Goal: Task Accomplishment & Management: Complete application form

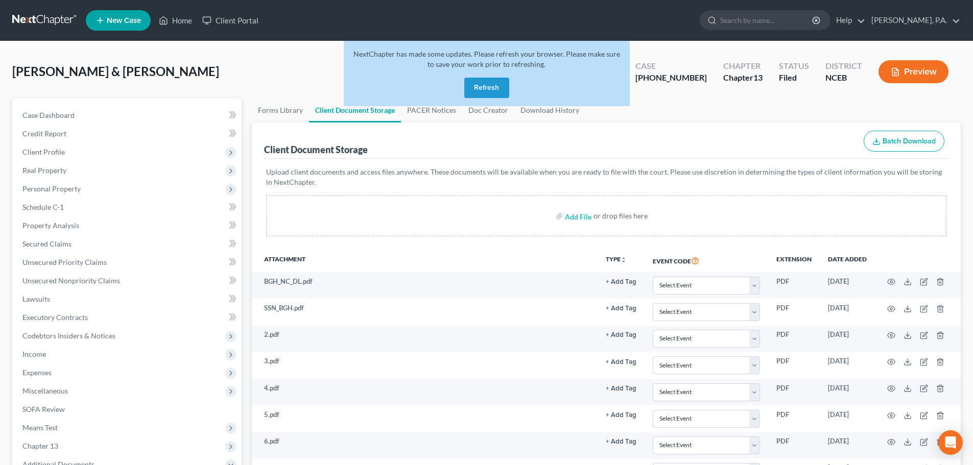
select select "0"
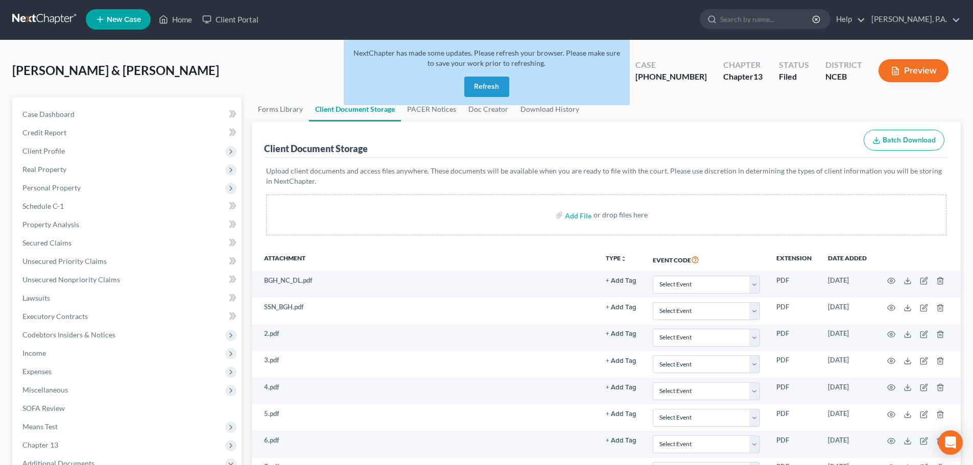
click at [477, 87] on button "Refresh" at bounding box center [486, 87] width 45 height 20
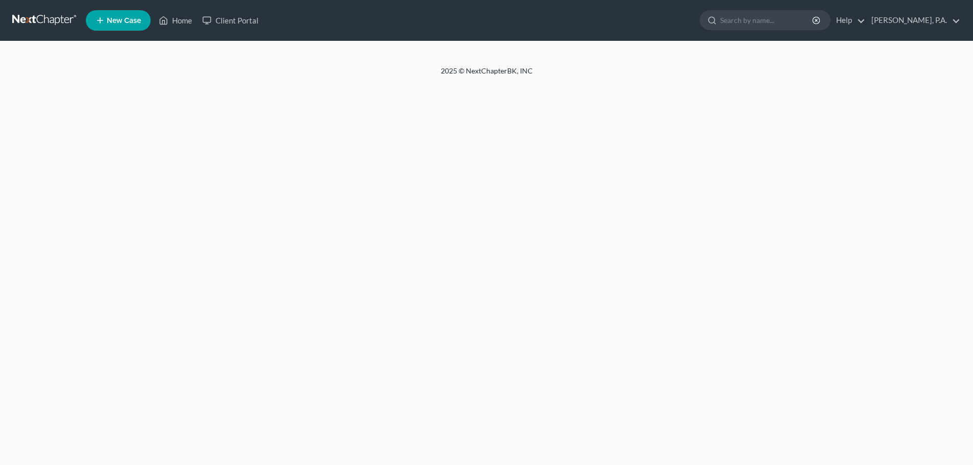
select select "0"
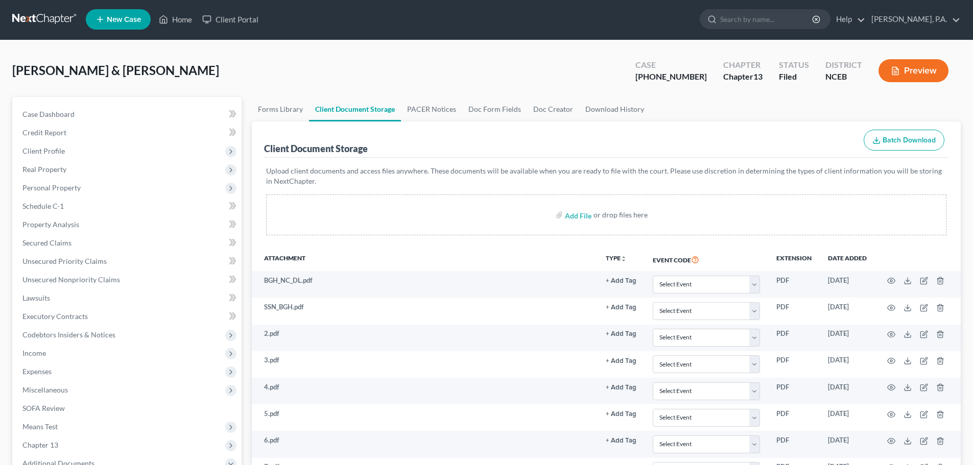
scroll to position [1, 0]
click at [48, 18] on link at bounding box center [44, 19] width 65 height 18
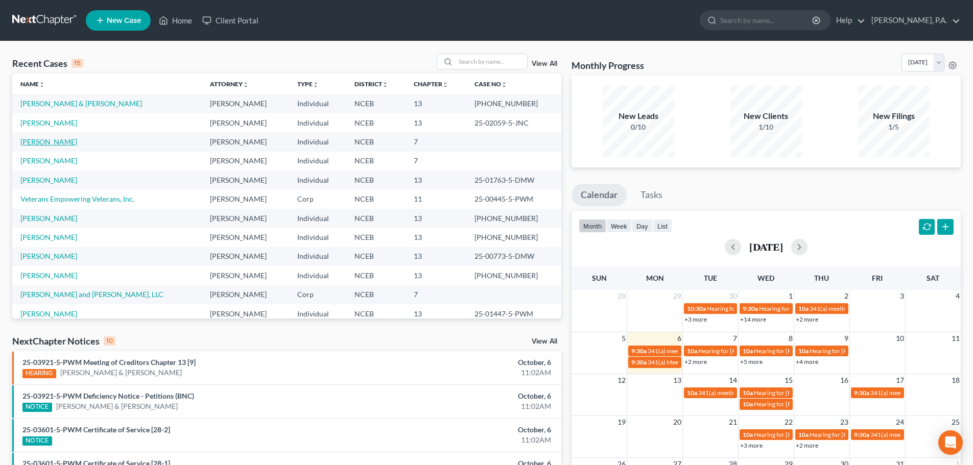
click at [44, 143] on link "[PERSON_NAME]" at bounding box center [48, 141] width 57 height 9
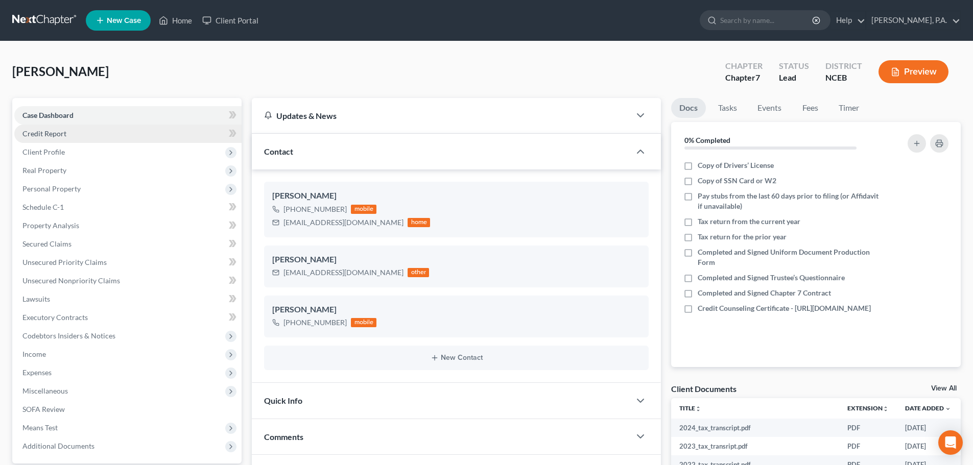
click at [60, 134] on span "Credit Report" at bounding box center [44, 133] width 44 height 9
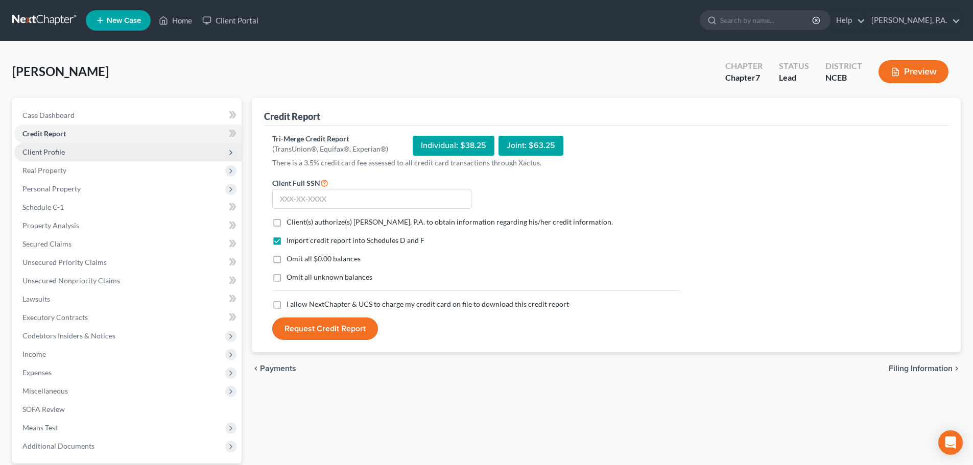
click at [61, 150] on span "Client Profile" at bounding box center [43, 152] width 42 height 9
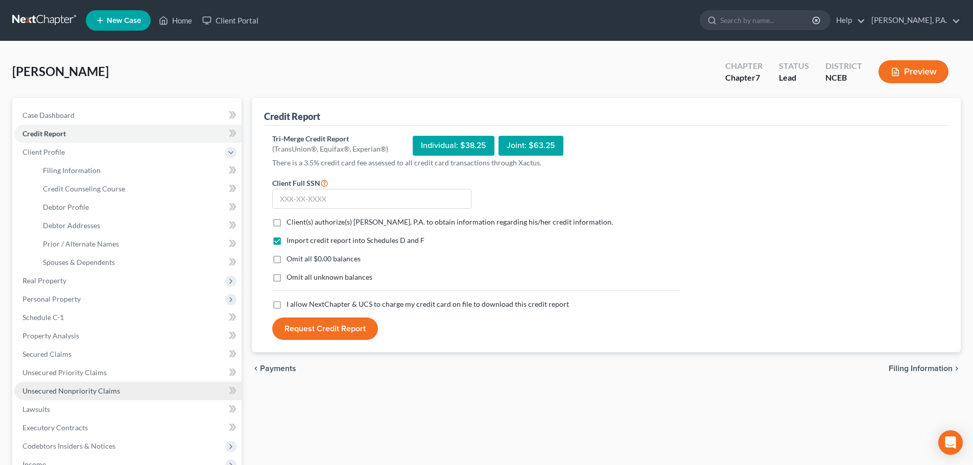
click at [80, 389] on span "Unsecured Nonpriority Claims" at bounding box center [71, 391] width 98 height 9
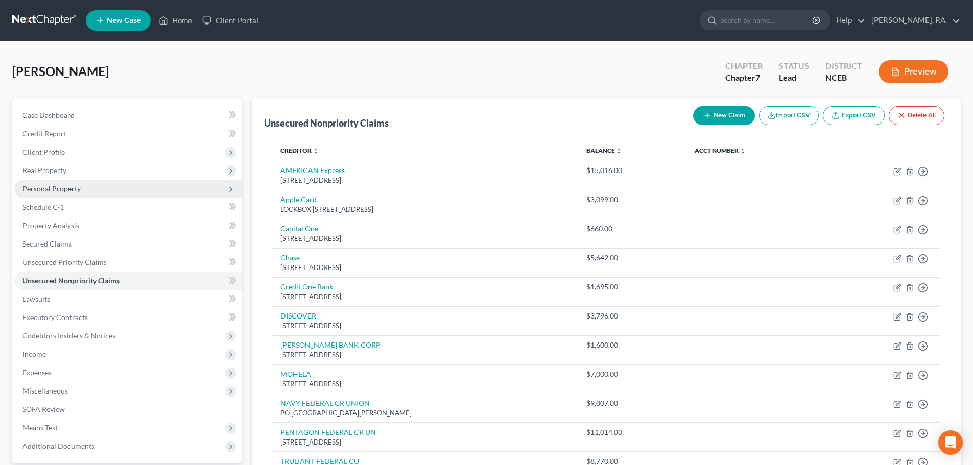
click at [116, 189] on span "Personal Property" at bounding box center [127, 189] width 227 height 18
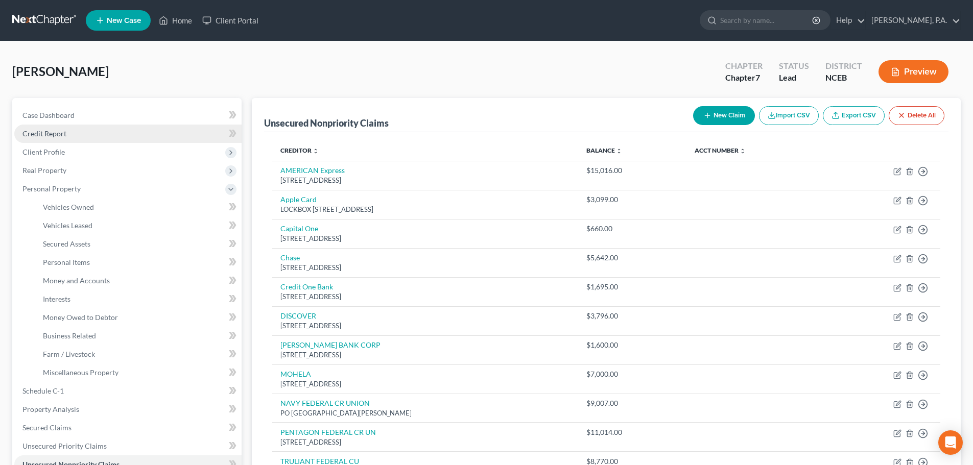
click at [84, 130] on link "Credit Report" at bounding box center [127, 134] width 227 height 18
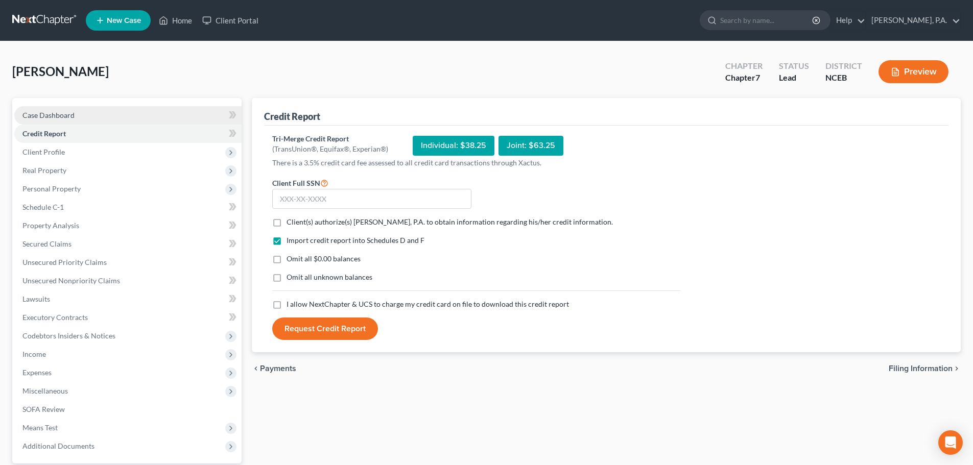
click at [86, 114] on link "Case Dashboard" at bounding box center [127, 115] width 227 height 18
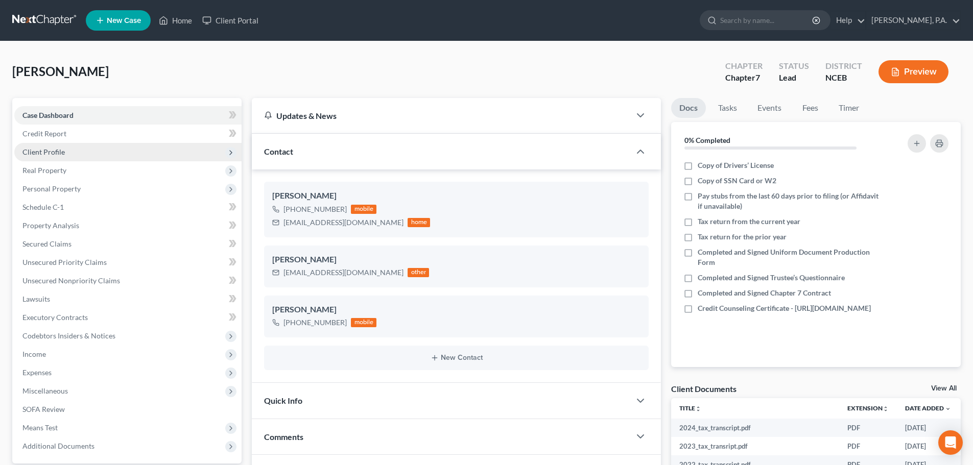
click at [81, 160] on span "Client Profile" at bounding box center [127, 152] width 227 height 18
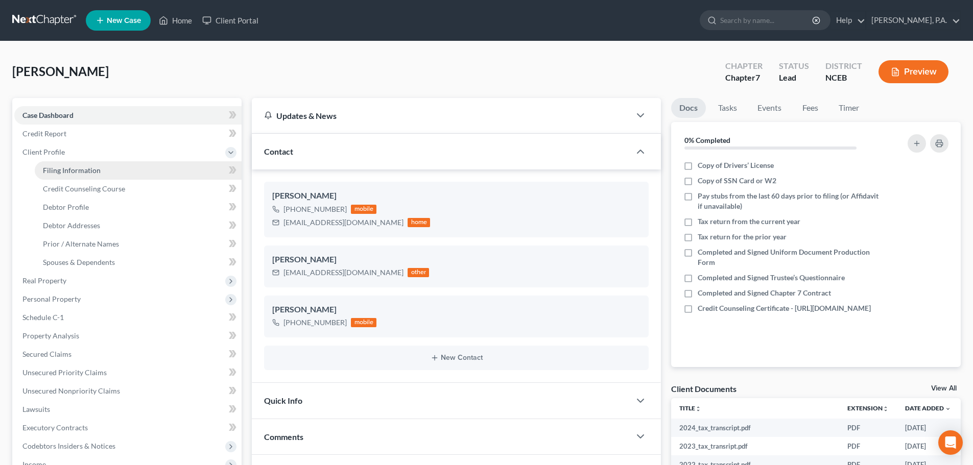
click at [91, 173] on span "Filing Information" at bounding box center [72, 170] width 58 height 9
select select "1"
select select "0"
select select "57"
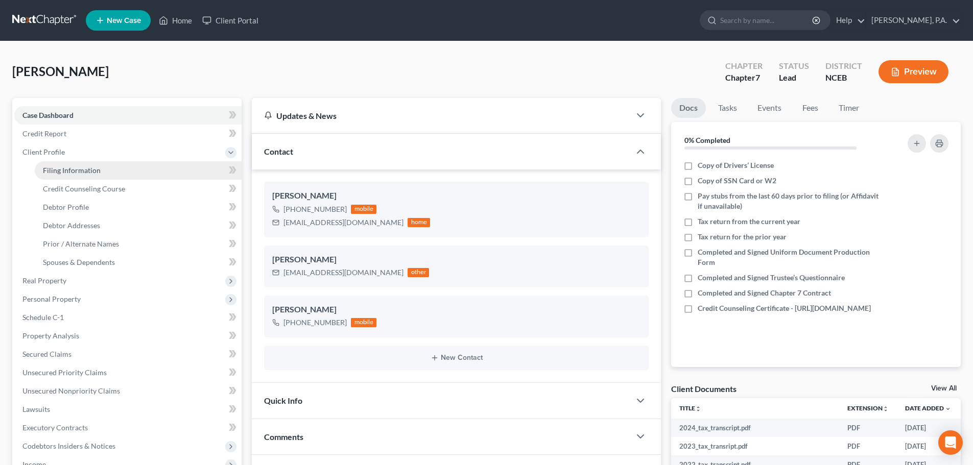
select select "0"
select select "28"
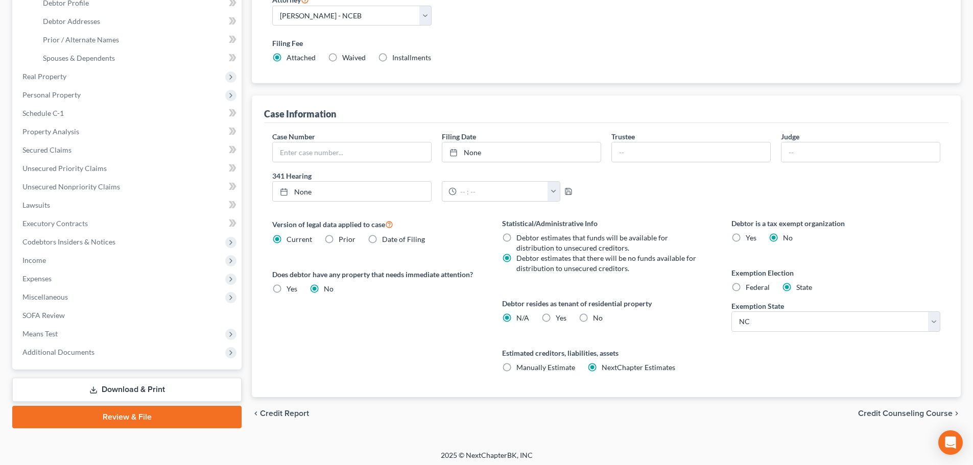
scroll to position [208, 0]
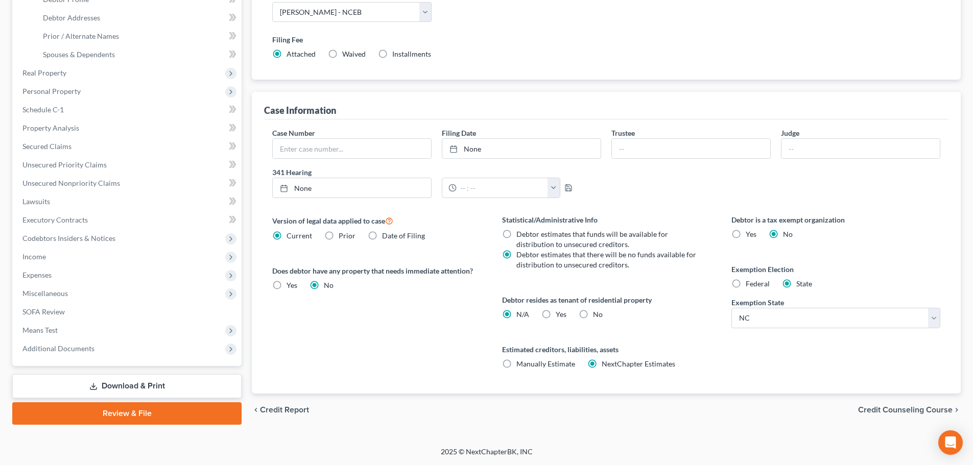
click at [556, 315] on label "Yes Yes" at bounding box center [561, 315] width 11 height 10
click at [560, 315] on input "Yes Yes" at bounding box center [563, 313] width 7 height 7
radio input "true"
radio input "false"
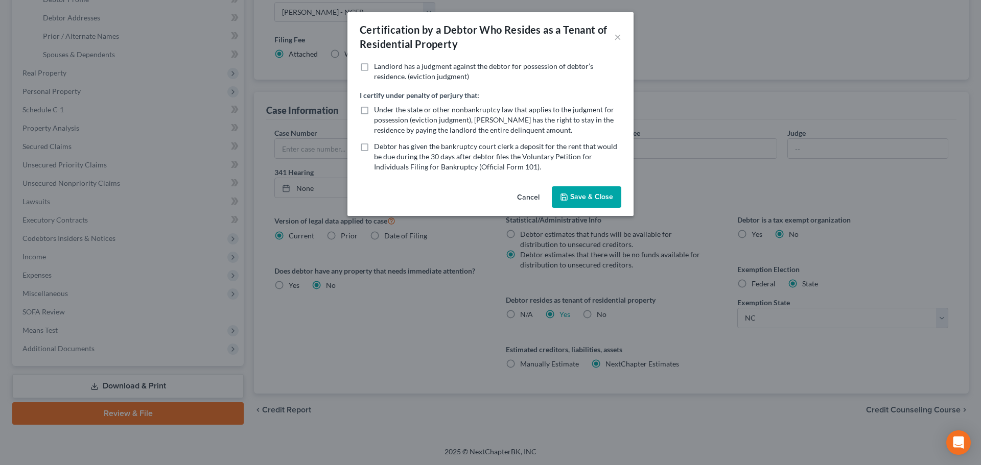
click at [562, 195] on icon "button" at bounding box center [564, 197] width 8 height 8
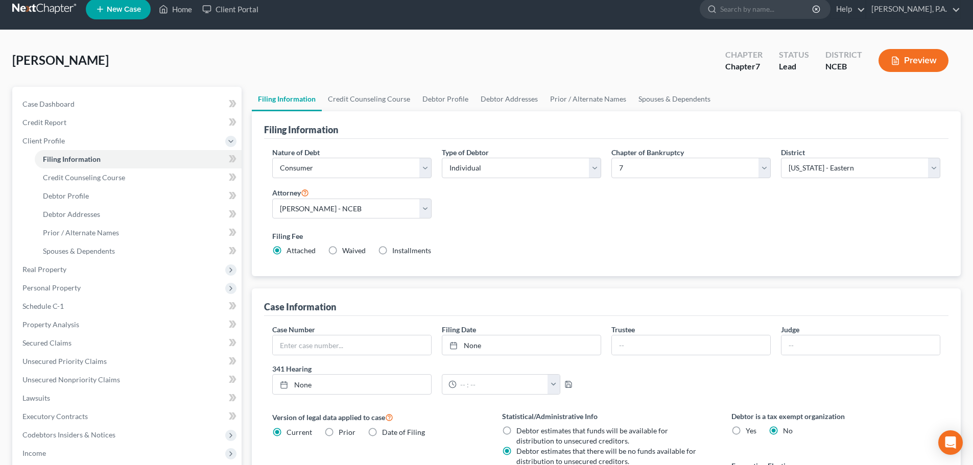
scroll to position [0, 0]
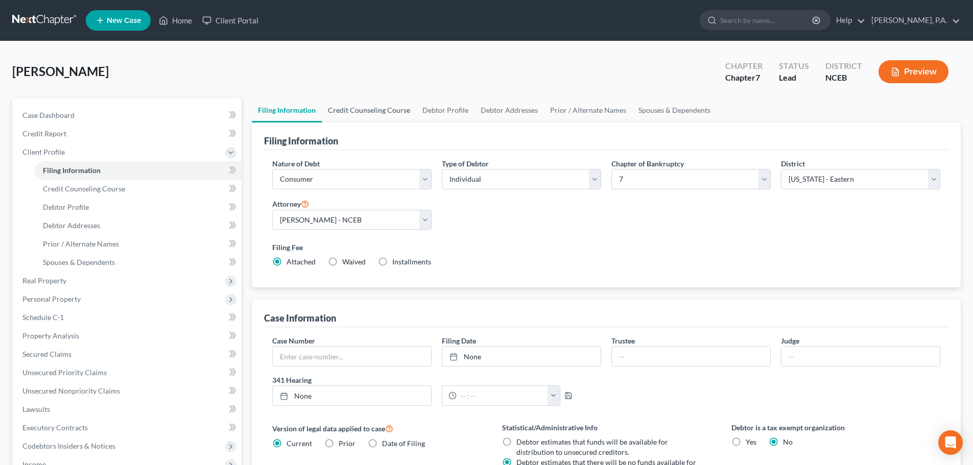
click at [377, 111] on link "Credit Counseling Course" at bounding box center [369, 110] width 94 height 25
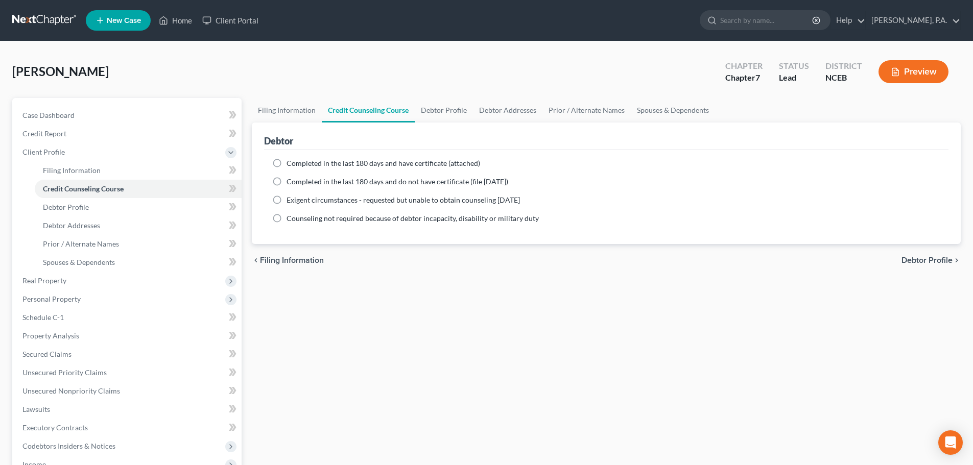
click at [287, 165] on label "Completed in the last 180 days and have certificate (attached)" at bounding box center [384, 163] width 194 height 10
click at [291, 165] on input "Completed in the last 180 days and have certificate (attached)" at bounding box center [294, 161] width 7 height 7
radio input "true"
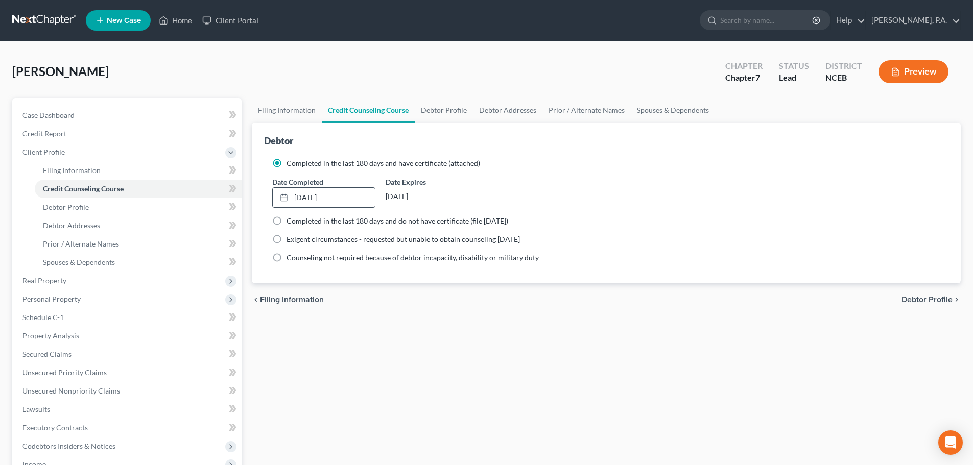
type input "10/6/2025"
click at [329, 188] on link "10/6/2025" at bounding box center [324, 197] width 102 height 19
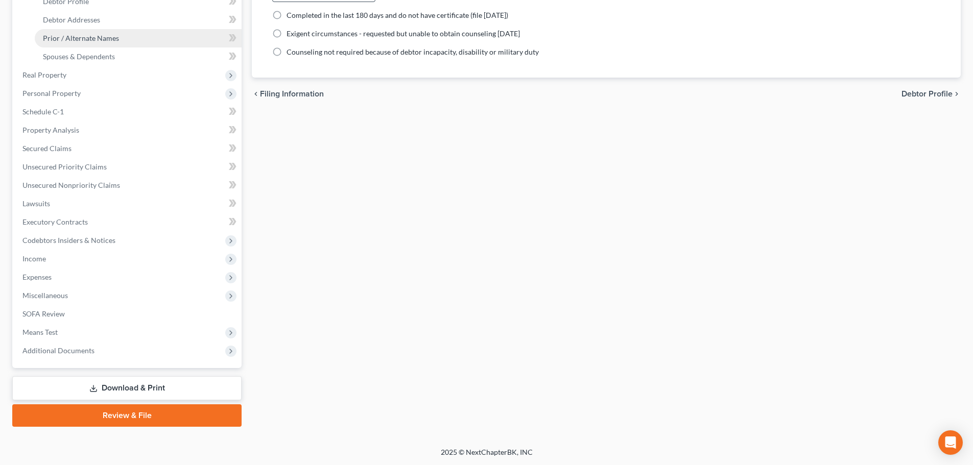
scroll to position [206, 0]
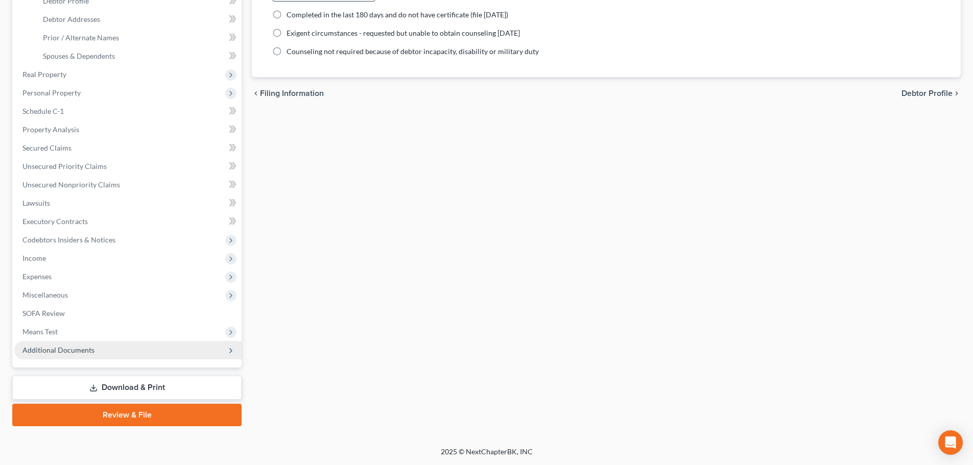
click at [177, 345] on span "Additional Documents" at bounding box center [127, 350] width 227 height 18
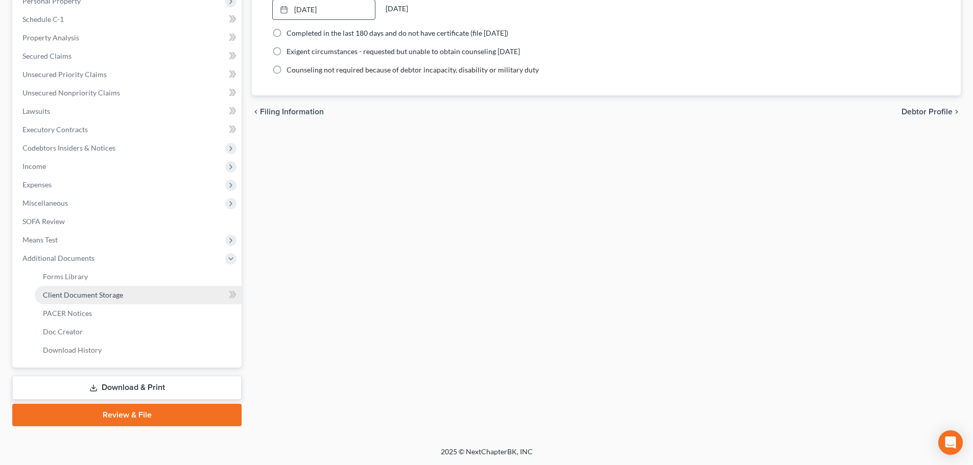
click at [183, 295] on link "Client Document Storage" at bounding box center [138, 295] width 207 height 18
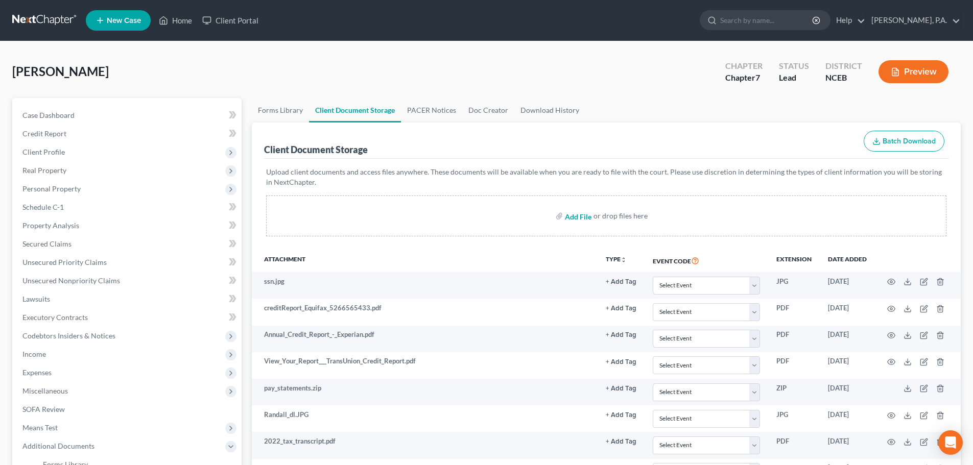
click at [587, 217] on input "file" at bounding box center [577, 216] width 25 height 18
type input "C:\fakepath\RS-25C94119.pdf"
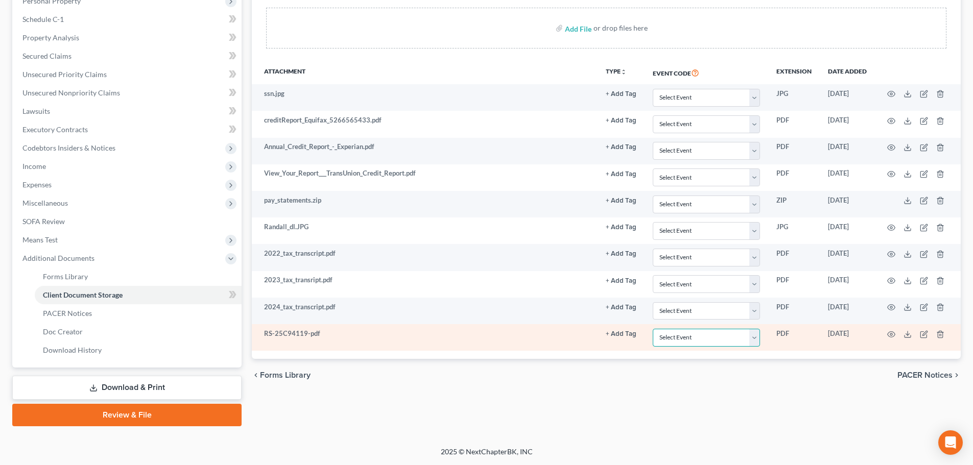
click at [752, 340] on select "Select Event Certificate of Credit Counseling" at bounding box center [706, 338] width 107 height 18
select select "0"
click at [653, 329] on select "Select Event Certificate of Credit Counseling" at bounding box center [706, 338] width 107 height 18
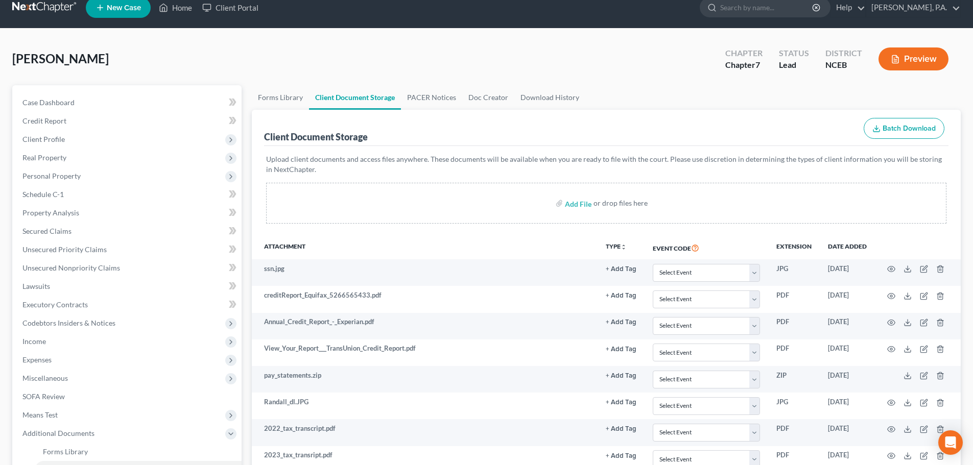
scroll to position [0, 0]
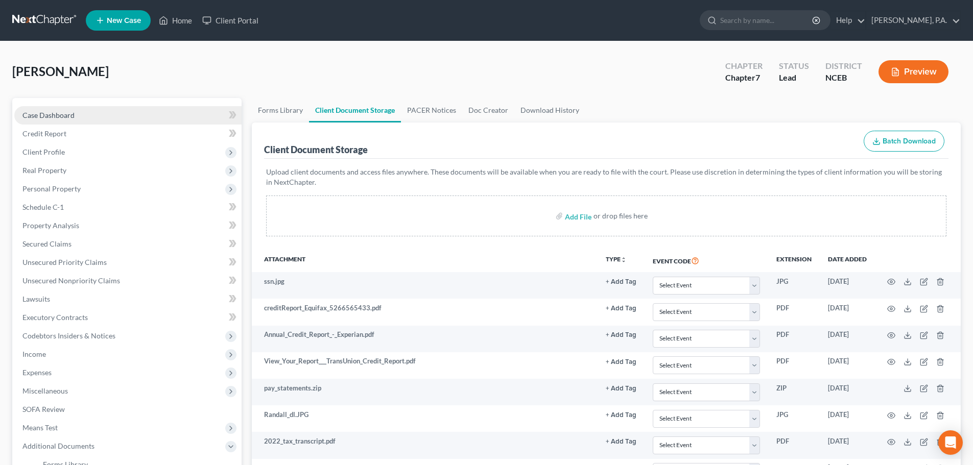
click at [106, 108] on link "Case Dashboard" at bounding box center [127, 115] width 227 height 18
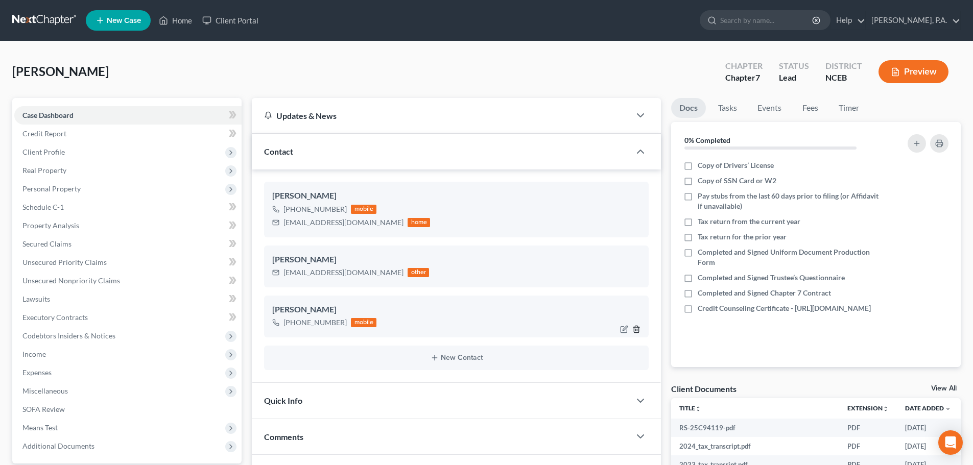
click at [635, 327] on icon "button" at bounding box center [636, 329] width 5 height 7
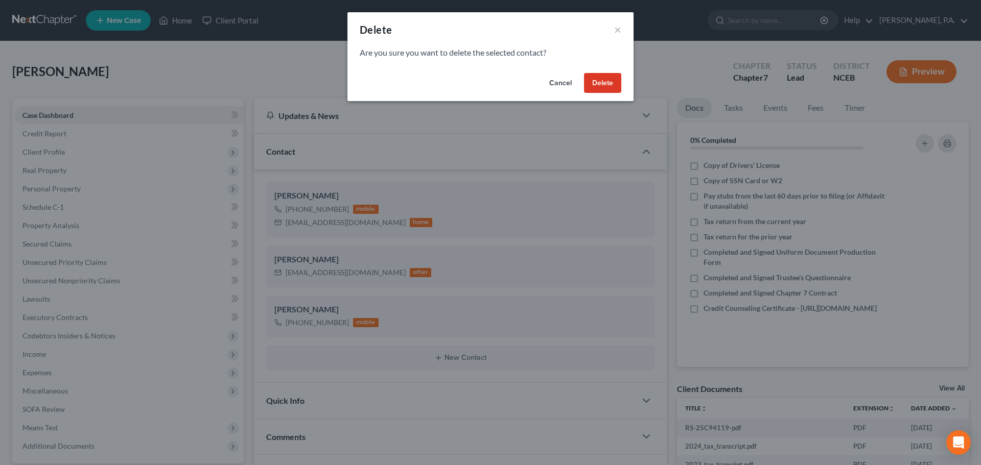
click at [607, 77] on button "Delete" at bounding box center [602, 83] width 37 height 20
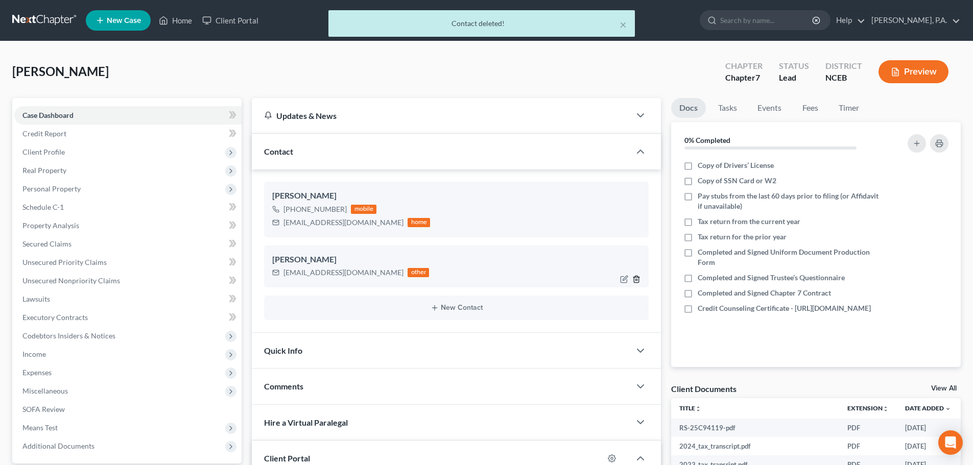
click at [639, 281] on icon "button" at bounding box center [636, 279] width 5 height 7
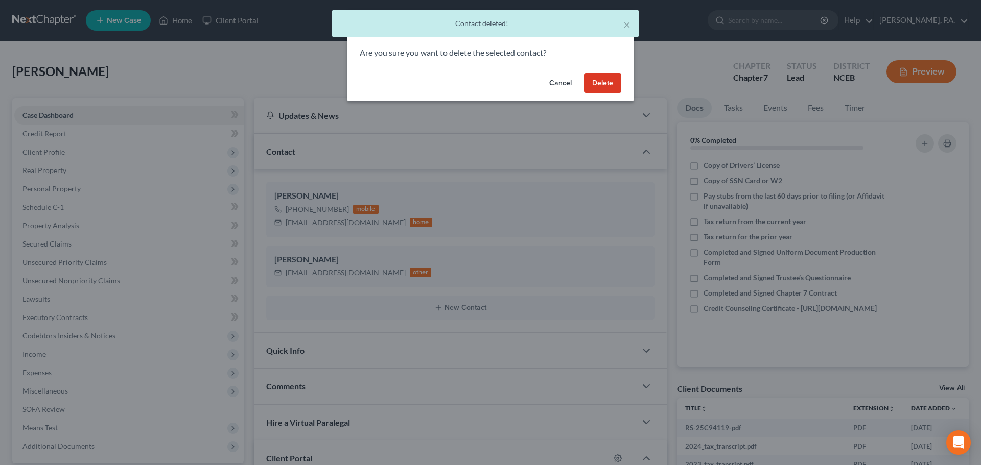
click at [604, 78] on button "Delete" at bounding box center [602, 83] width 37 height 20
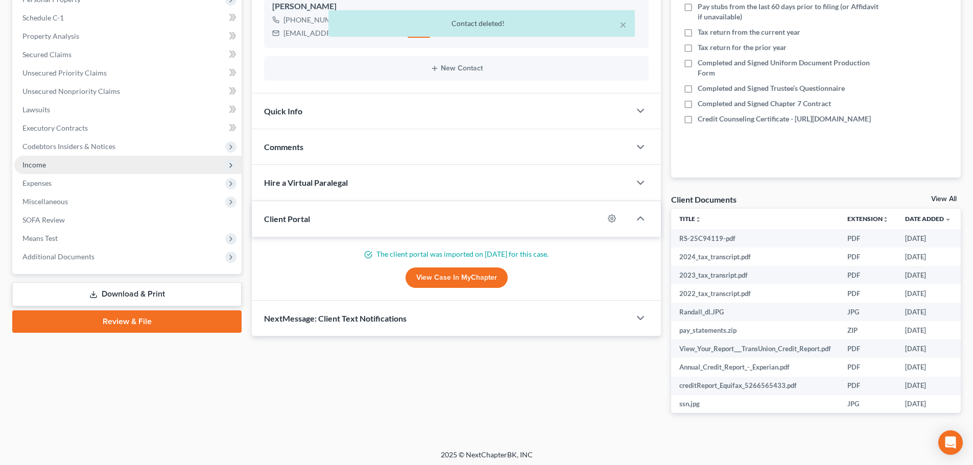
scroll to position [193, 0]
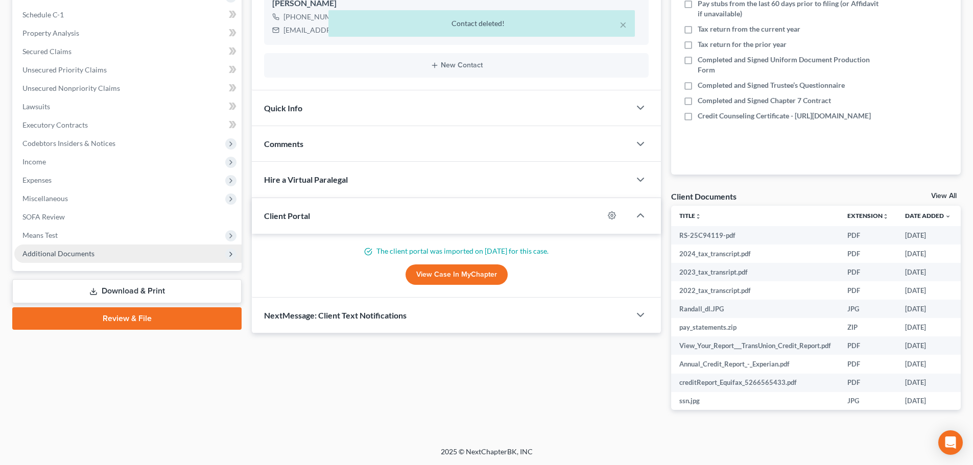
click at [128, 258] on span "Additional Documents" at bounding box center [127, 254] width 227 height 18
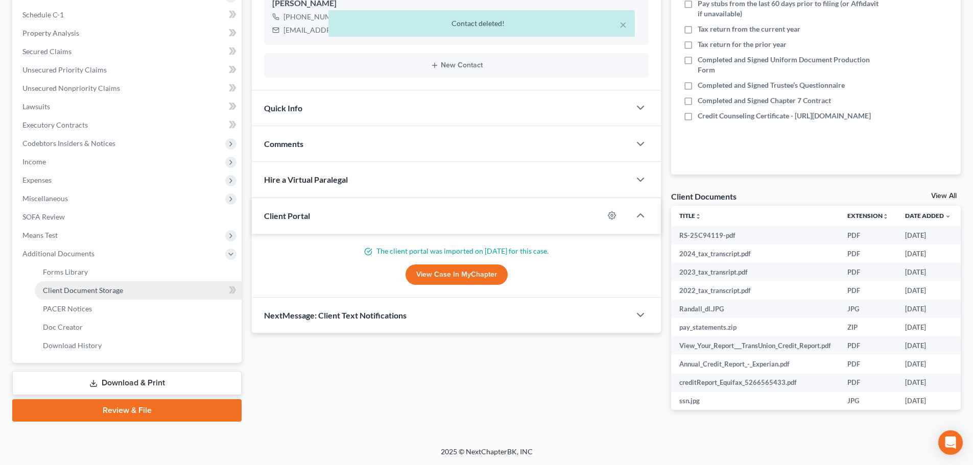
click at [147, 291] on link "Client Document Storage" at bounding box center [138, 290] width 207 height 18
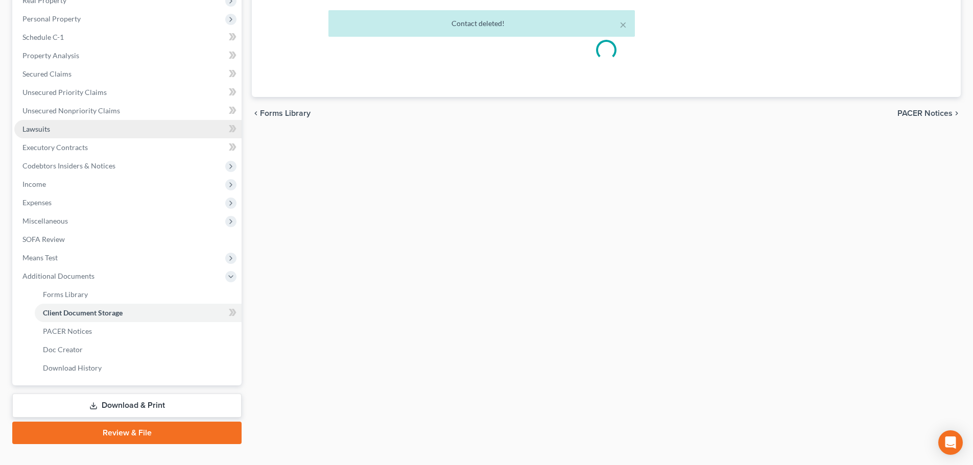
scroll to position [9, 0]
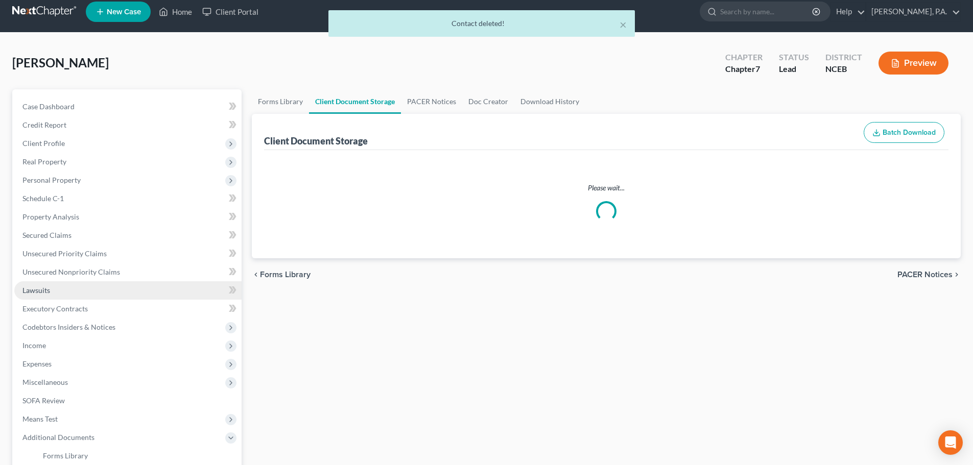
select select "0"
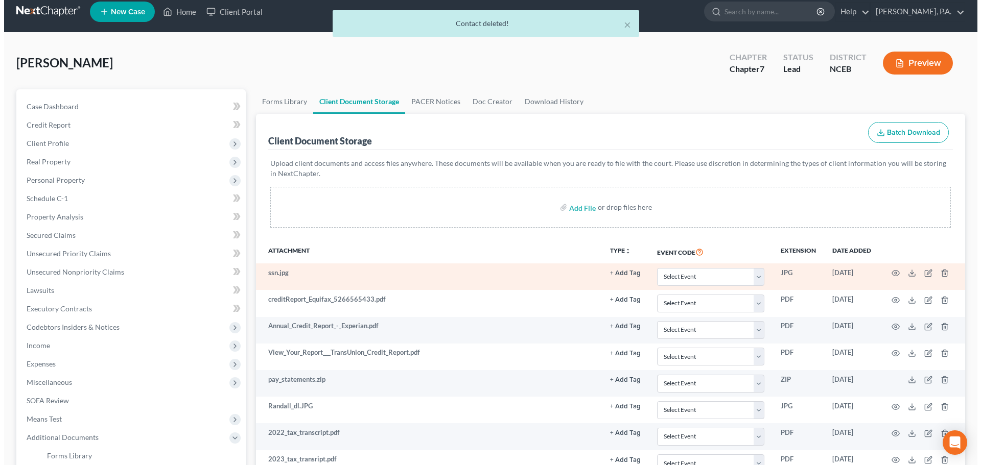
scroll to position [0, 0]
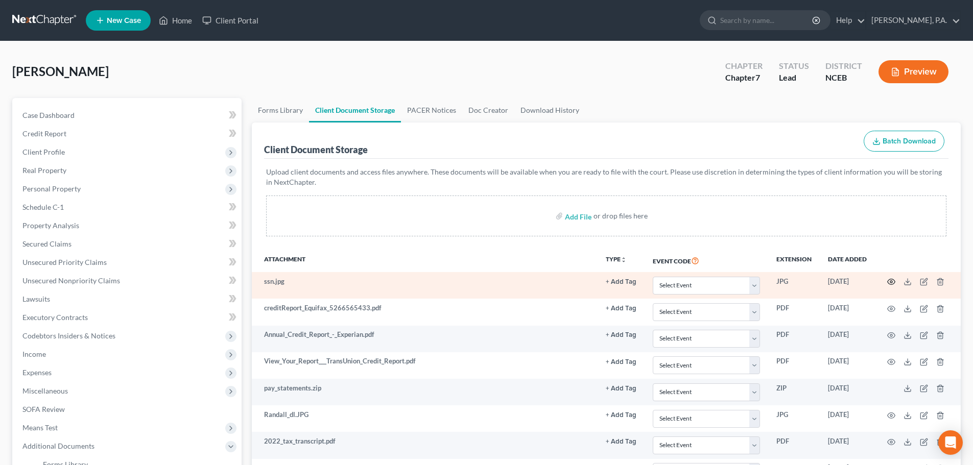
click at [894, 284] on icon "button" at bounding box center [891, 282] width 8 height 8
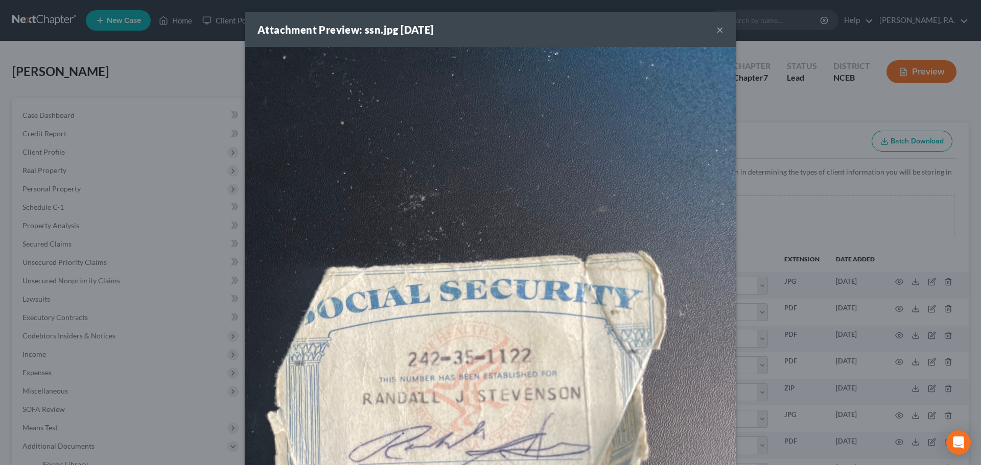
click at [715, 20] on div "Attachment Preview: ssn.jpg 10/01/2025 ×" at bounding box center [490, 29] width 490 height 35
click at [716, 27] on button "×" at bounding box center [719, 29] width 7 height 12
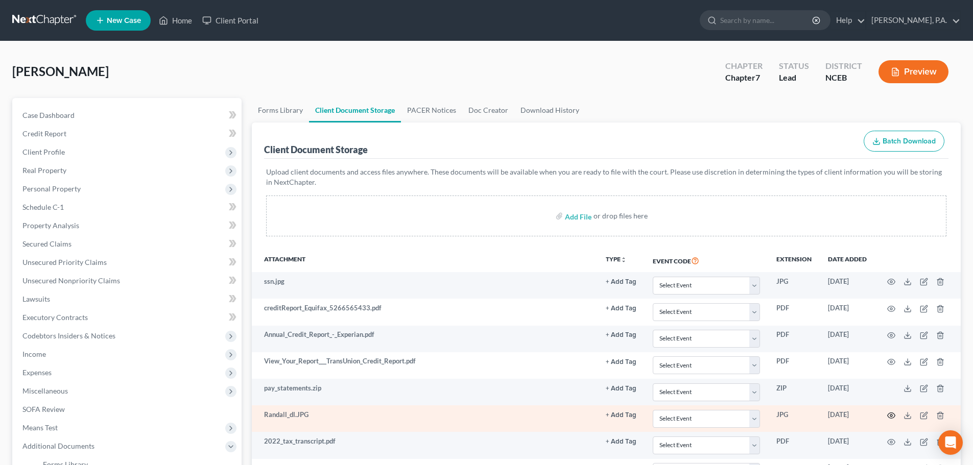
click at [892, 415] on circle "button" at bounding box center [891, 416] width 2 height 2
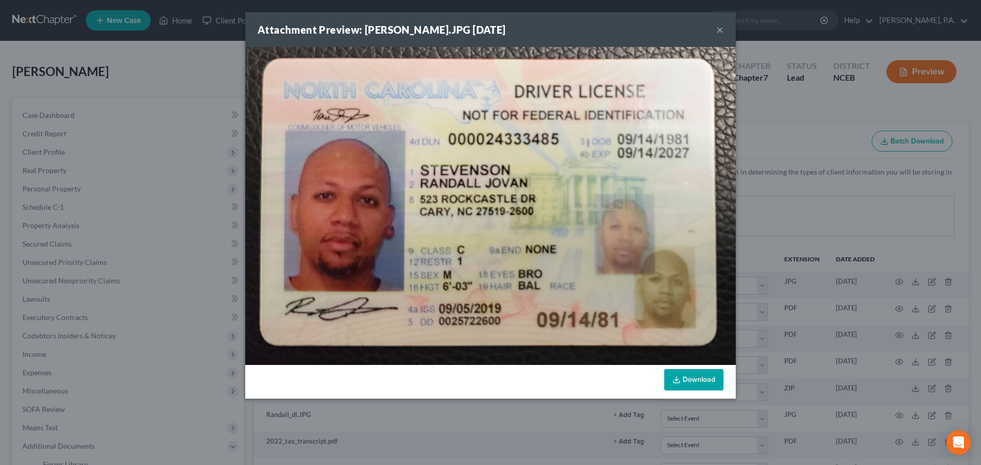
click at [721, 30] on button "×" at bounding box center [719, 29] width 7 height 12
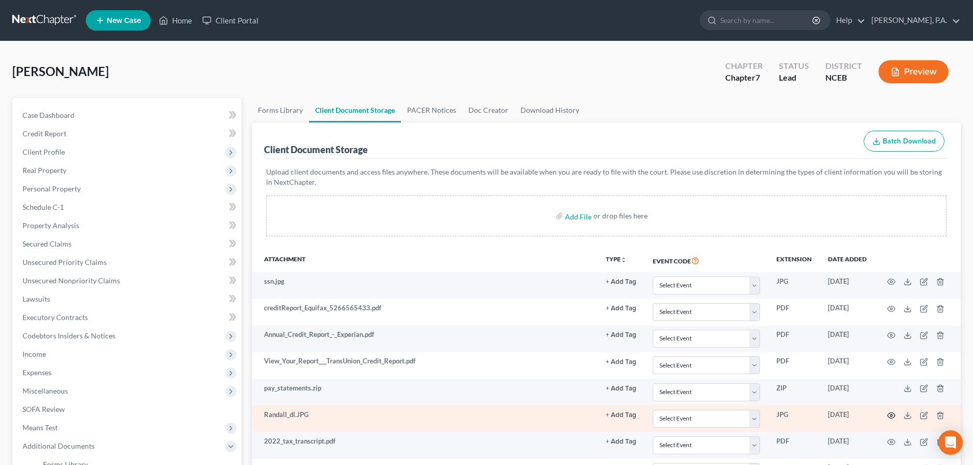
click at [891, 415] on circle "button" at bounding box center [891, 416] width 2 height 2
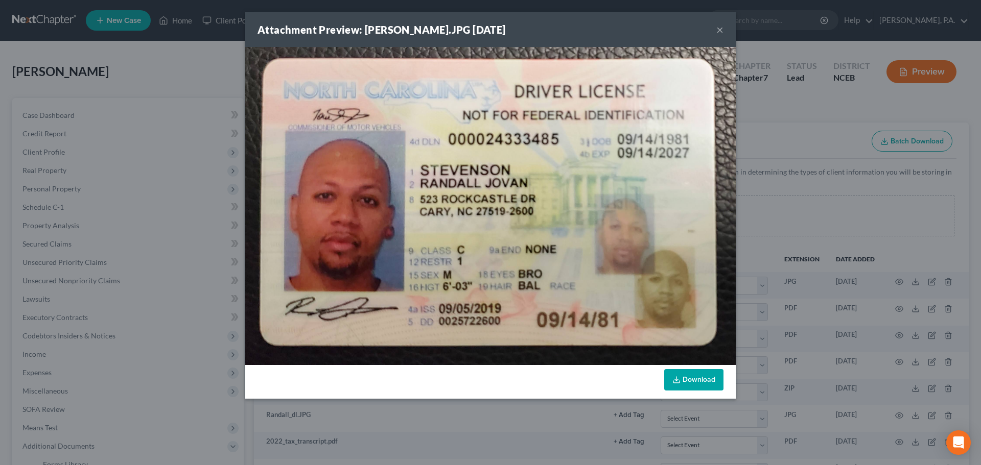
click at [722, 27] on button "×" at bounding box center [719, 29] width 7 height 12
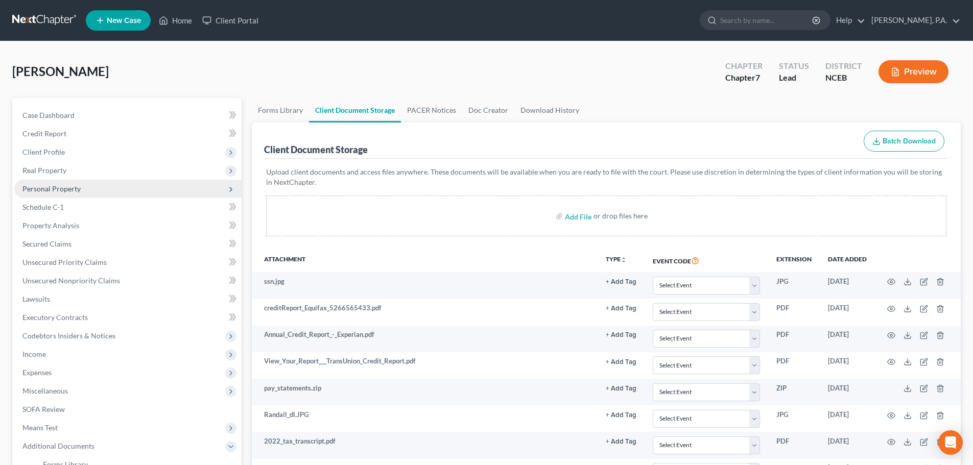
click at [151, 185] on span "Personal Property" at bounding box center [127, 189] width 227 height 18
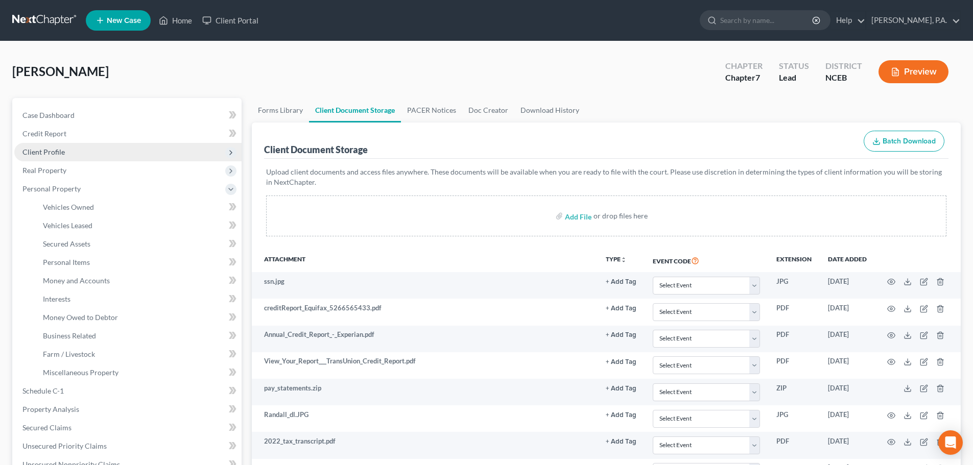
click at [141, 146] on span "Client Profile" at bounding box center [127, 152] width 227 height 18
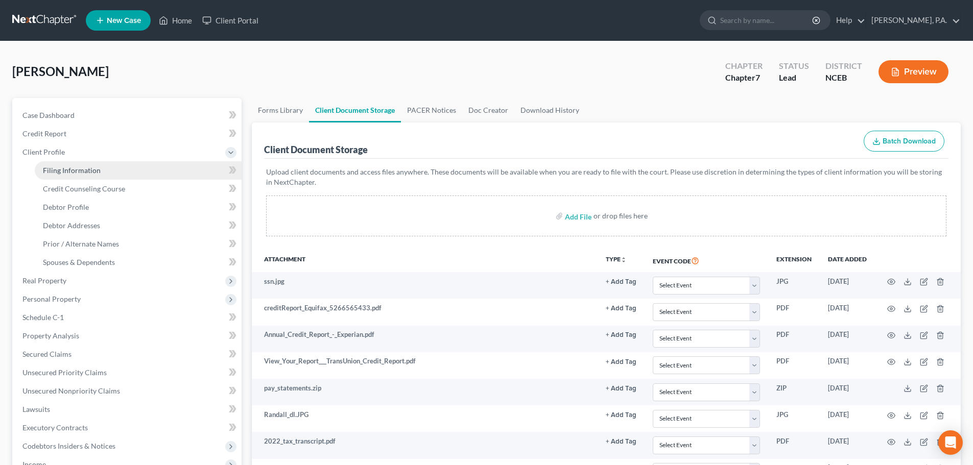
click at [177, 171] on link "Filing Information" at bounding box center [138, 170] width 207 height 18
select select "1"
select select "0"
select select "57"
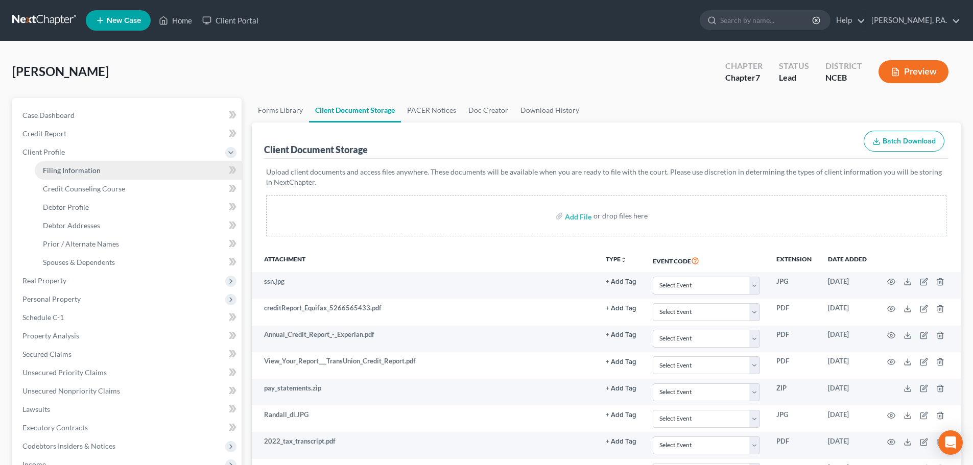
select select "0"
select select "28"
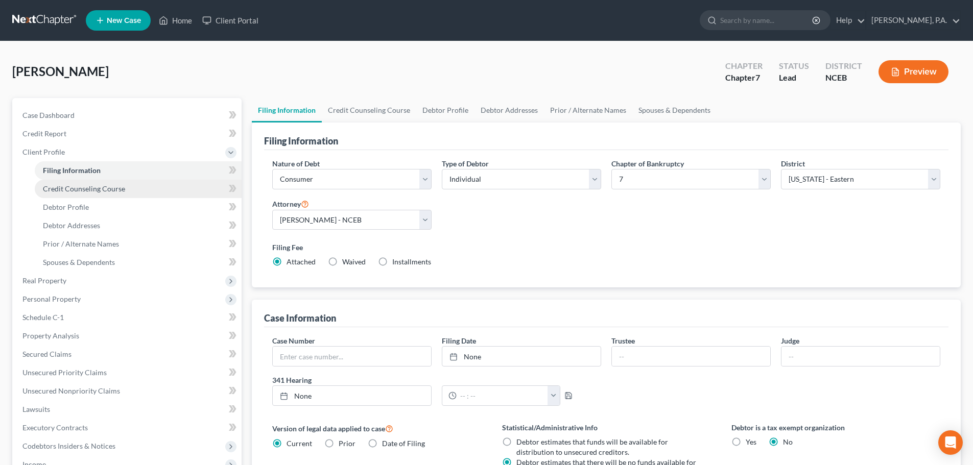
click at [168, 194] on link "Credit Counseling Course" at bounding box center [138, 189] width 207 height 18
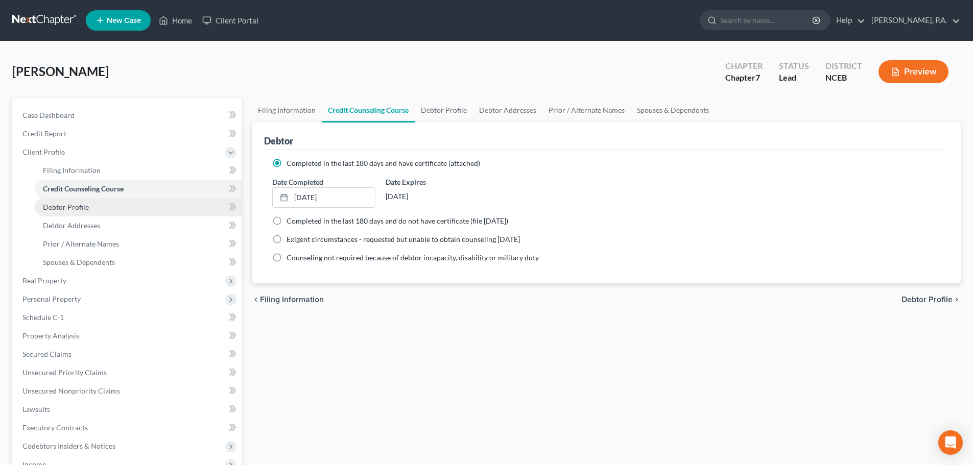
click at [151, 211] on link "Debtor Profile" at bounding box center [138, 207] width 207 height 18
select select "2"
select select "0"
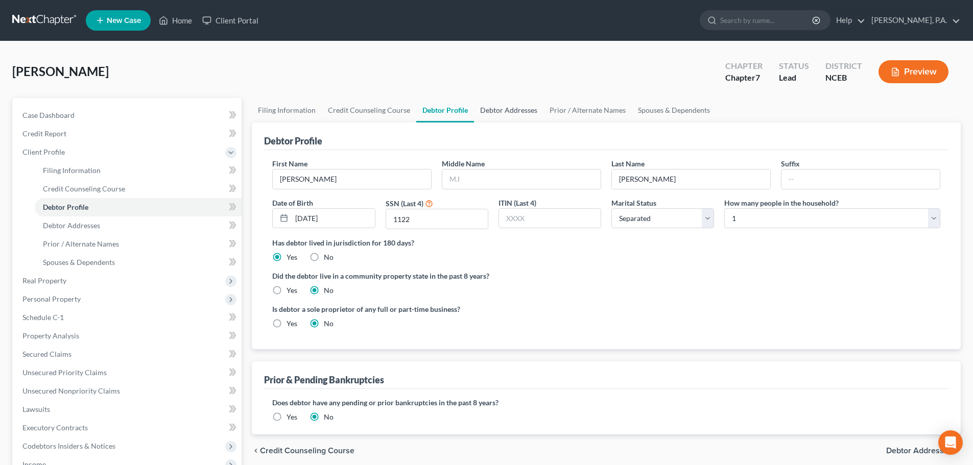
click at [512, 106] on link "Debtor Addresses" at bounding box center [508, 110] width 69 height 25
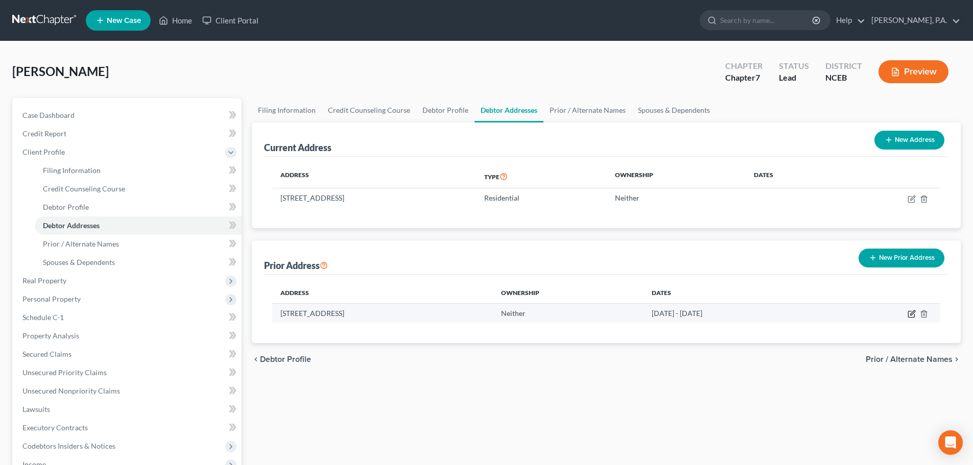
click at [912, 314] on icon "button" at bounding box center [912, 314] width 8 height 8
select select "28"
select select "91"
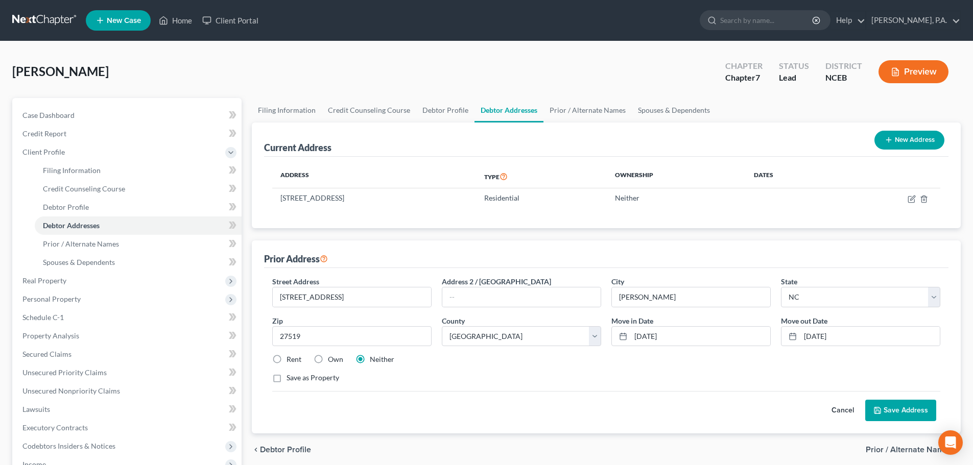
click at [287, 359] on label "Rent" at bounding box center [294, 359] width 15 height 10
click at [291, 359] on input "Rent" at bounding box center [294, 357] width 7 height 7
radio input "true"
click at [895, 414] on button "Save Address" at bounding box center [900, 410] width 71 height 21
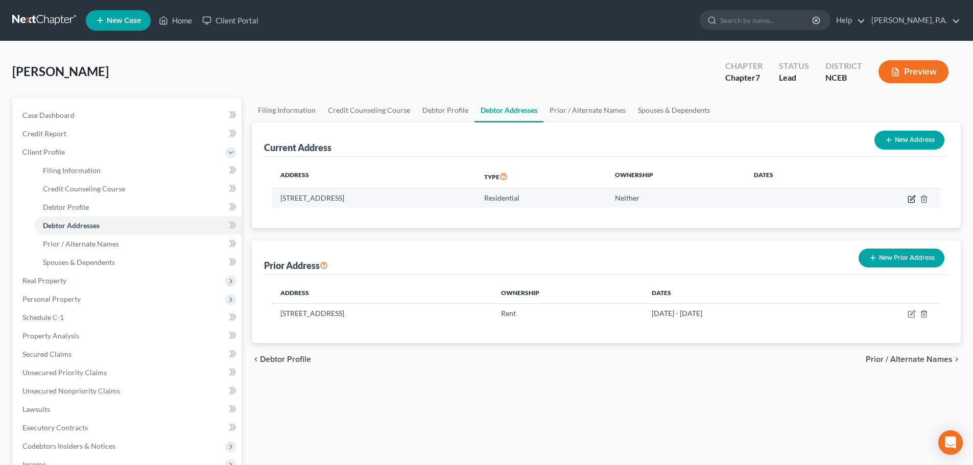
click at [910, 199] on icon "button" at bounding box center [912, 199] width 8 height 8
select select "10"
select select "0"
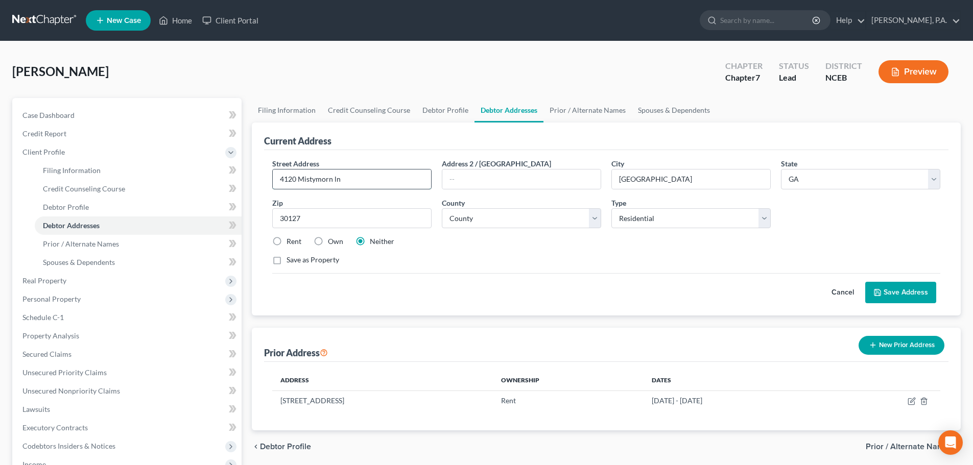
drag, startPoint x: 333, startPoint y: 179, endPoint x: 356, endPoint y: 179, distance: 22.5
click at [356, 179] on input "4120 Mistymorn ln" at bounding box center [352, 179] width 158 height 19
type input "4120 Mistymorn Ln"
click at [891, 296] on button "Save Address" at bounding box center [900, 292] width 71 height 21
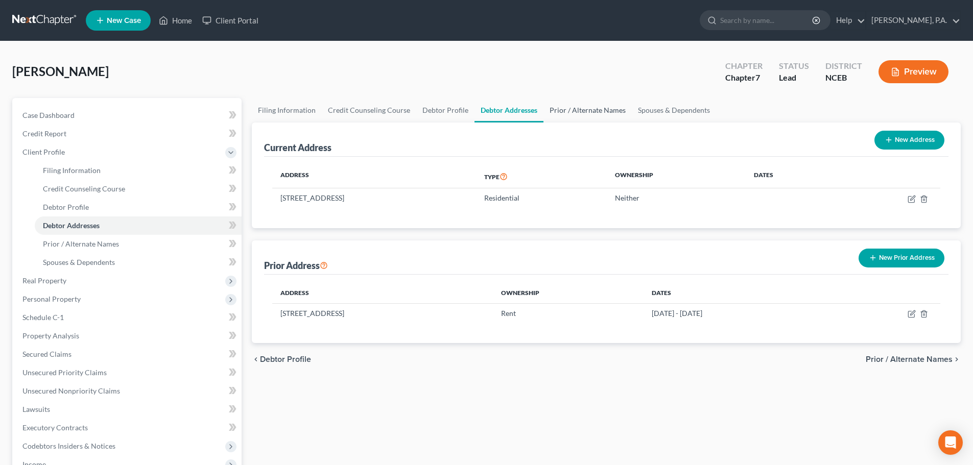
click at [565, 109] on link "Prior / Alternate Names" at bounding box center [587, 110] width 88 height 25
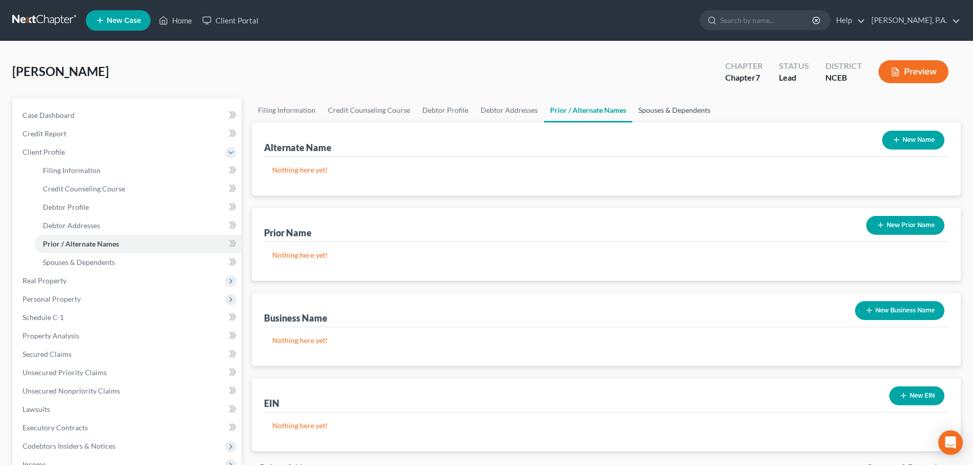
click at [674, 112] on link "Spouses & Dependents" at bounding box center [674, 110] width 84 height 25
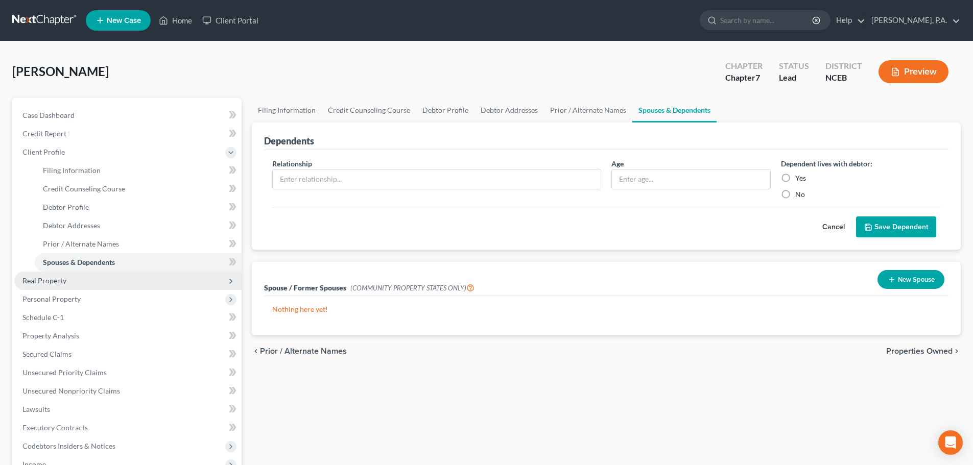
click at [159, 277] on span "Real Property" at bounding box center [127, 281] width 227 height 18
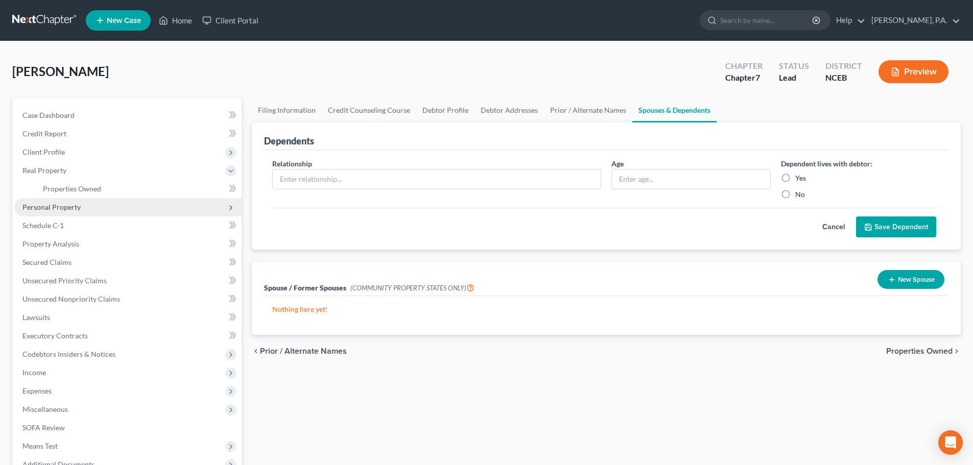
click at [155, 203] on span "Personal Property" at bounding box center [127, 207] width 227 height 18
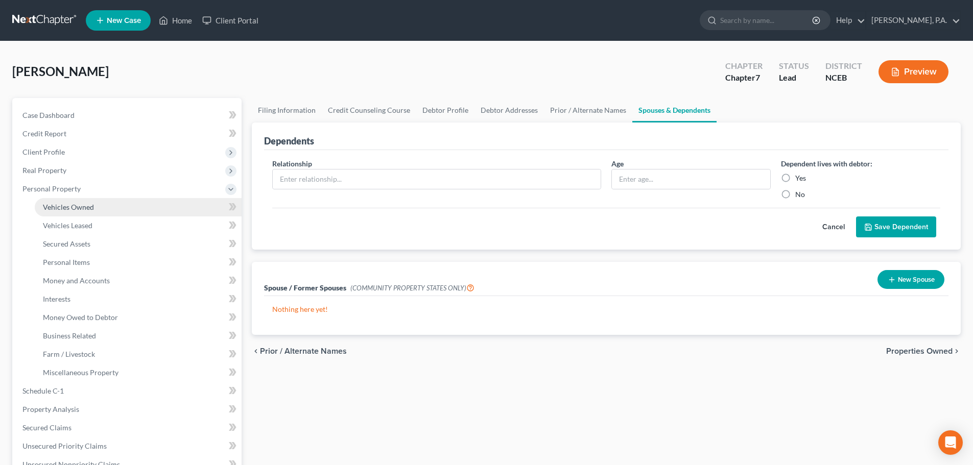
click at [158, 201] on link "Vehicles Owned" at bounding box center [138, 207] width 207 height 18
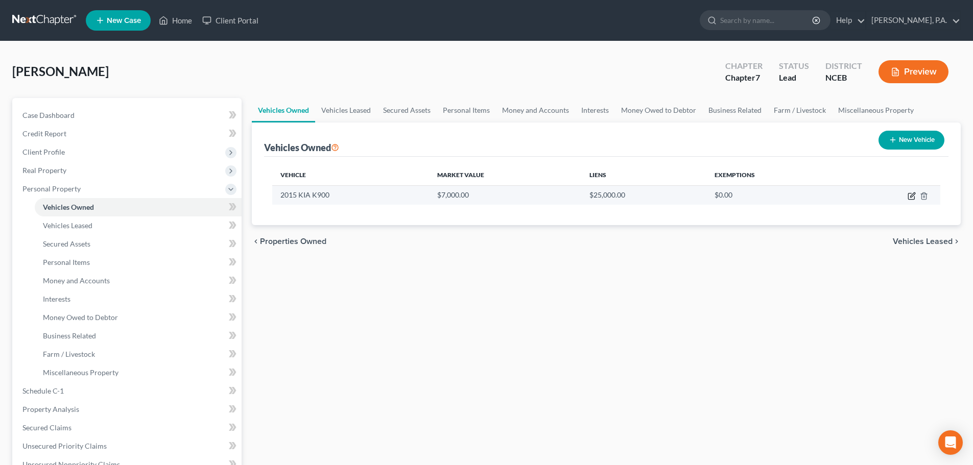
click at [911, 194] on icon "button" at bounding box center [911, 197] width 6 height 6
select select "0"
select select "11"
select select "2"
select select "28"
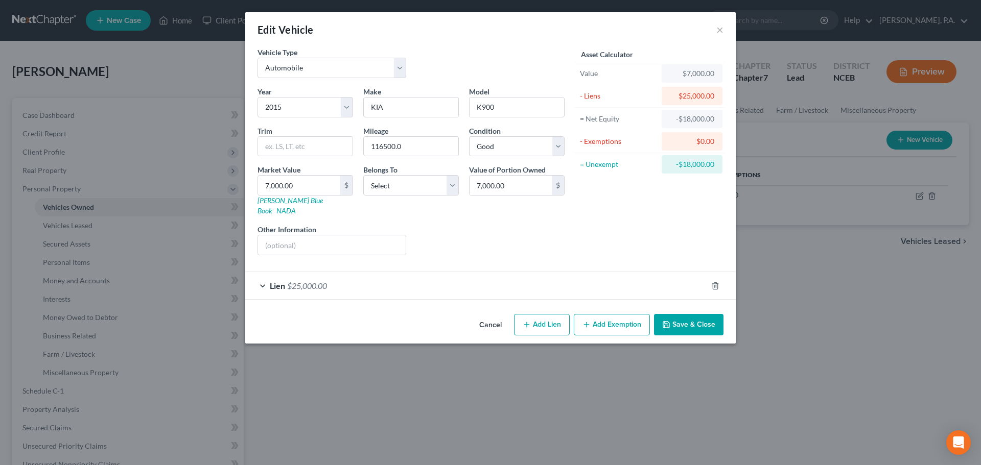
click at [491, 272] on div "Lien $25,000.00" at bounding box center [476, 285] width 462 height 27
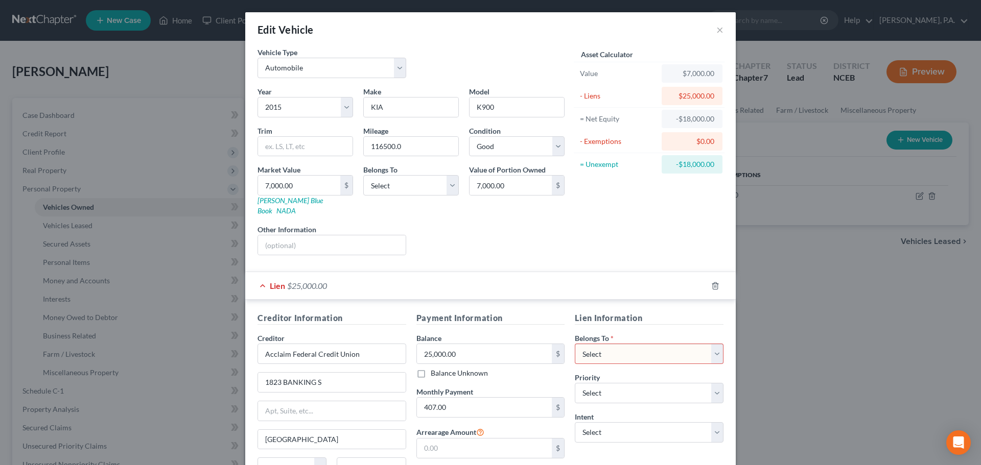
click at [590, 344] on select "Select Debtor 1 Only Debtor 2 Only Debtor 1 And Debtor 2 Only At Least One Of T…" at bounding box center [649, 354] width 149 height 20
select select "0"
click at [575, 344] on select "Select Debtor 1 Only Debtor 2 Only Debtor 1 And Debtor 2 Only At Least One Of T…" at bounding box center [649, 354] width 149 height 20
click at [603, 383] on select "Select 1st 2nd 3rd 4th 5th 6th 7th 8th 9th 10th 11th 12th 13th 14th 15th 16th 1…" at bounding box center [649, 393] width 149 height 20
select select "0"
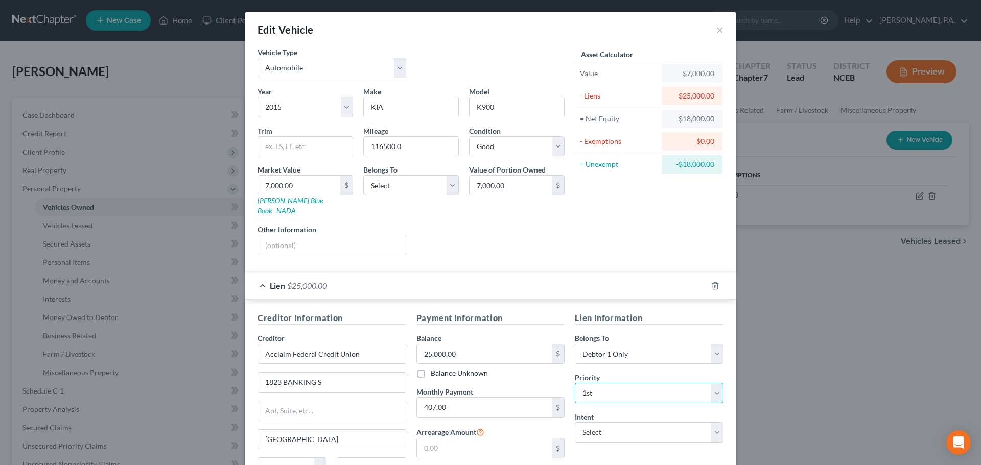
click at [575, 383] on select "Select 1st 2nd 3rd 4th 5th 6th 7th 8th 9th 10th 11th 12th 13th 14th 15th 16th 1…" at bounding box center [649, 393] width 149 height 20
click at [662, 422] on select "Select Surrender Redeem Reaffirm Avoid Other" at bounding box center [649, 432] width 149 height 20
select select "2"
click at [575, 422] on select "Select Surrender Redeem Reaffirm Avoid Other" at bounding box center [649, 432] width 149 height 20
click at [560, 254] on form "Vehicle Type Select Automobile Truck Trailer Watercraft Aircraft Motor Home Atv…" at bounding box center [490, 280] width 466 height 466
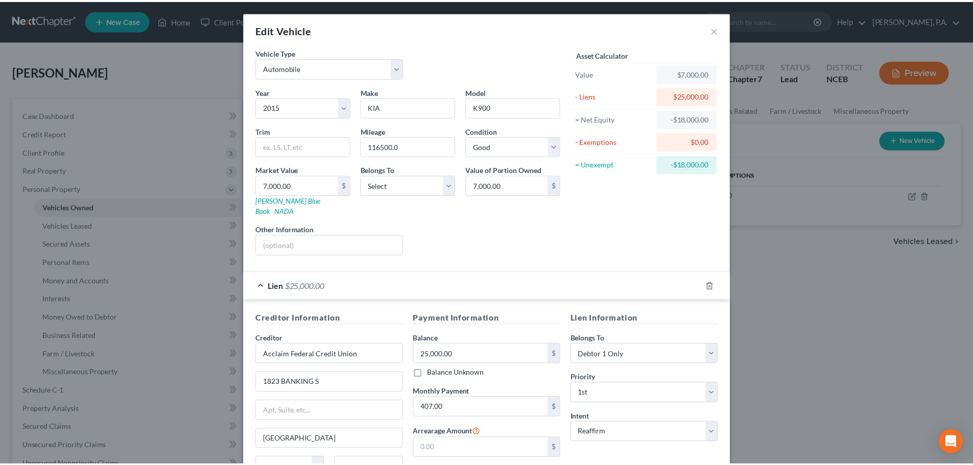
scroll to position [93, 0]
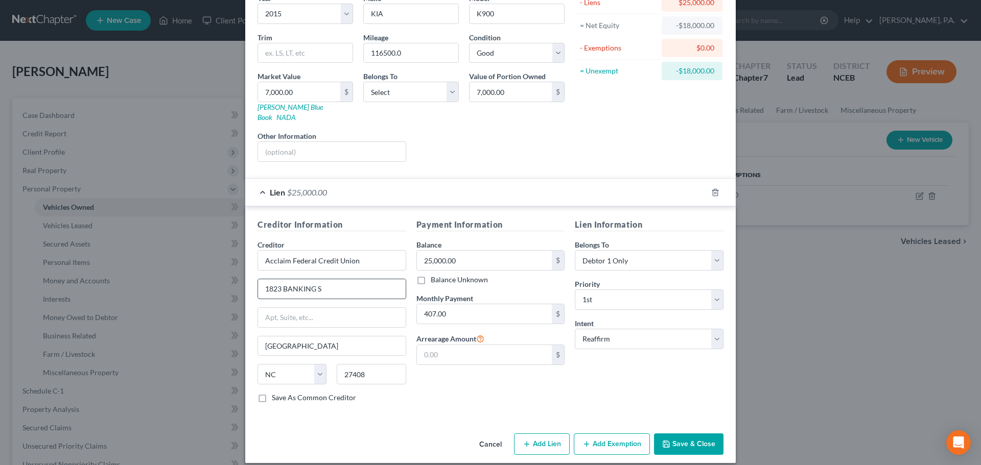
drag, startPoint x: 330, startPoint y: 277, endPoint x: 258, endPoint y: 275, distance: 72.0
click at [258, 279] on input "1823 BANKING S" at bounding box center [332, 288] width 148 height 19
click at [290, 311] on input "text" at bounding box center [332, 317] width 148 height 19
paste input "1823 BANKING S"
type input "1823 BANKING S"
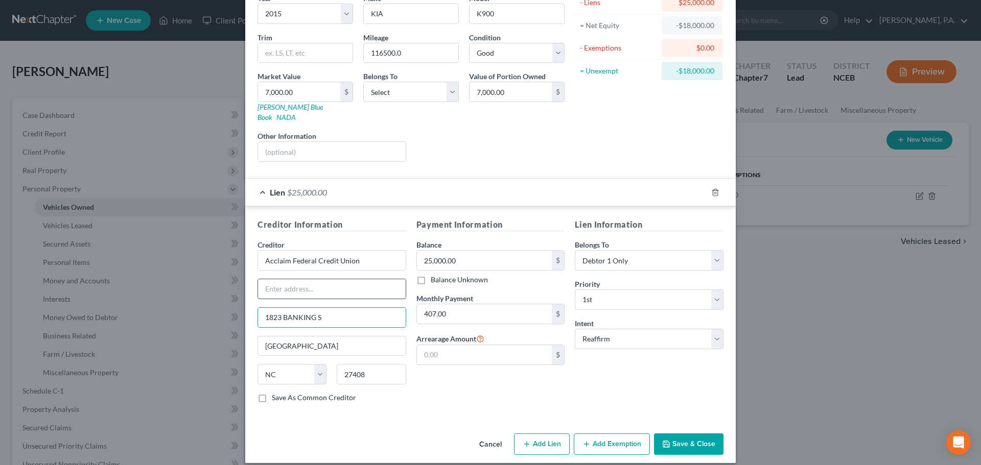
click at [288, 282] on input "text" at bounding box center [332, 288] width 148 height 19
type input "Attn: Managing Agent or Officer"
click at [677, 435] on button "Save & Close" at bounding box center [688, 444] width 69 height 21
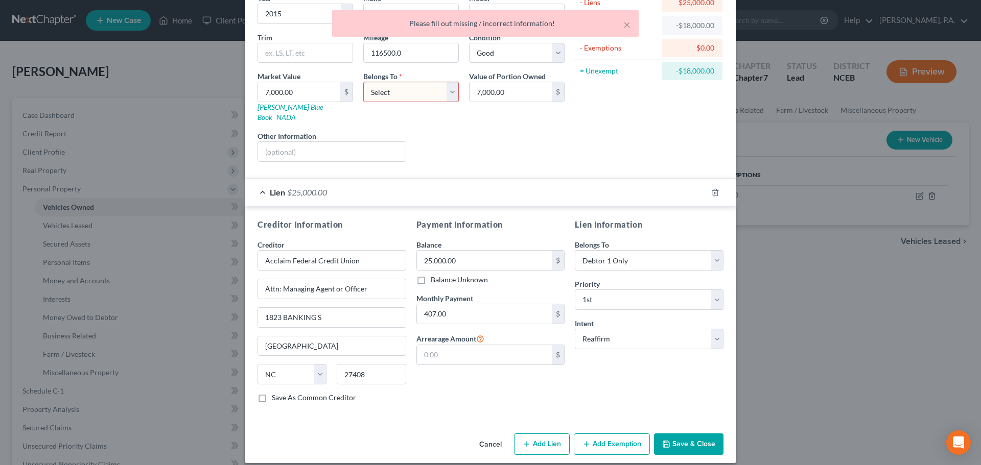
click at [413, 85] on select "Select Debtor 1 Only Debtor 2 Only Debtor 1 And Debtor 2 Only At Least One Of T…" at bounding box center [411, 92] width 96 height 20
select select "0"
click at [363, 82] on select "Select Debtor 1 Only Debtor 2 Only Debtor 1 And Debtor 2 Only At Least One Of T…" at bounding box center [411, 92] width 96 height 20
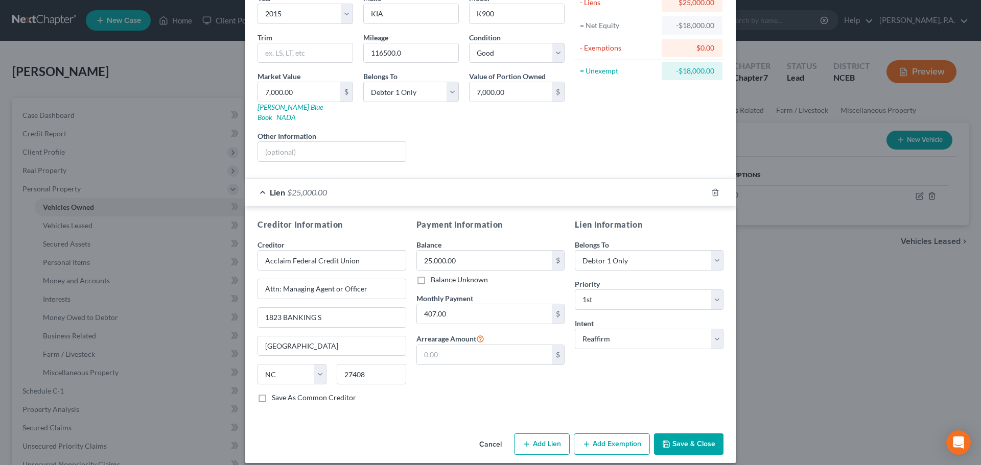
click at [675, 439] on button "Save & Close" at bounding box center [688, 444] width 69 height 21
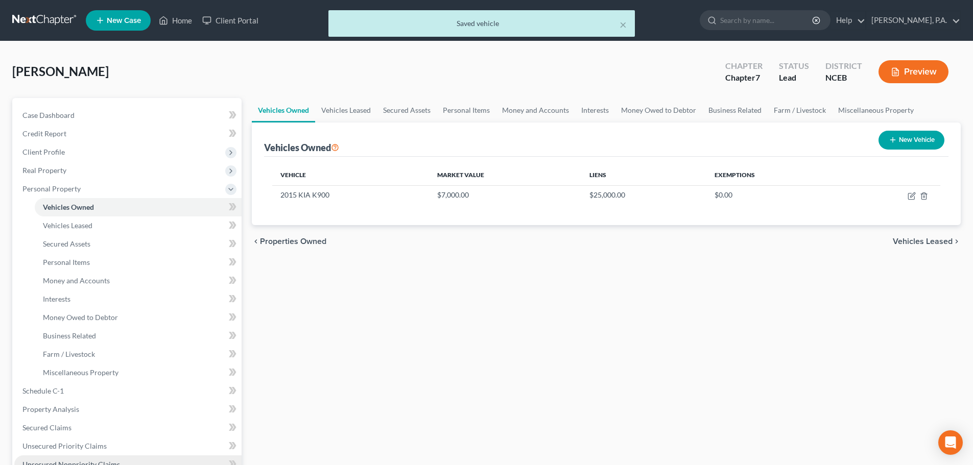
scroll to position [280, 0]
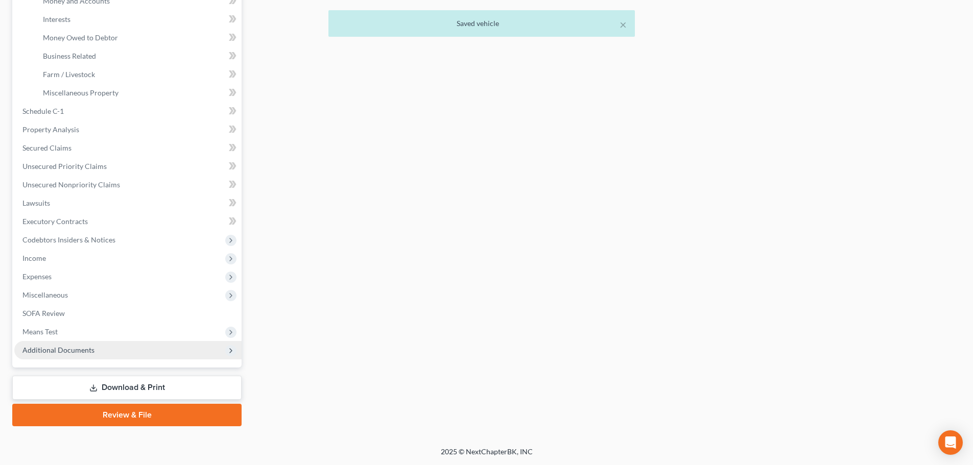
click at [171, 347] on span "Additional Documents" at bounding box center [127, 350] width 227 height 18
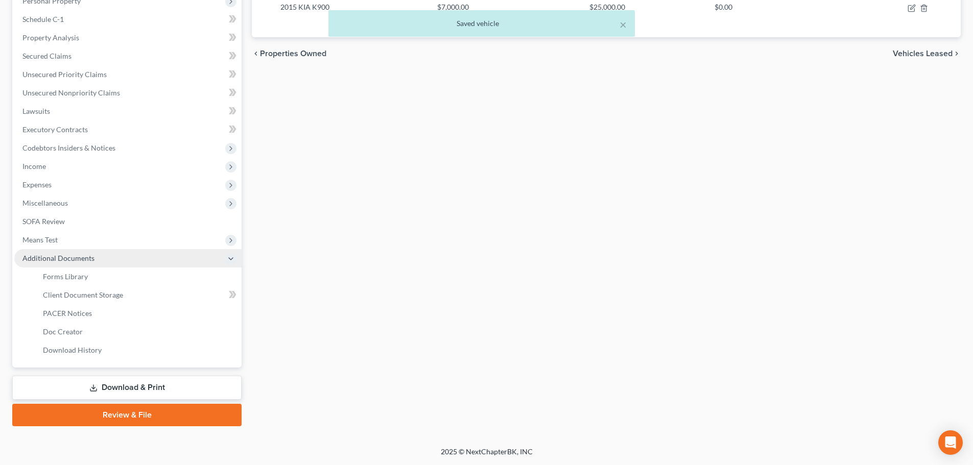
scroll to position [188, 0]
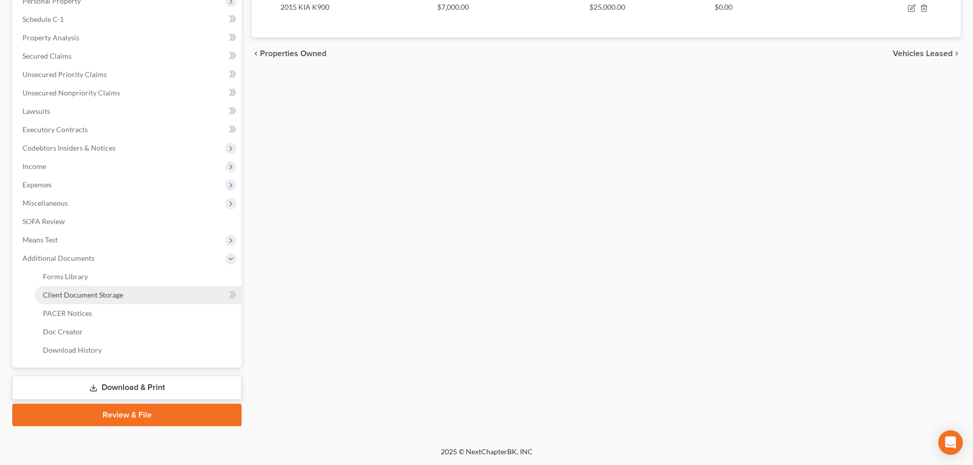
click at [158, 297] on link "Client Document Storage" at bounding box center [138, 295] width 207 height 18
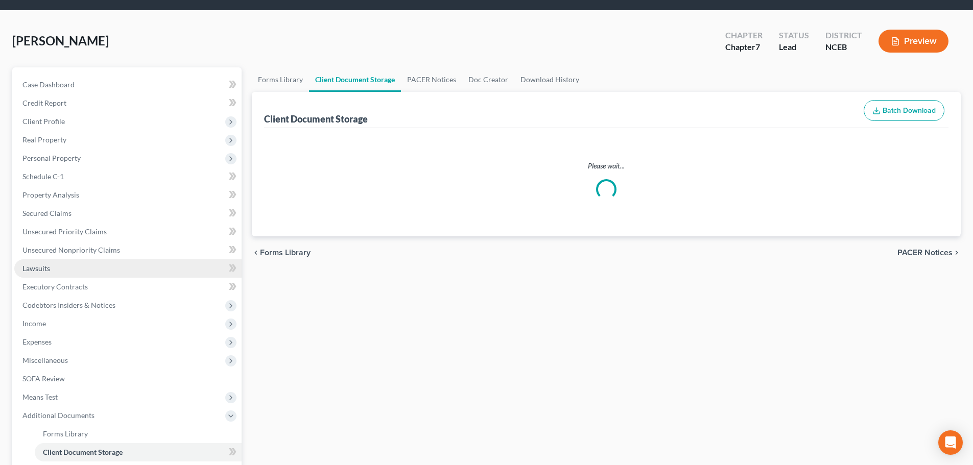
select select "0"
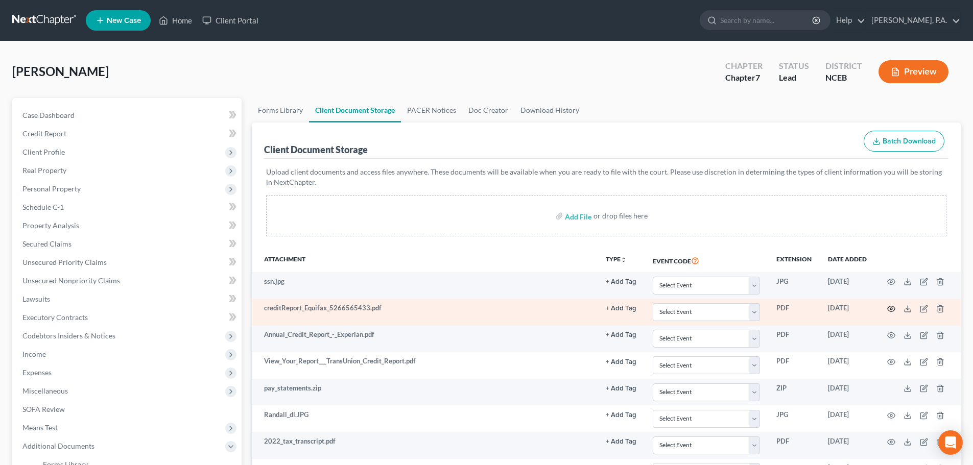
click at [890, 307] on icon "button" at bounding box center [891, 309] width 8 height 8
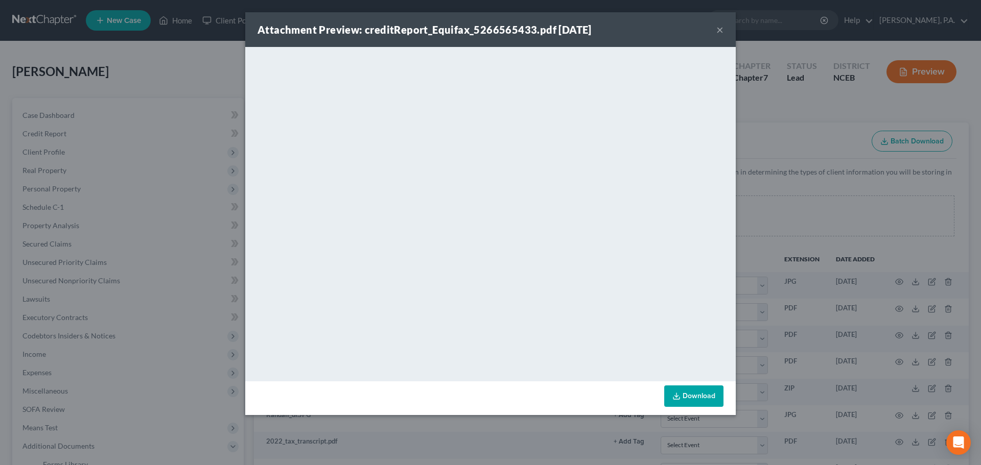
click at [715, 30] on div "Attachment Preview: creditReport_Equifax_5266565433.pdf 10/01/2025 ×" at bounding box center [490, 29] width 490 height 35
click at [723, 26] on div "Attachment Preview: creditReport_Equifax_5266565433.pdf 10/01/2025 ×" at bounding box center [490, 29] width 490 height 35
click at [720, 29] on button "×" at bounding box center [719, 29] width 7 height 12
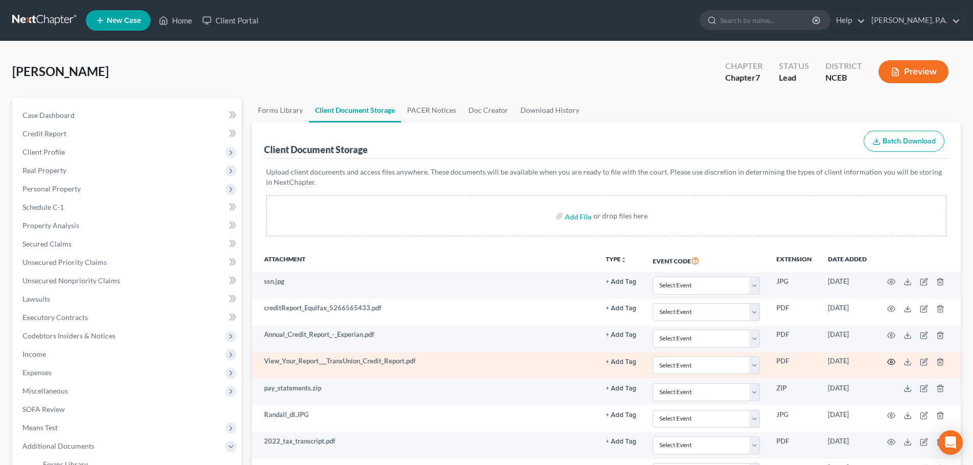
click at [891, 362] on circle "button" at bounding box center [891, 362] width 2 height 2
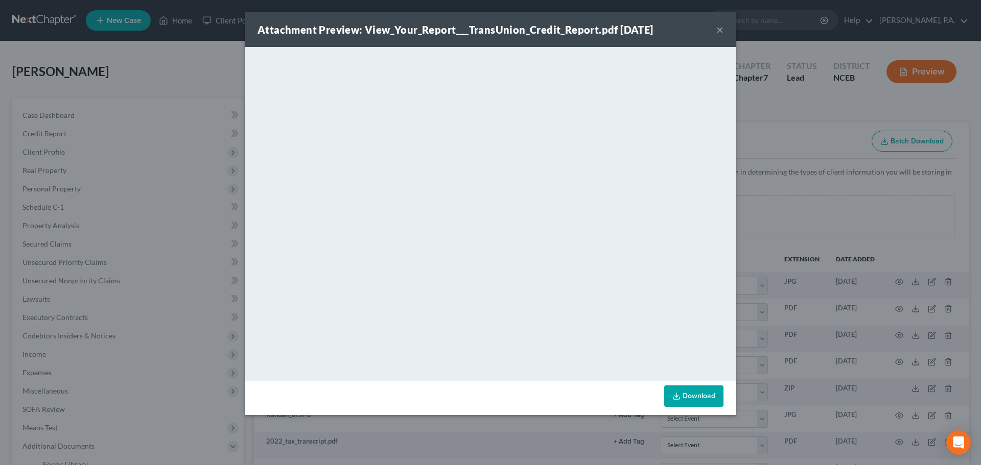
click at [720, 29] on button "×" at bounding box center [719, 29] width 7 height 12
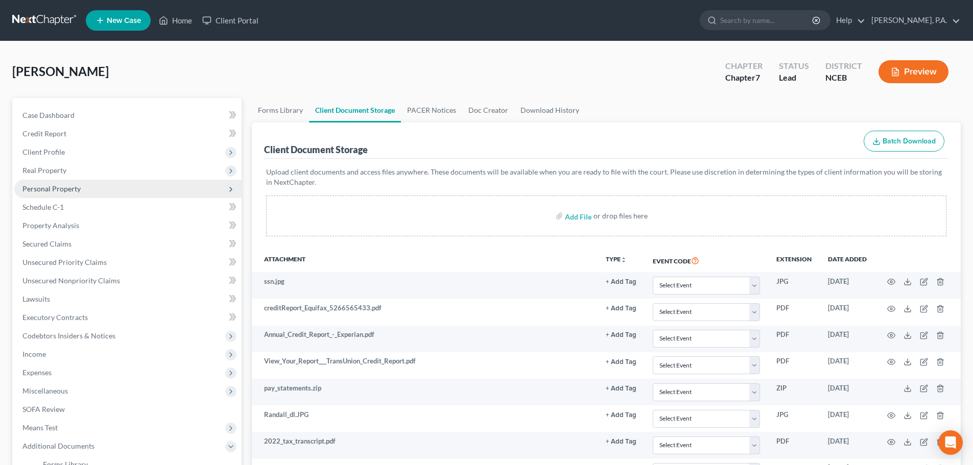
click at [60, 190] on span "Personal Property" at bounding box center [51, 188] width 58 height 9
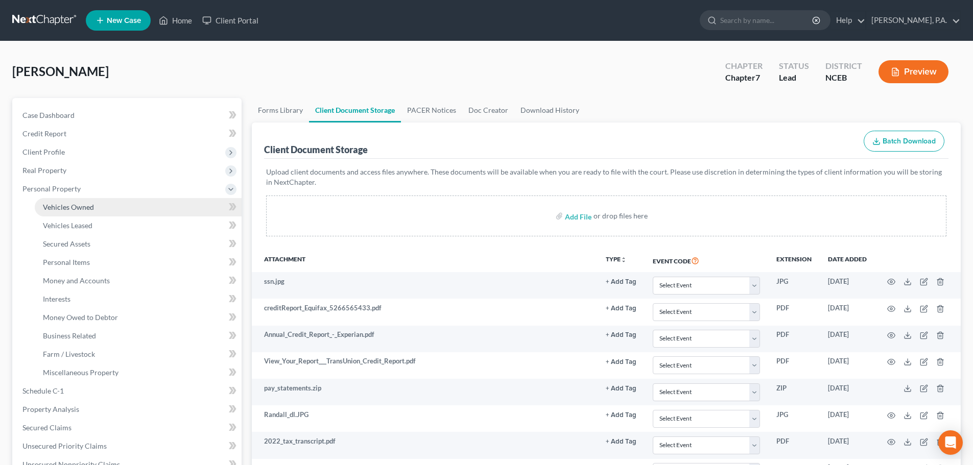
click at [66, 207] on span "Vehicles Owned" at bounding box center [68, 207] width 51 height 9
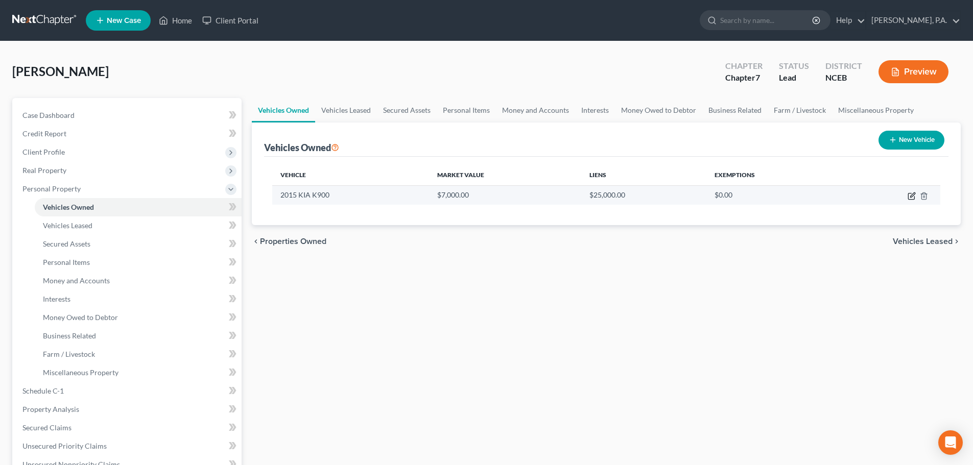
click at [914, 195] on icon "button" at bounding box center [912, 195] width 5 height 5
select select "0"
select select "11"
select select "2"
select select "0"
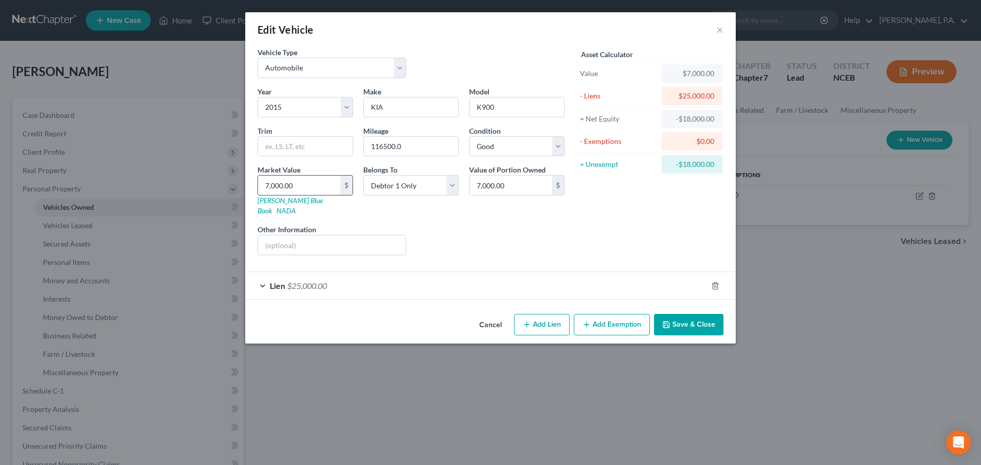
type input "1"
type input "1.00"
type input "10"
type input "10.00"
type input "1"
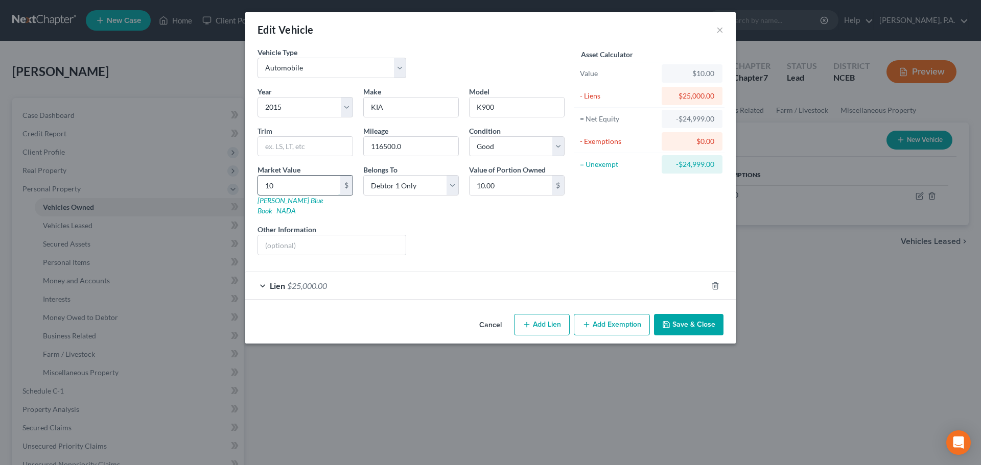
type input "1.00"
click at [323, 281] on span "$25,000.00" at bounding box center [307, 286] width 40 height 10
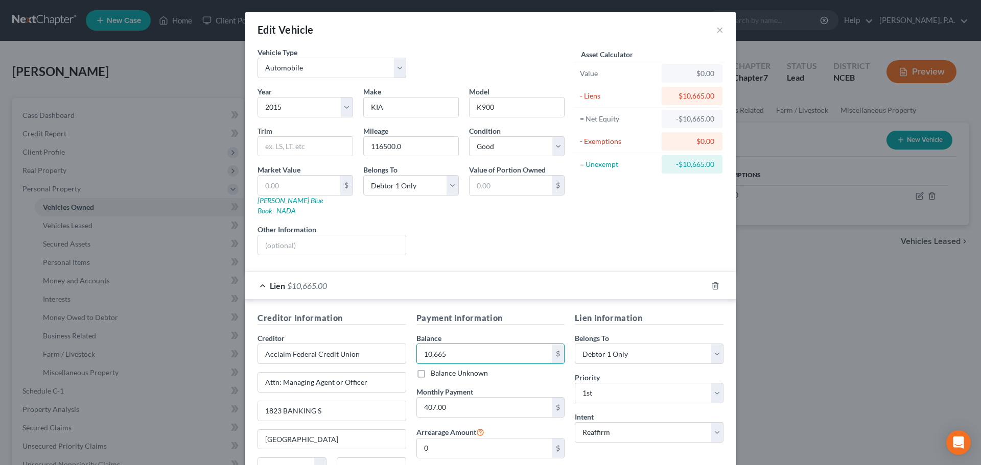
type input "10,665"
click at [523, 320] on div "Payment Information Balance 10,665.00 $ Balance Unknown Balance Undetermined 10…" at bounding box center [490, 408] width 159 height 193
click at [292, 204] on link "Kelly Blue Book" at bounding box center [289, 205] width 65 height 19
click at [280, 235] on input "text" at bounding box center [332, 244] width 148 height 19
click at [275, 186] on input "text" at bounding box center [299, 185] width 82 height 19
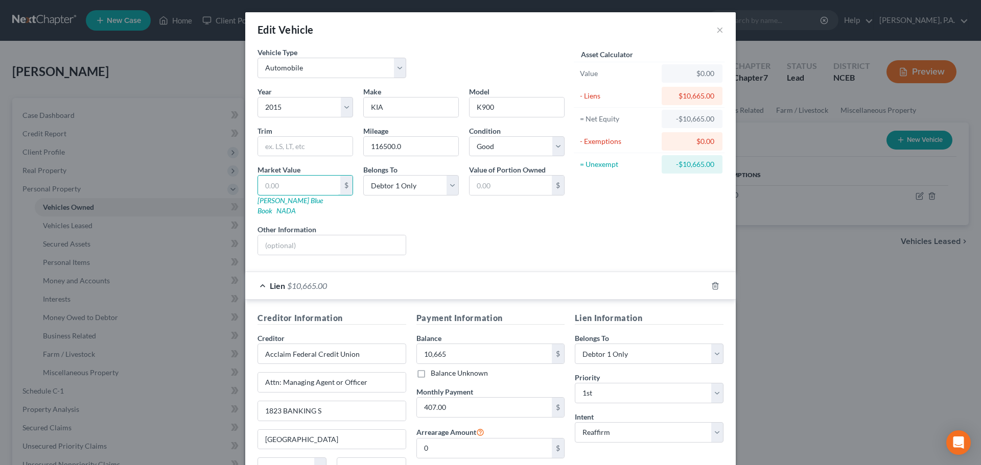
type input "2"
type input "2.00"
type input "23"
type input "23.00"
type input "236"
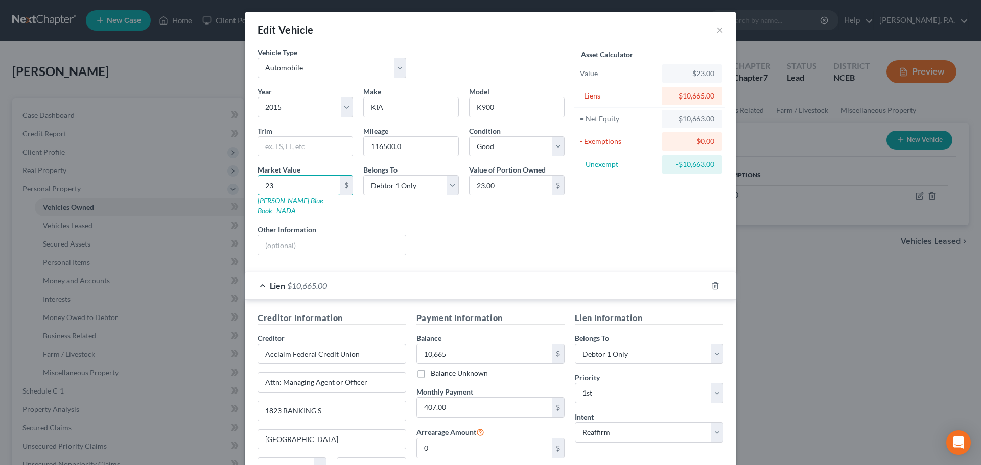
type input "236.00"
type input "2362"
type input "2,362.00"
type input "2,362"
click at [272, 236] on input "text" at bounding box center [332, 244] width 148 height 19
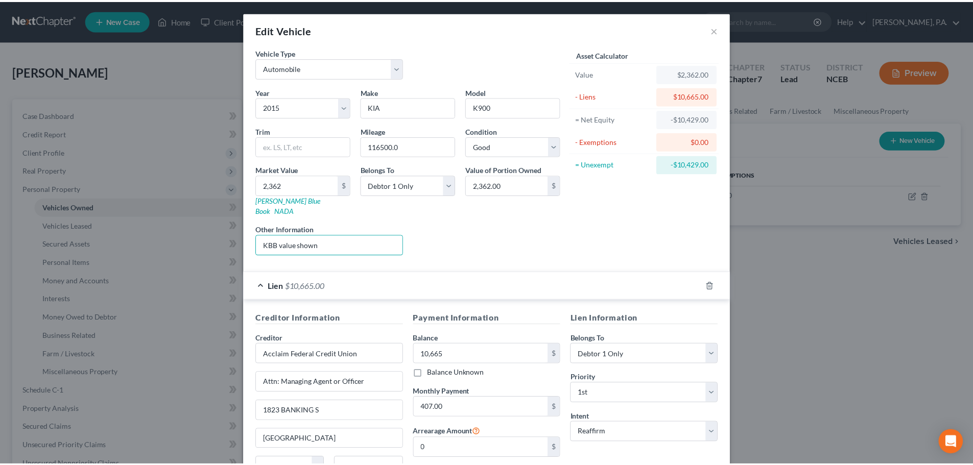
scroll to position [93, 0]
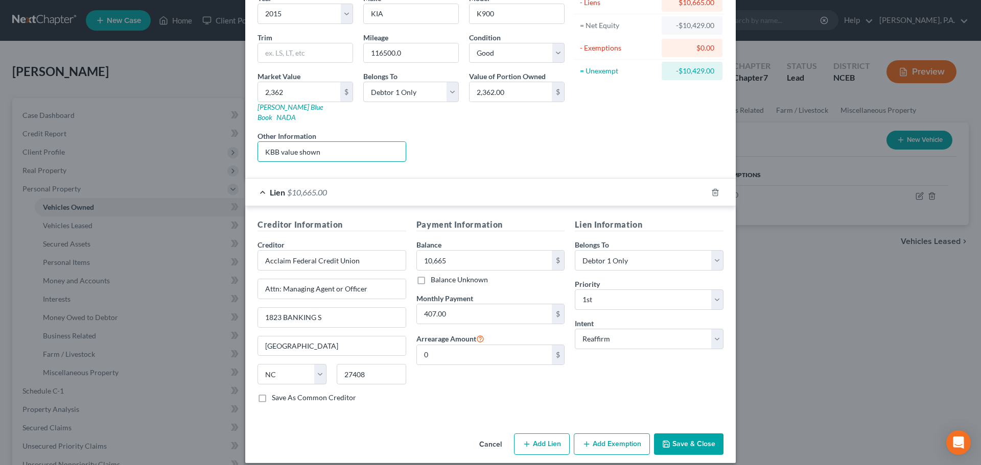
type input "KBB value shown"
click at [669, 434] on button "Save & Close" at bounding box center [688, 444] width 69 height 21
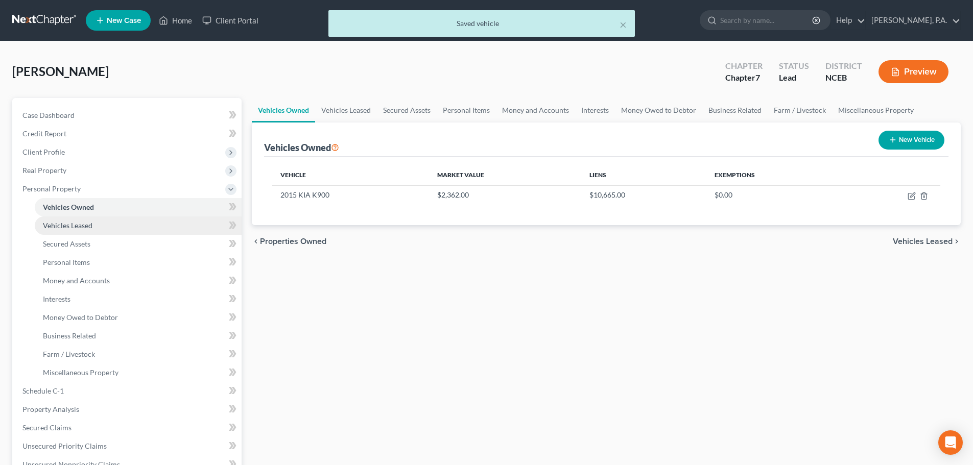
click at [139, 224] on link "Vehicles Leased" at bounding box center [138, 226] width 207 height 18
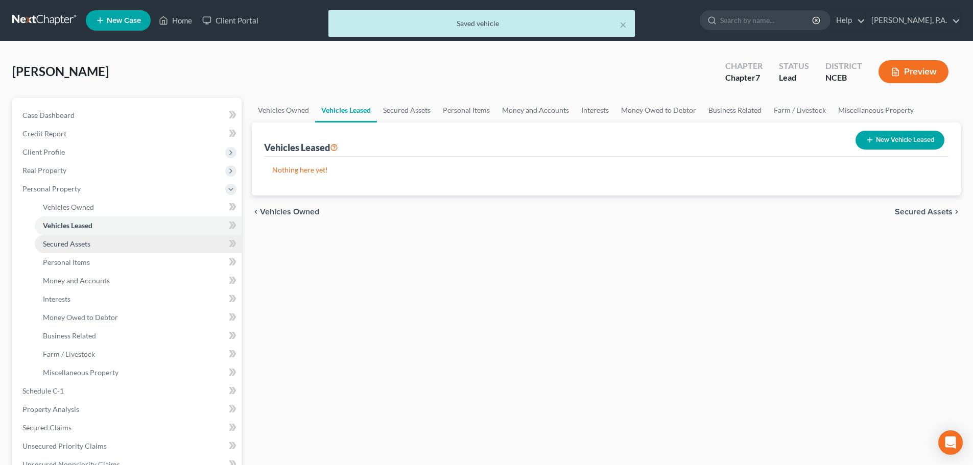
click at [171, 239] on link "Secured Assets" at bounding box center [138, 244] width 207 height 18
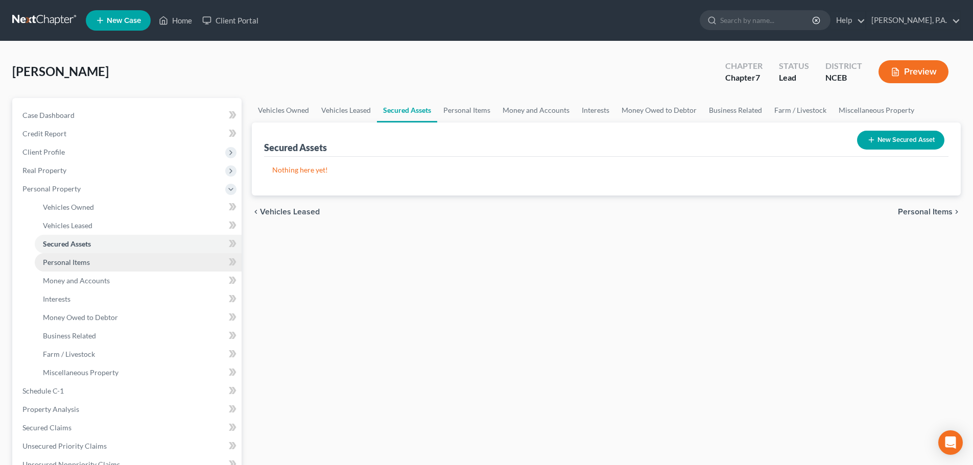
click at [188, 255] on link "Personal Items" at bounding box center [138, 262] width 207 height 18
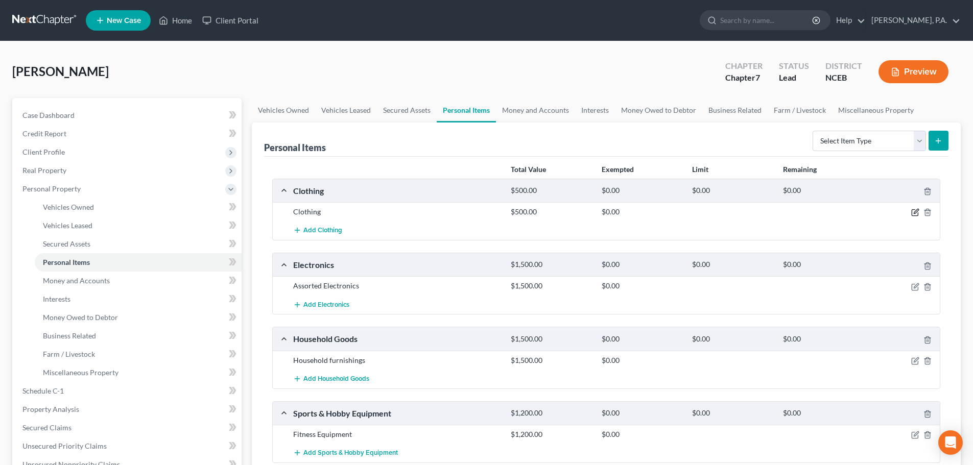
click at [912, 211] on icon "button" at bounding box center [915, 212] width 8 height 8
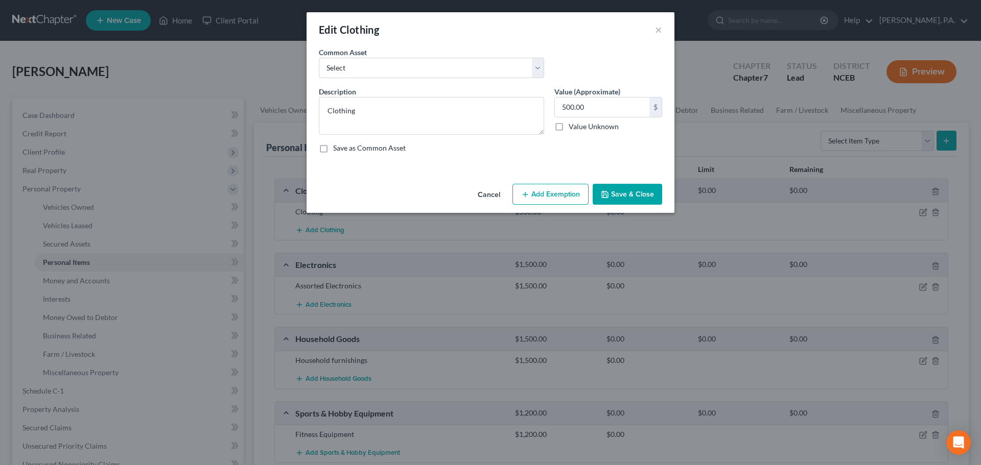
click at [546, 66] on div "Common Asset Select Men's casual and work apparel. Women's casual and work appa…" at bounding box center [431, 62] width 235 height 31
click at [532, 69] on select "Select Men's casual and work apparel. Women's casual and work apparel." at bounding box center [431, 68] width 225 height 20
select select "0"
click at [319, 58] on select "Select Men's casual and work apparel. Women's casual and work apparel." at bounding box center [431, 68] width 225 height 20
type textarea "Men's casual and work apparel."
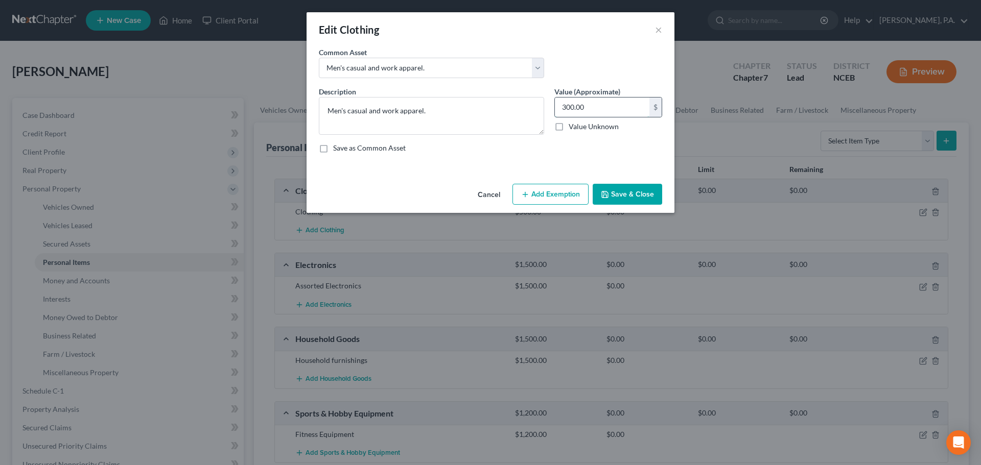
click at [564, 107] on input "300.00" at bounding box center [602, 107] width 94 height 19
type input "500.00"
click at [541, 188] on button "Add Exemption" at bounding box center [550, 194] width 76 height 21
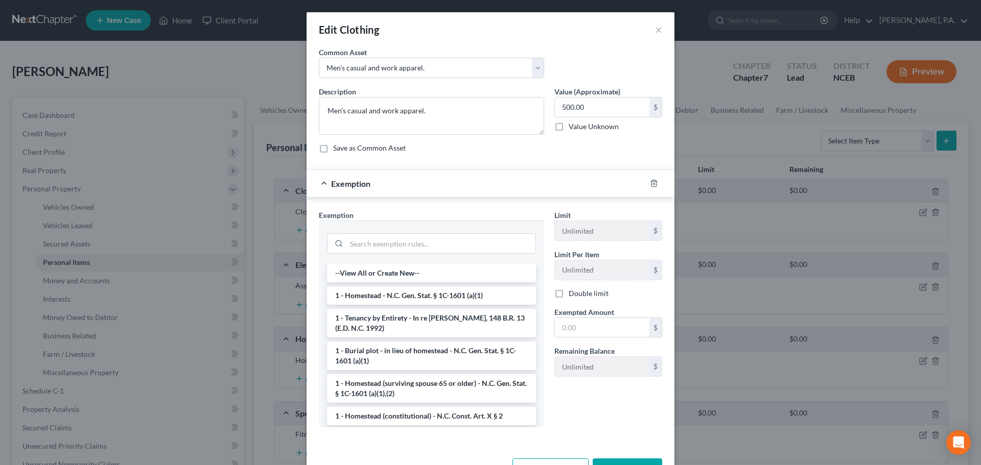
click at [382, 256] on div at bounding box center [431, 242] width 225 height 43
click at [380, 249] on input "search" at bounding box center [440, 243] width 189 height 19
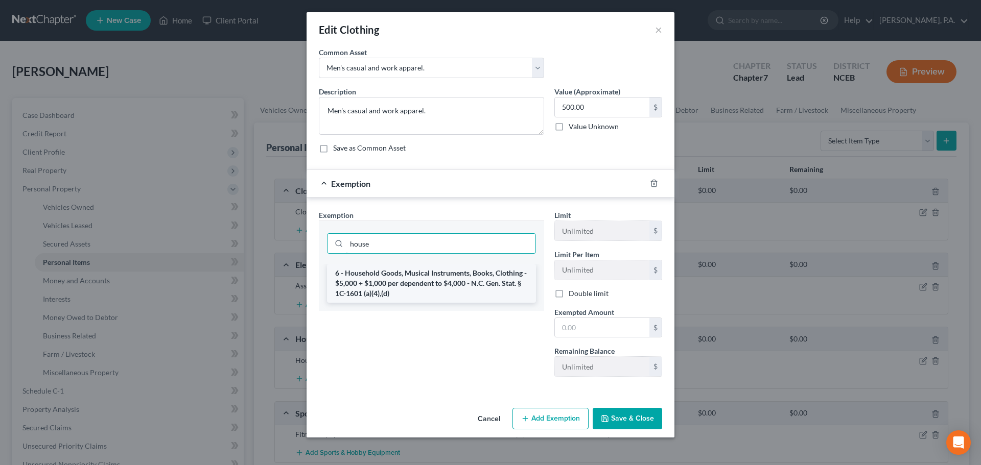
type input "house"
click at [390, 268] on li "6 - Household Goods, Musical Instruments, Books, Clothing - $5,000 + $1,000 per…" at bounding box center [431, 283] width 209 height 39
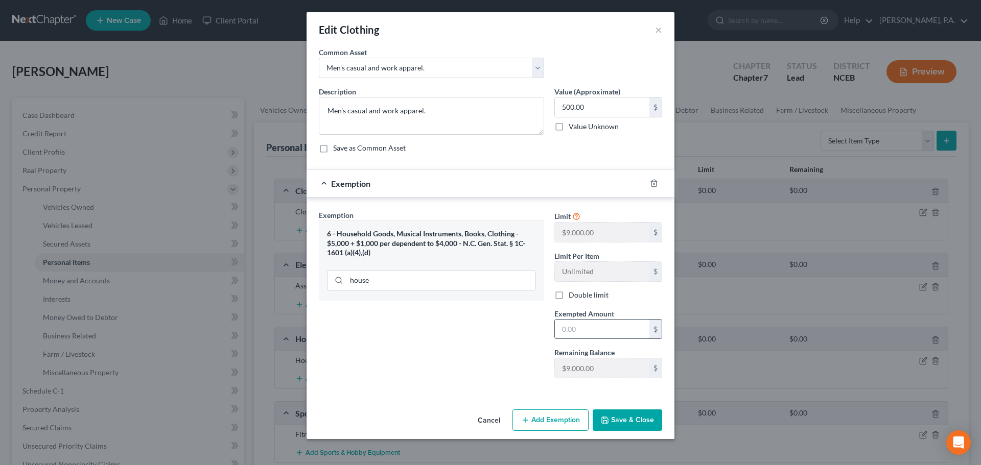
click at [597, 329] on input "text" at bounding box center [602, 329] width 94 height 19
type input "500"
click at [603, 414] on button "Save & Close" at bounding box center [627, 420] width 69 height 21
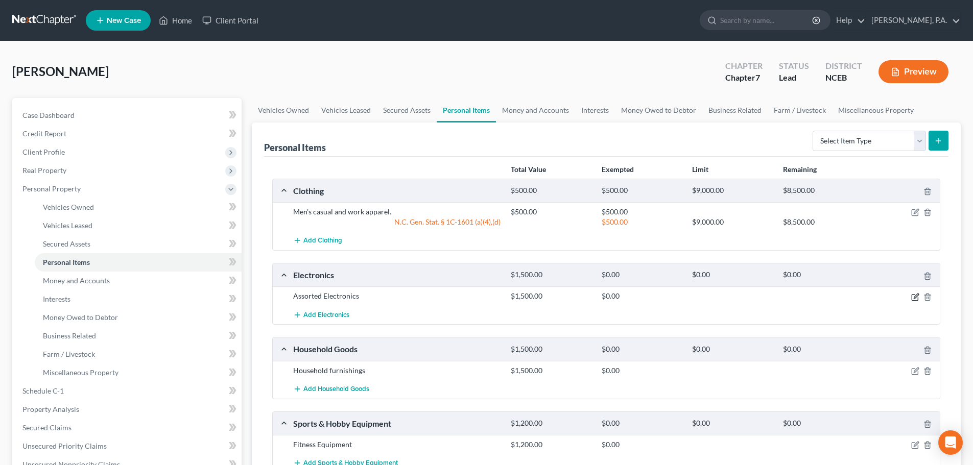
click at [914, 297] on icon "button" at bounding box center [915, 297] width 8 height 8
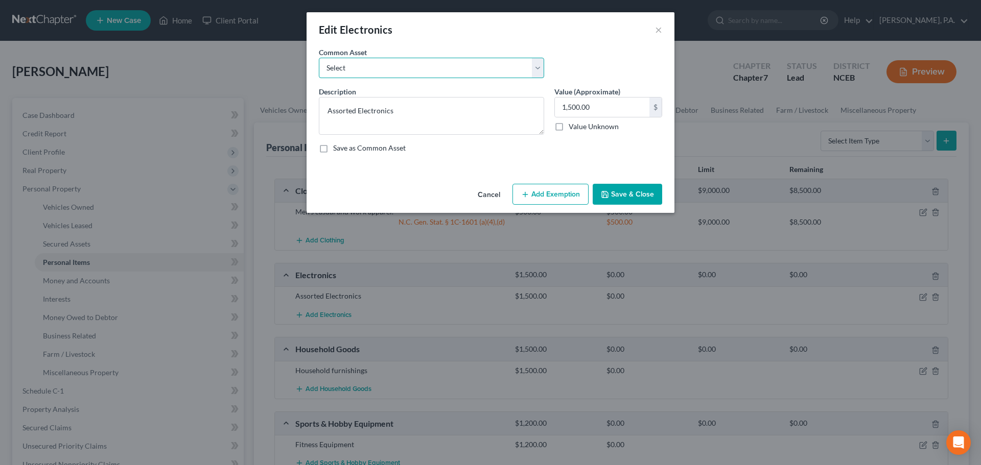
click at [499, 71] on select "Select Consumer electronics, including televisions, audio/visual equipment, and…" at bounding box center [431, 68] width 225 height 20
select select "0"
click at [319, 58] on select "Select Consumer electronics, including televisions, audio/visual equipment, and…" at bounding box center [431, 68] width 225 height 20
type textarea "Consumer electronics, including televisions, audio/visual equipment, and access…"
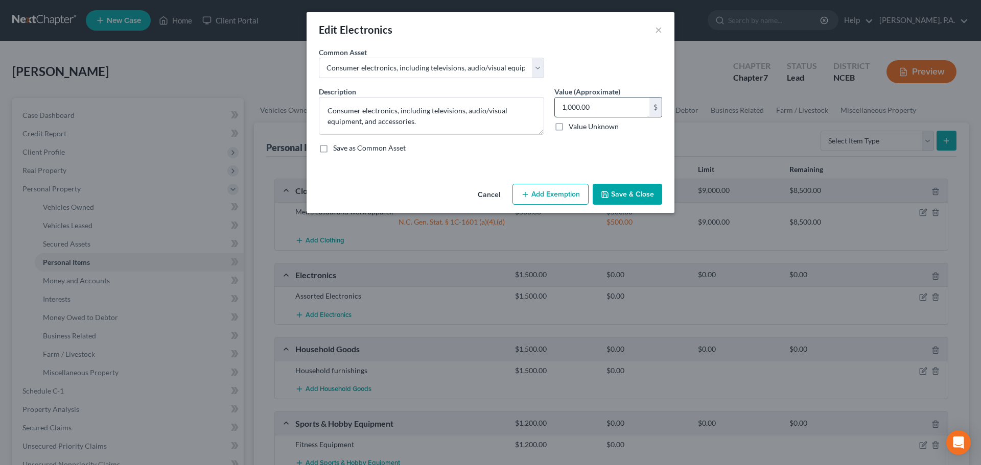
click at [567, 106] on input "1,000.00" at bounding box center [602, 107] width 94 height 19
click at [567, 107] on input "1,000.00" at bounding box center [602, 107] width 94 height 19
type input "1,500"
click at [571, 189] on button "Add Exemption" at bounding box center [550, 194] width 76 height 21
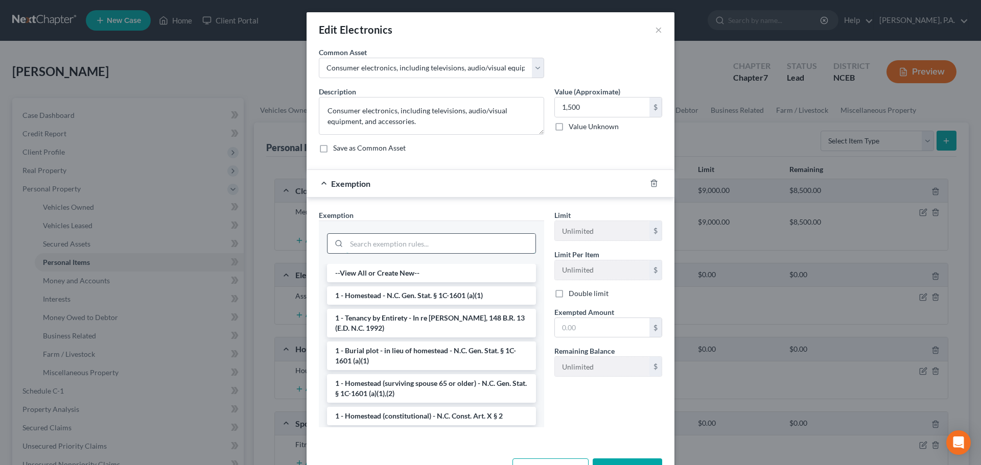
click at [488, 241] on input "search" at bounding box center [440, 243] width 189 height 19
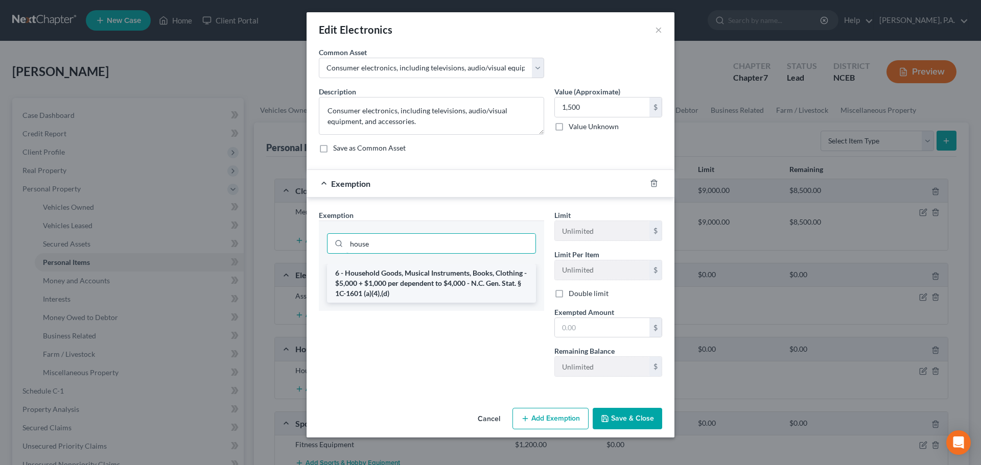
type input "house"
click at [496, 282] on li "6 - Household Goods, Musical Instruments, Books, Clothing - $5,000 + $1,000 per…" at bounding box center [431, 283] width 209 height 39
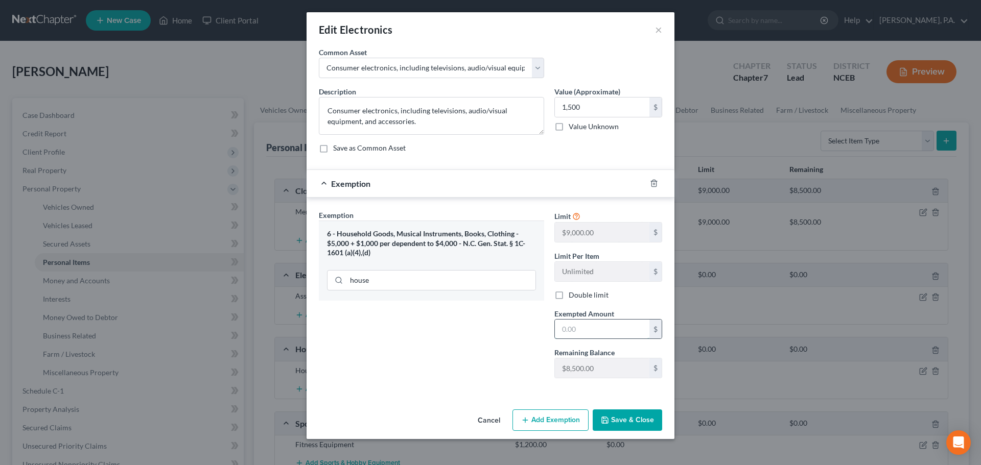
click at [597, 327] on input "text" at bounding box center [602, 329] width 94 height 19
type input "1,500"
click at [627, 413] on button "Save & Close" at bounding box center [627, 420] width 69 height 21
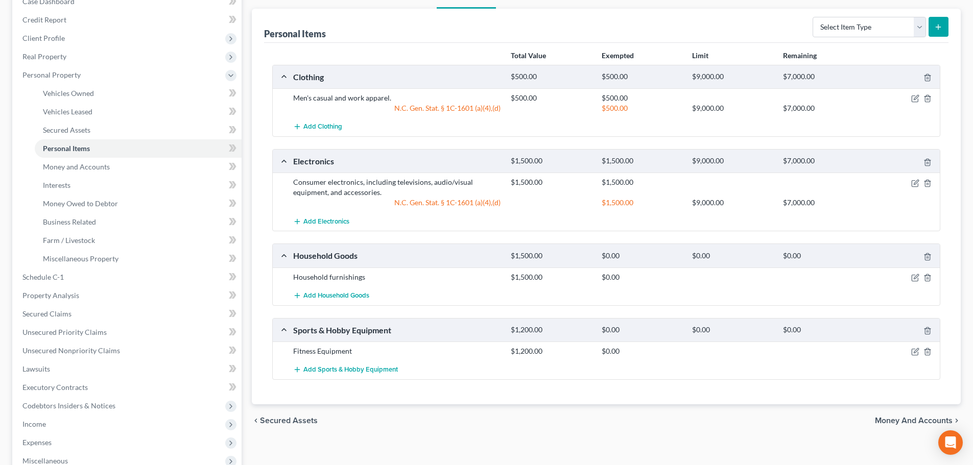
scroll to position [125, 0]
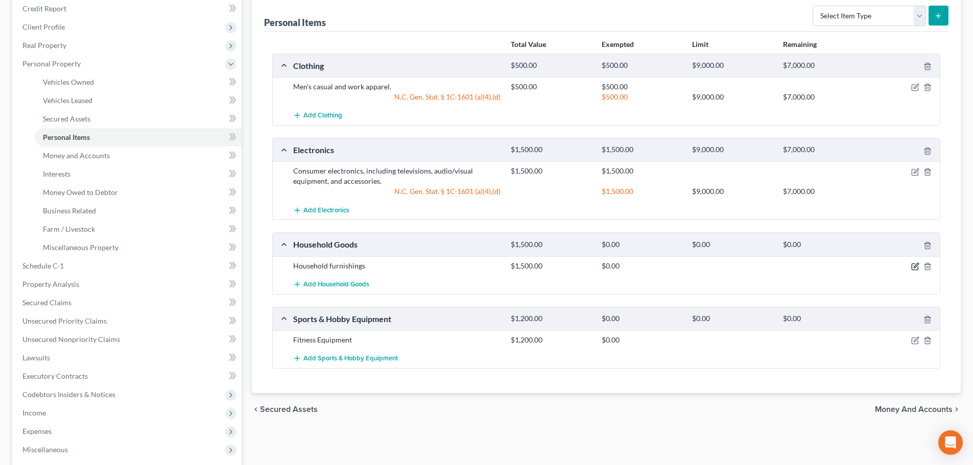
click at [919, 267] on icon "button" at bounding box center [915, 267] width 8 height 8
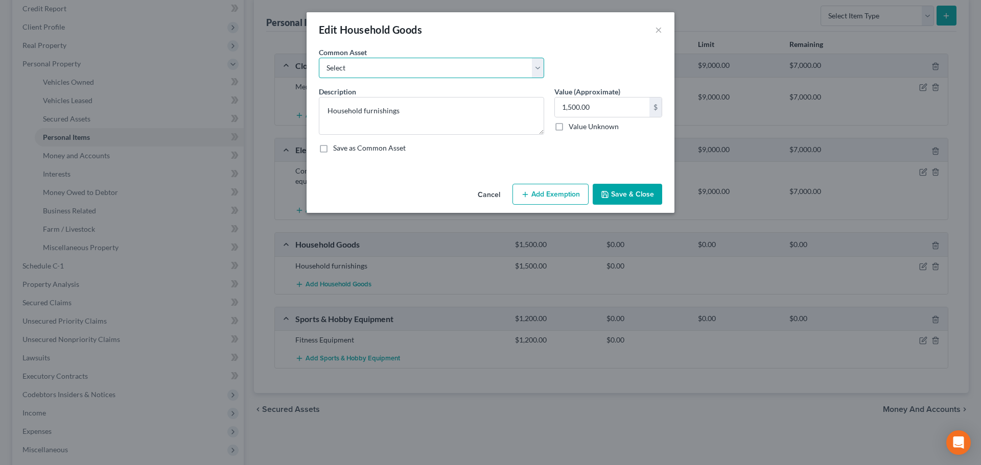
click at [522, 76] on select "Select Furnishings, including bedroom, living room and kitchen furniture. Major…" at bounding box center [431, 68] width 225 height 20
select select "0"
click at [319, 58] on select "Select Furnishings, including bedroom, living room and kitchen furniture. Major…" at bounding box center [431, 68] width 225 height 20
type textarea "Furnishings, including bedroom, living room and kitchen furniture."
click at [565, 108] on input "2,000.00" at bounding box center [602, 107] width 94 height 19
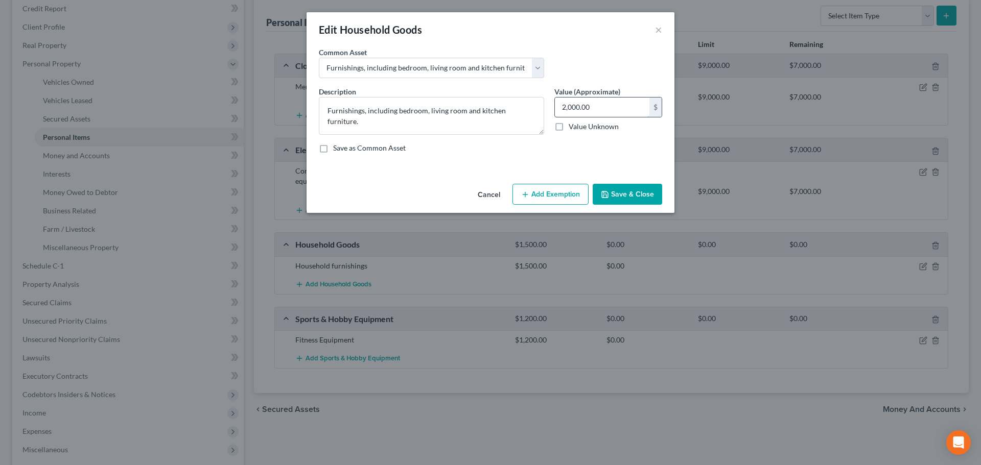
drag, startPoint x: 564, startPoint y: 108, endPoint x: 573, endPoint y: 108, distance: 8.2
click at [573, 108] on input "2,000.00" at bounding box center [602, 107] width 94 height 19
type input "1,500.00"
click at [582, 194] on button "Add Exemption" at bounding box center [550, 194] width 76 height 21
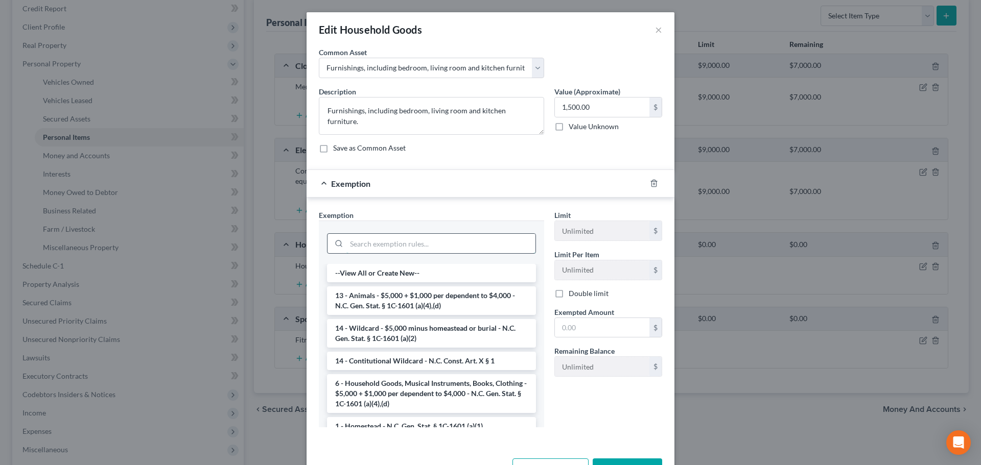
click at [455, 239] on input "search" at bounding box center [440, 243] width 189 height 19
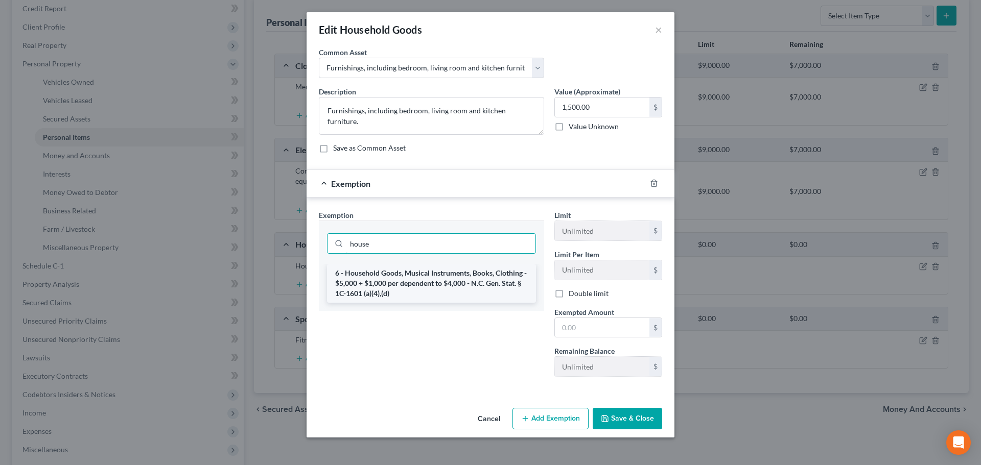
type input "house"
click at [466, 268] on li "6 - Household Goods, Musical Instruments, Books, Clothing - $5,000 + $1,000 per…" at bounding box center [431, 283] width 209 height 39
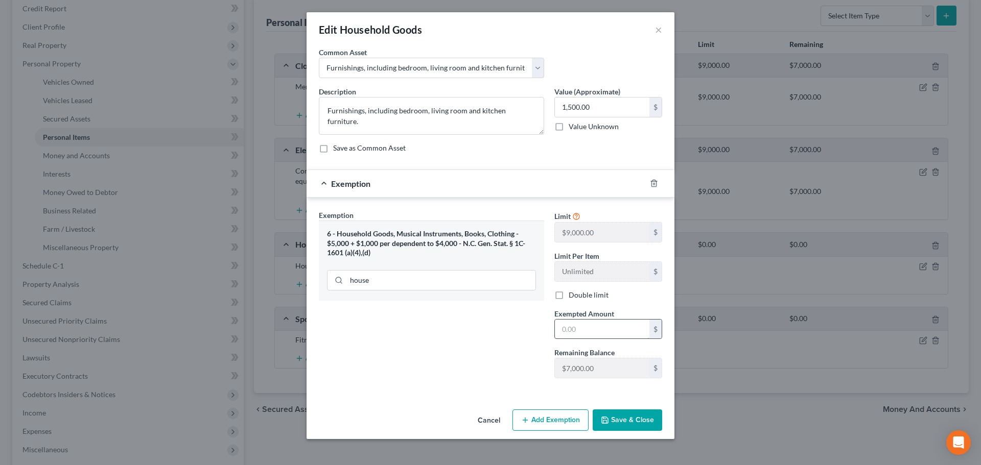
click at [562, 325] on input "text" at bounding box center [602, 329] width 94 height 19
type input "1,500"
click at [607, 414] on button "Save & Close" at bounding box center [627, 420] width 69 height 21
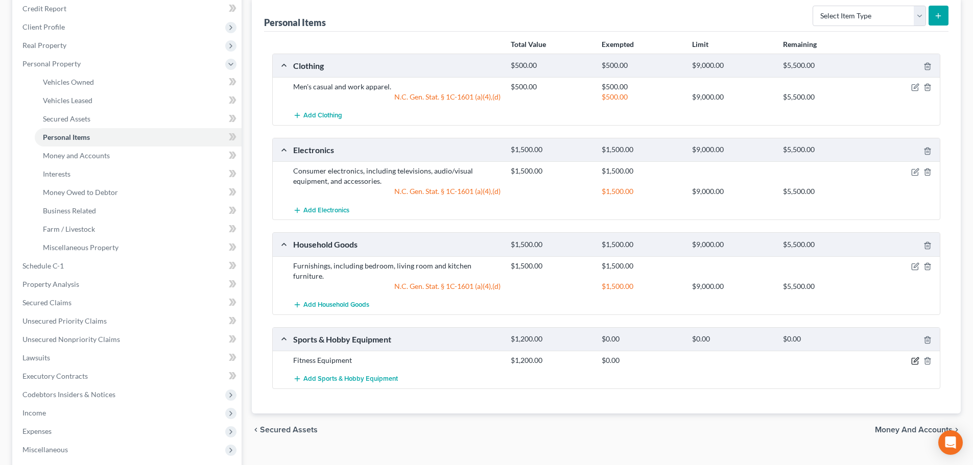
click at [915, 357] on icon "button" at bounding box center [915, 361] width 8 height 8
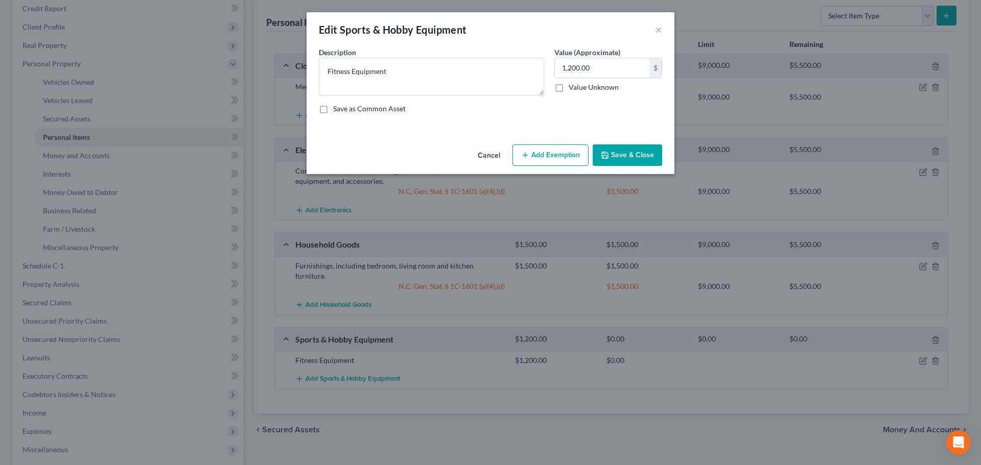
click at [537, 159] on button "Add Exemption" at bounding box center [550, 155] width 76 height 21
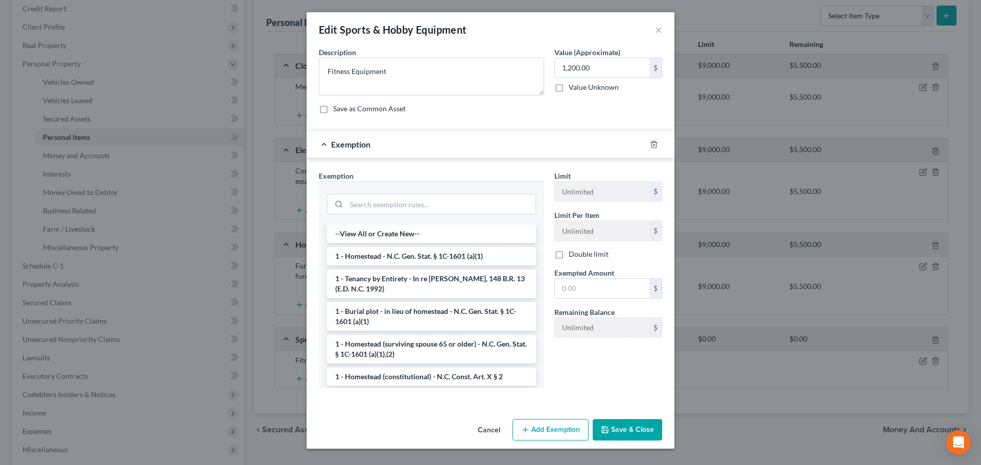
click at [469, 193] on div at bounding box center [431, 203] width 209 height 27
click at [467, 203] on input "search" at bounding box center [440, 204] width 189 height 19
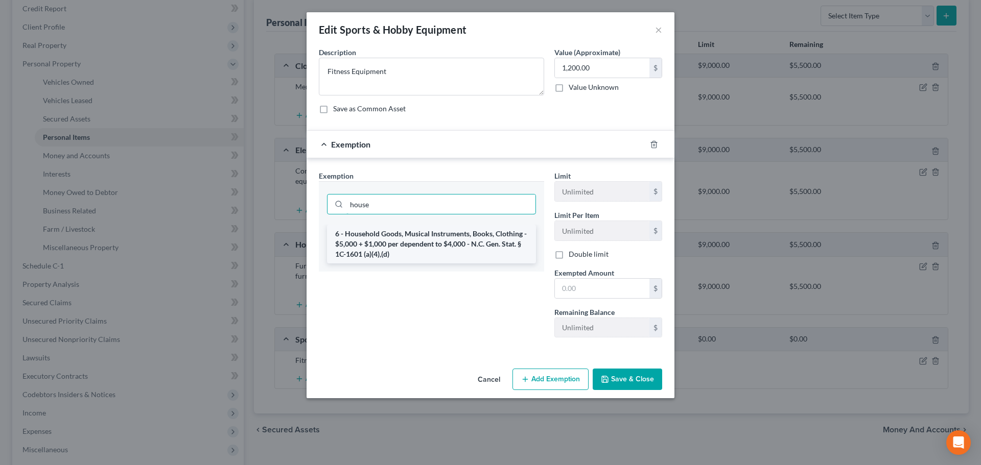
type input "house"
click at [473, 250] on li "6 - Household Goods, Musical Instruments, Books, Clothing - $5,000 + $1,000 per…" at bounding box center [431, 244] width 209 height 39
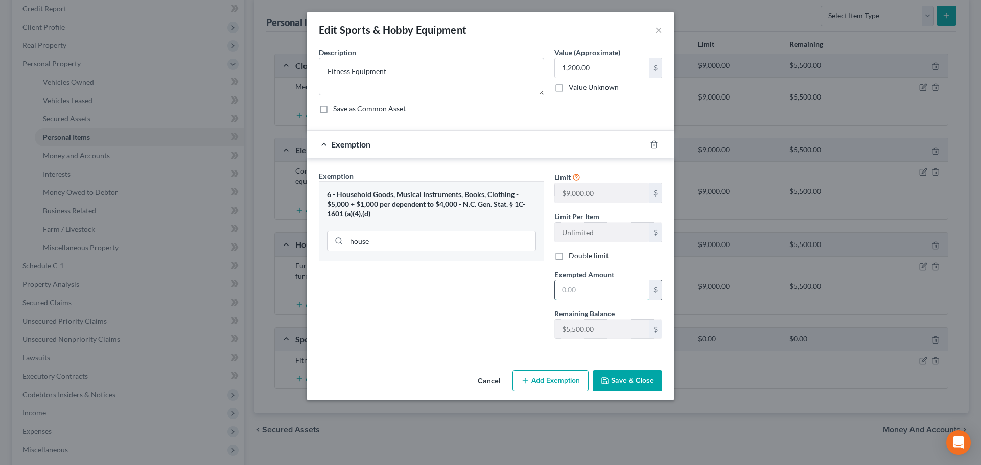
click at [568, 290] on input "text" at bounding box center [602, 289] width 94 height 19
type input "1,200"
click at [619, 381] on button "Save & Close" at bounding box center [627, 380] width 69 height 21
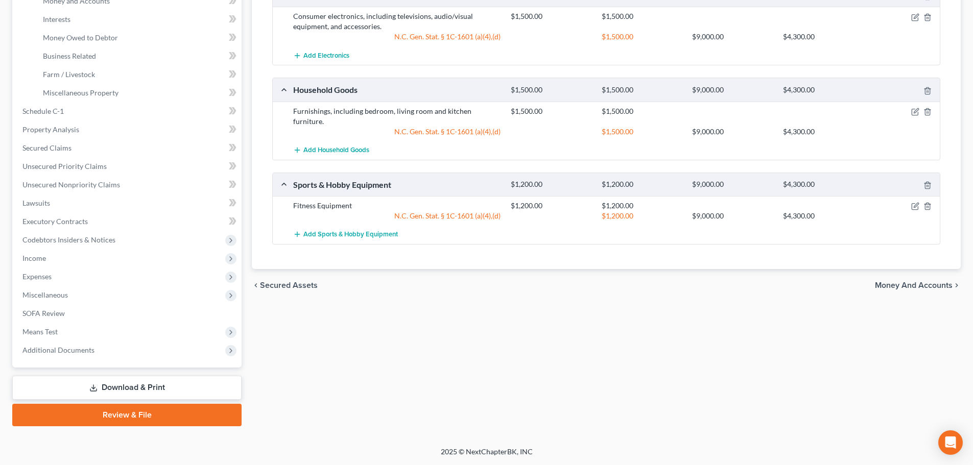
scroll to position [0, 0]
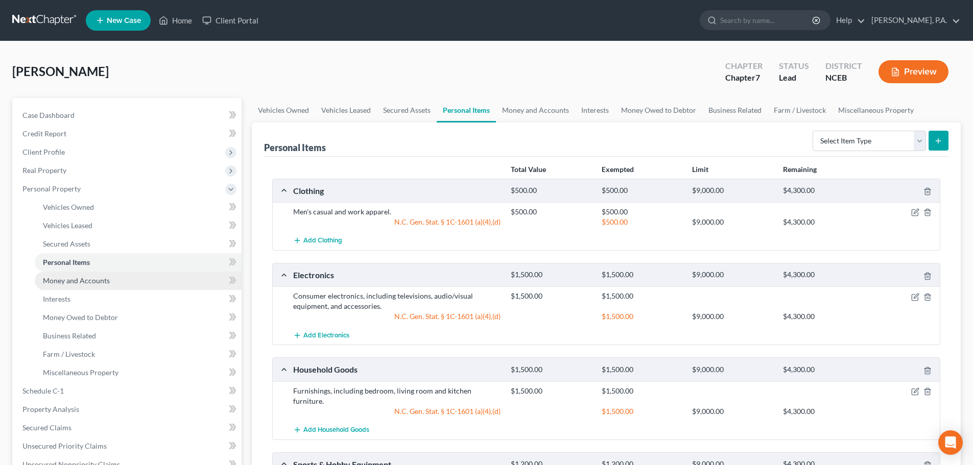
click at [116, 283] on link "Money and Accounts" at bounding box center [138, 281] width 207 height 18
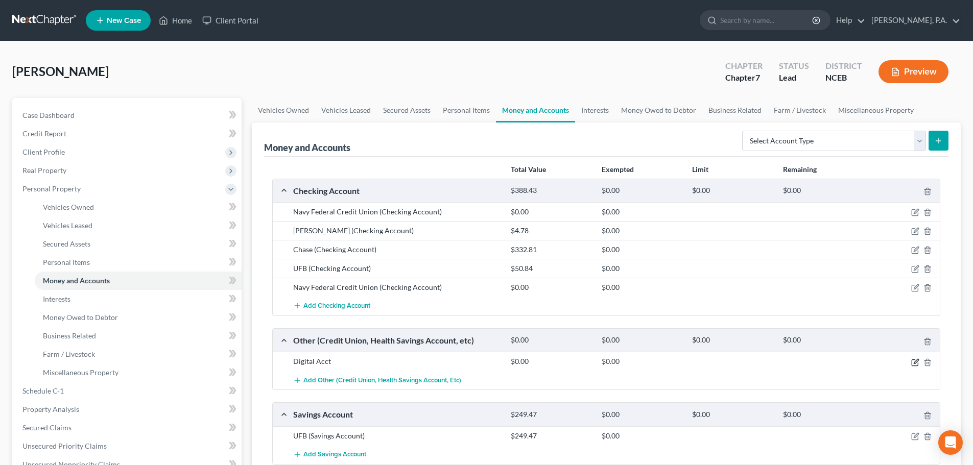
click at [917, 364] on icon "button" at bounding box center [915, 363] width 8 height 8
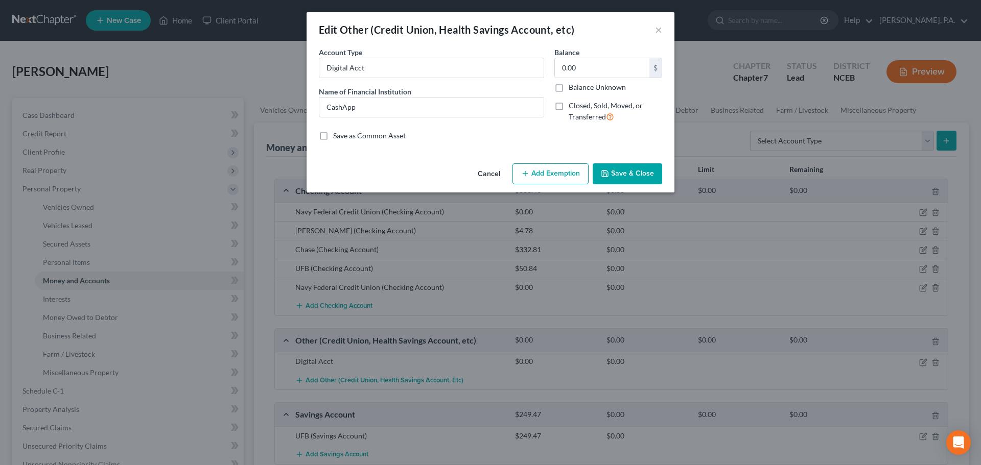
click at [477, 170] on button "Cancel" at bounding box center [488, 174] width 39 height 20
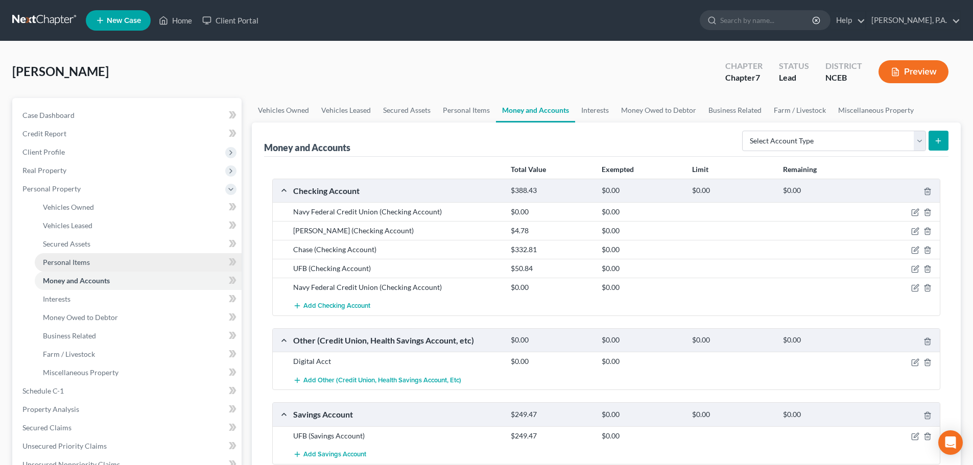
click at [96, 265] on link "Personal Items" at bounding box center [138, 262] width 207 height 18
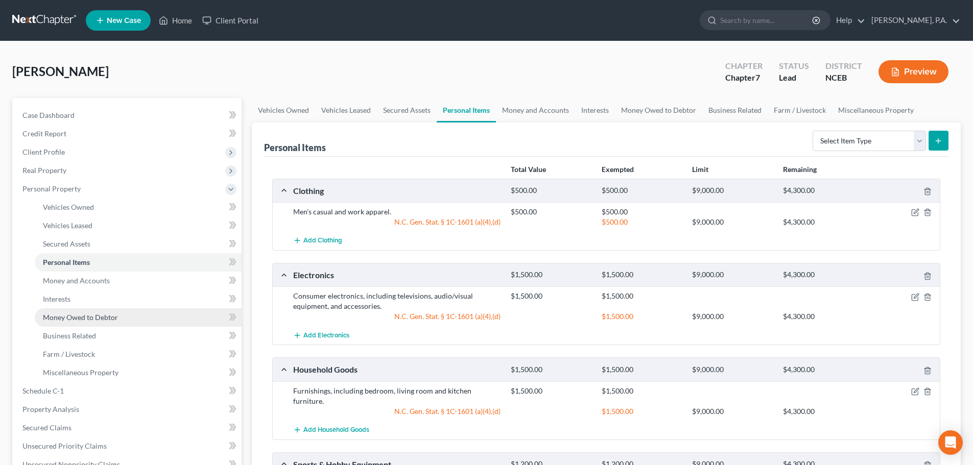
click at [108, 314] on span "Money Owed to Debtor" at bounding box center [80, 317] width 75 height 9
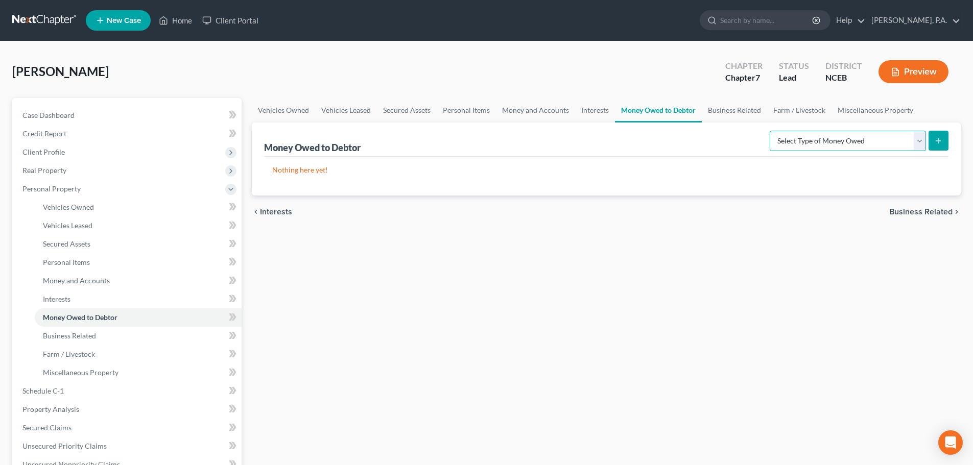
click at [832, 145] on select "Select Type of Money Owed Accounts Receivable Alimony Child Support Claims Agai…" at bounding box center [848, 141] width 156 height 20
select select "divorce_settlements"
click at [771, 131] on select "Select Type of Money Owed Accounts Receivable Alimony Child Support Claims Agai…" at bounding box center [848, 141] width 156 height 20
click at [943, 145] on button "submit" at bounding box center [939, 141] width 20 height 20
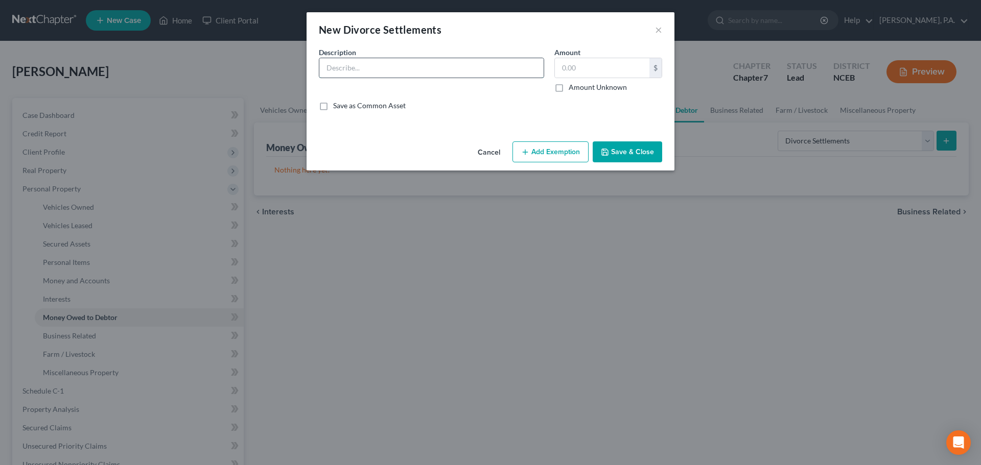
click at [454, 71] on input "text" at bounding box center [431, 67] width 224 height 19
type input "Undetermined equitable distribution division"
click at [568, 90] on label "Amount Unknown" at bounding box center [597, 87] width 58 height 10
click at [573, 89] on input "Amount Unknown" at bounding box center [576, 85] width 7 height 7
checkbox input "true"
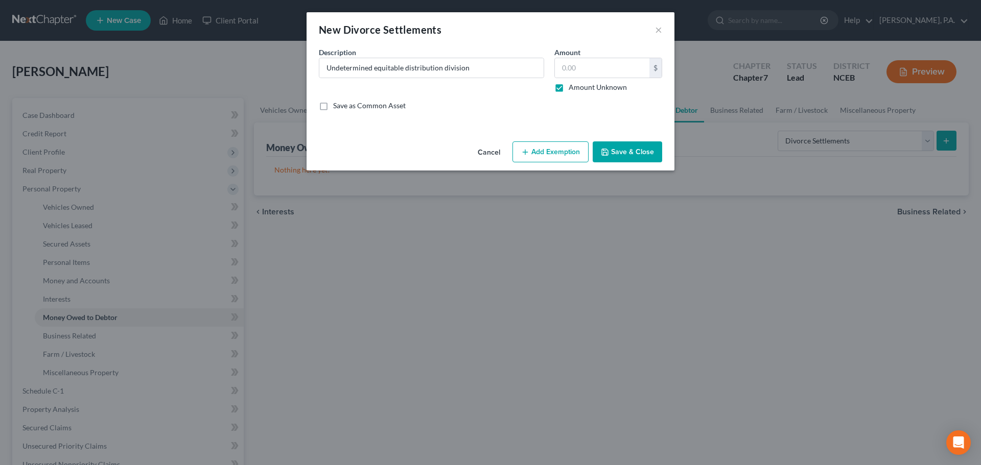
type input "0.00"
click at [628, 147] on button "Save & Close" at bounding box center [627, 151] width 69 height 21
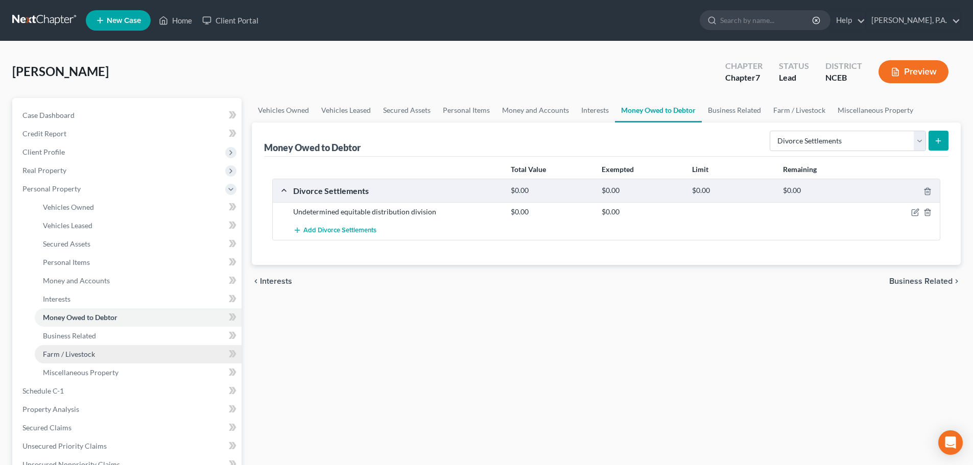
scroll to position [280, 0]
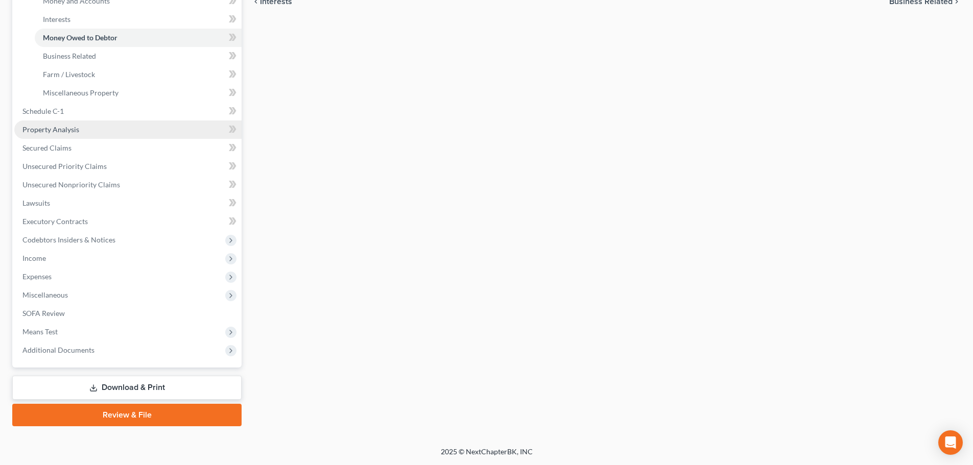
click at [101, 132] on link "Property Analysis" at bounding box center [127, 130] width 227 height 18
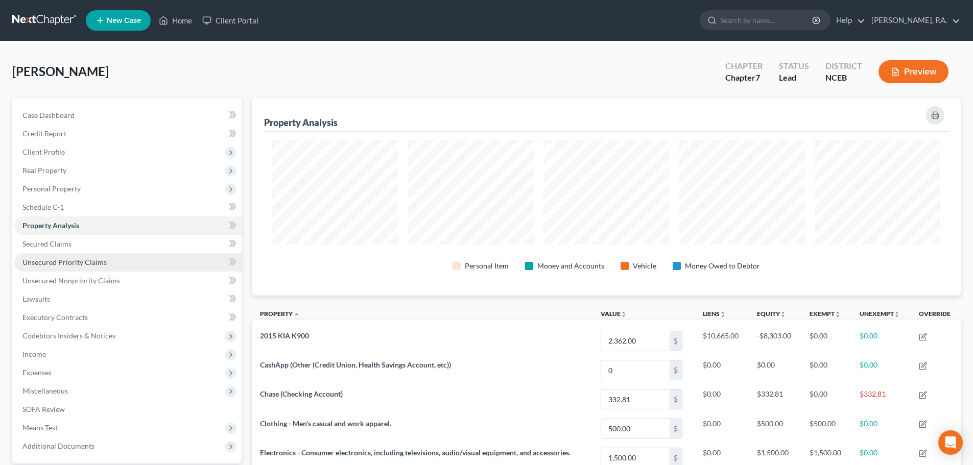
click at [93, 263] on span "Unsecured Priority Claims" at bounding box center [64, 262] width 84 height 9
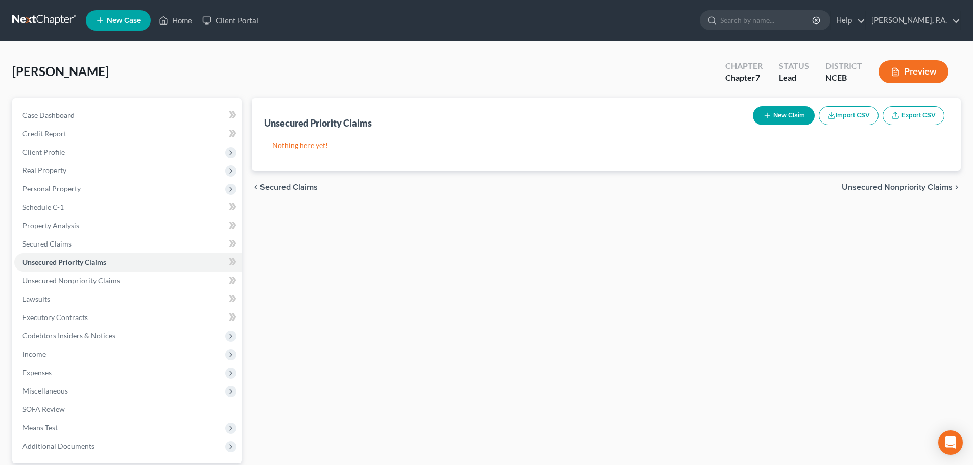
click at [769, 111] on button "New Claim" at bounding box center [784, 115] width 62 height 19
select select "0"
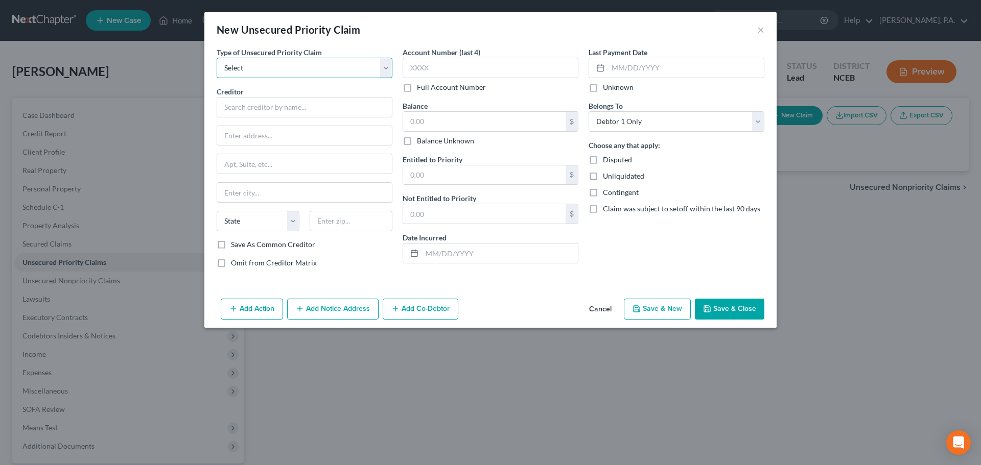
click at [389, 72] on select "Select Taxes & Other Government Units Domestic Support Obligations Extensions o…" at bounding box center [305, 68] width 176 height 20
select select "1"
click at [217, 58] on select "Select Taxes & Other Government Units Domestic Support Obligations Extensions o…" at bounding box center [305, 68] width 176 height 20
click at [603, 159] on label "Disputed" at bounding box center [617, 160] width 29 height 10
click at [607, 159] on input "Disputed" at bounding box center [610, 158] width 7 height 7
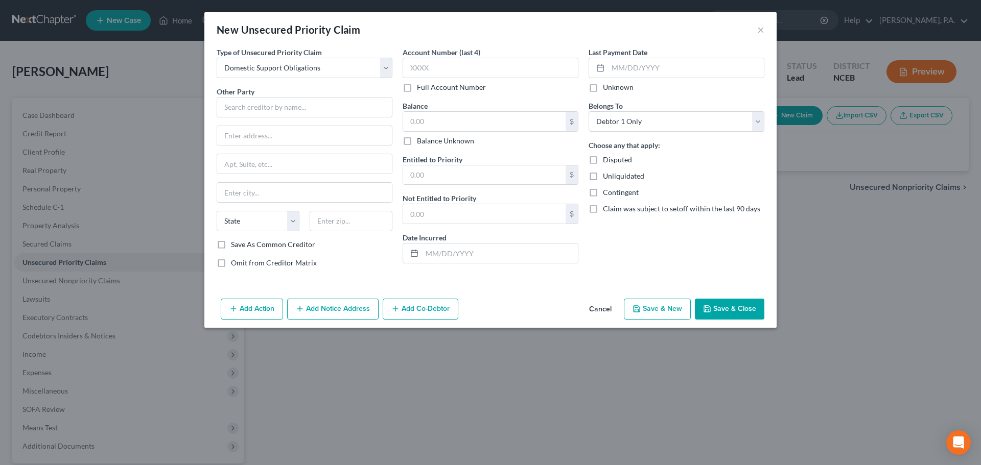
checkbox input "true"
click at [603, 181] on label "Unliquidated" at bounding box center [623, 176] width 41 height 10
click at [607, 178] on input "Unliquidated" at bounding box center [610, 174] width 7 height 7
checkbox input "true"
click at [603, 195] on label "Contingent" at bounding box center [621, 192] width 36 height 10
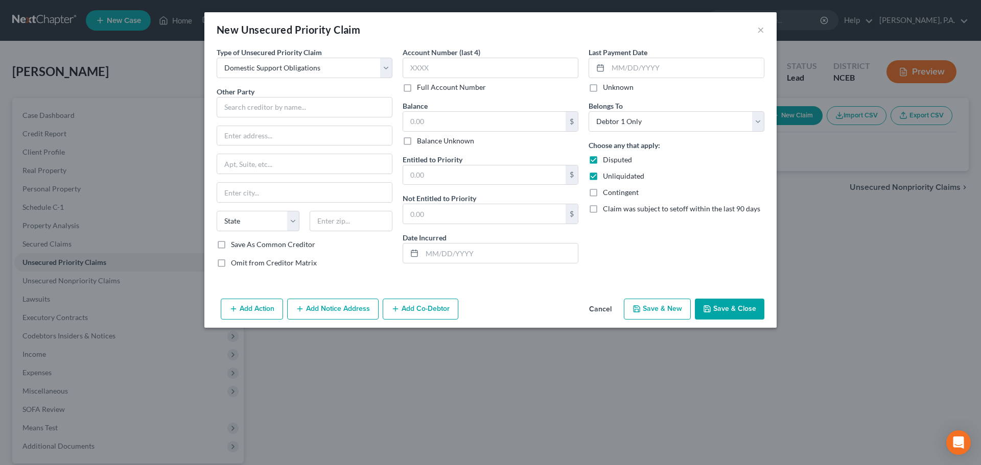
click at [607, 194] on input "Contingent" at bounding box center [610, 190] width 7 height 7
checkbox input "true"
click at [335, 114] on input "text" at bounding box center [305, 107] width 176 height 20
click at [414, 122] on input "text" at bounding box center [484, 121] width 162 height 19
type input "0"
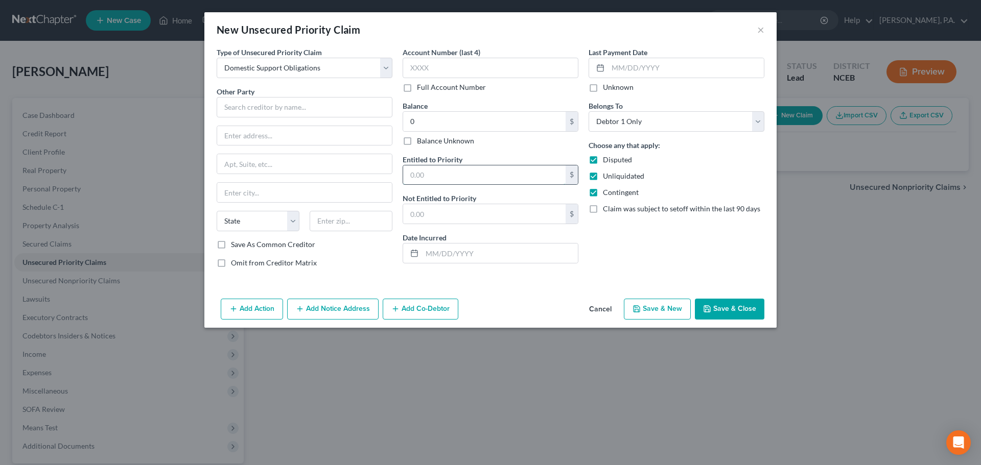
click at [406, 172] on input "text" at bounding box center [484, 174] width 162 height 19
type input "0"
click at [412, 216] on input "text" at bounding box center [484, 213] width 162 height 19
type input "0"
click at [283, 113] on input "text" at bounding box center [305, 107] width 176 height 20
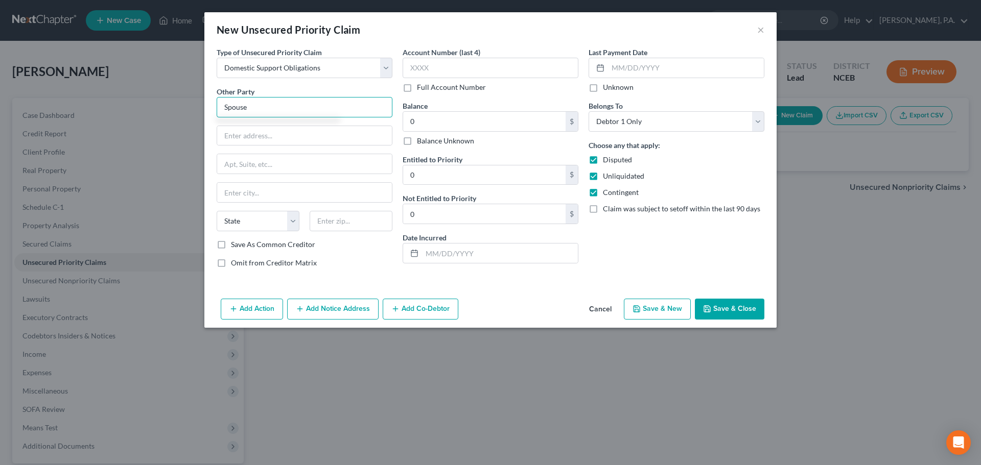
type input "Spouse"
click at [709, 310] on polyline "button" at bounding box center [707, 311] width 4 height 3
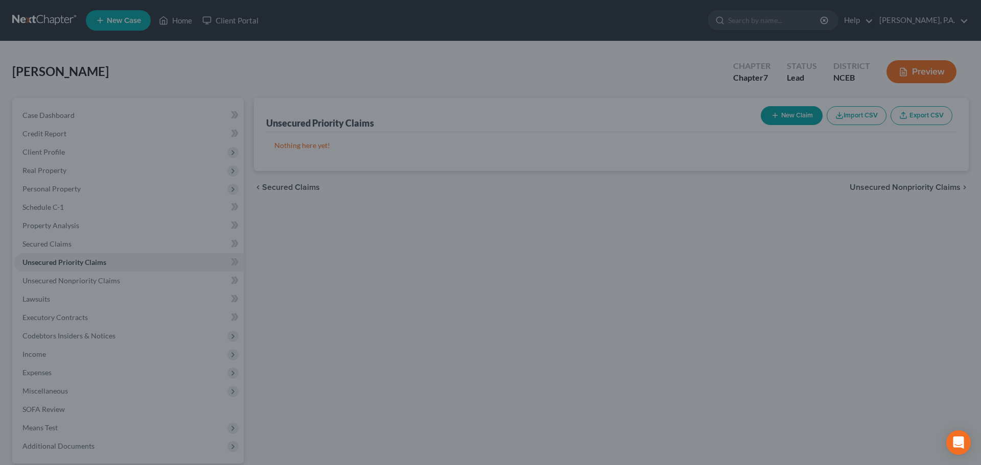
type input "0.00"
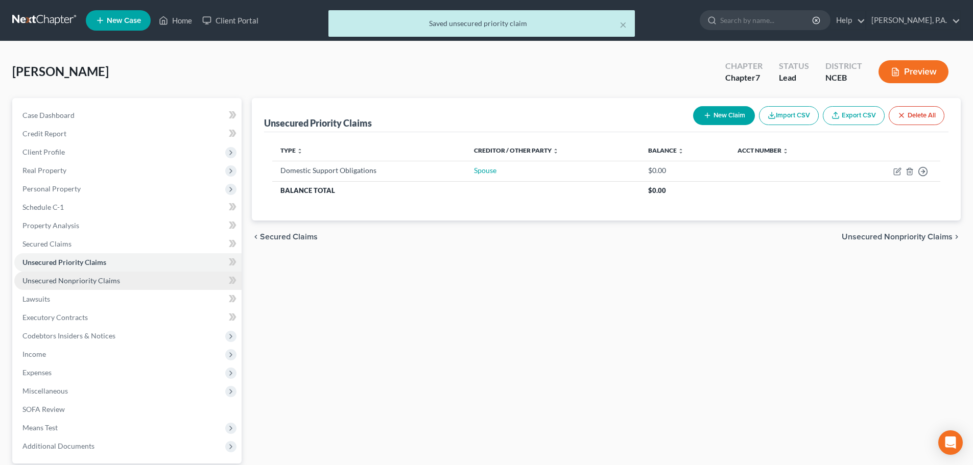
click at [147, 286] on link "Unsecured Nonpriority Claims" at bounding box center [127, 281] width 227 height 18
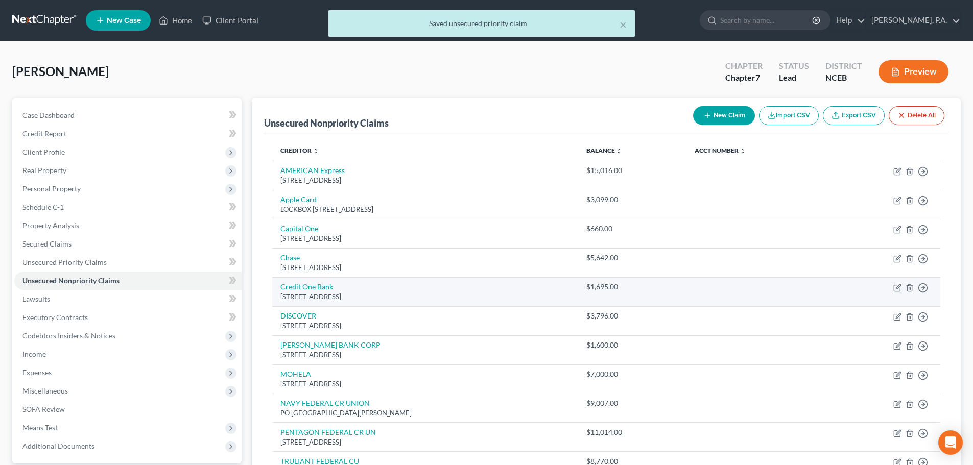
scroll to position [155, 0]
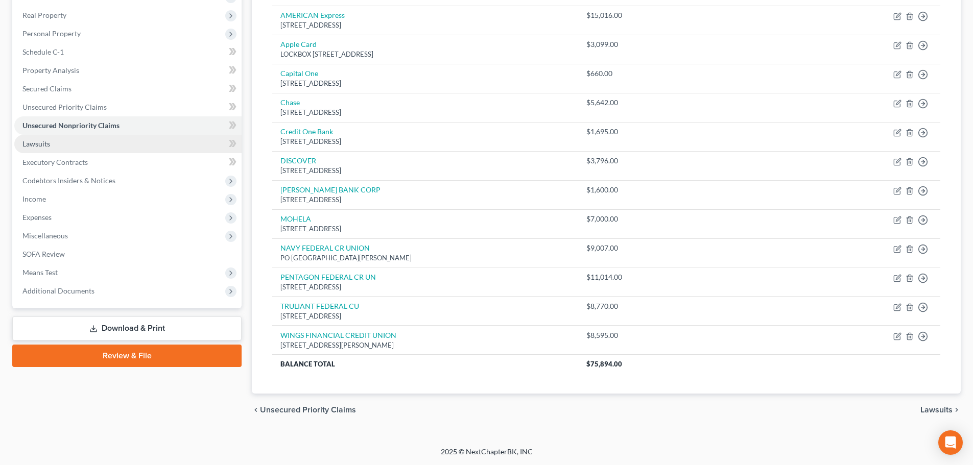
click at [141, 148] on link "Lawsuits" at bounding box center [127, 144] width 227 height 18
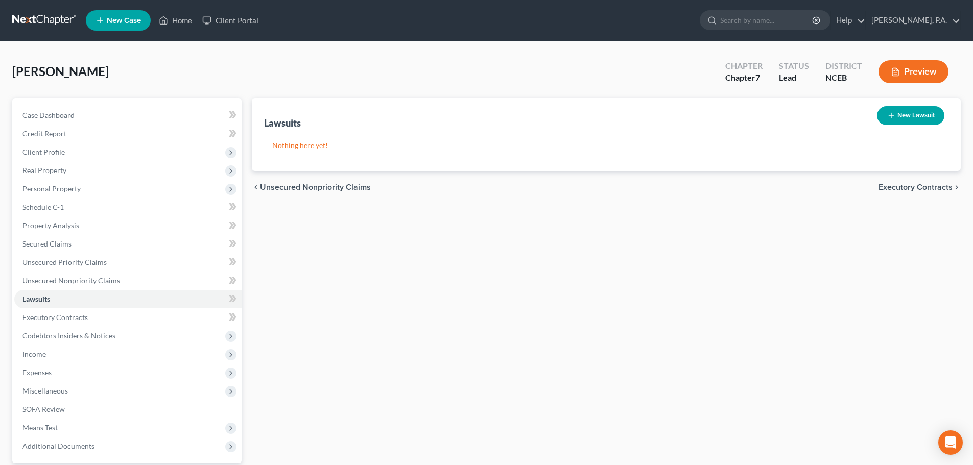
scroll to position [96, 0]
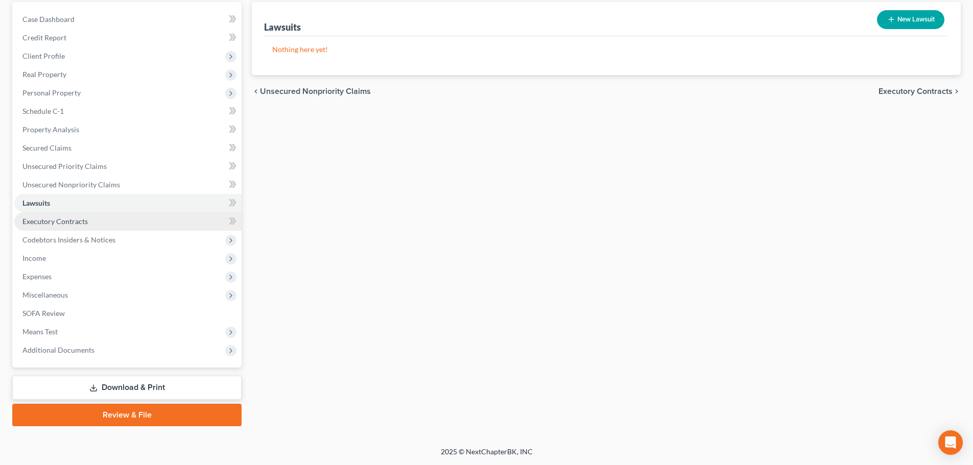
click at [165, 219] on link "Executory Contracts" at bounding box center [127, 221] width 227 height 18
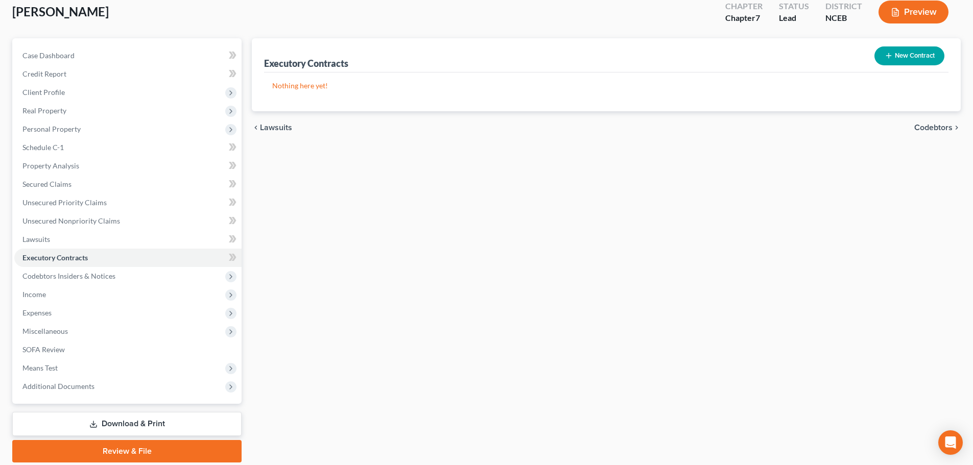
scroll to position [96, 0]
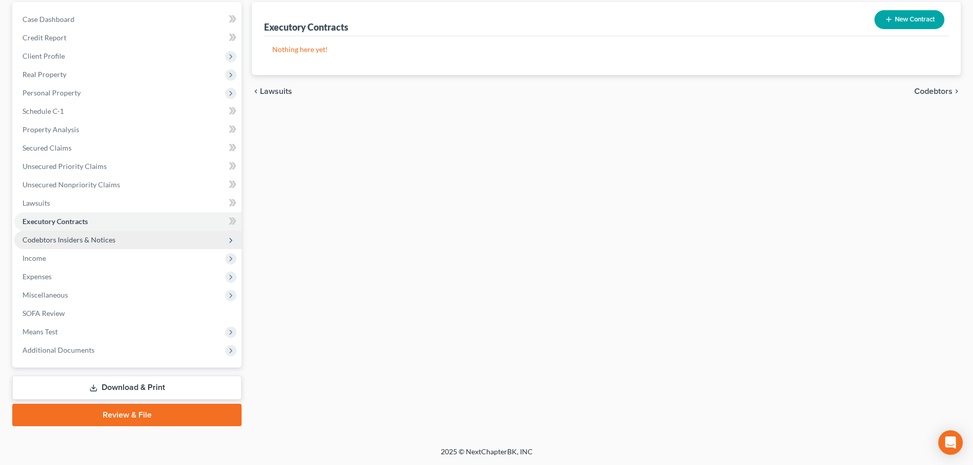
click at [169, 244] on span "Codebtors Insiders & Notices" at bounding box center [127, 240] width 227 height 18
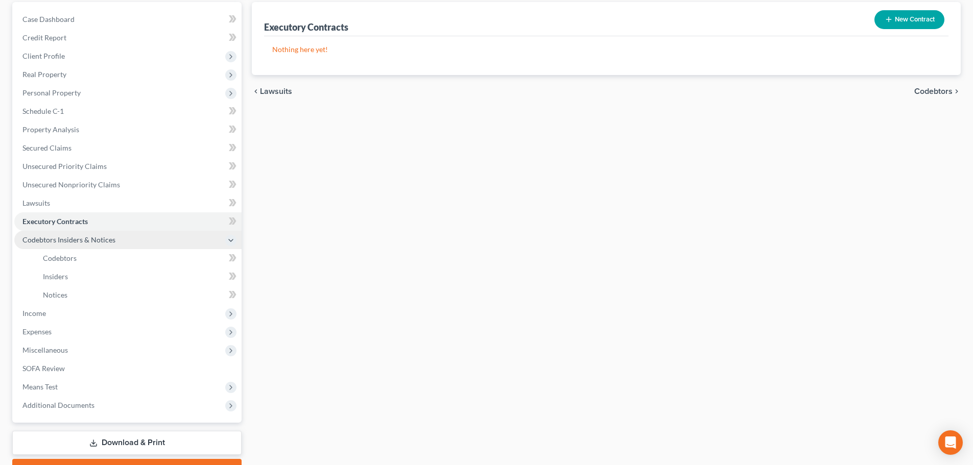
click at [134, 238] on span "Codebtors Insiders & Notices" at bounding box center [127, 240] width 227 height 18
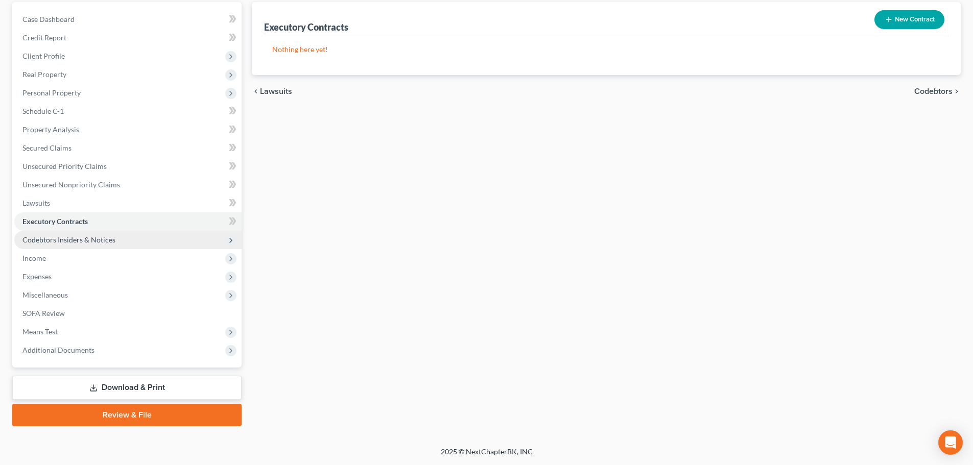
click at [122, 243] on span "Codebtors Insiders & Notices" at bounding box center [127, 240] width 227 height 18
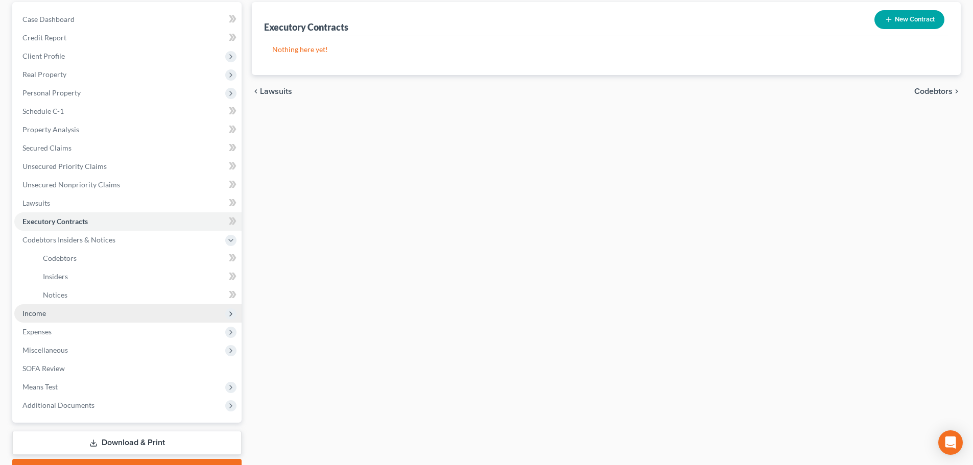
click at [92, 318] on span "Income" at bounding box center [127, 313] width 227 height 18
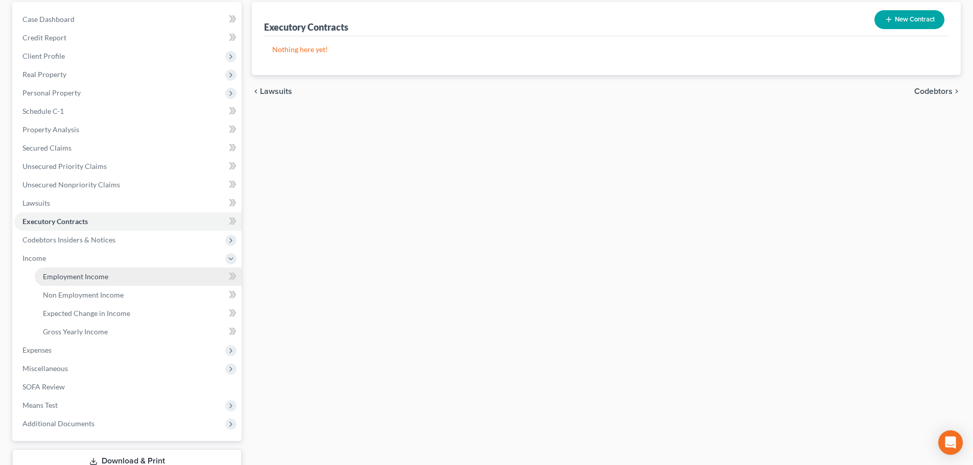
click at [86, 278] on span "Employment Income" at bounding box center [75, 276] width 65 height 9
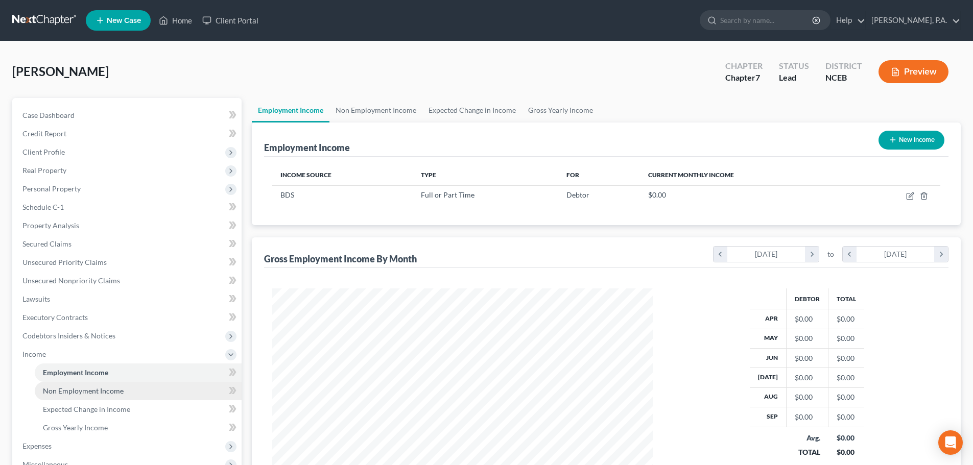
click at [192, 391] on link "Non Employment Income" at bounding box center [138, 391] width 207 height 18
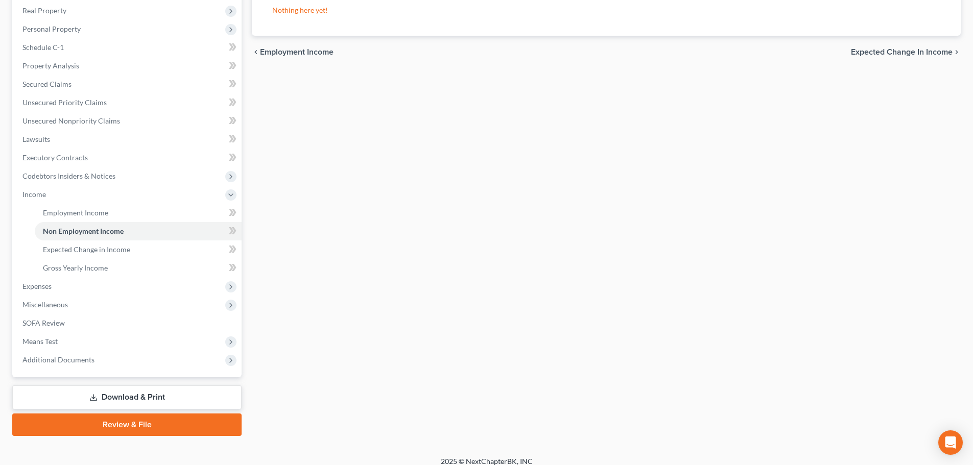
scroll to position [170, 0]
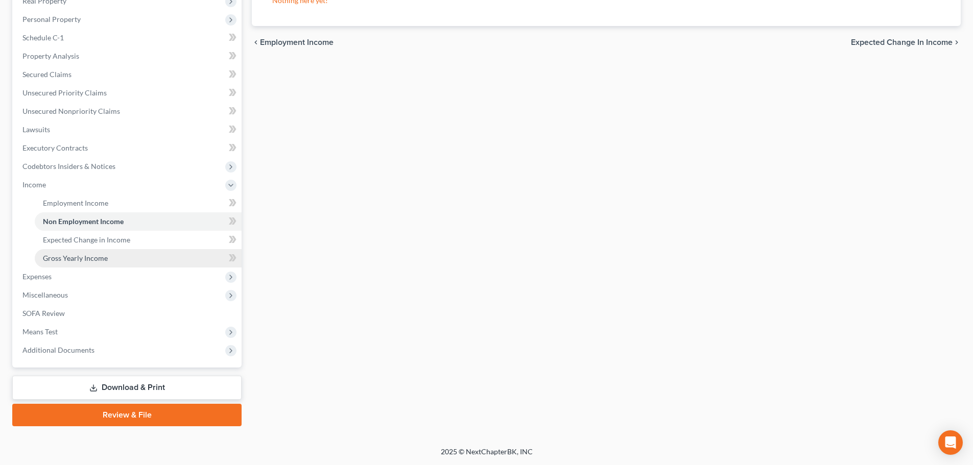
click at [172, 266] on link "Gross Yearly Income" at bounding box center [138, 258] width 207 height 18
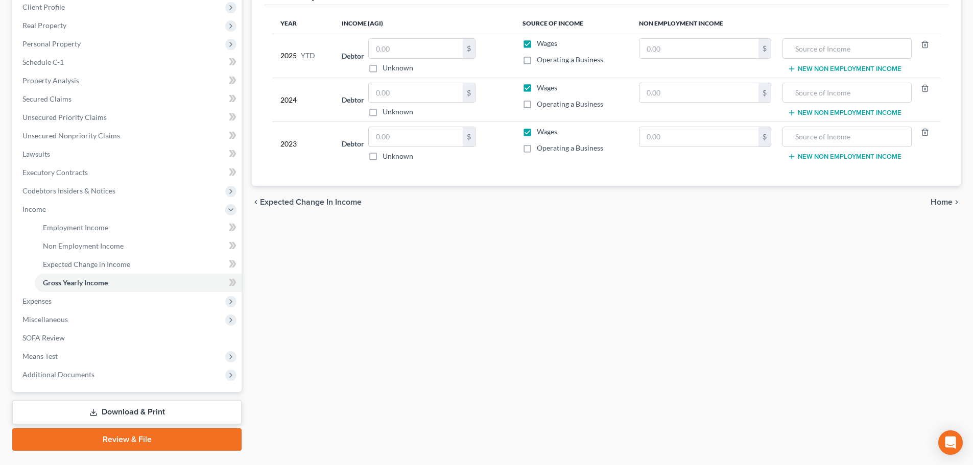
scroll to position [170, 0]
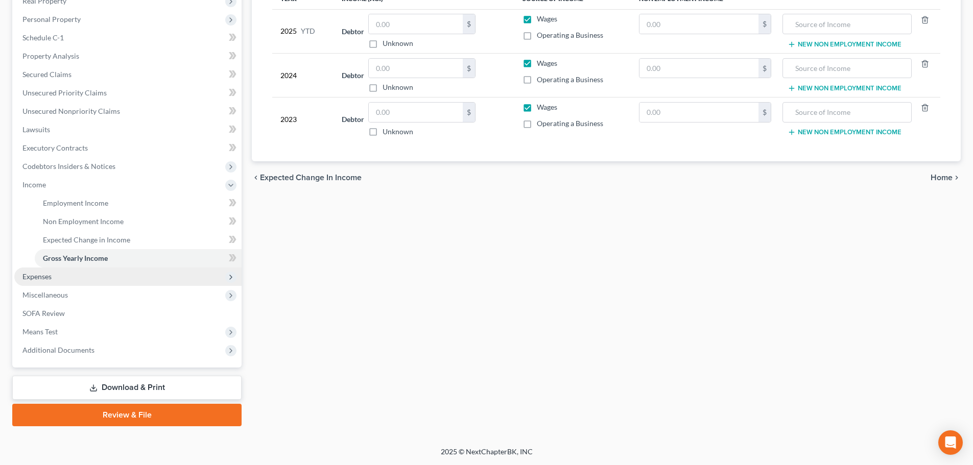
click at [132, 278] on span "Expenses" at bounding box center [127, 277] width 227 height 18
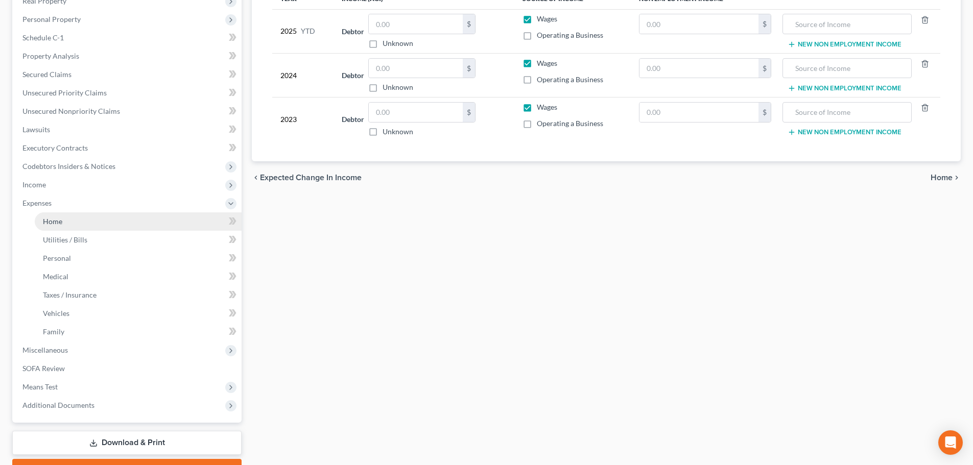
click at [167, 224] on link "Home" at bounding box center [138, 221] width 207 height 18
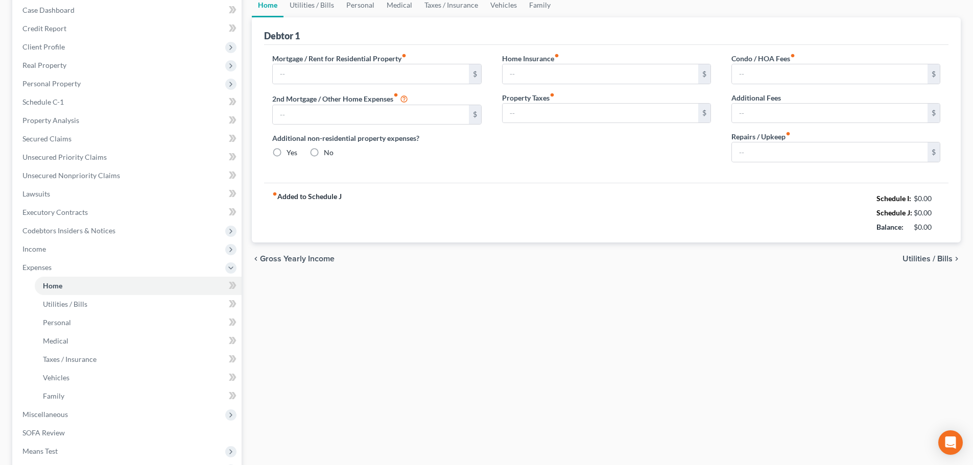
radio input "true"
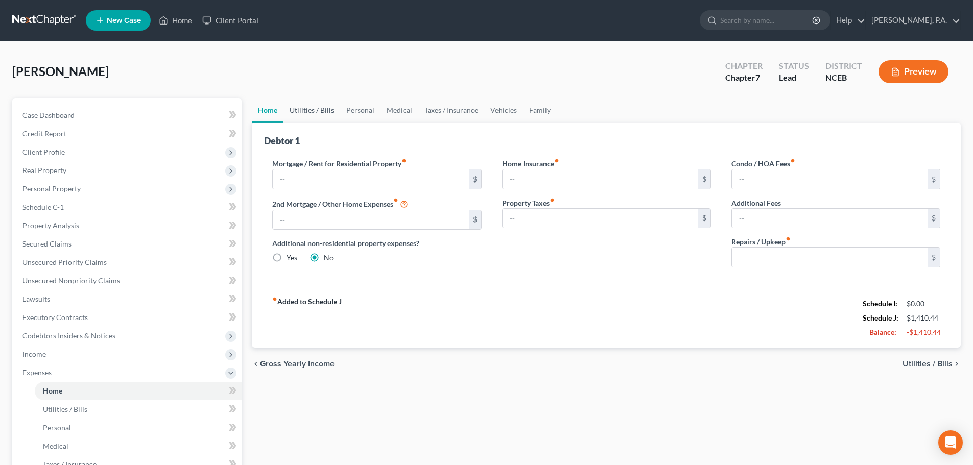
click at [312, 108] on link "Utilities / Bills" at bounding box center [311, 110] width 57 height 25
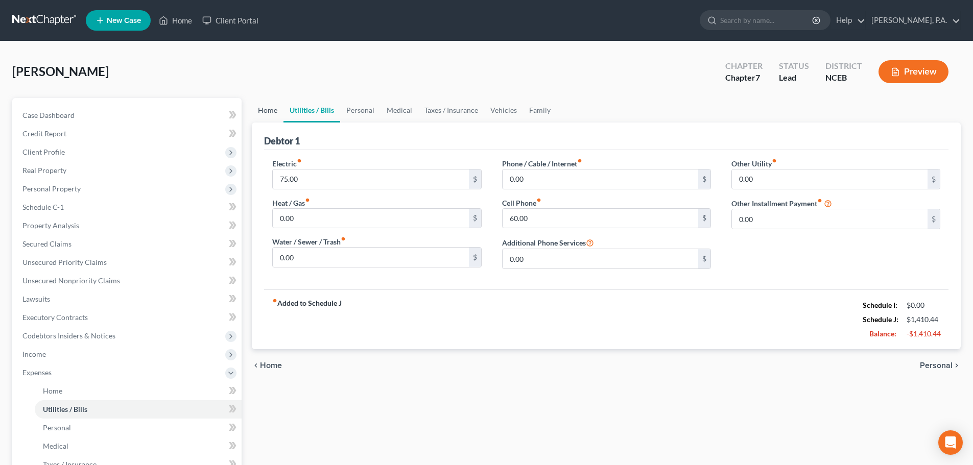
click at [268, 111] on link "Home" at bounding box center [268, 110] width 32 height 25
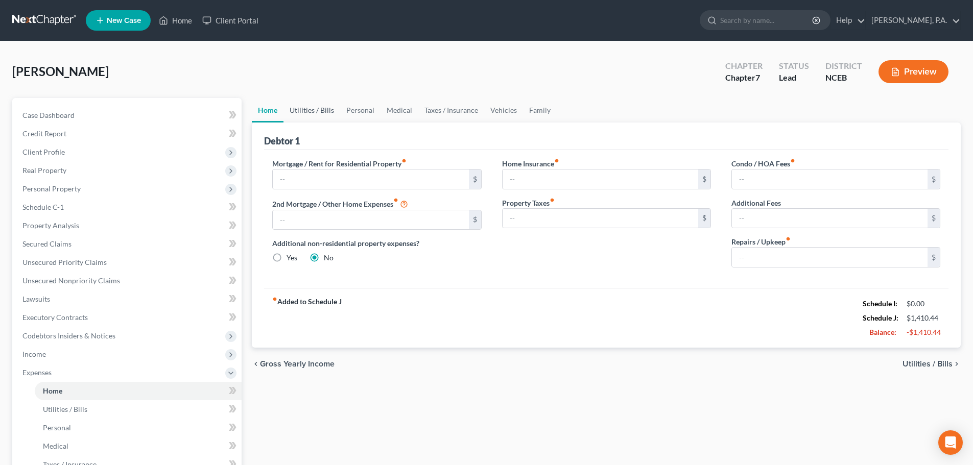
click at [317, 110] on link "Utilities / Bills" at bounding box center [311, 110] width 57 height 25
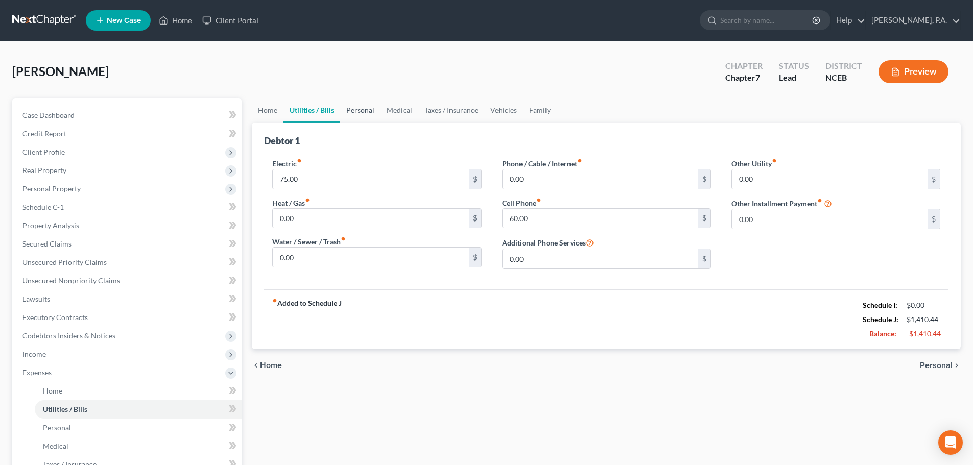
click at [370, 112] on link "Personal" at bounding box center [360, 110] width 40 height 25
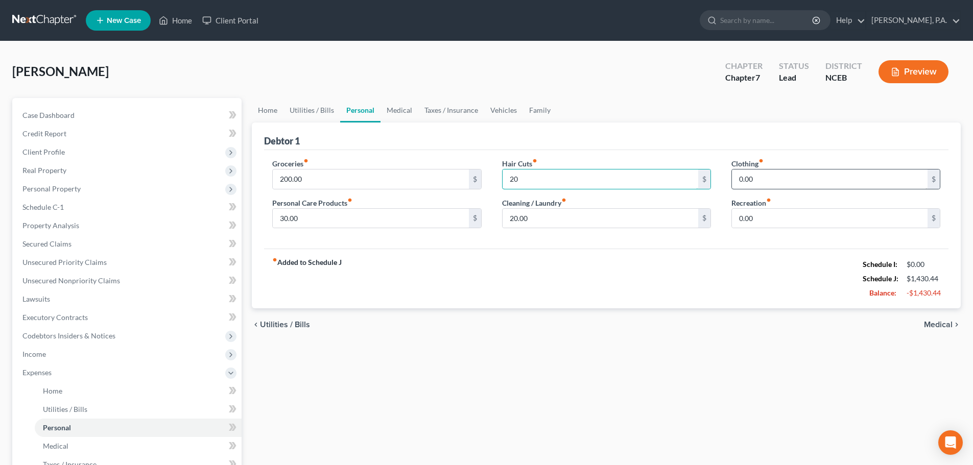
type input "20"
click at [733, 180] on input "0.00" at bounding box center [830, 179] width 196 height 19
type input "25"
click at [398, 115] on link "Medical" at bounding box center [400, 110] width 38 height 25
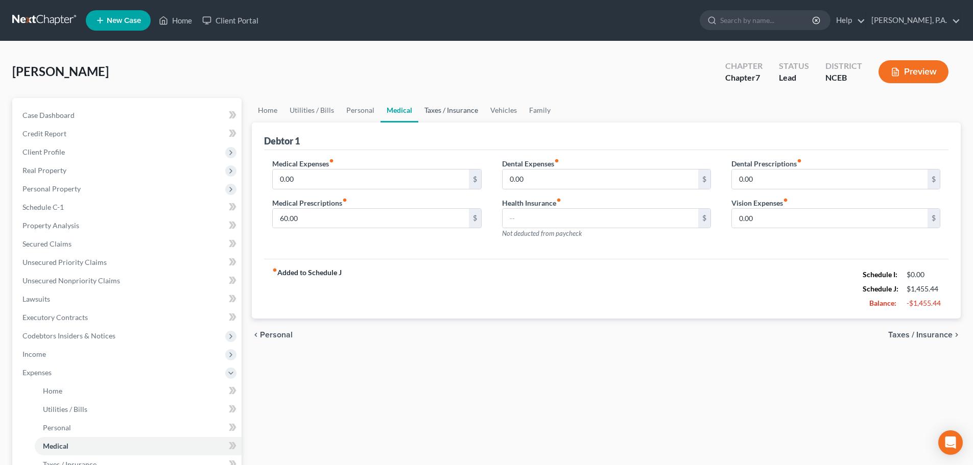
click at [451, 110] on link "Taxes / Insurance" at bounding box center [451, 110] width 66 height 25
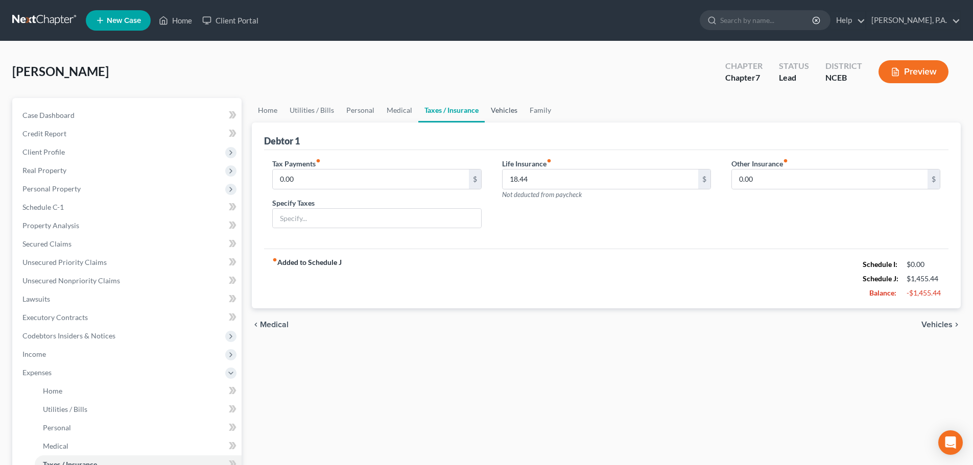
click at [503, 113] on link "Vehicles" at bounding box center [504, 110] width 39 height 25
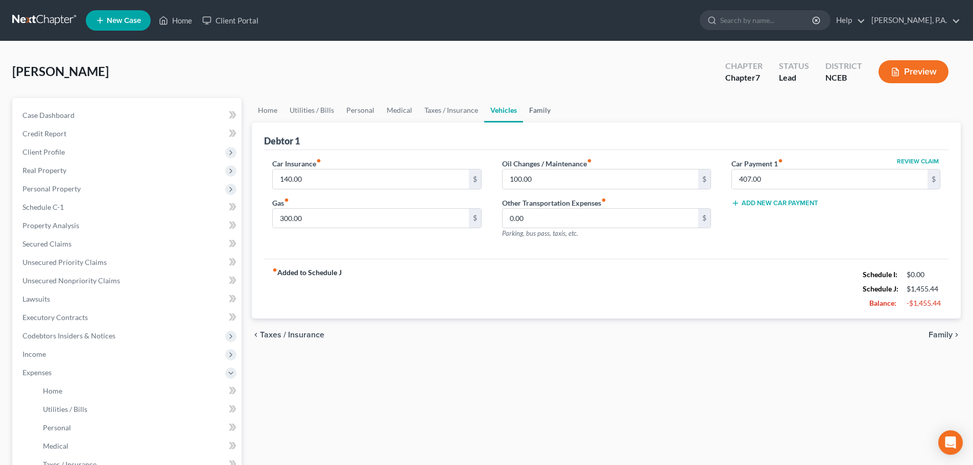
click at [535, 112] on link "Family" at bounding box center [540, 110] width 34 height 25
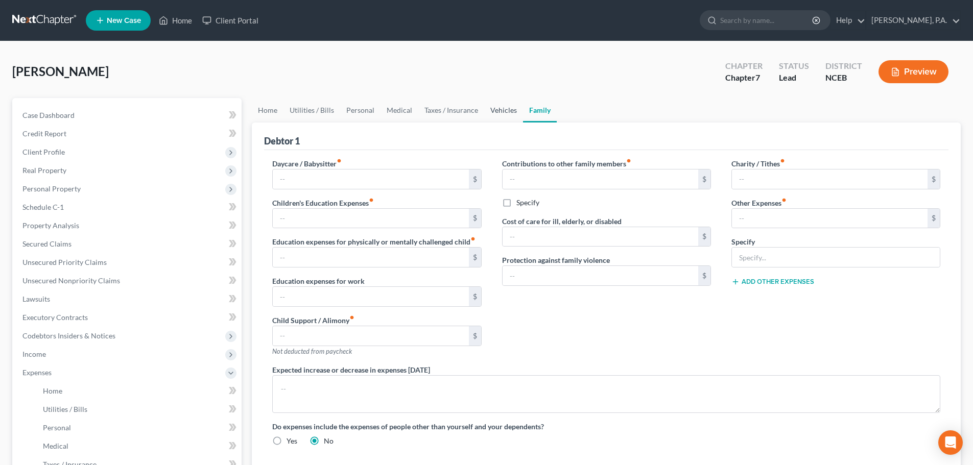
click at [500, 112] on link "Vehicles" at bounding box center [503, 110] width 39 height 25
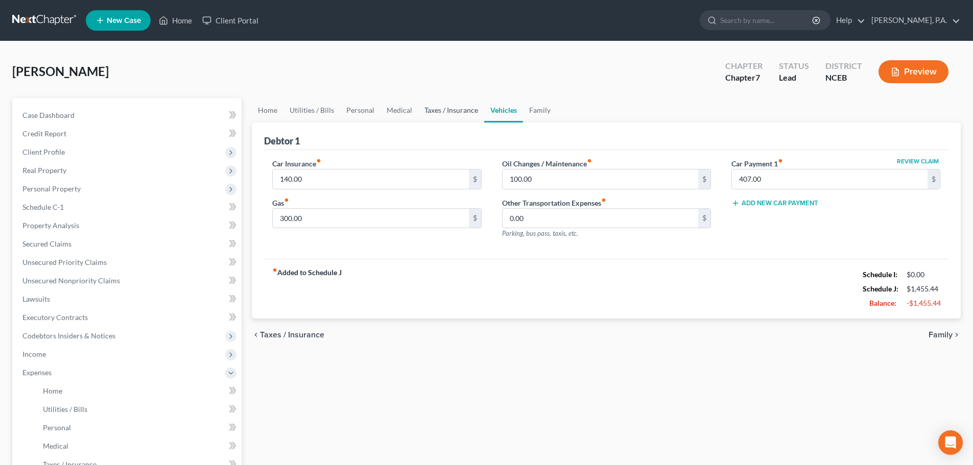
click at [434, 116] on link "Taxes / Insurance" at bounding box center [451, 110] width 66 height 25
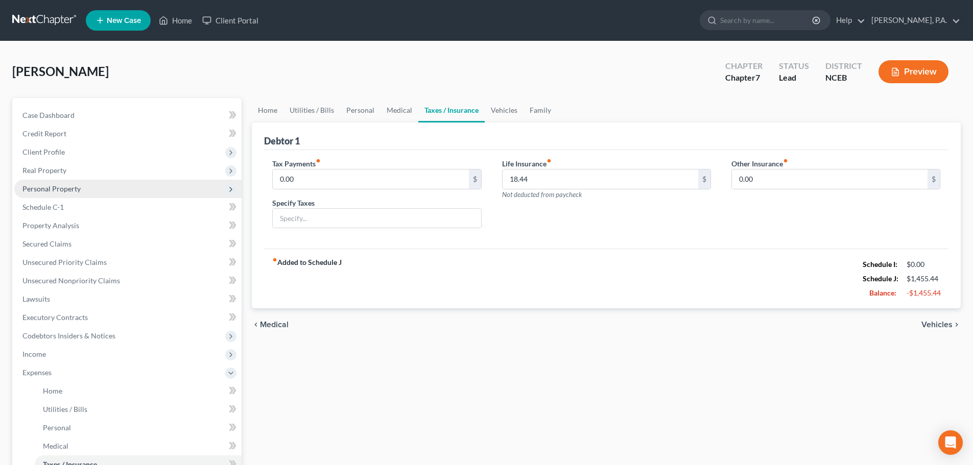
click at [86, 193] on span "Personal Property" at bounding box center [127, 189] width 227 height 18
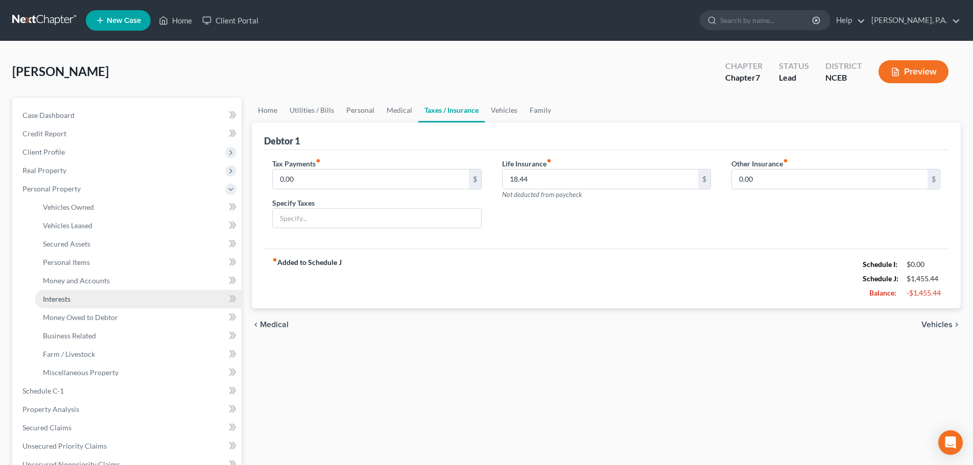
click at [133, 304] on link "Interests" at bounding box center [138, 299] width 207 height 18
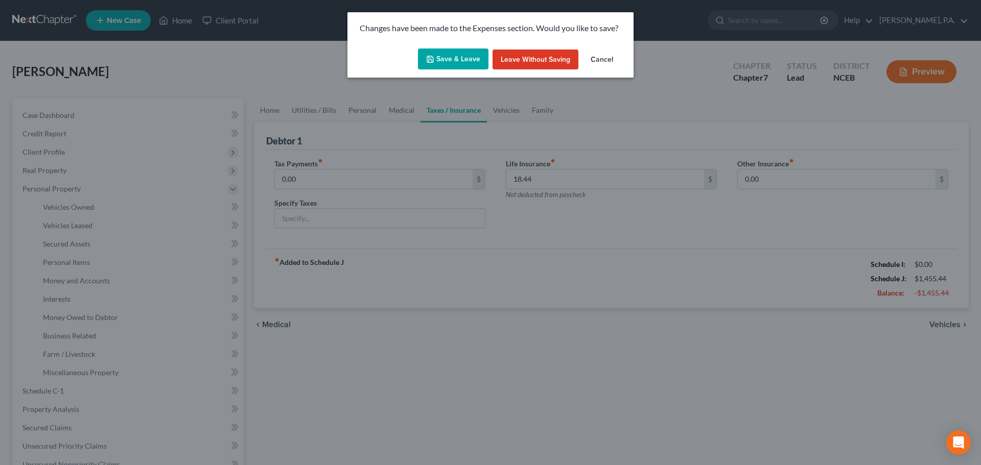
click at [473, 55] on button "Save & Leave" at bounding box center [453, 59] width 70 height 21
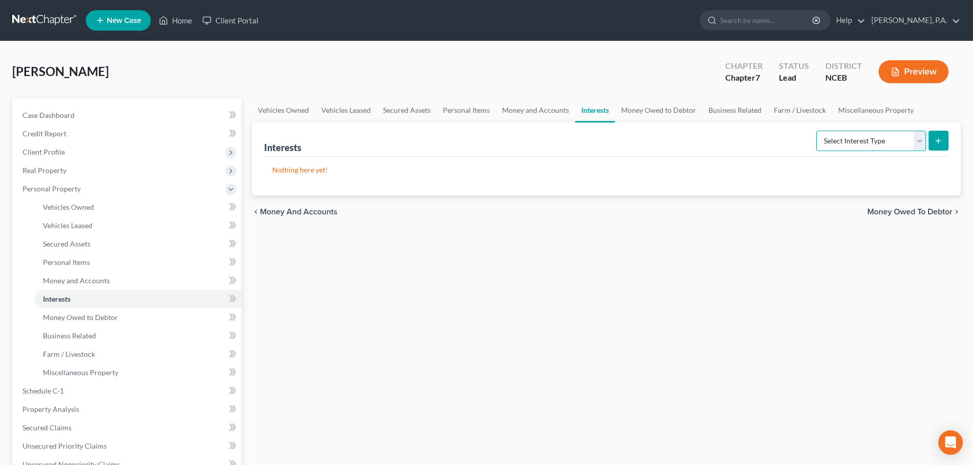
click at [834, 140] on select "Select Interest Type 401K Annuity Bond Education IRA Government Bond Government…" at bounding box center [871, 141] width 110 height 20
select select "term_life_insurance"
click at [817, 131] on select "Select Interest Type 401K Annuity Bond Education IRA Government Bond Government…" at bounding box center [871, 141] width 110 height 20
click at [933, 145] on button "submit" at bounding box center [939, 141] width 20 height 20
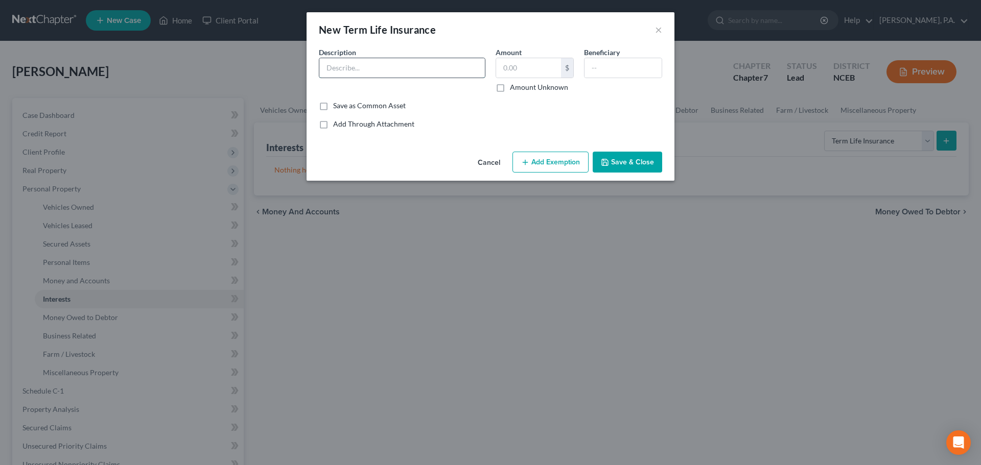
click at [428, 63] on input "text" at bounding box center [401, 67] width 165 height 19
type input "Term Life"
type input "0"
click at [596, 69] on input "text" at bounding box center [622, 67] width 77 height 19
type input "Spouse"
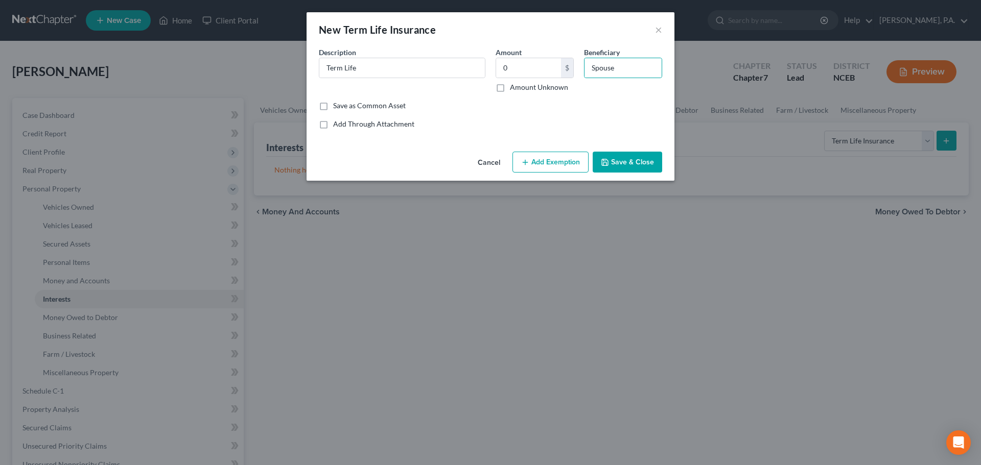
click at [543, 160] on button "Add Exemption" at bounding box center [550, 162] width 76 height 21
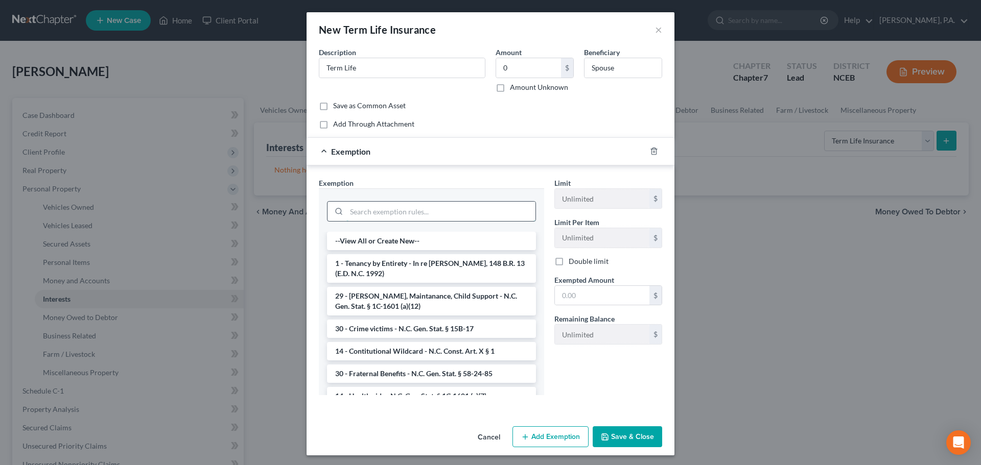
click at [429, 207] on input "search" at bounding box center [440, 211] width 189 height 19
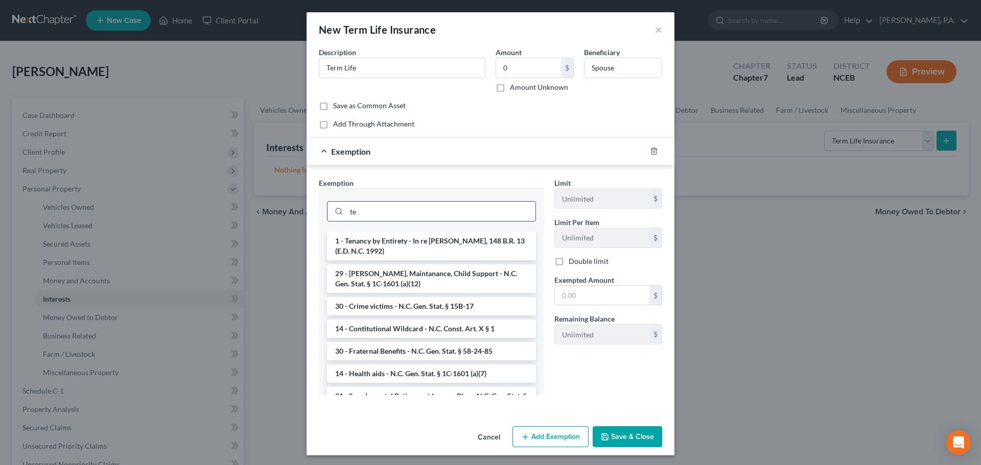
type input "t"
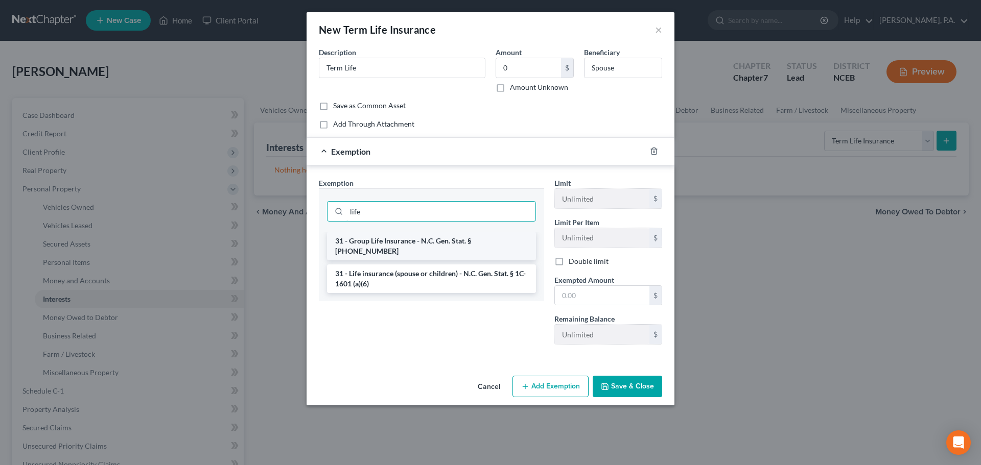
type input "life"
click at [469, 249] on li "31 - Group Life Insurance - N.C. Gen. Stat. § 58-58-165" at bounding box center [431, 246] width 209 height 29
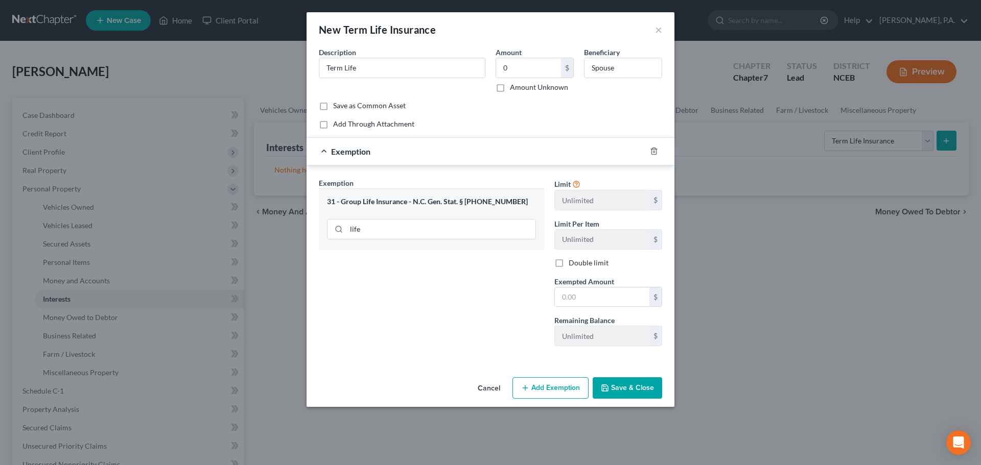
click at [506, 198] on div "31 - Group Life Insurance - N.C. Gen. Stat. § 58-58-165" at bounding box center [431, 202] width 209 height 10
click at [429, 201] on div "31 - Group Life Insurance - N.C. Gen. Stat. § 58-58-165" at bounding box center [431, 202] width 209 height 10
click at [483, 388] on button "Cancel" at bounding box center [488, 388] width 39 height 20
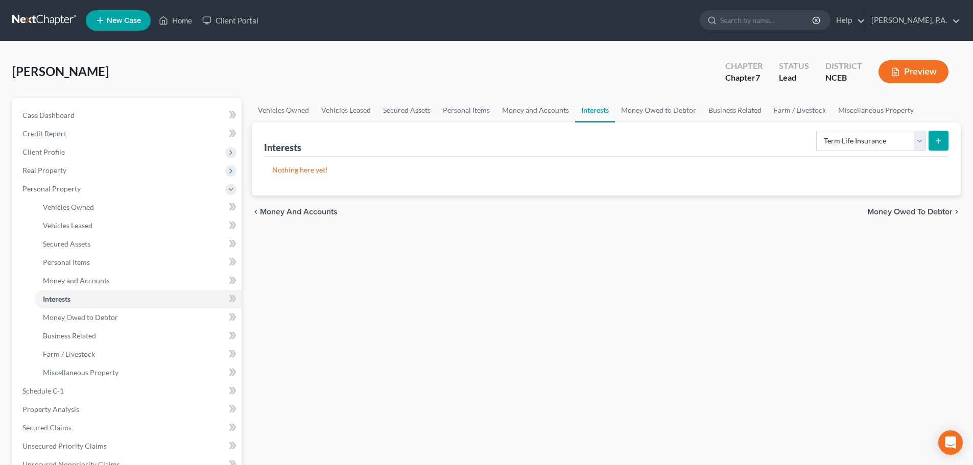
click at [937, 146] on button "submit" at bounding box center [939, 141] width 20 height 20
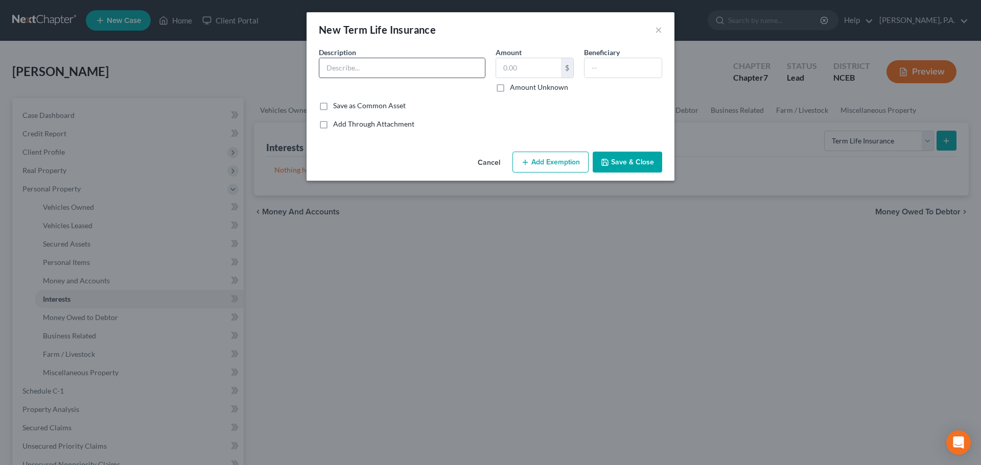
click at [455, 68] on input "text" at bounding box center [401, 67] width 165 height 19
type input "Term"
click at [529, 159] on icon "button" at bounding box center [525, 162] width 8 height 8
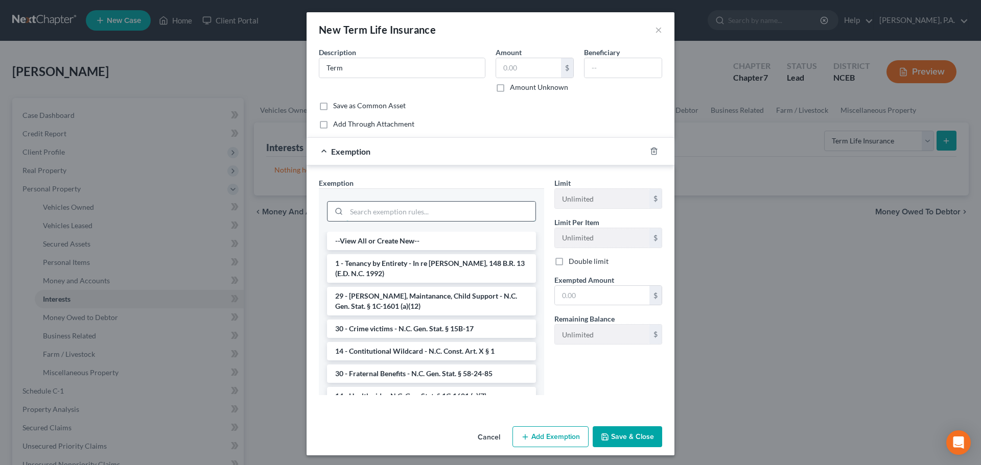
click at [493, 205] on input "search" at bounding box center [440, 211] width 189 height 19
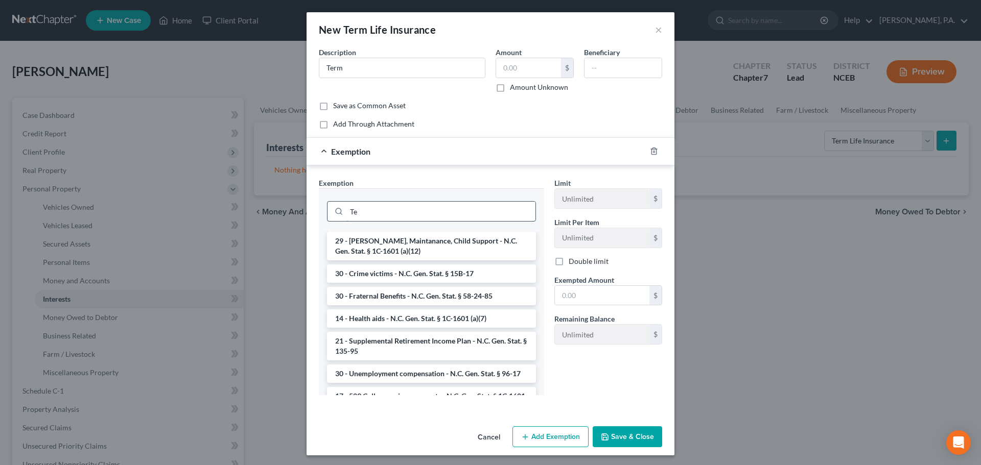
type input "T"
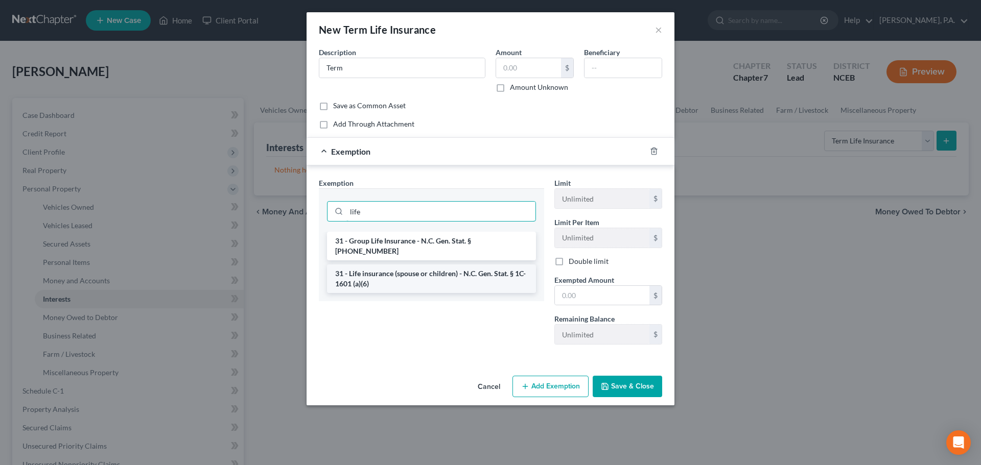
type input "life"
click at [488, 266] on li "31 - Life insurance (spouse or children) - N.C. Gen. Stat. § 1C-1601 (a)(6)" at bounding box center [431, 279] width 209 height 29
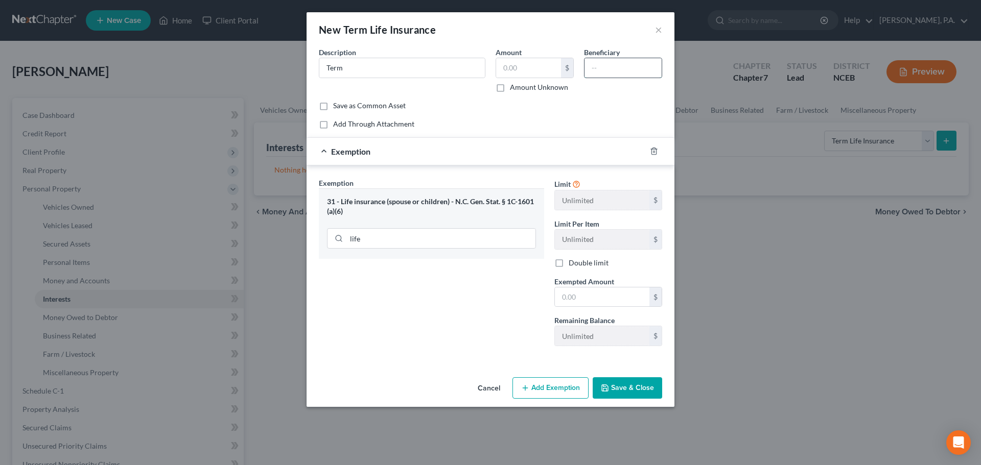
click at [610, 67] on input "text" at bounding box center [622, 67] width 77 height 19
type input "Spouse"
click at [584, 296] on input "text" at bounding box center [602, 297] width 94 height 19
type input "0.00"
click at [525, 69] on input "text" at bounding box center [528, 67] width 65 height 19
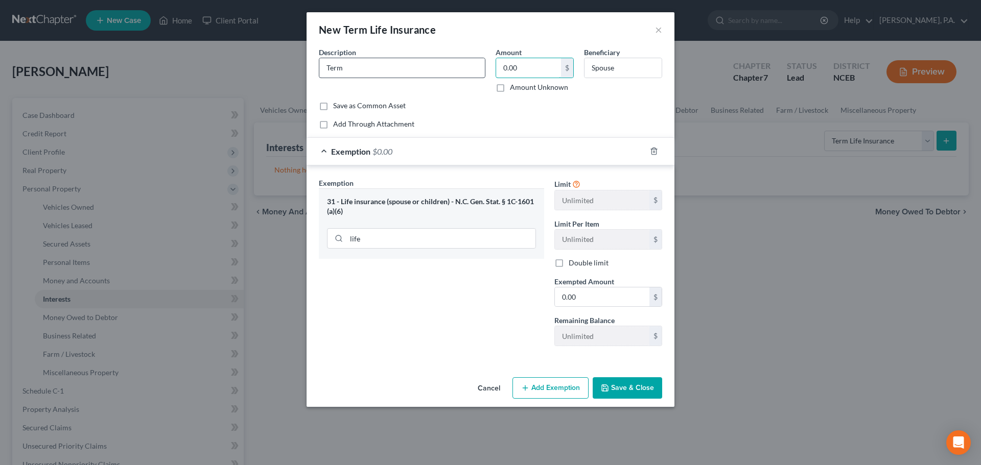
type input "0.00"
click at [436, 68] on input "Term" at bounding box center [401, 67] width 165 height 19
type input "Term Life"
click at [642, 388] on button "Save & Close" at bounding box center [627, 387] width 69 height 21
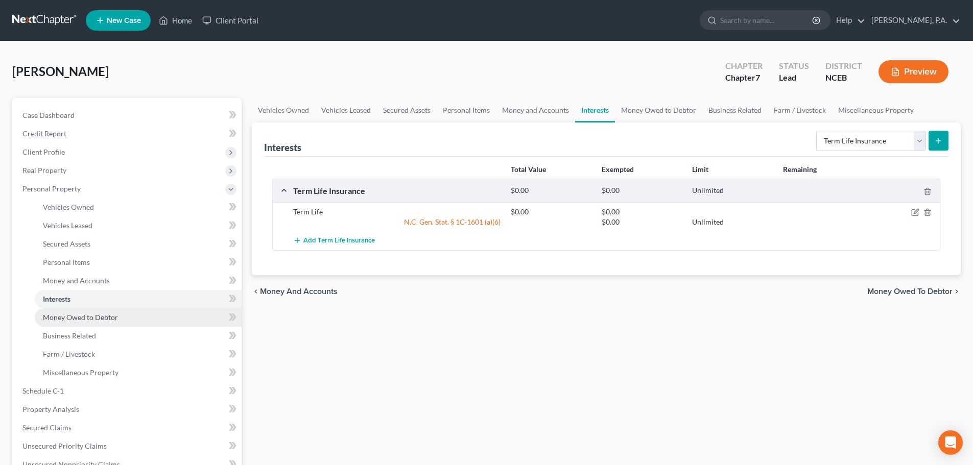
click at [175, 320] on link "Money Owed to Debtor" at bounding box center [138, 318] width 207 height 18
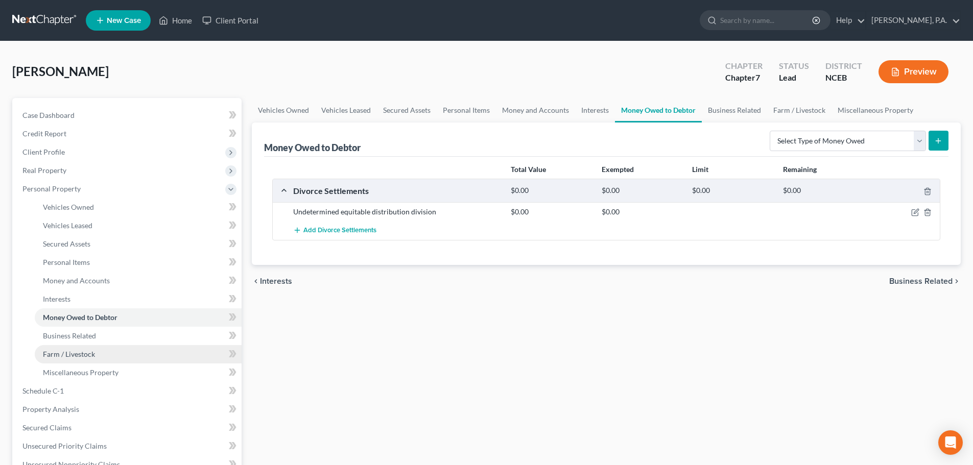
click at [177, 354] on link "Farm / Livestock" at bounding box center [138, 354] width 207 height 18
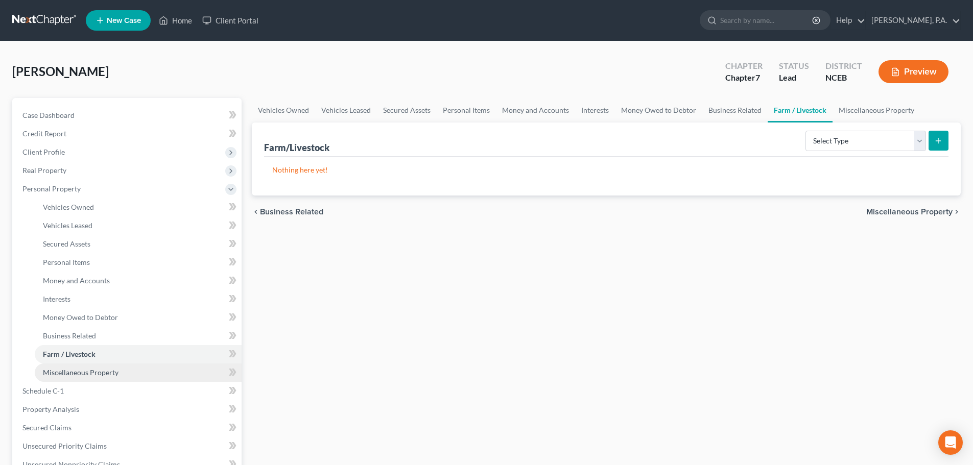
click at [205, 368] on link "Miscellaneous Property" at bounding box center [138, 373] width 207 height 18
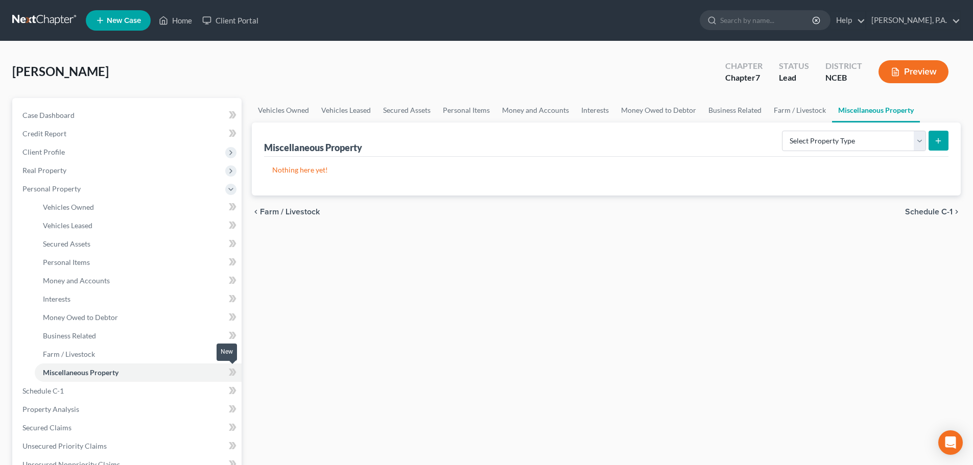
scroll to position [280, 0]
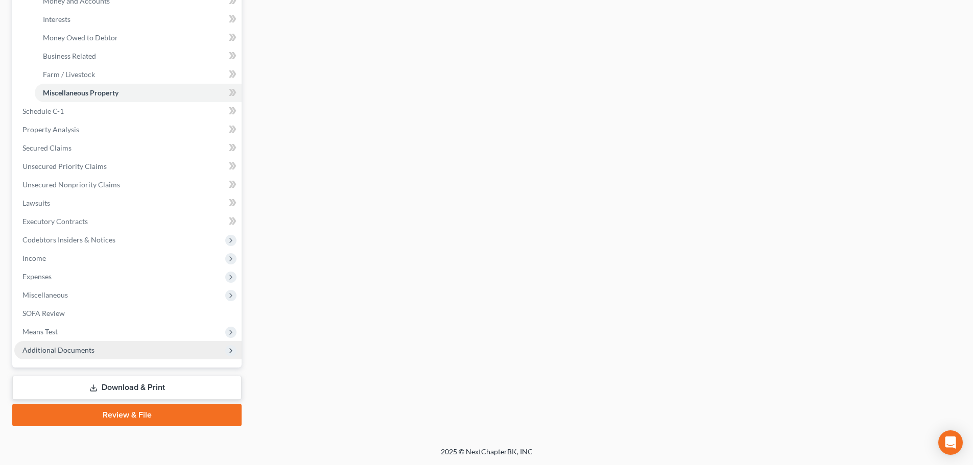
click at [167, 354] on span "Additional Documents" at bounding box center [127, 350] width 227 height 18
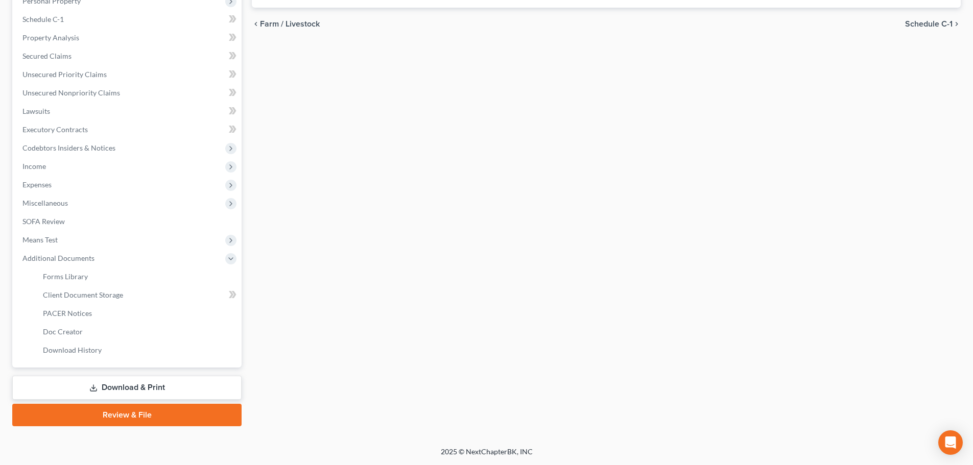
scroll to position [188, 0]
click at [133, 234] on span "Means Test" at bounding box center [127, 240] width 227 height 18
click at [128, 226] on link "SOFA Review" at bounding box center [127, 221] width 227 height 18
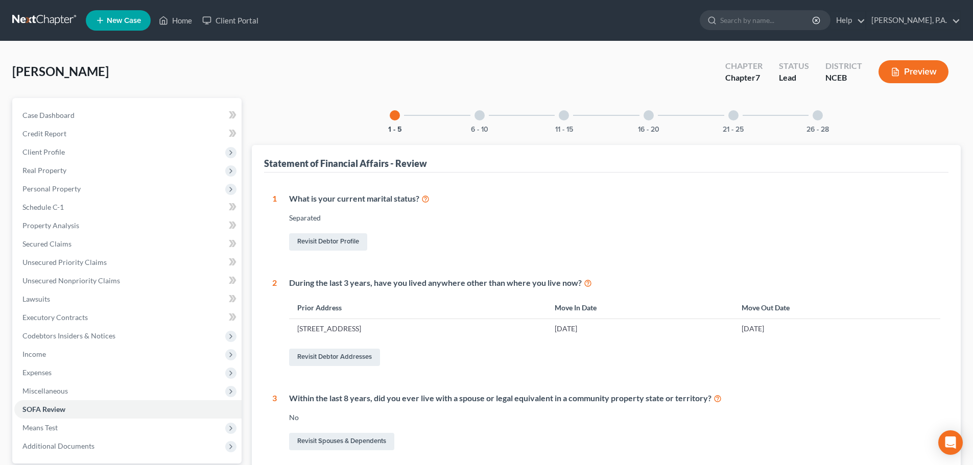
drag, startPoint x: 299, startPoint y: 330, endPoint x: 422, endPoint y: 327, distance: 122.6
click at [422, 327] on td "523 Rockcastle Drive, Cary, NC 27519" at bounding box center [417, 328] width 257 height 19
copy td "523 Rockcastle Drive, Cary, NC 27519"
click at [86, 195] on span "Personal Property" at bounding box center [127, 189] width 227 height 18
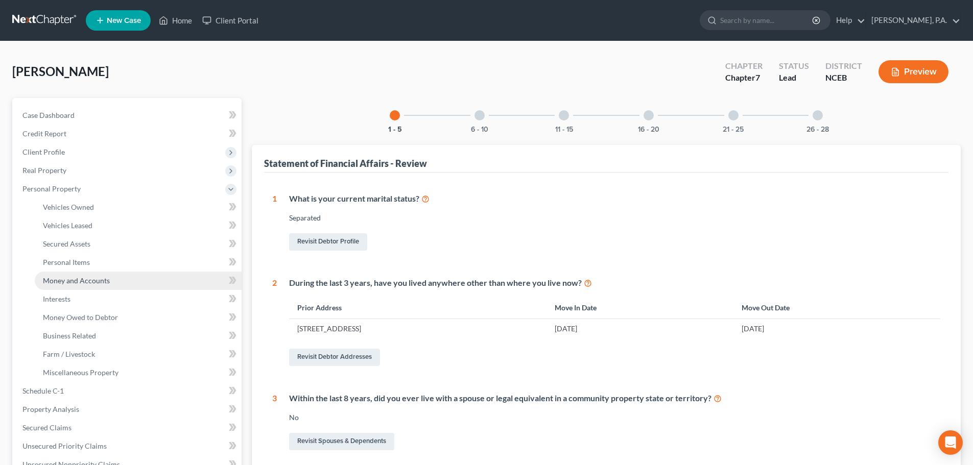
scroll to position [280, 0]
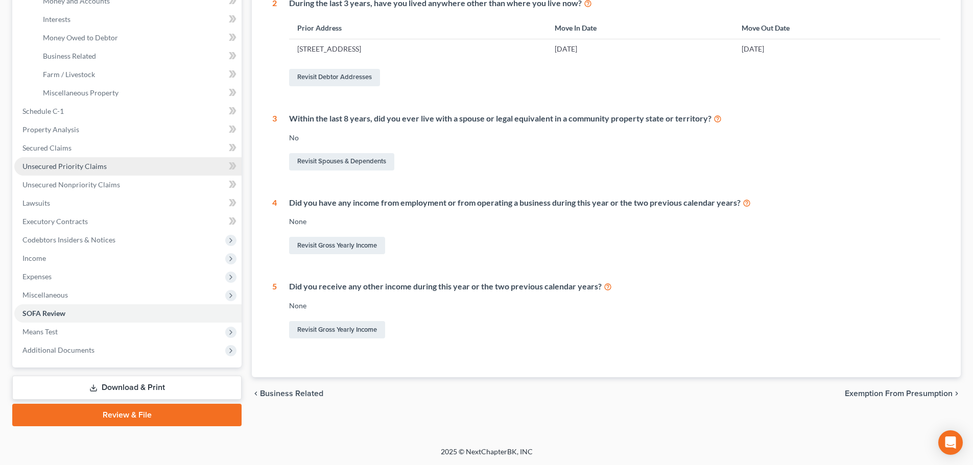
click at [74, 170] on span "Unsecured Priority Claims" at bounding box center [64, 166] width 84 height 9
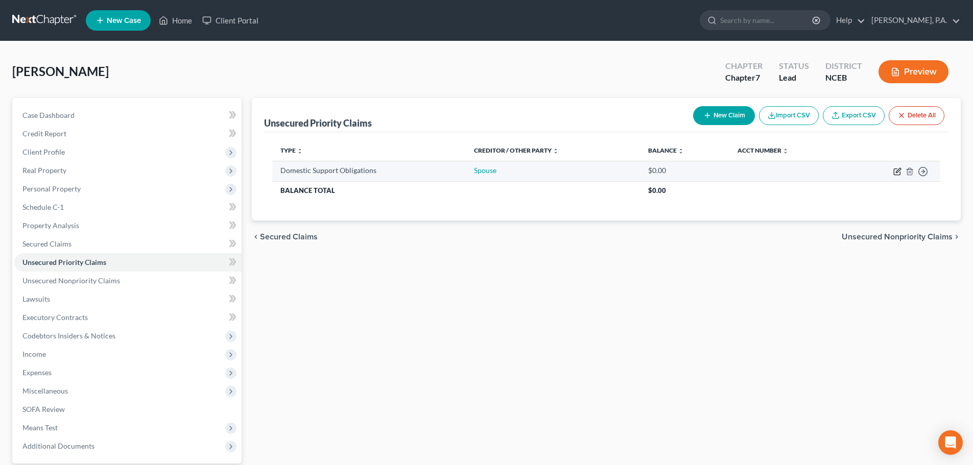
click at [898, 170] on icon "button" at bounding box center [898, 170] width 5 height 5
select select "0"
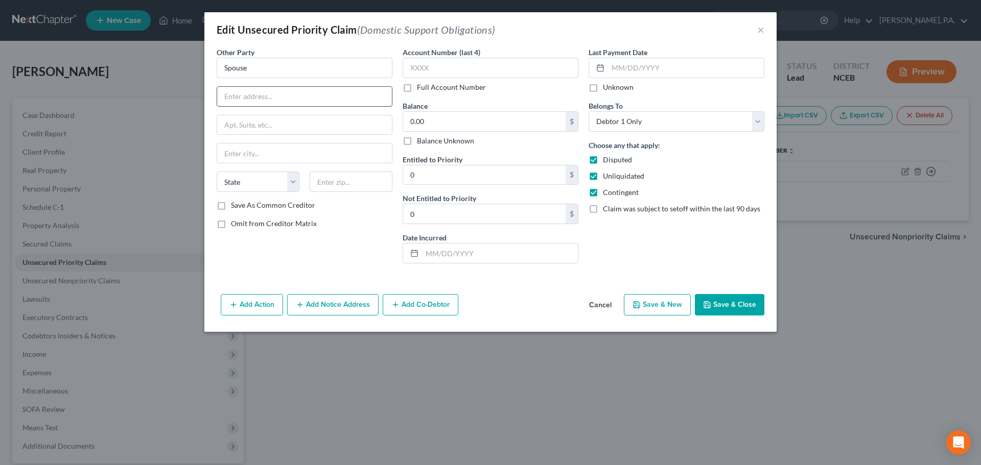
click at [298, 104] on input "text" at bounding box center [304, 96] width 175 height 19
paste input "523 Rockcastle Drive, Cary, NC 27519"
drag, startPoint x: 291, startPoint y: 99, endPoint x: 350, endPoint y: 97, distance: 59.3
click at [350, 97] on input "523 Rockcastle Drive, Cary, NC 27519" at bounding box center [304, 96] width 175 height 19
type input "523 Rockcastle Drive, Cary, NC 27519"
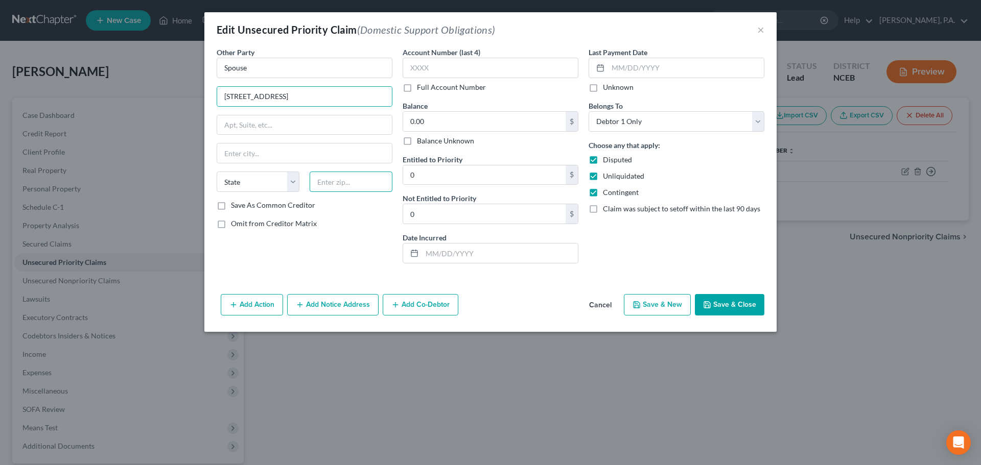
click at [340, 177] on input "text" at bounding box center [351, 182] width 83 height 20
type input "27519"
click at [371, 93] on input "523 Rockcastle Drive, Cary, NC 27519" at bounding box center [304, 96] width 175 height 19
type input "Cary"
select select "28"
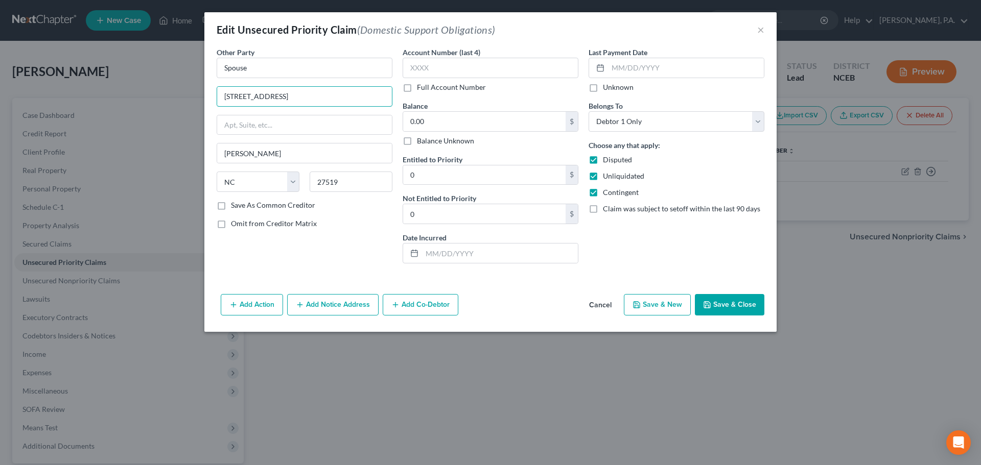
type input "523 Rockcastle Drive"
click at [723, 304] on button "Save & Close" at bounding box center [729, 304] width 69 height 21
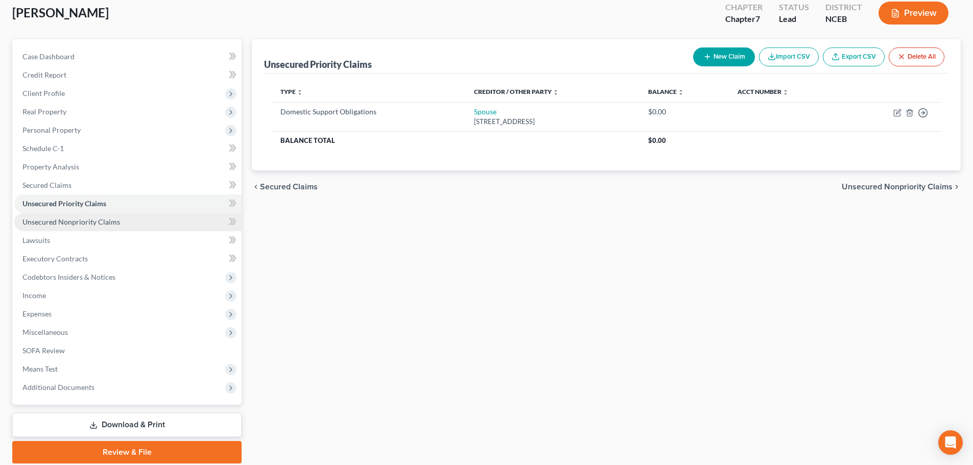
scroll to position [96, 0]
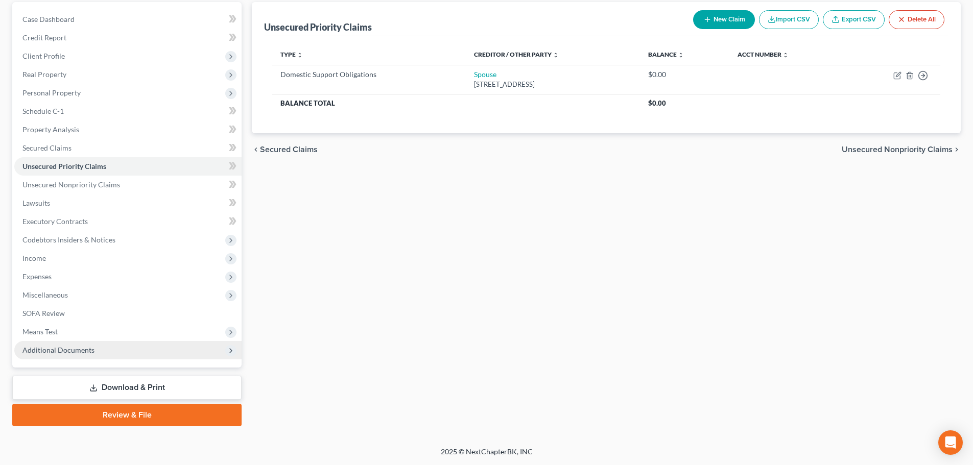
click at [99, 347] on span "Additional Documents" at bounding box center [127, 350] width 227 height 18
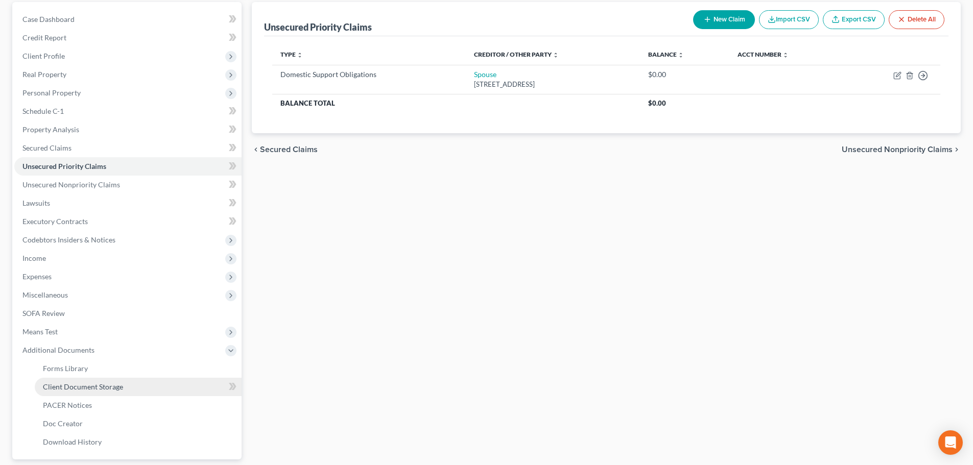
click at [99, 394] on link "Client Document Storage" at bounding box center [138, 387] width 207 height 18
select select "0"
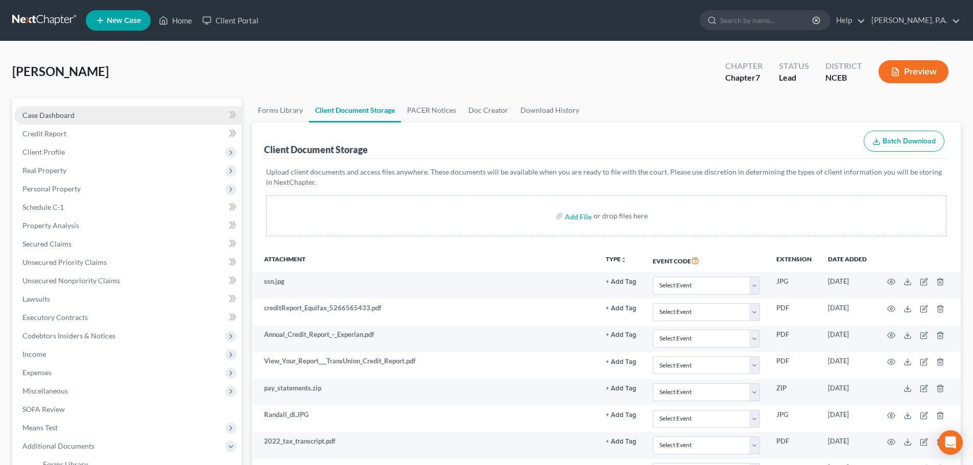
click at [160, 114] on link "Case Dashboard" at bounding box center [127, 115] width 227 height 18
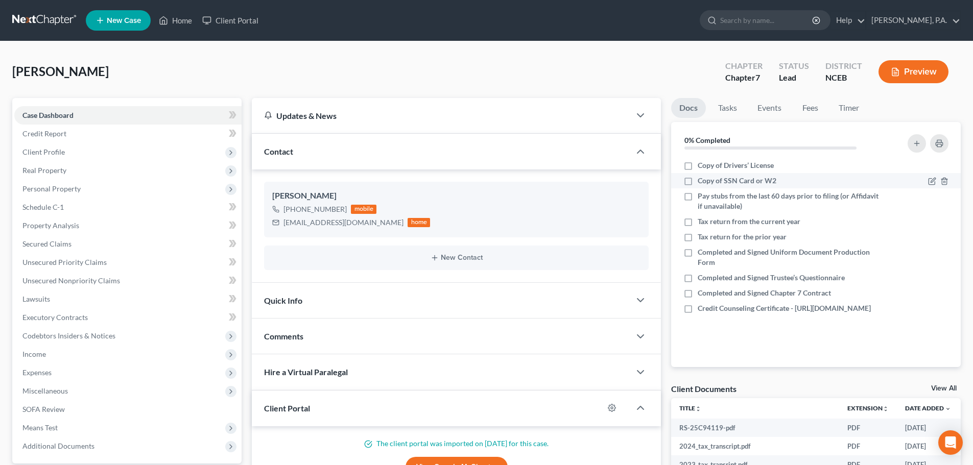
click at [698, 180] on label "Copy of SSN Card or W2" at bounding box center [737, 181] width 79 height 10
click at [702, 180] on input "Copy of SSN Card or W2" at bounding box center [705, 179] width 7 height 7
checkbox input "true"
click at [698, 171] on label "Copy of Drivers’ License" at bounding box center [736, 165] width 76 height 10
click at [702, 167] on input "Copy of Drivers’ License" at bounding box center [705, 163] width 7 height 7
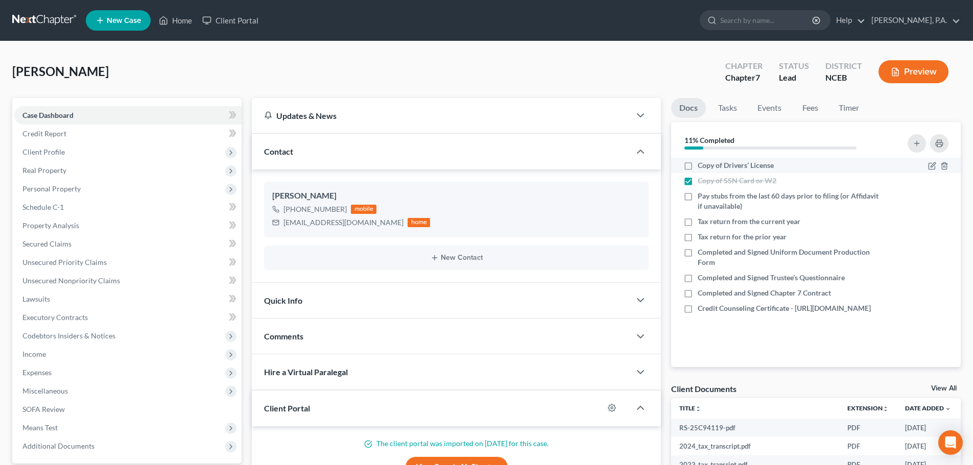
checkbox input "true"
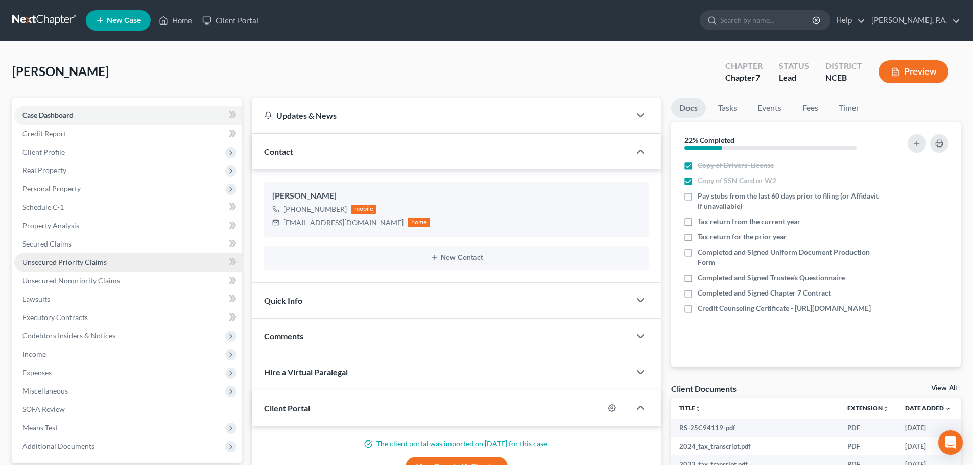
scroll to position [193, 0]
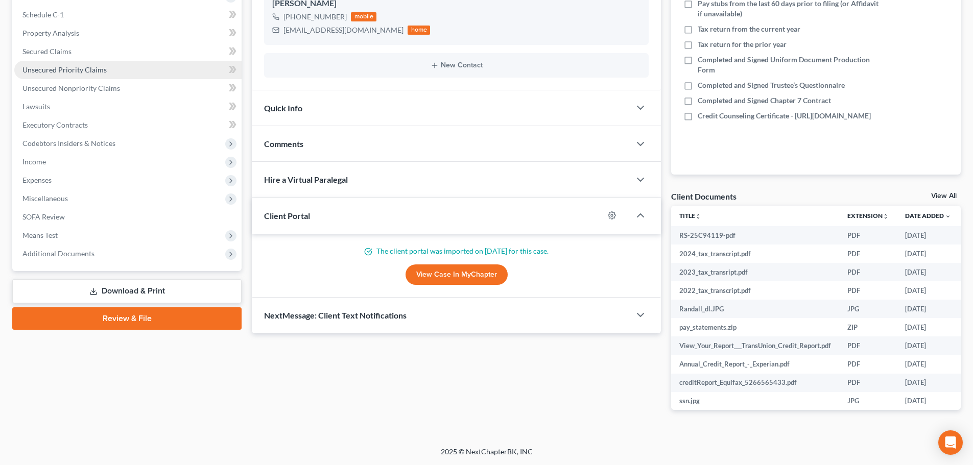
click at [69, 255] on span "Additional Documents" at bounding box center [58, 253] width 72 height 9
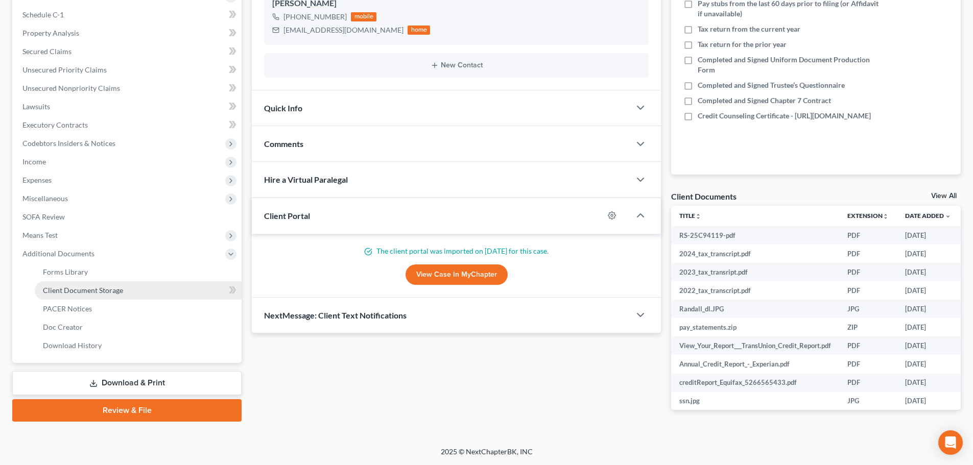
click at [84, 290] on span "Client Document Storage" at bounding box center [83, 290] width 80 height 9
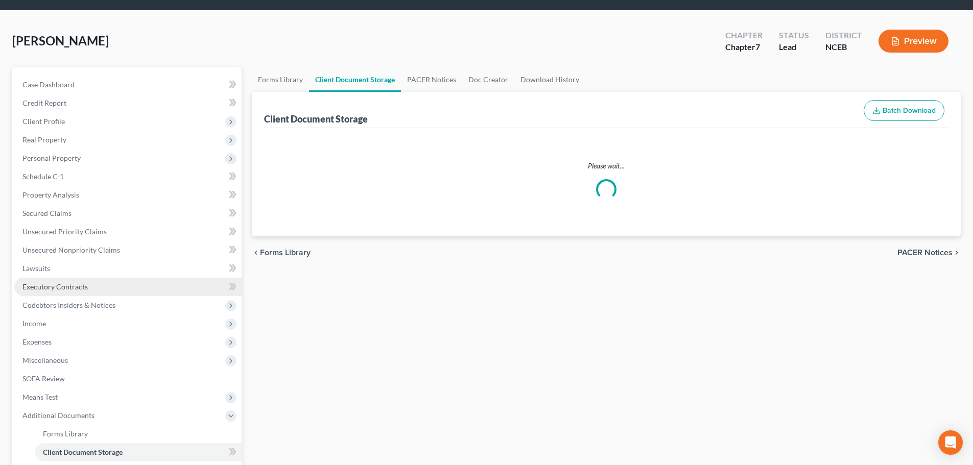
select select "0"
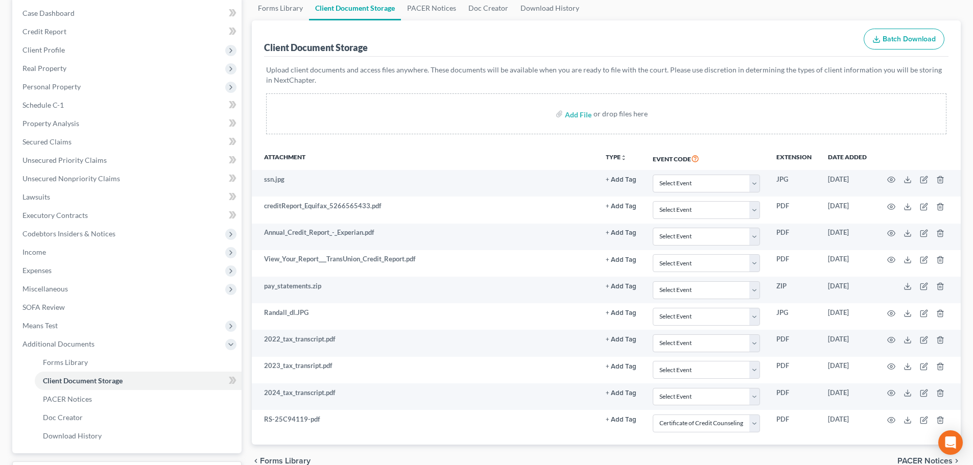
scroll to position [122, 0]
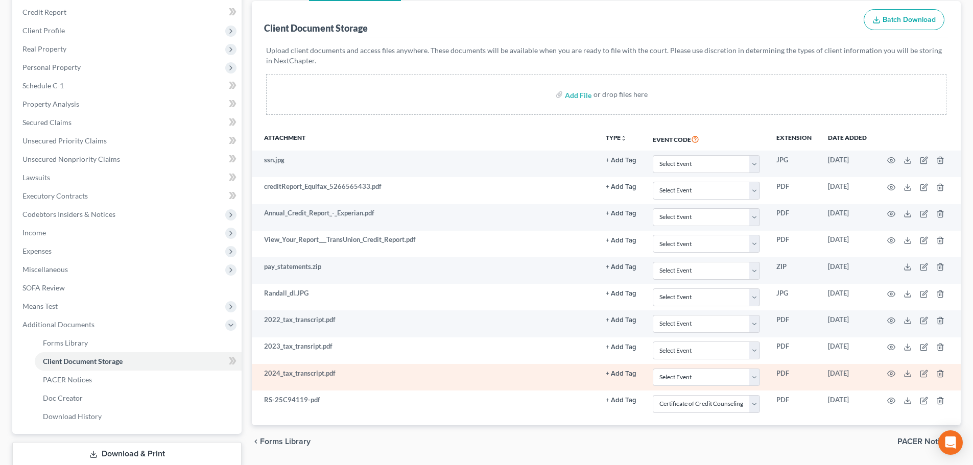
click at [887, 372] on td at bounding box center [918, 377] width 86 height 27
click at [890, 372] on icon "button" at bounding box center [891, 374] width 8 height 8
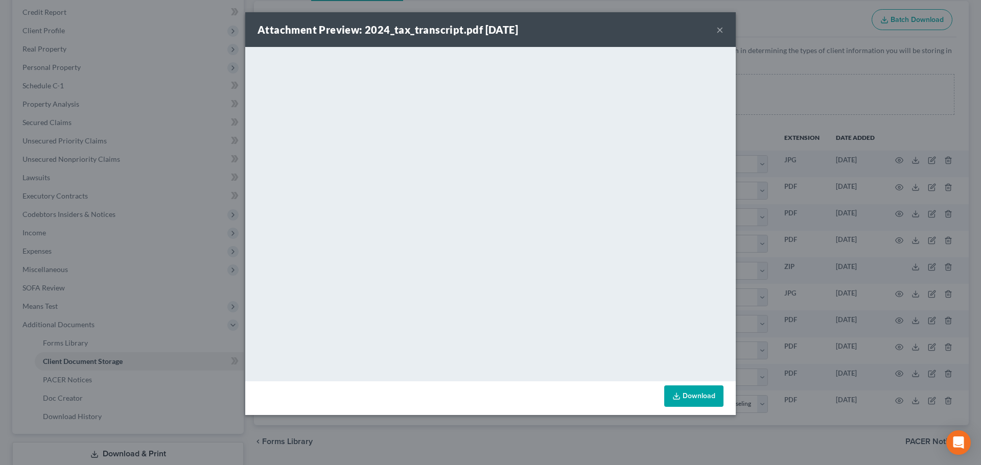
click at [719, 29] on button "×" at bounding box center [719, 29] width 7 height 12
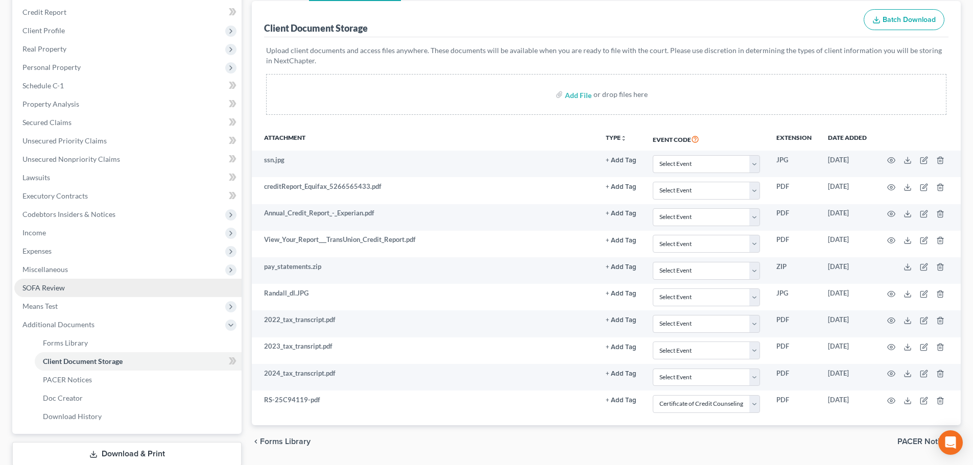
click at [125, 285] on link "SOFA Review" at bounding box center [127, 288] width 227 height 18
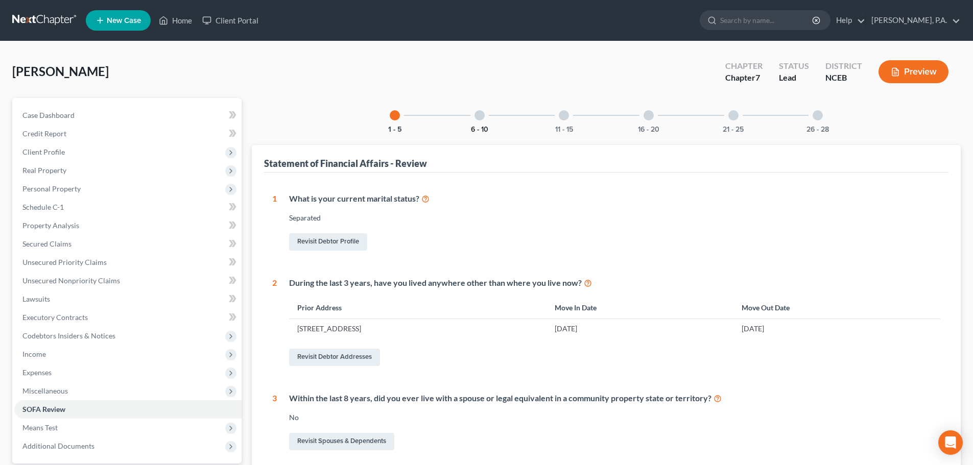
click at [477, 126] on button "6 - 10" at bounding box center [479, 129] width 17 height 7
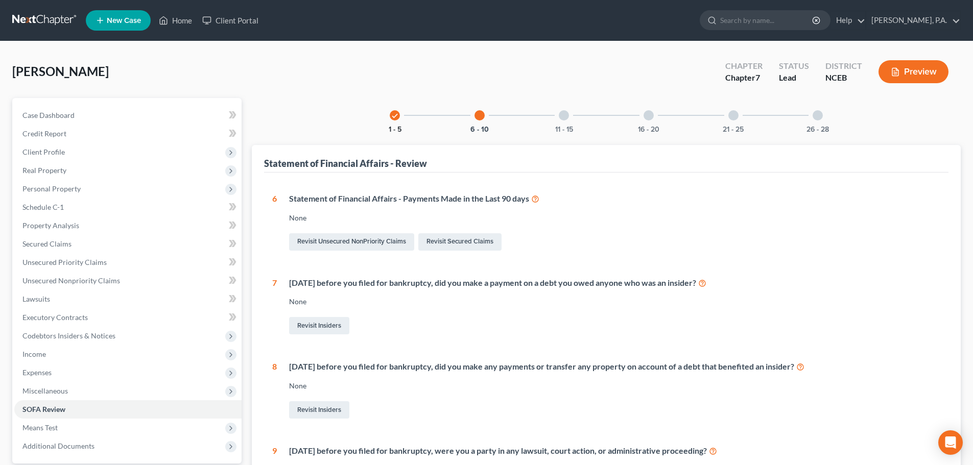
click at [396, 129] on button "1 - 5" at bounding box center [395, 129] width 13 height 7
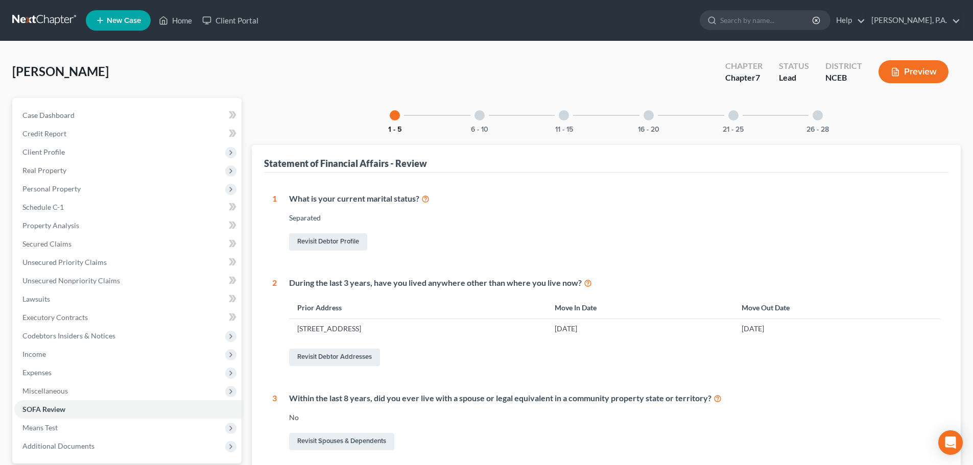
scroll to position [264, 0]
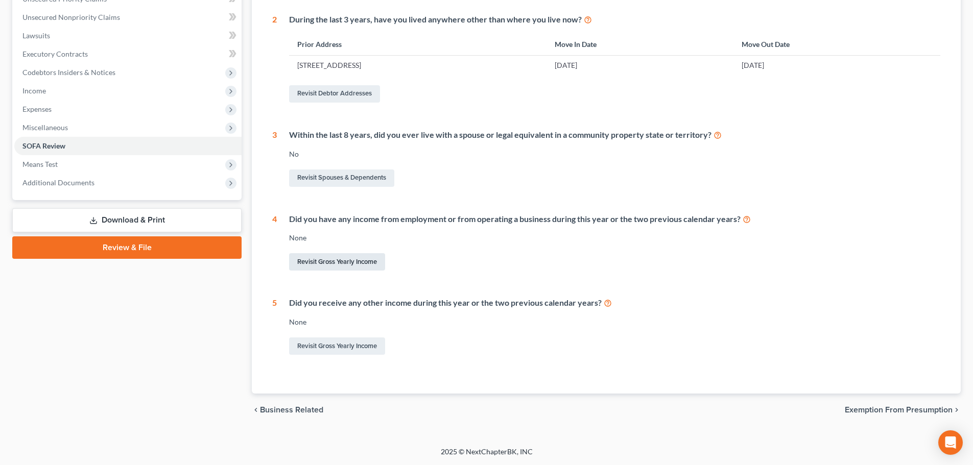
click at [338, 264] on link "Revisit Gross Yearly Income" at bounding box center [337, 261] width 96 height 17
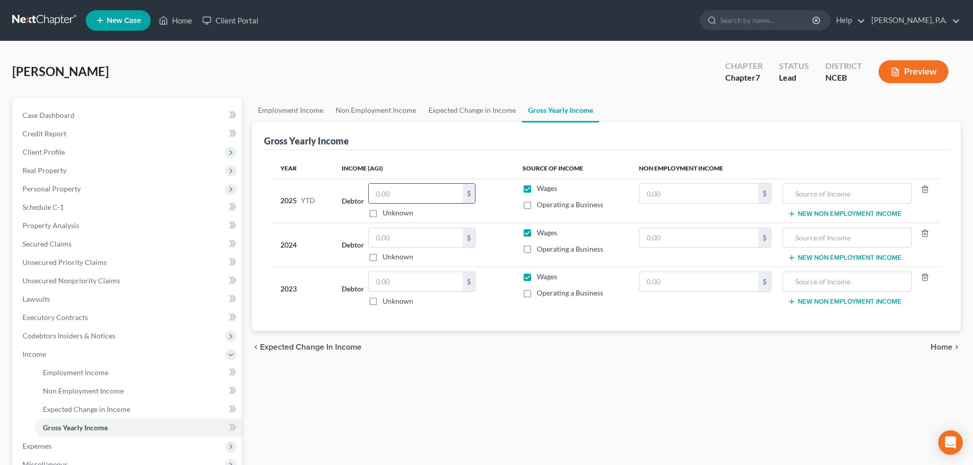
click at [402, 194] on input "text" at bounding box center [416, 193] width 94 height 19
type input "1"
click at [391, 233] on input "text" at bounding box center [416, 237] width 94 height 19
type input "100,100"
click at [401, 276] on input "text" at bounding box center [416, 281] width 94 height 19
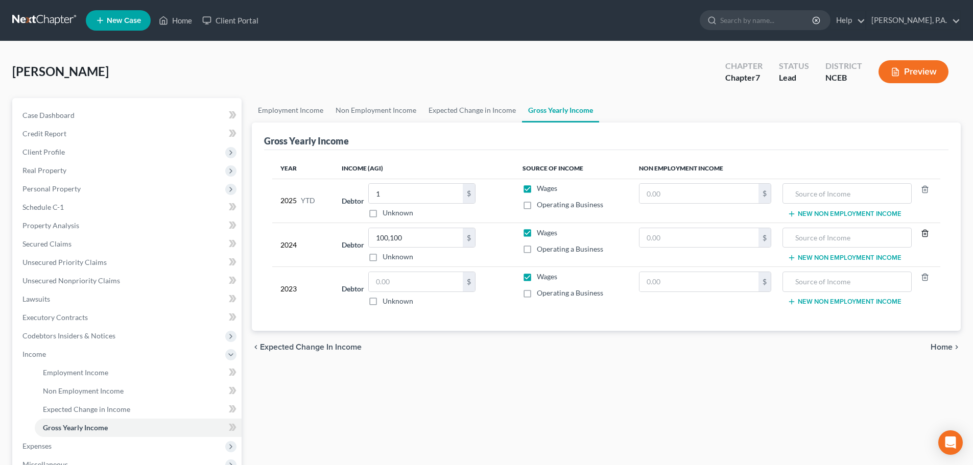
click at [925, 232] on icon "button" at bounding box center [925, 233] width 8 height 8
click at [923, 278] on icon "button" at bounding box center [925, 277] width 8 height 8
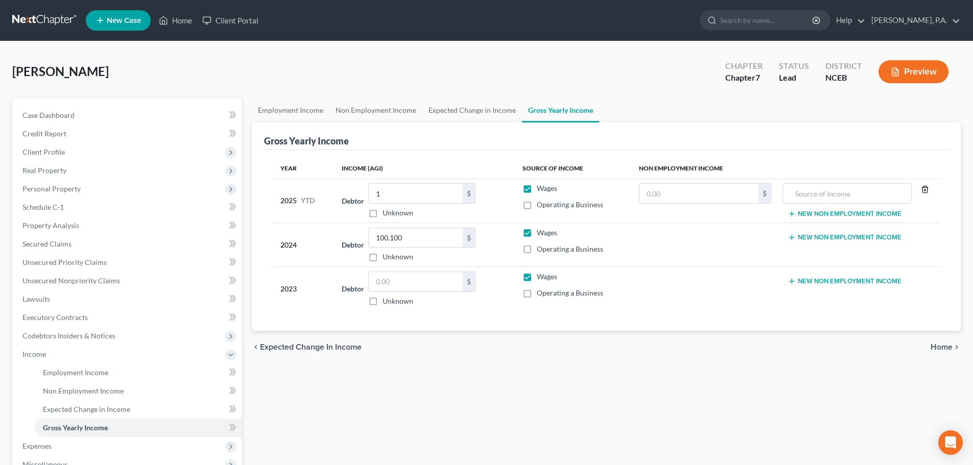
click at [927, 189] on icon "button" at bounding box center [924, 189] width 5 height 7
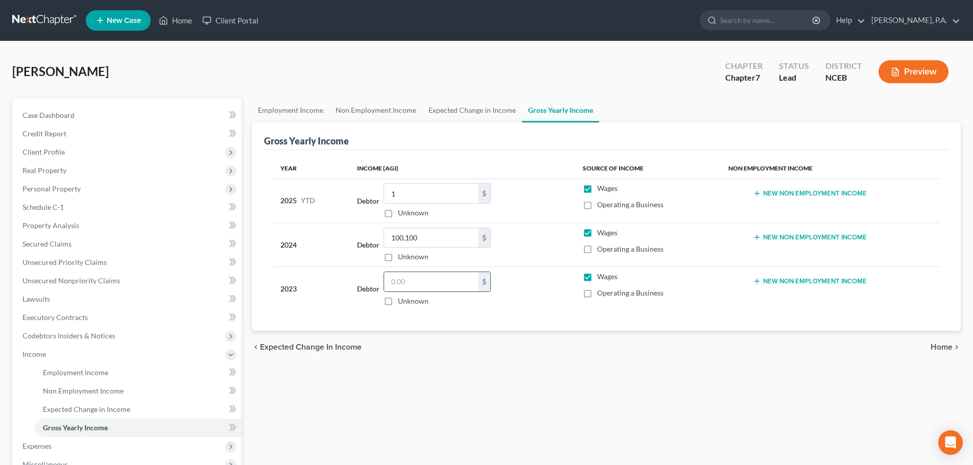
click at [444, 281] on input "text" at bounding box center [431, 281] width 94 height 19
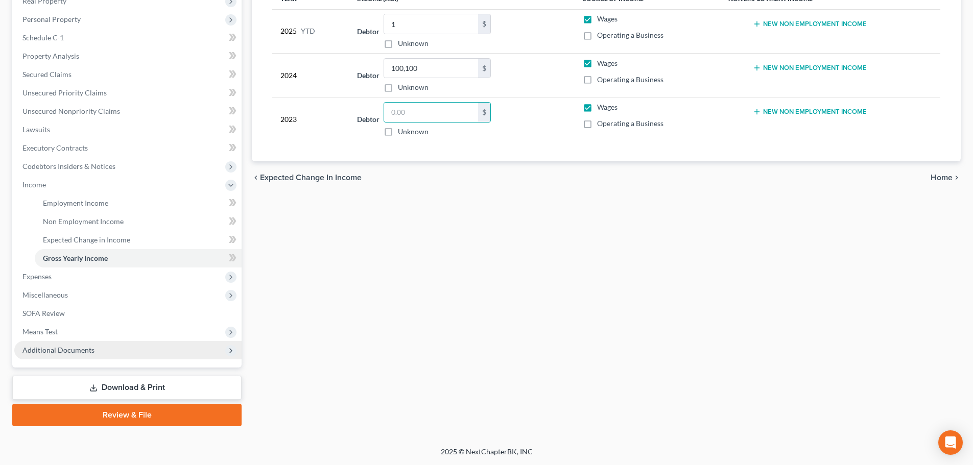
click at [140, 352] on span "Additional Documents" at bounding box center [127, 350] width 227 height 18
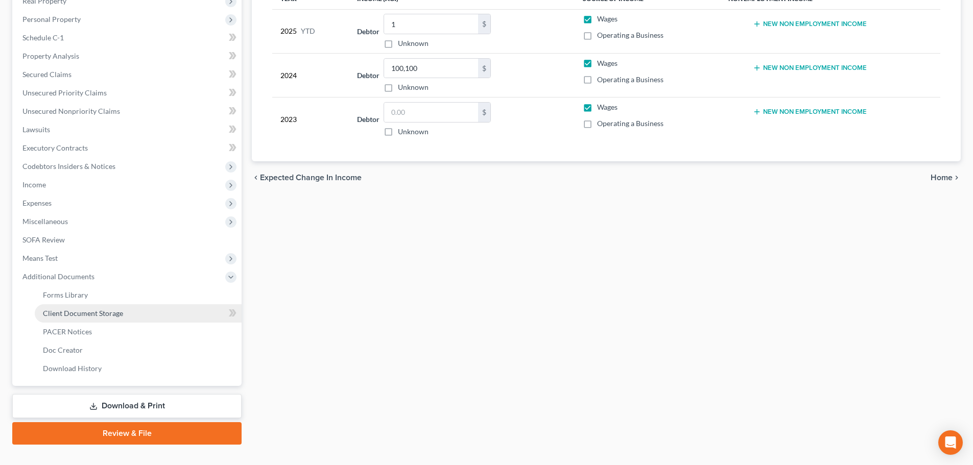
click at [141, 312] on link "Client Document Storage" at bounding box center [138, 313] width 207 height 18
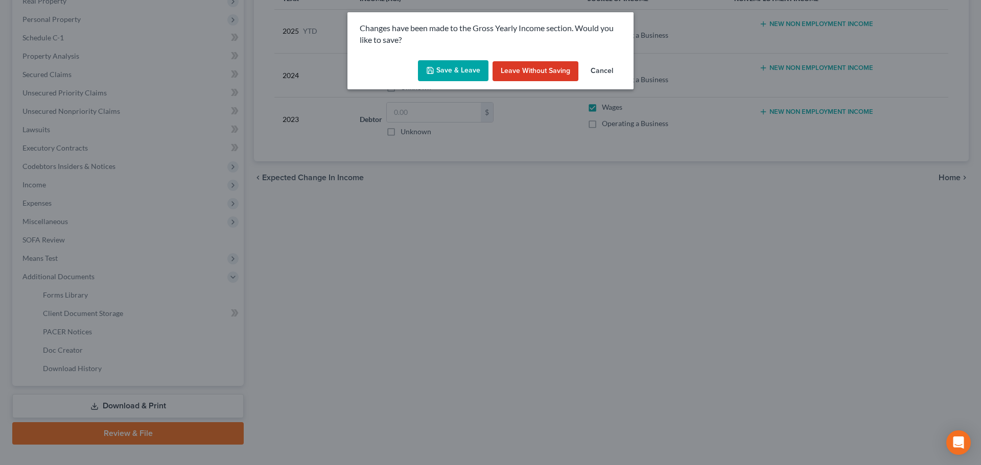
click at [443, 69] on button "Save & Leave" at bounding box center [453, 70] width 70 height 21
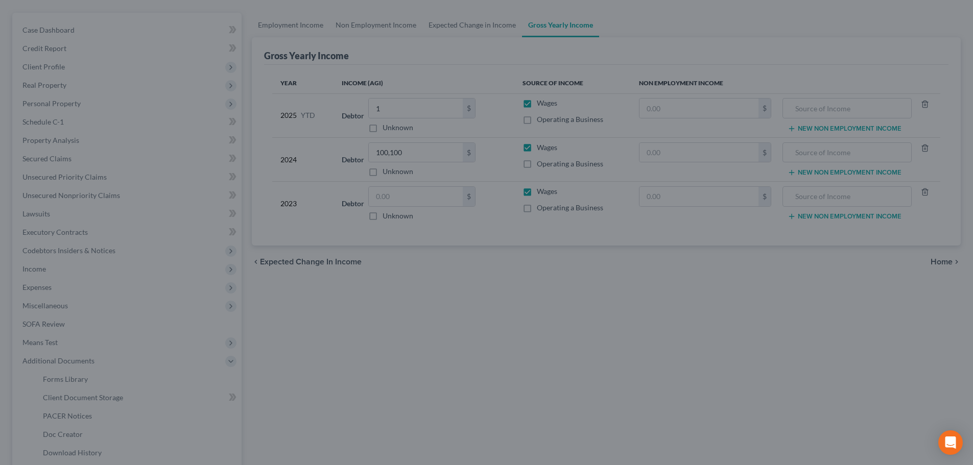
select select "0"
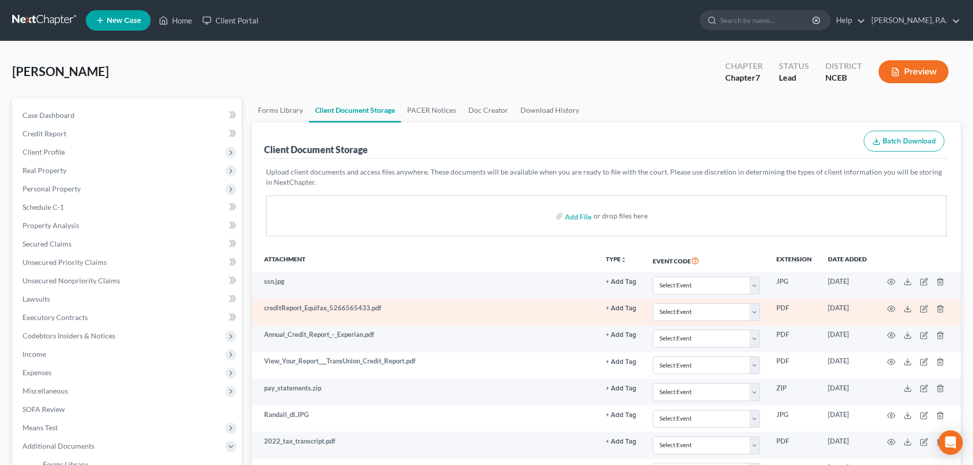
scroll to position [188, 0]
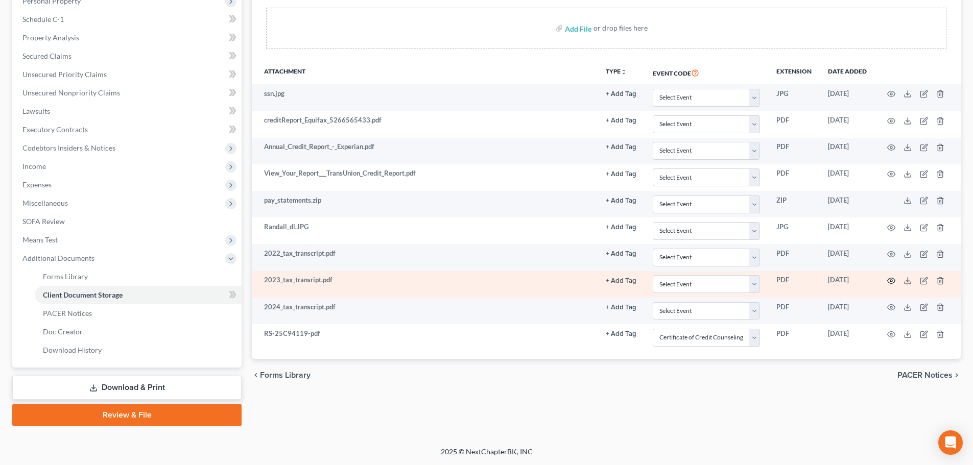
click at [893, 281] on icon "button" at bounding box center [891, 281] width 8 height 8
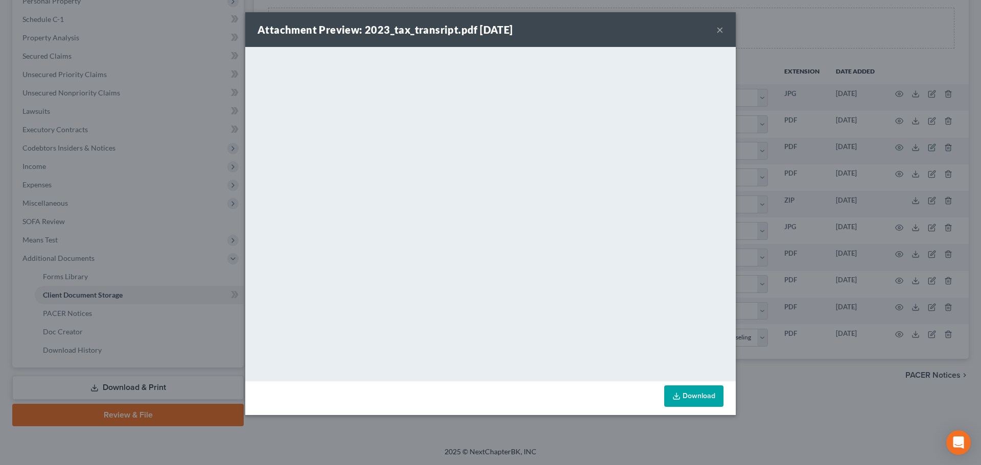
click at [719, 31] on button "×" at bounding box center [719, 29] width 7 height 12
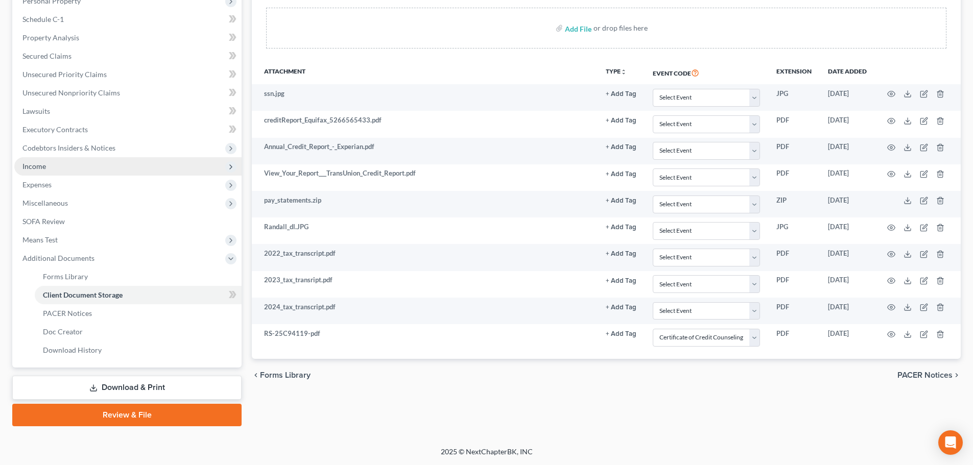
click at [89, 163] on span "Income" at bounding box center [127, 166] width 227 height 18
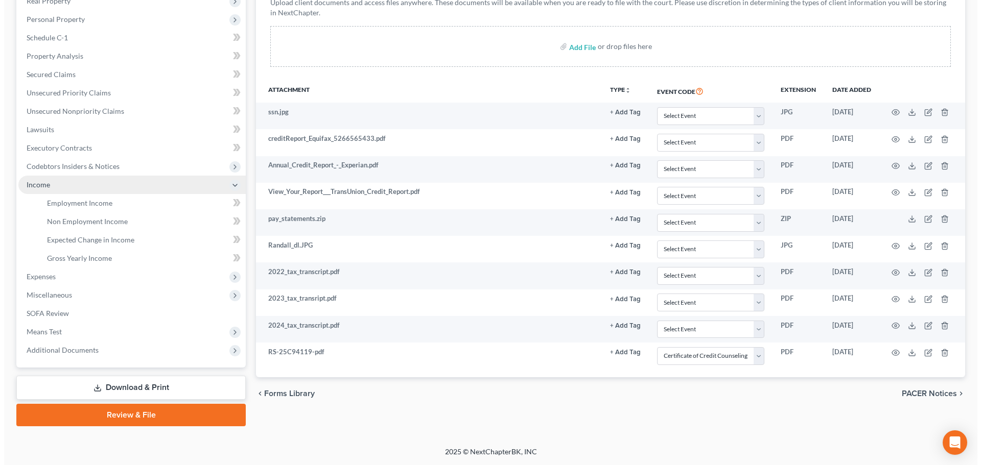
scroll to position [170, 0]
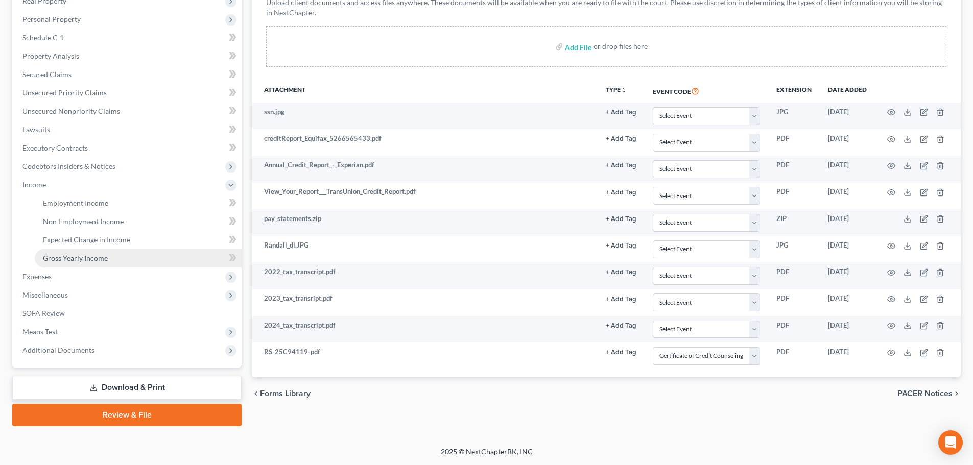
click at [106, 252] on link "Gross Yearly Income" at bounding box center [138, 258] width 207 height 18
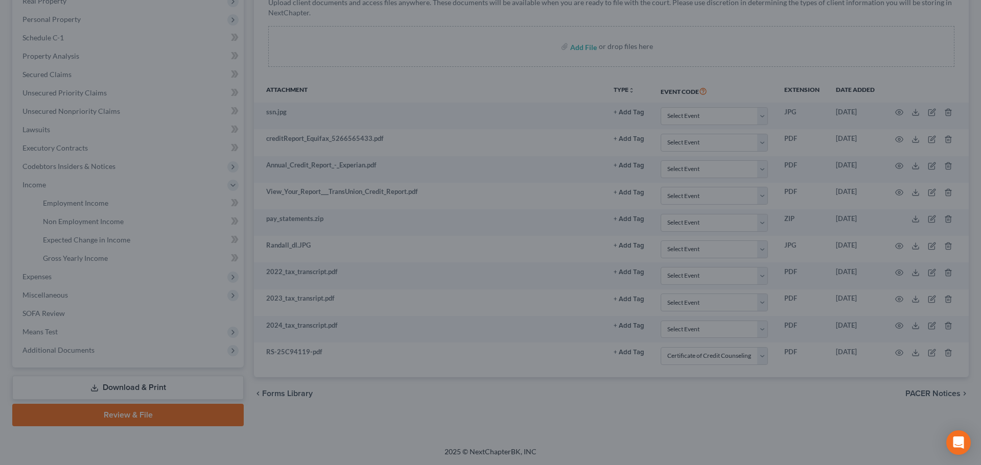
click at [134, 263] on div at bounding box center [490, 232] width 981 height 465
click at [88, 230] on div at bounding box center [490, 232] width 981 height 465
click at [41, 142] on div at bounding box center [490, 232] width 981 height 465
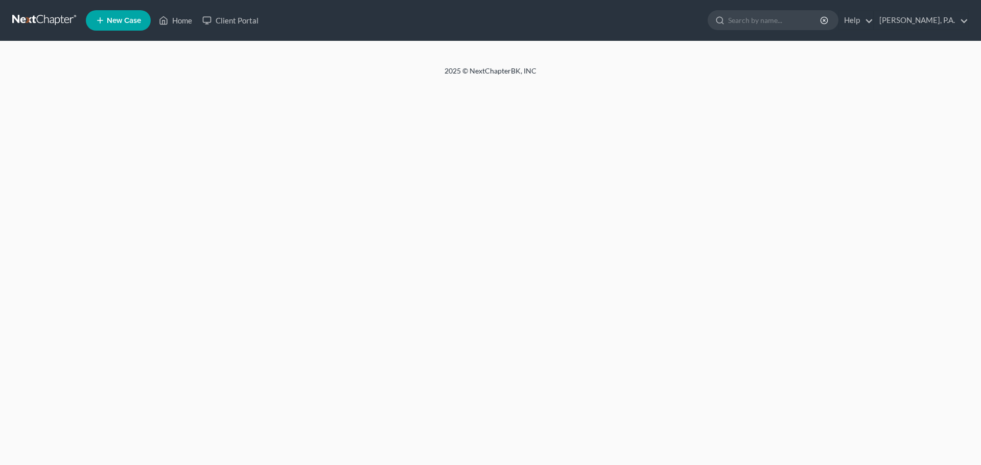
select select "0"
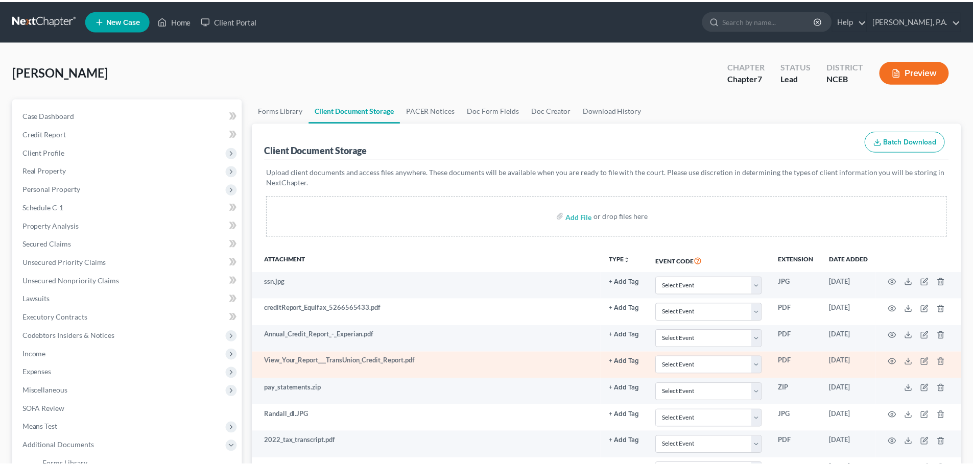
scroll to position [170, 0]
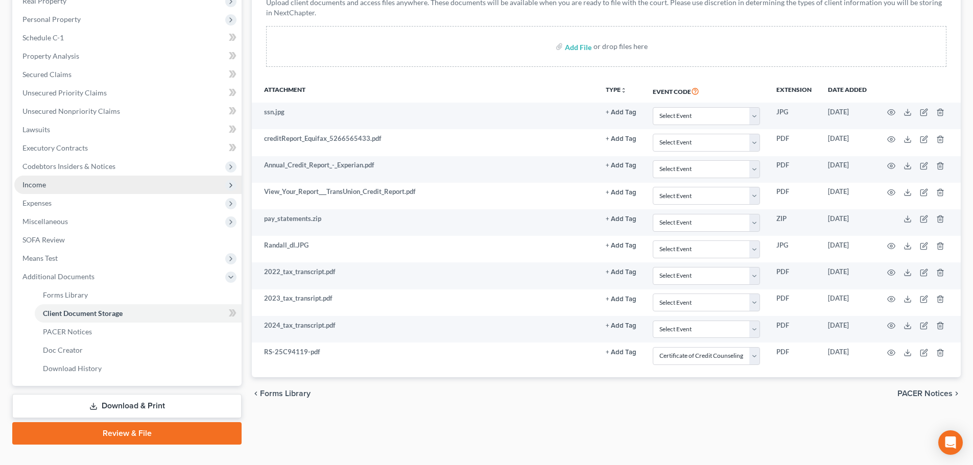
click at [23, 190] on span "Income" at bounding box center [127, 185] width 227 height 18
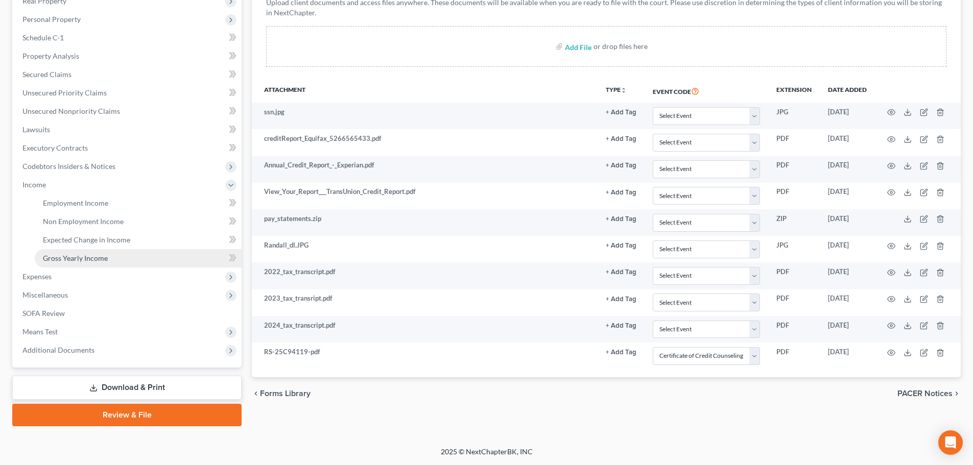
click at [70, 260] on span "Gross Yearly Income" at bounding box center [75, 258] width 65 height 9
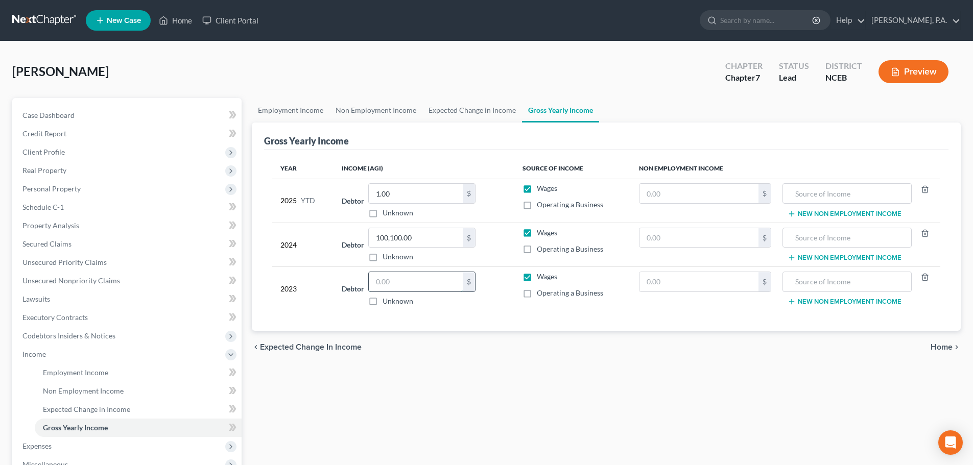
click at [395, 277] on input "text" at bounding box center [416, 281] width 94 height 19
type input "61,396"
click at [654, 319] on div "Year Income (AGI) Source of Income Non Employment Income 2025 YTD Debtor 1.00 $…" at bounding box center [606, 240] width 684 height 181
click at [927, 278] on icon "button" at bounding box center [924, 277] width 5 height 7
click at [926, 236] on icon "button" at bounding box center [925, 233] width 8 height 8
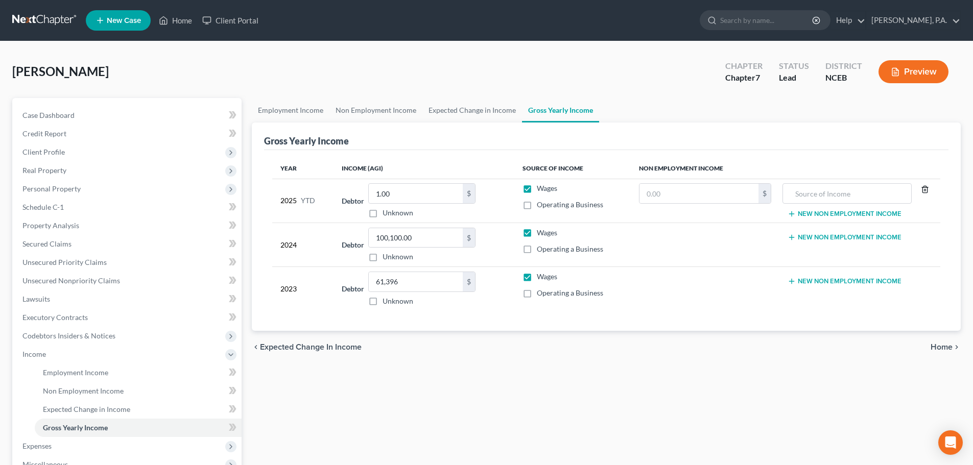
click at [929, 193] on icon "button" at bounding box center [925, 189] width 8 height 8
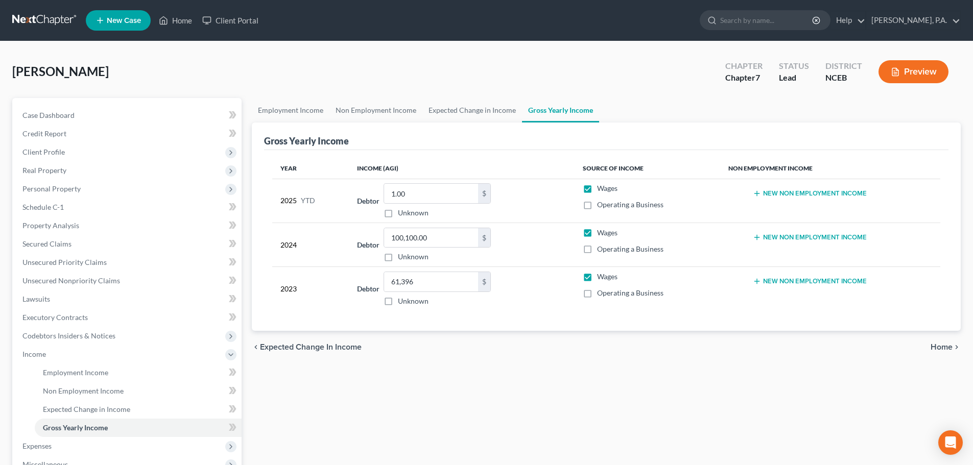
click at [504, 330] on div "Year Income (AGI) Source of Income Non Employment Income 2025 YTD Debtor 1.00 $…" at bounding box center [606, 240] width 684 height 181
click at [80, 190] on span "Personal Property" at bounding box center [127, 189] width 227 height 18
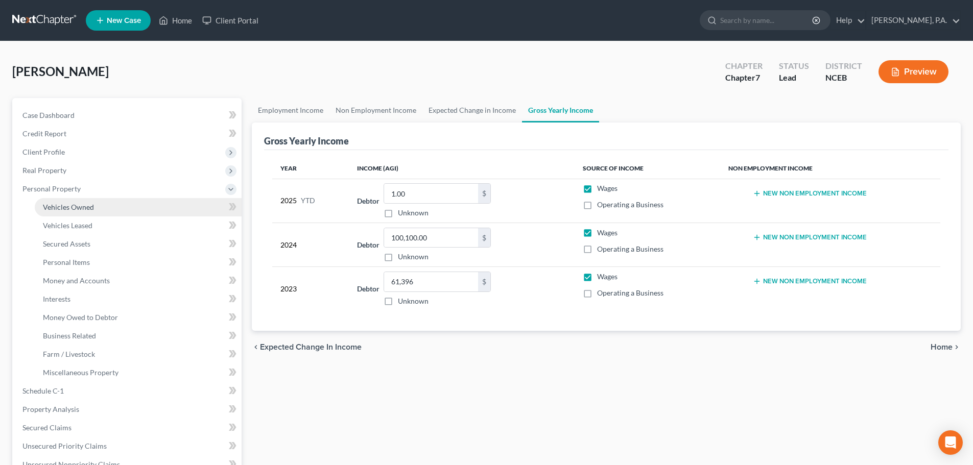
click at [106, 207] on link "Vehicles Owned" at bounding box center [138, 207] width 207 height 18
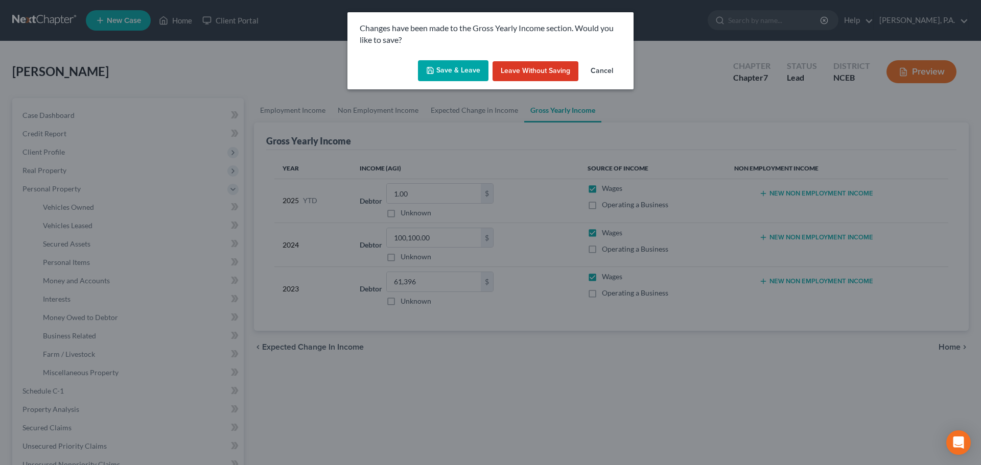
click at [440, 76] on button "Save & Leave" at bounding box center [453, 70] width 70 height 21
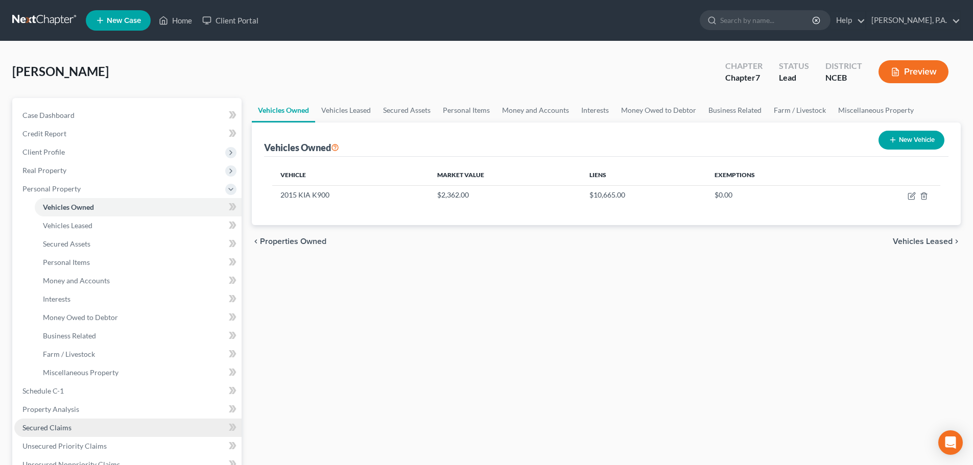
click at [169, 426] on link "Secured Claims" at bounding box center [127, 428] width 227 height 18
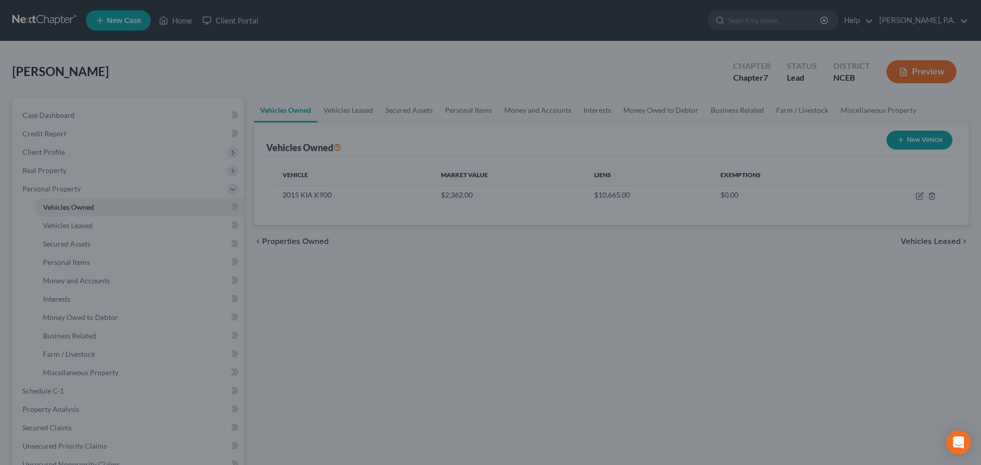
click at [186, 242] on div at bounding box center [490, 232] width 981 height 465
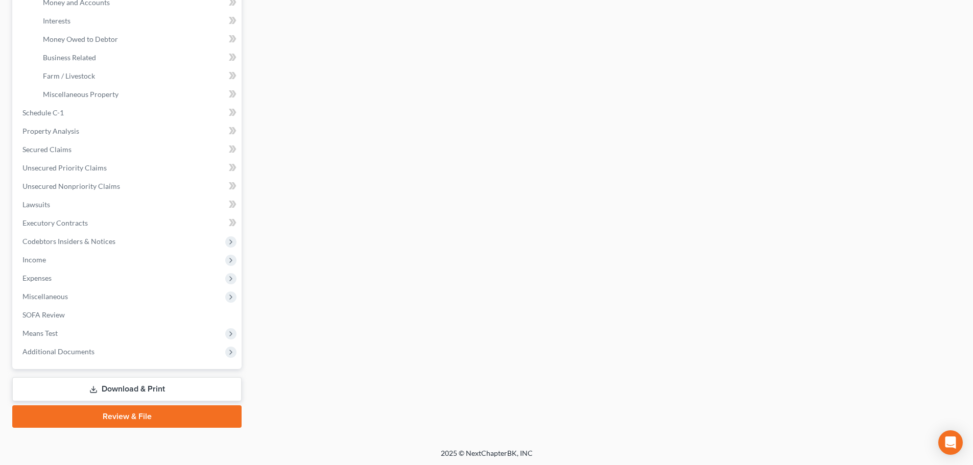
scroll to position [280, 0]
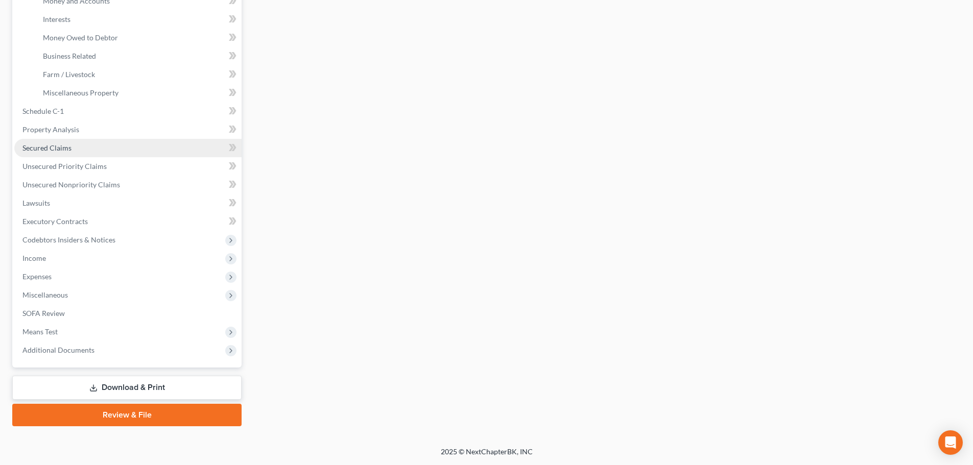
click at [88, 153] on link "Secured Claims" at bounding box center [127, 148] width 227 height 18
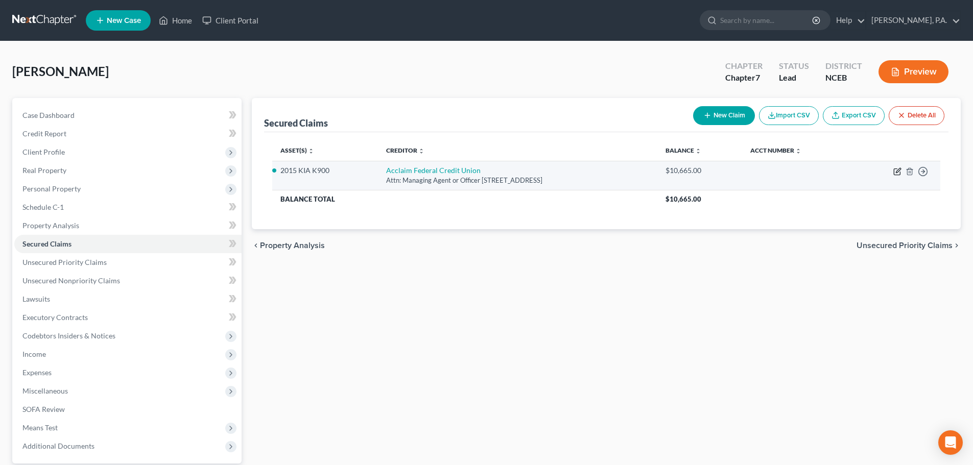
click at [896, 171] on icon "button" at bounding box center [898, 170] width 5 height 5
select select "28"
select select "2"
select select "0"
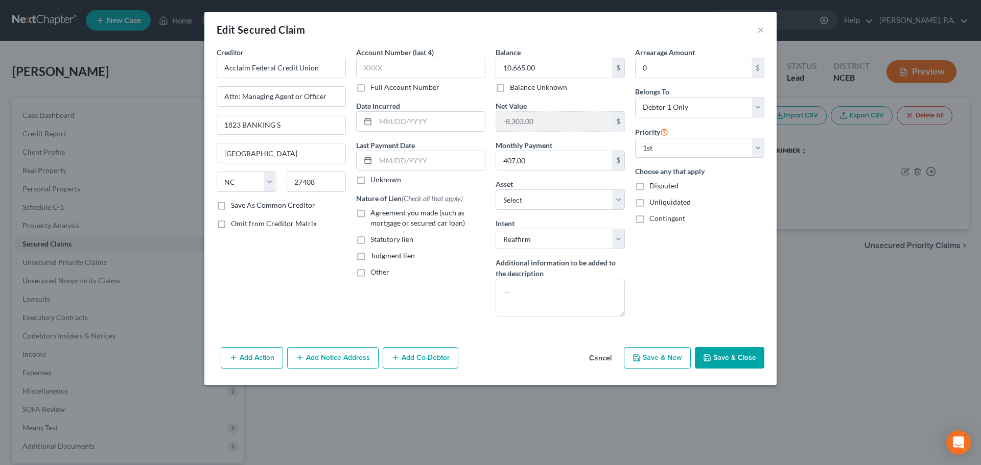
click at [370, 214] on label "Agreement you made (such as mortgage or secured car loan)" at bounding box center [427, 218] width 115 height 20
click at [374, 214] on input "Agreement you made (such as mortgage or secured car loan)" at bounding box center [377, 211] width 7 height 7
checkbox input "true"
click at [301, 121] on input "1823 BANKING S" at bounding box center [281, 124] width 128 height 19
type input "1823 Banking St"
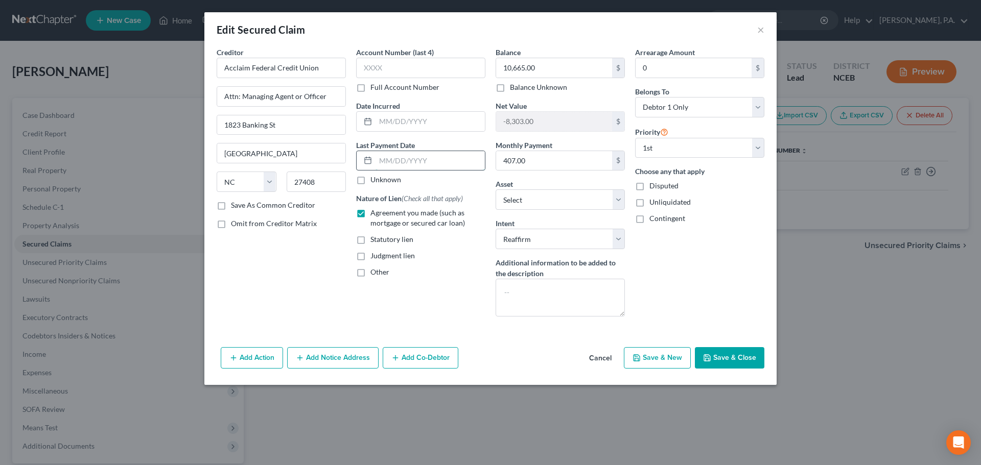
click at [395, 156] on input "text" at bounding box center [429, 160] width 109 height 19
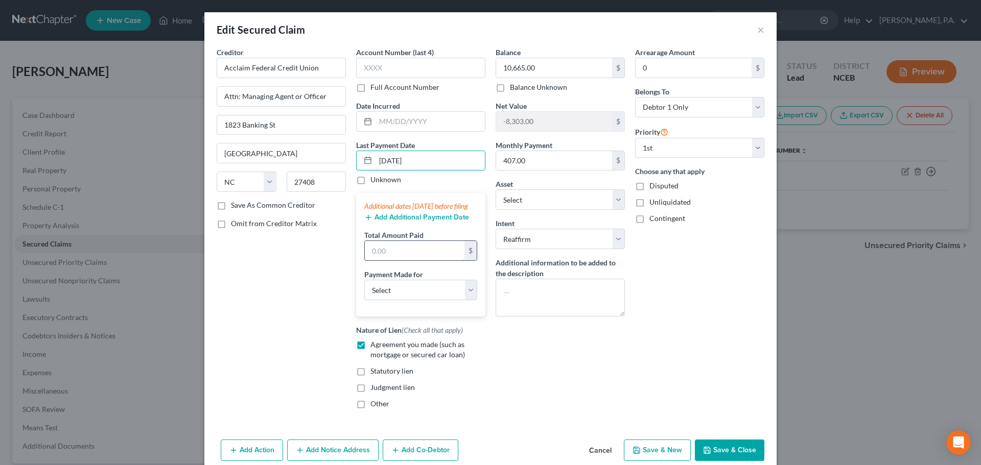
type input "10/01/2025"
click at [387, 260] on input "text" at bounding box center [415, 250] width 100 height 19
click at [394, 260] on input "text" at bounding box center [415, 250] width 100 height 19
type input "1,221"
click at [406, 300] on select "Select Car Credit Card Loan Repayment Mortgage Other Suppliers Or Vendors" at bounding box center [420, 290] width 113 height 20
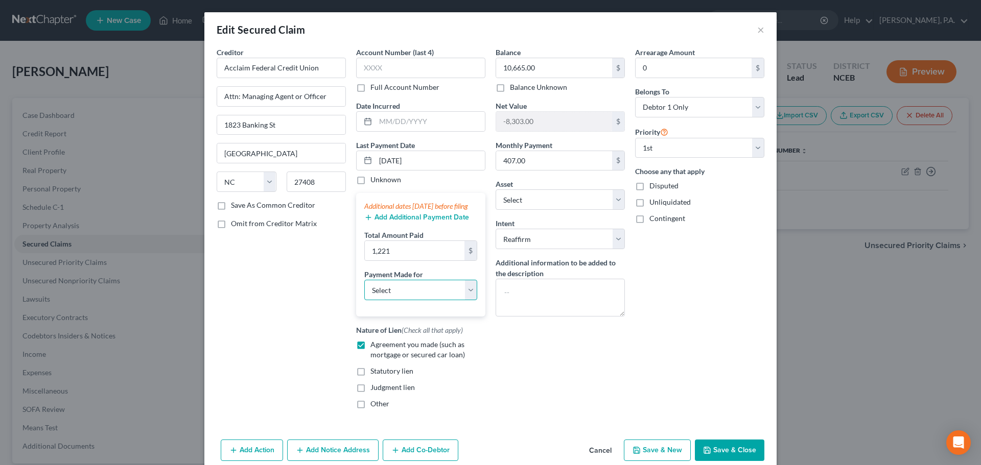
select select "0"
click at [364, 290] on select "Select Car Credit Card Loan Repayment Mortgage Other Suppliers Or Vendors" at bounding box center [420, 290] width 113 height 20
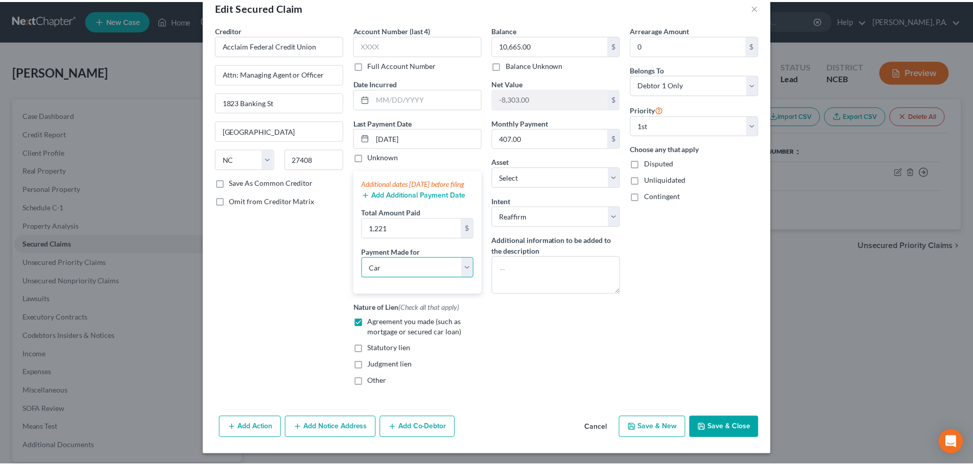
scroll to position [35, 0]
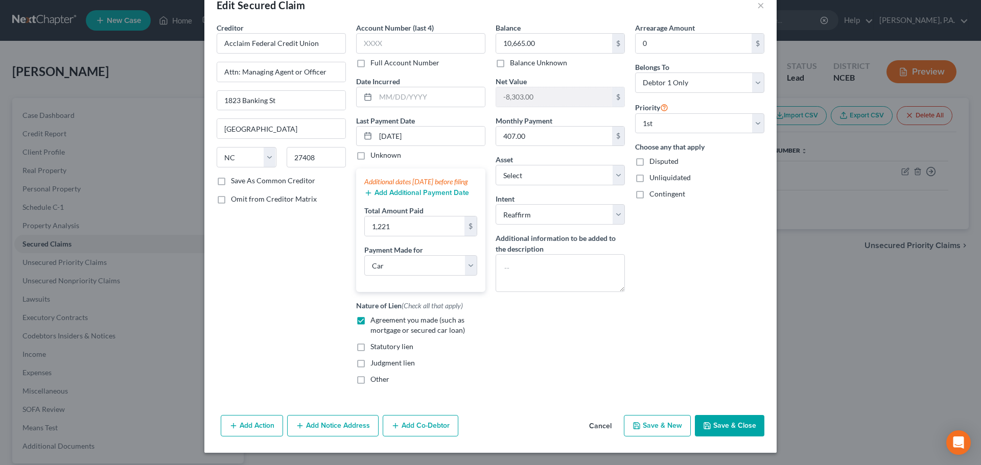
click at [719, 424] on button "Save & Close" at bounding box center [729, 425] width 69 height 21
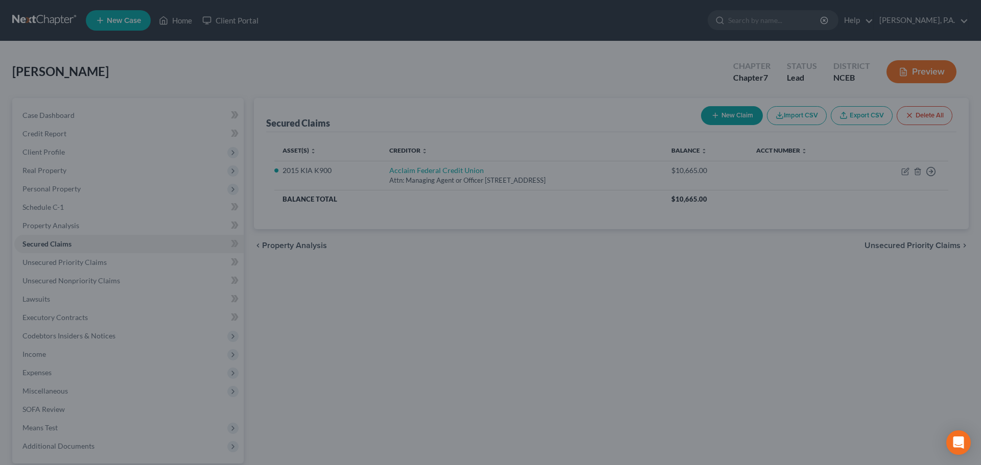
select select "12"
type input "1,221.00"
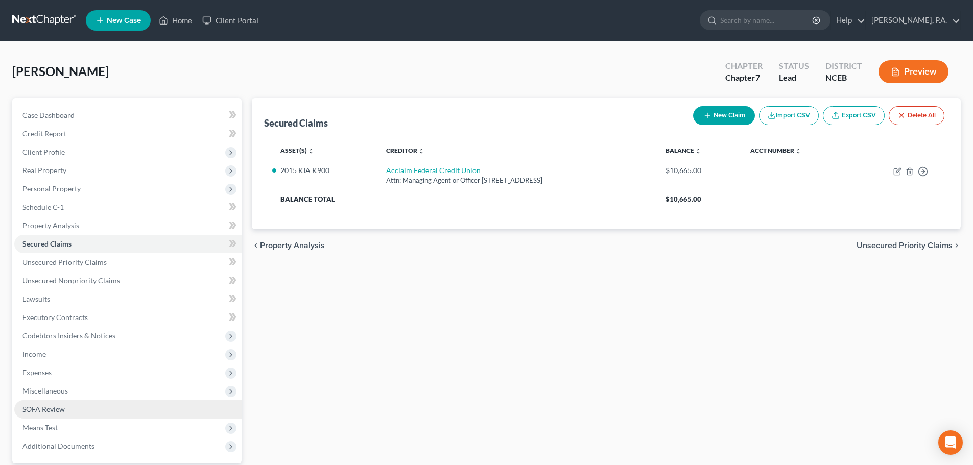
click at [187, 410] on link "SOFA Review" at bounding box center [127, 409] width 227 height 18
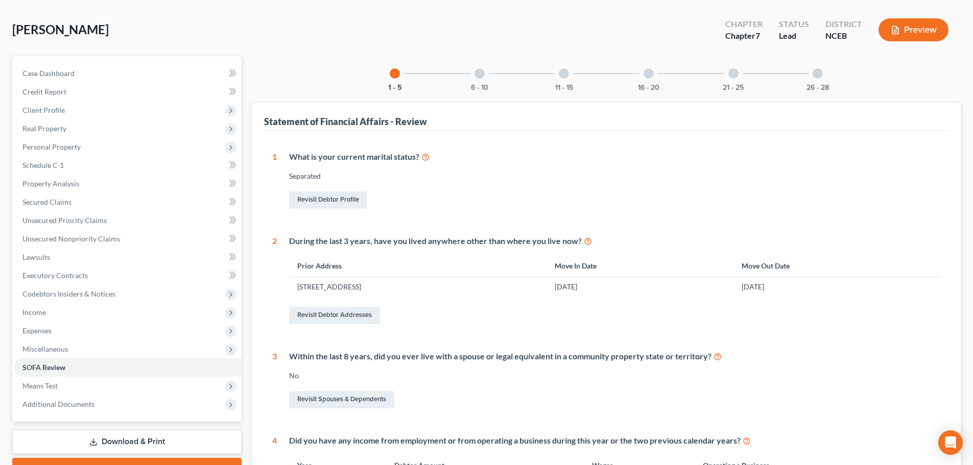
scroll to position [34, 0]
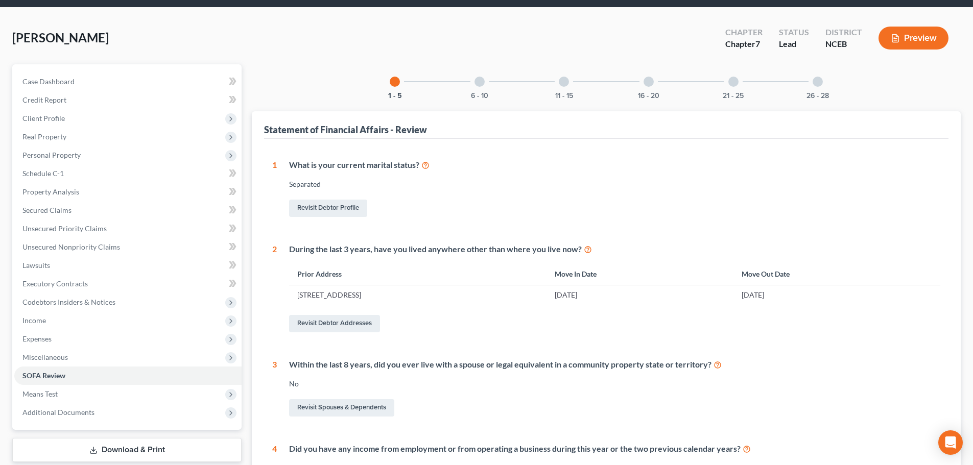
click at [474, 86] on div "6 - 10" at bounding box center [479, 81] width 35 height 35
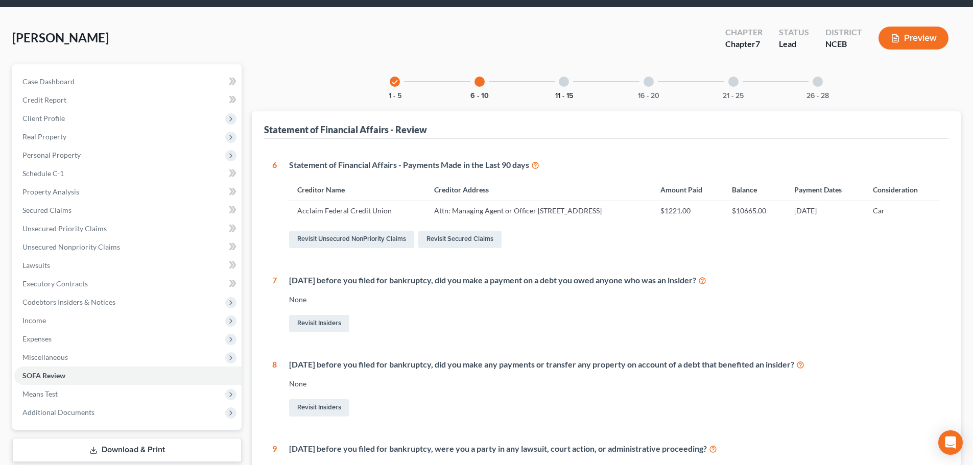
click at [572, 97] on button "11 - 15" at bounding box center [564, 95] width 18 height 7
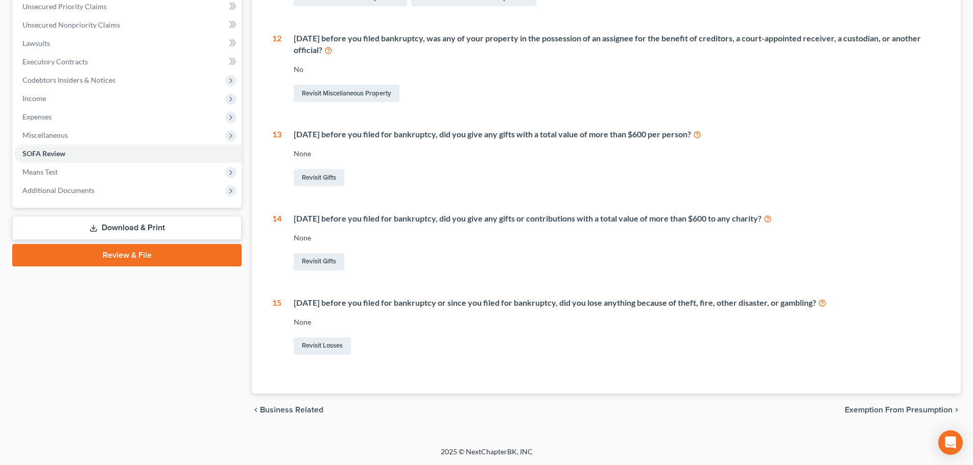
scroll to position [0, 0]
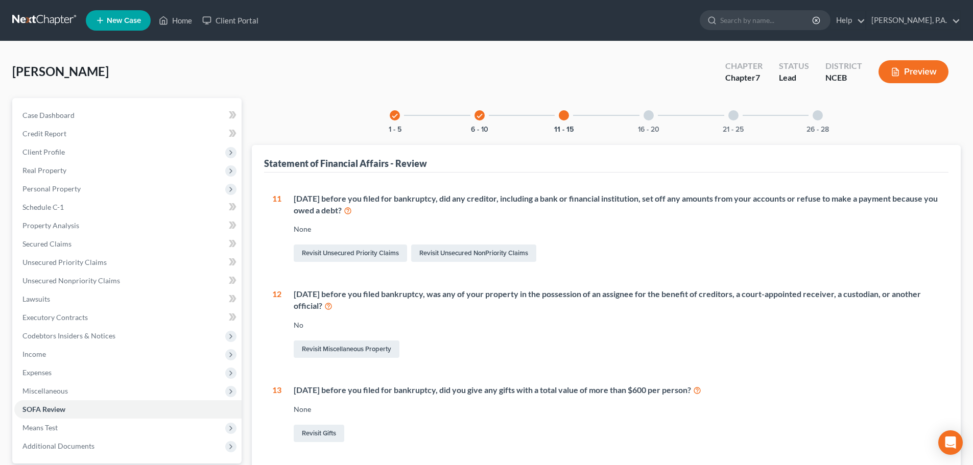
click at [645, 123] on div "16 - 20" at bounding box center [648, 115] width 35 height 35
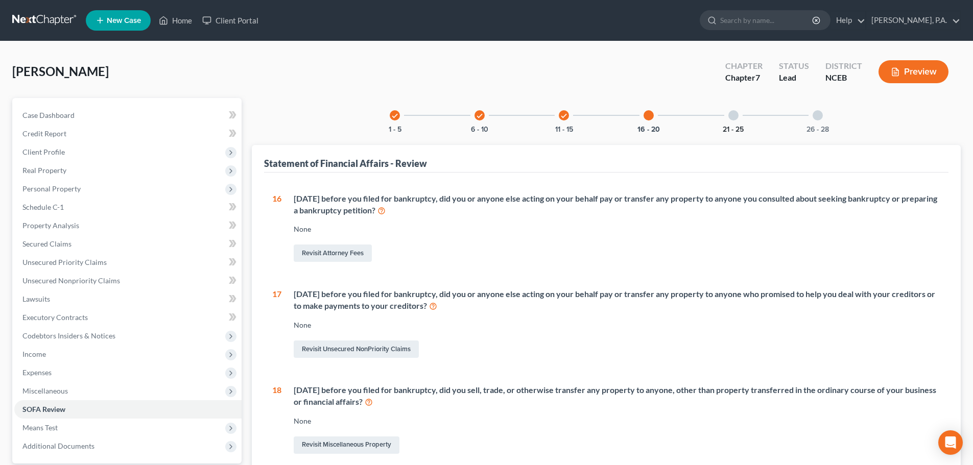
click at [739, 128] on button "21 - 25" at bounding box center [733, 129] width 21 height 7
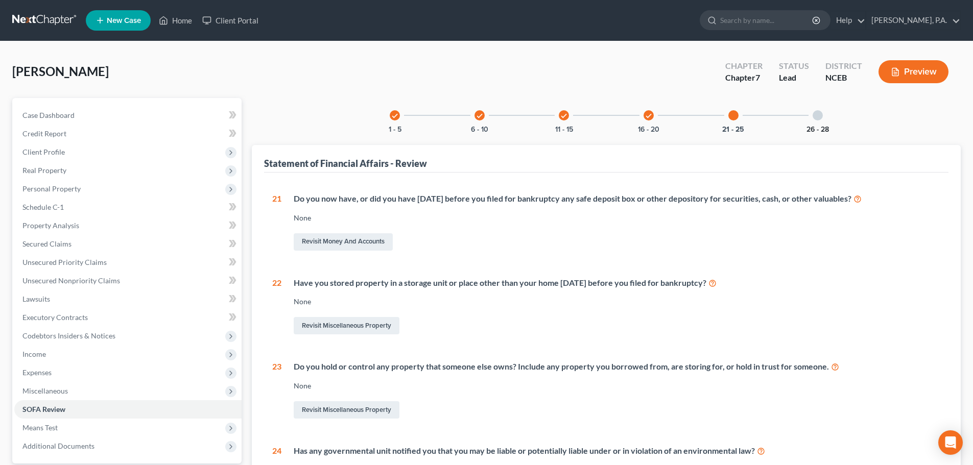
click at [811, 128] on button "26 - 28" at bounding box center [818, 129] width 22 height 7
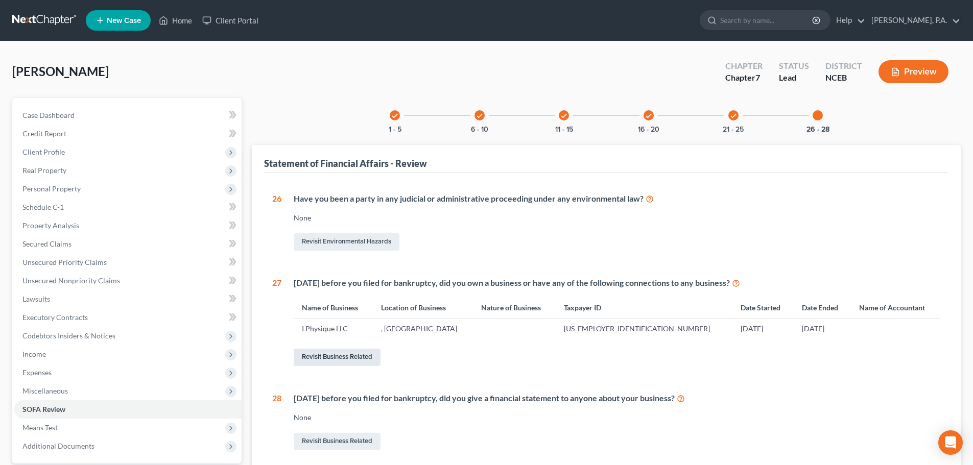
click at [341, 357] on link "Revisit Business Related" at bounding box center [337, 357] width 87 height 17
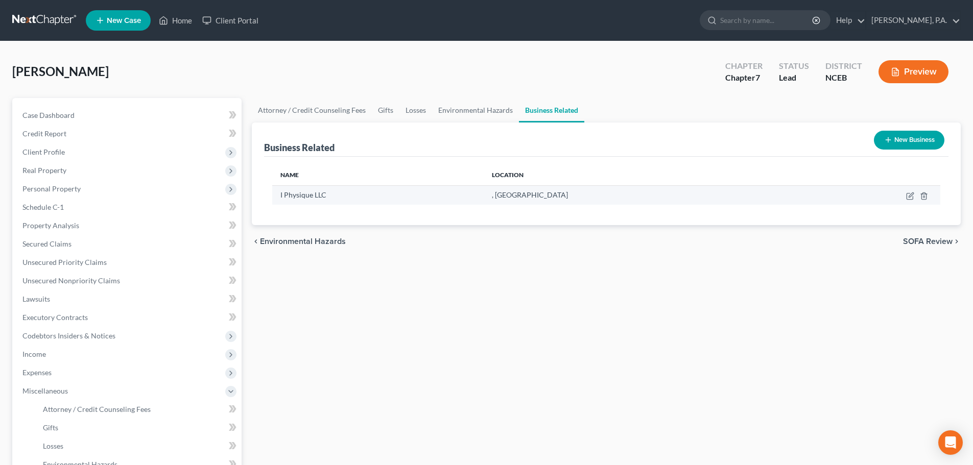
click at [912, 202] on td at bounding box center [869, 194] width 144 height 19
click at [909, 197] on icon "button" at bounding box center [910, 196] width 8 height 8
select select "member"
select select "28"
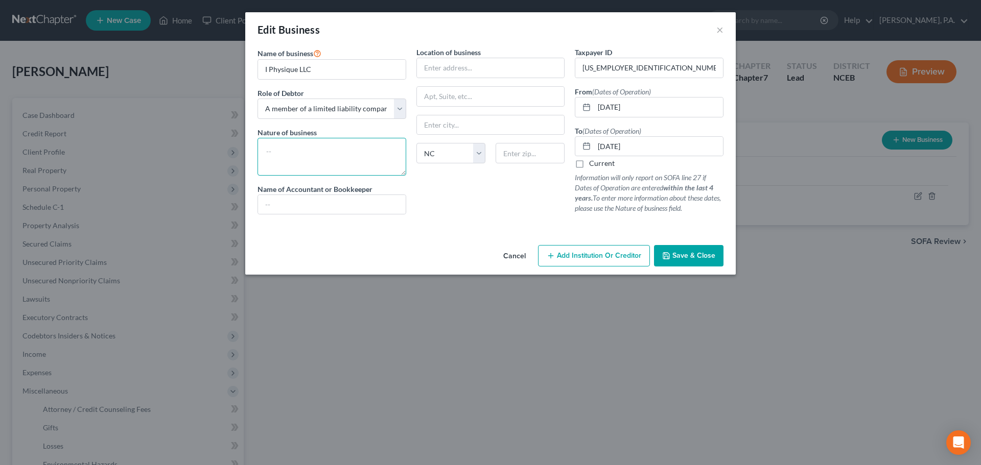
click at [325, 149] on textarea at bounding box center [331, 157] width 149 height 38
click at [432, 67] on input "text" at bounding box center [491, 67] width 148 height 19
paste input "8480 Honeycutt Road, Ste 200 #v295"
type input "8480 Honeycutt Road, Ste 200 #v295"
click at [518, 158] on input "text" at bounding box center [529, 153] width 69 height 20
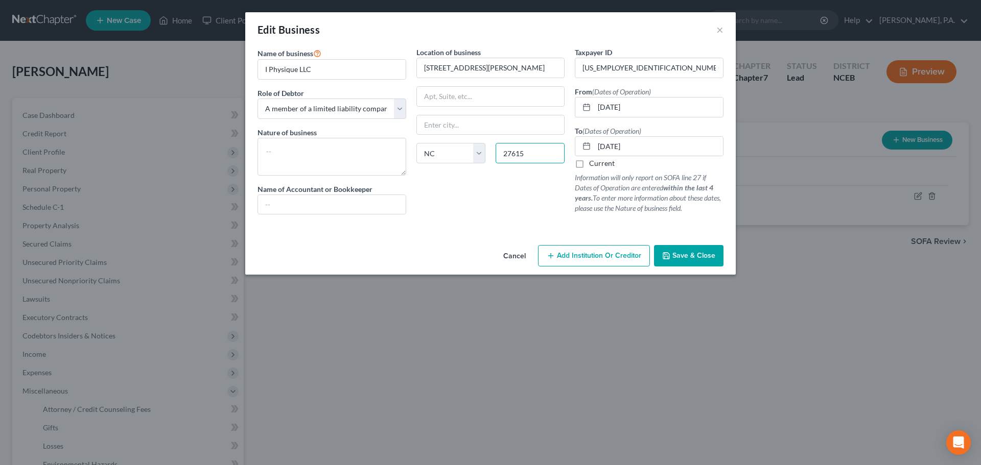
type input "27615"
click at [540, 96] on input "text" at bounding box center [491, 96] width 148 height 19
type input "Raleigh"
drag, startPoint x: 496, startPoint y: 67, endPoint x: 545, endPoint y: 67, distance: 48.5
click at [545, 67] on input "8480 Honeycutt Road, Ste 200 #v295" at bounding box center [491, 67] width 148 height 19
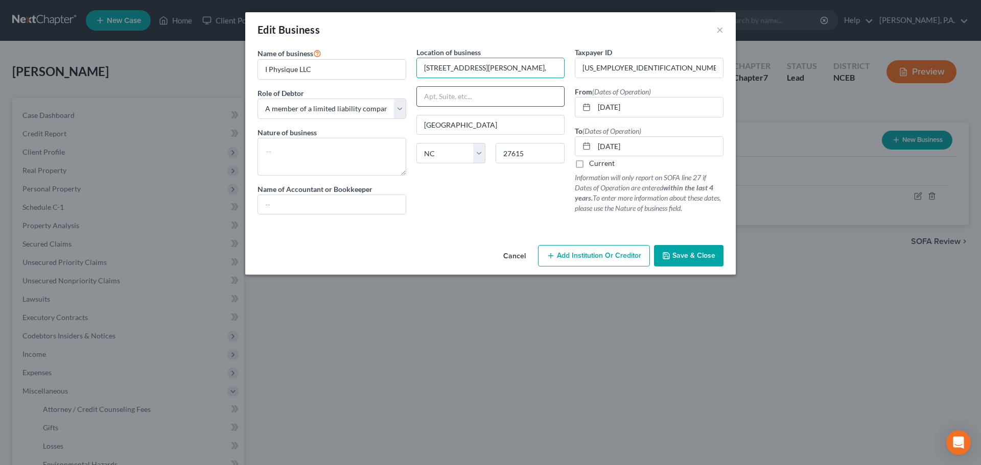
type input "8480 Honeycutt Road,"
click at [503, 90] on input "text" at bounding box center [491, 96] width 148 height 19
paste input "Ste 200 #v295"
type input "Ste 200 #v295"
click at [511, 70] on input "8480 Honeycutt Road," at bounding box center [491, 67] width 148 height 19
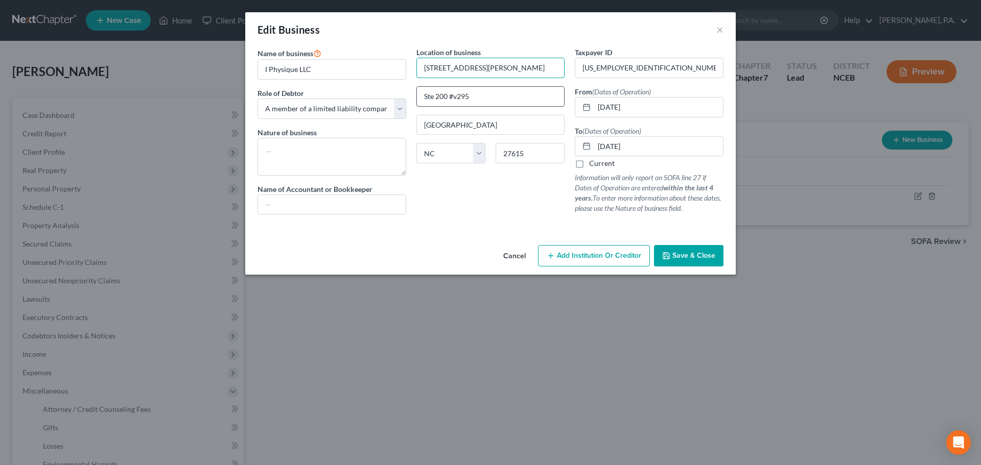
type input "8480 Honeycutt Road"
click at [427, 99] on input "Ste 200 #v295" at bounding box center [491, 96] width 148 height 19
click at [423, 99] on input "Ste 200 #v295" at bounding box center [491, 96] width 148 height 19
click at [693, 264] on button "Save & Close" at bounding box center [688, 255] width 69 height 21
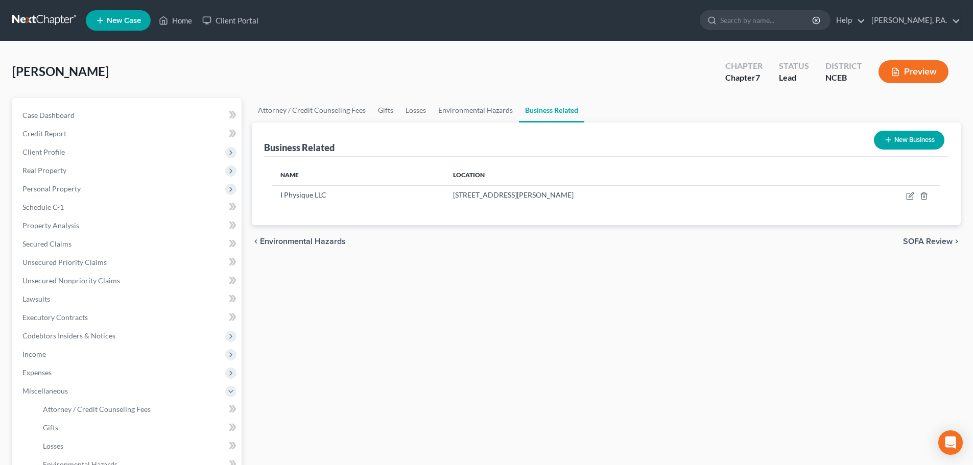
click at [897, 132] on button "New Business" at bounding box center [909, 140] width 70 height 19
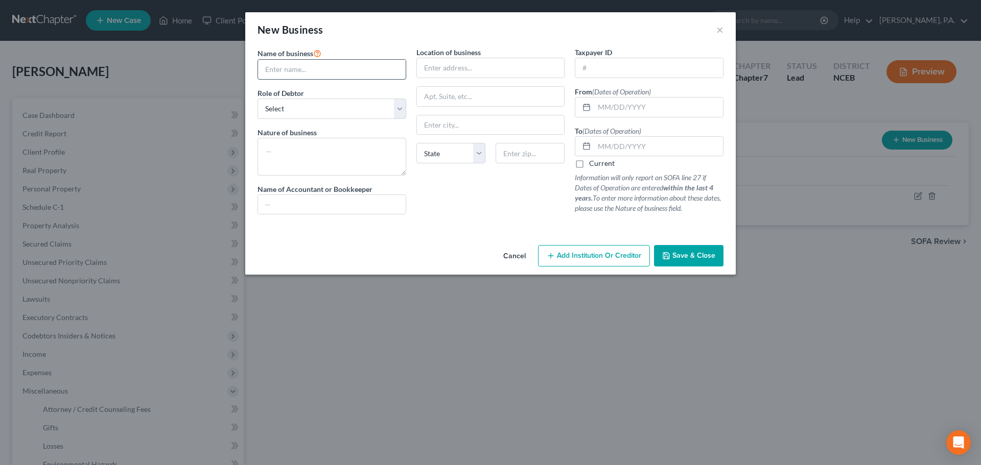
click at [342, 66] on input "text" at bounding box center [332, 69] width 148 height 19
type input "I Express, LLC"
select select "member"
click at [472, 73] on input "text" at bounding box center [491, 67] width 148 height 19
paste input "8801 Fast Park Dr Ste. 301"
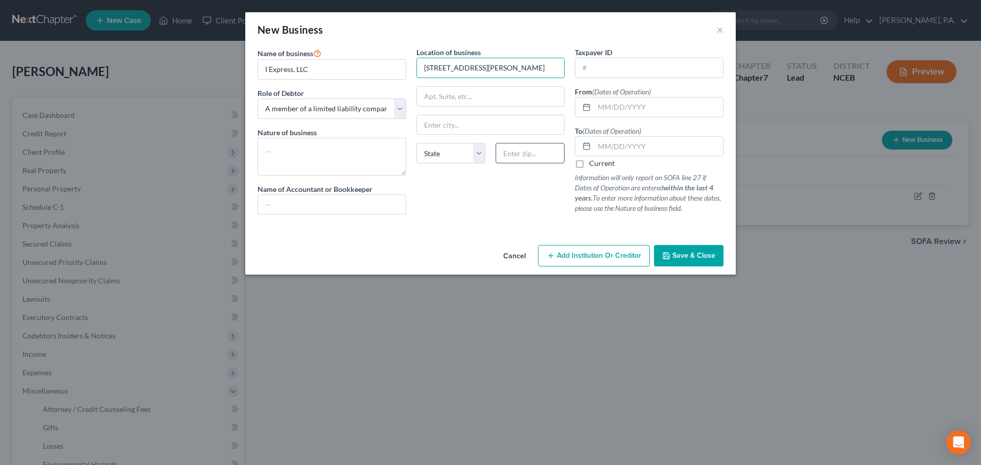
type input "8801 Fast Park Dr Ste. 301"
click at [526, 156] on input "text" at bounding box center [529, 153] width 69 height 20
type input "27617"
click at [525, 95] on input "text" at bounding box center [491, 96] width 148 height 19
type input "Raleigh"
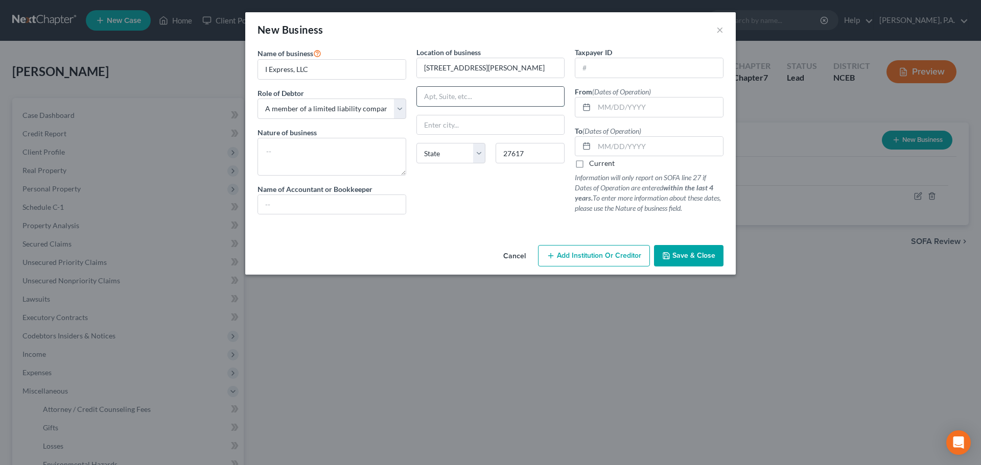
select select "28"
drag, startPoint x: 480, startPoint y: 68, endPoint x: 510, endPoint y: 67, distance: 30.2
click at [510, 67] on input "8801 Fast Park Dr Ste. 301" at bounding box center [491, 67] width 148 height 19
type input "8801 Fast Park Dr"
click at [479, 99] on input "text" at bounding box center [491, 96] width 148 height 19
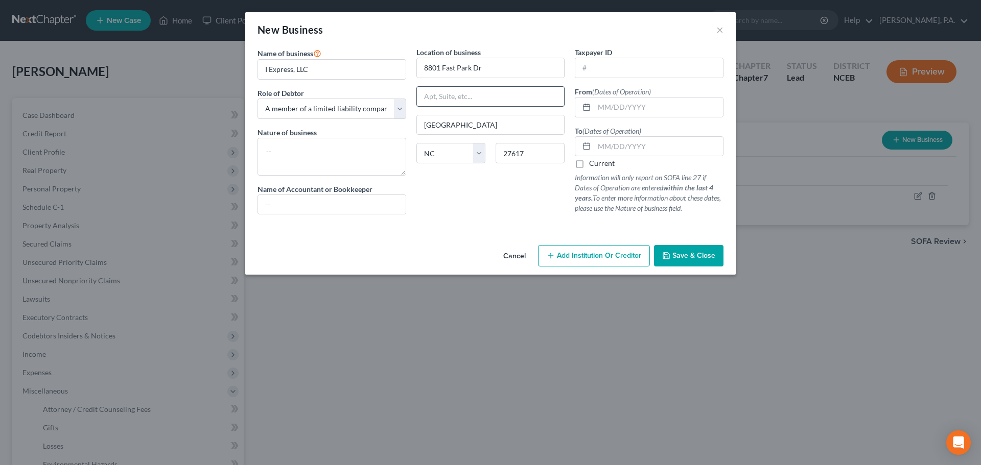
paste input "Ste. 301"
click at [424, 95] on input "Ste. 301" at bounding box center [491, 96] width 148 height 19
type input "Ste. 301"
click at [597, 104] on input "text" at bounding box center [658, 107] width 129 height 19
type input "07/22/2021"
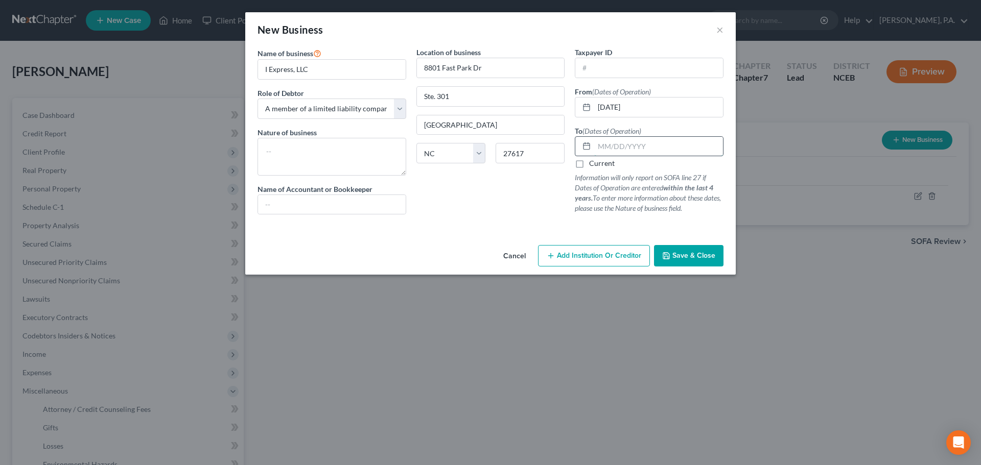
click at [617, 149] on input "text" at bounding box center [658, 146] width 129 height 19
paste input "03/24/2023"
type input "03/24/2023"
click at [701, 252] on span "Save & Close" at bounding box center [693, 255] width 43 height 9
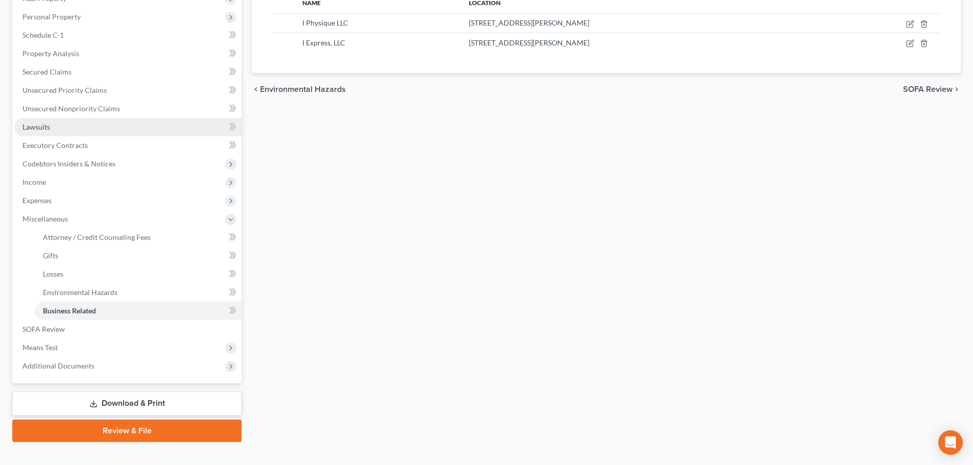
scroll to position [188, 0]
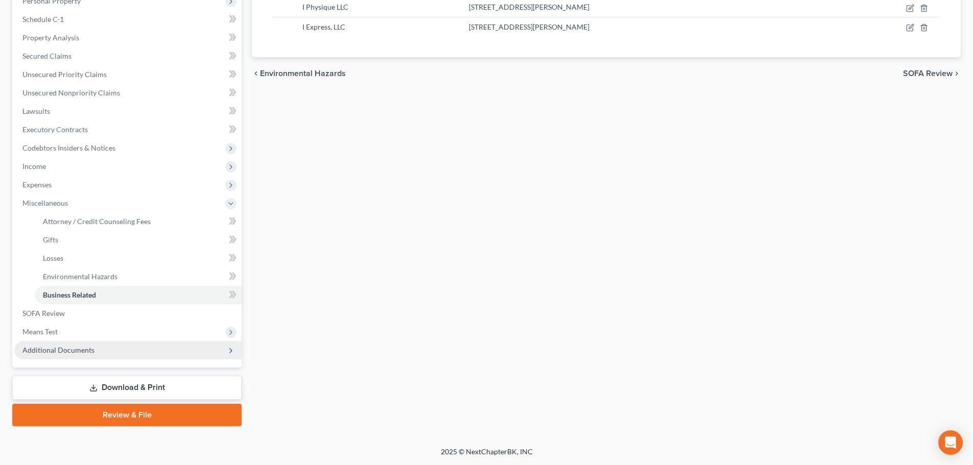
click at [104, 348] on span "Additional Documents" at bounding box center [127, 350] width 227 height 18
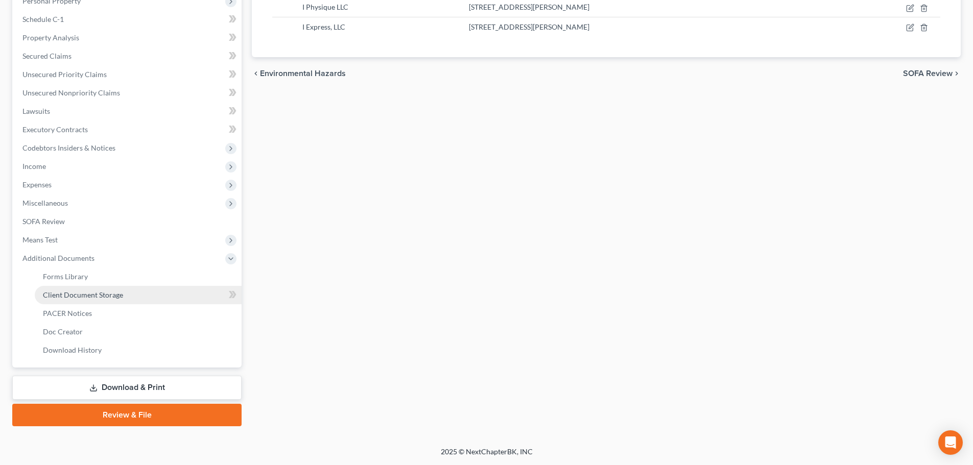
click at [141, 296] on link "Client Document Storage" at bounding box center [138, 295] width 207 height 18
select select "0"
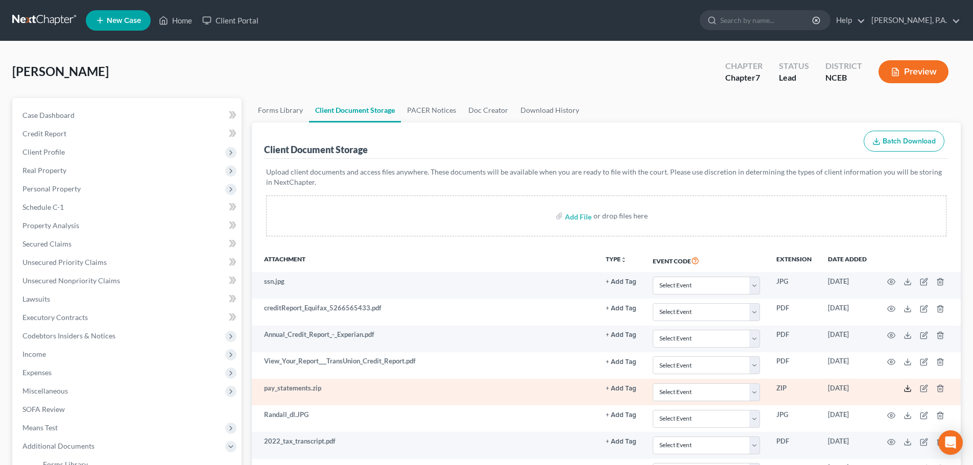
click at [909, 388] on icon at bounding box center [908, 389] width 8 height 8
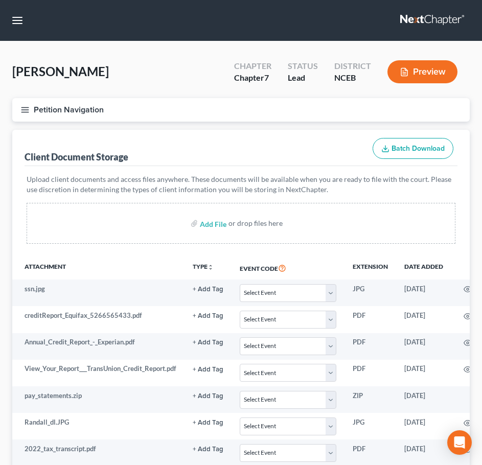
click at [26, 111] on icon "button" at bounding box center [24, 109] width 9 height 9
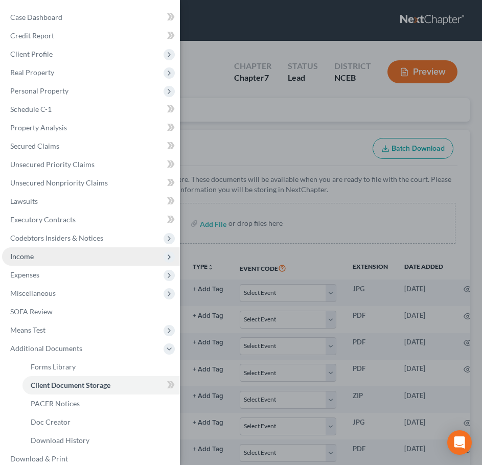
click at [41, 257] on span "Income" at bounding box center [91, 256] width 178 height 18
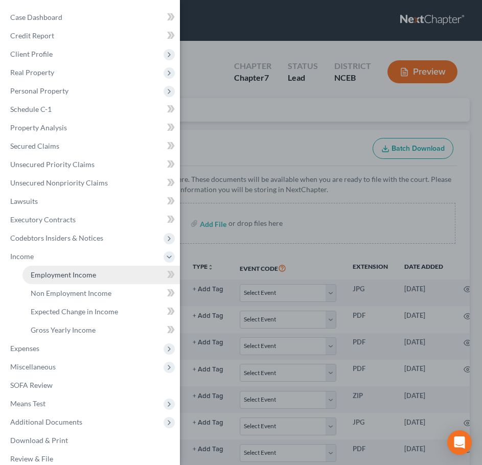
click at [74, 277] on span "Employment Income" at bounding box center [63, 274] width 65 height 9
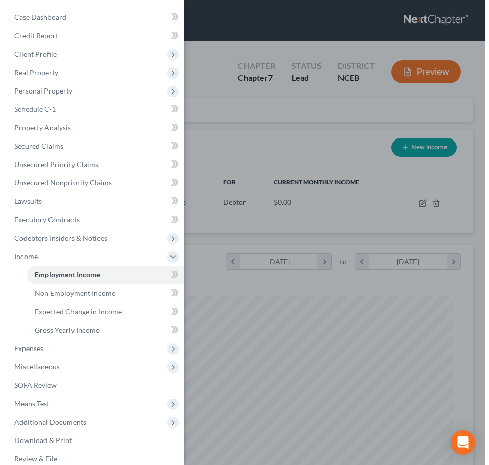
scroll to position [208, 437]
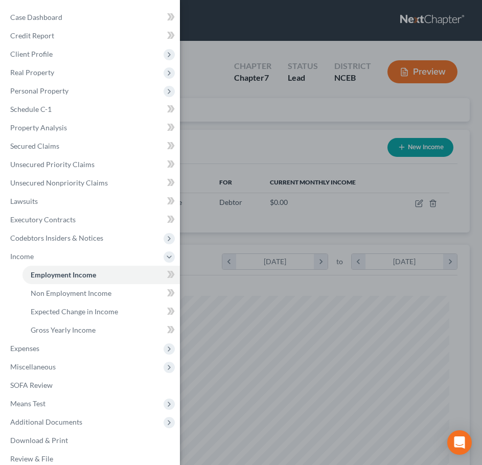
click at [229, 155] on div "Case Dashboard Payments Invoices Payments Payments Credit Report Client Profile" at bounding box center [241, 232] width 482 height 465
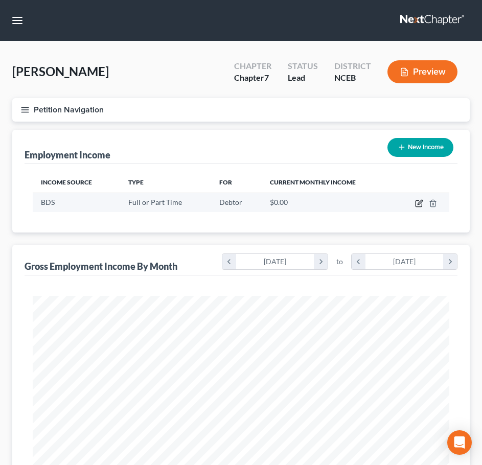
click at [416, 203] on icon "button" at bounding box center [418, 204] width 6 height 6
select select "0"
select select "1"
select select "3"
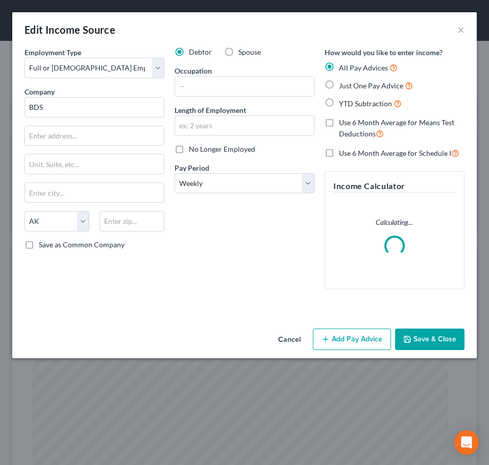
scroll to position [212, 444]
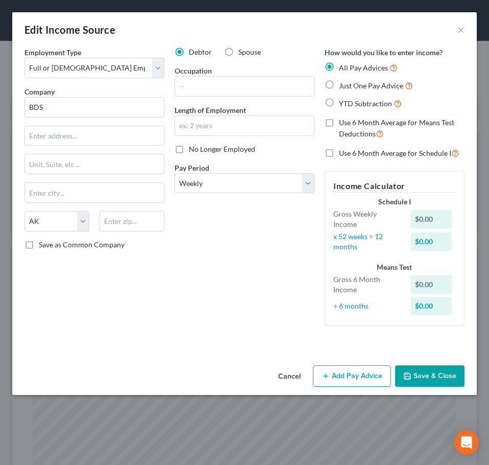
click at [71, 119] on div "Employment Type * Select Full or Part Time Employment Self Employment Company *…" at bounding box center [94, 190] width 150 height 287
click at [72, 111] on input "BDS" at bounding box center [95, 107] width 140 height 20
type input "BDS Connected Solutions, LLC"
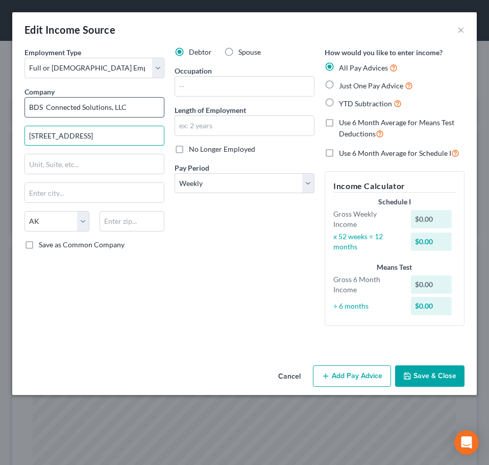
type input "3802 Corporex Park Dr"
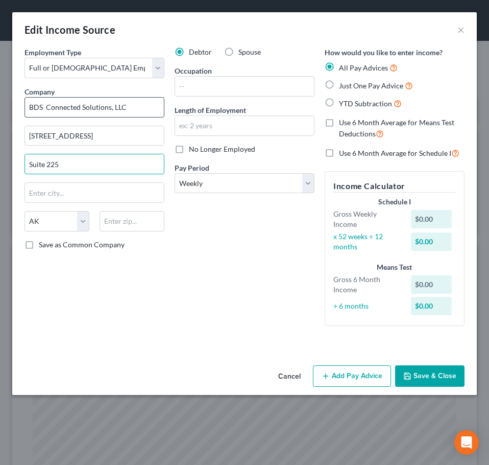
type input "Suite 225"
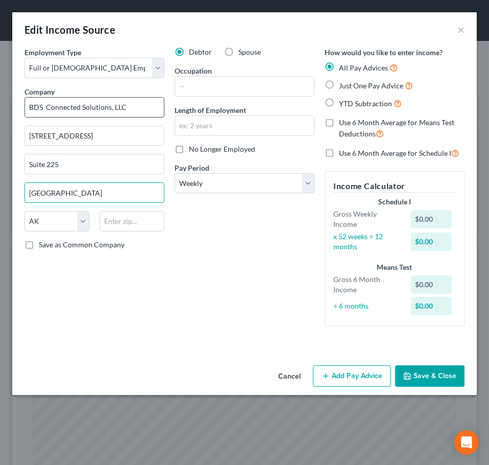
type input "Tampa"
select select "9"
type input "33619"
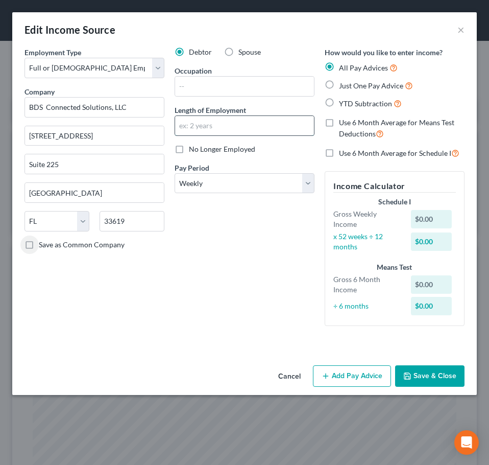
click at [214, 123] on input "text" at bounding box center [244, 125] width 139 height 19
type input "3 monnths"
click at [327, 373] on icon "button" at bounding box center [326, 376] width 8 height 8
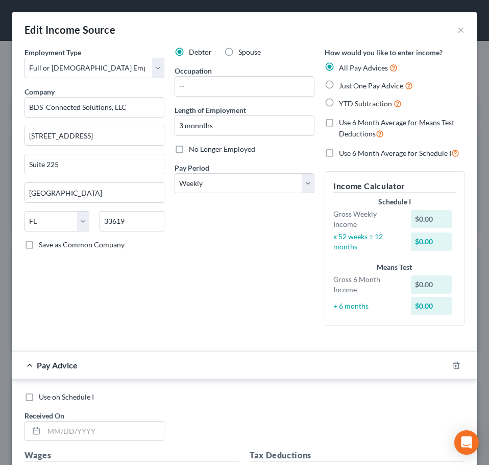
scroll to position [341, 0]
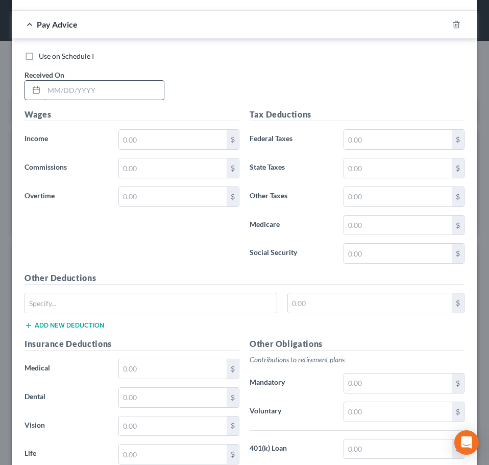
click at [82, 88] on input "text" at bounding box center [104, 90] width 120 height 19
click at [99, 93] on input "text" at bounding box center [104, 90] width 120 height 19
click at [110, 89] on input "text" at bounding box center [104, 90] width 120 height 19
type input "07/25/2025"
click at [151, 144] on input "text" at bounding box center [173, 139] width 108 height 19
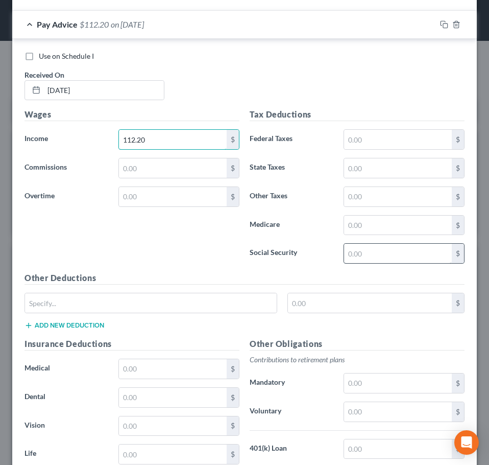
type input "112.20"
click at [394, 251] on input "text" at bounding box center [398, 253] width 108 height 19
type input "6.96"
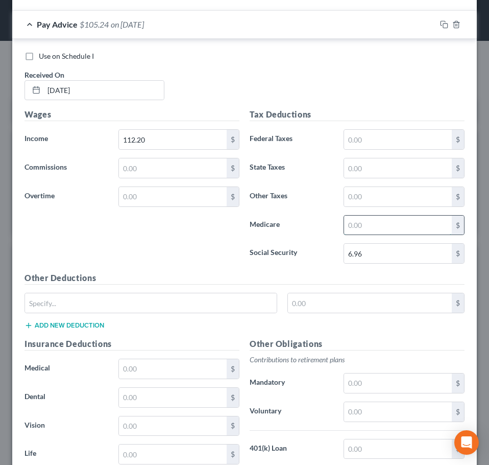
click at [392, 220] on input "text" at bounding box center [398, 225] width 108 height 19
type input "1.63"
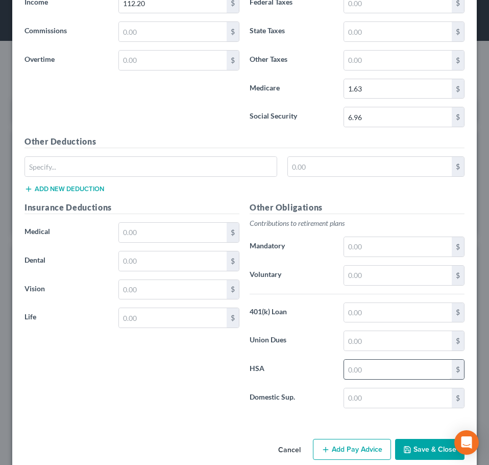
scroll to position [492, 0]
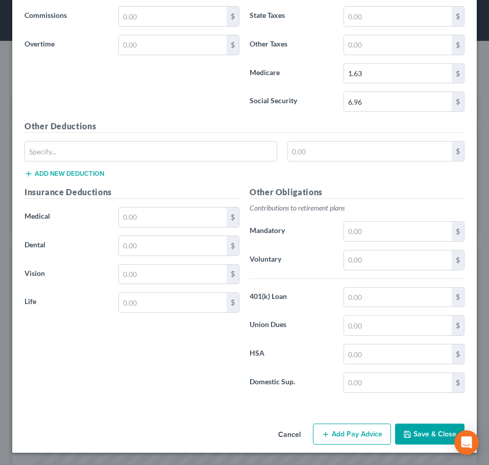
click at [343, 428] on button "Add Pay Advice" at bounding box center [352, 433] width 78 height 21
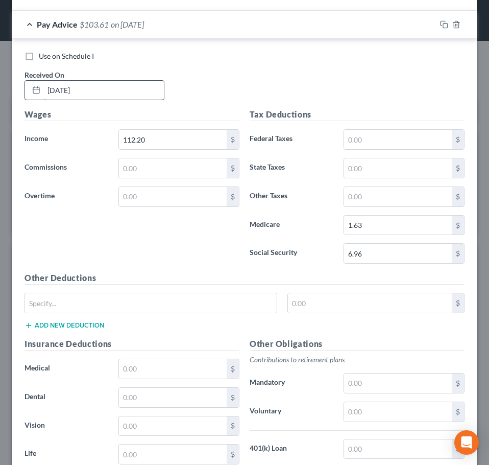
scroll to position [681, 0]
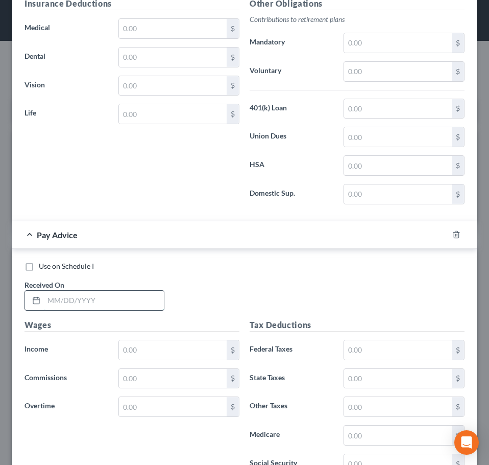
click at [101, 301] on input "text" at bounding box center [104, 300] width 120 height 19
click at [65, 295] on input "text" at bounding box center [104, 300] width 120 height 19
type input "08/01/2025"
click at [136, 344] on input "text" at bounding box center [173, 349] width 108 height 19
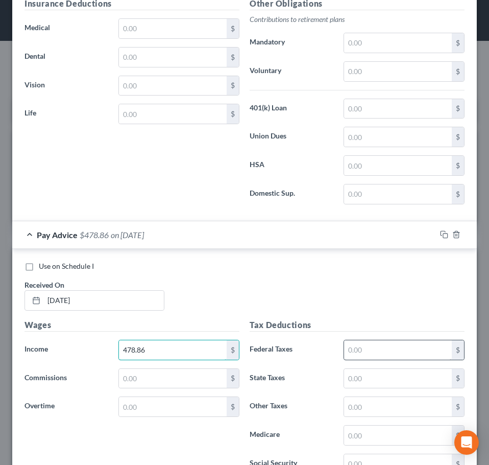
type input "478.86"
click at [358, 343] on input "text" at bounding box center [398, 349] width 108 height 19
type input "19.04"
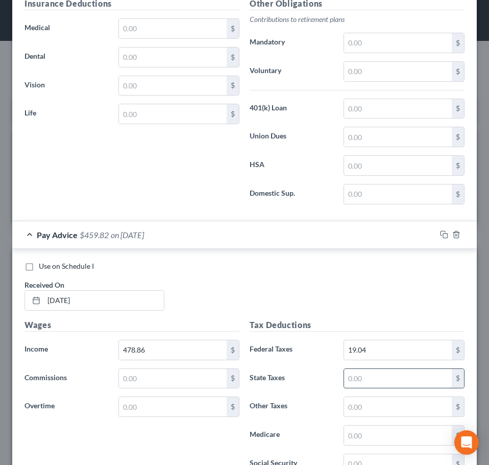
click at [356, 383] on input "text" at bounding box center [398, 378] width 108 height 19
type input "12.87"
click at [352, 432] on input "text" at bounding box center [398, 434] width 108 height 19
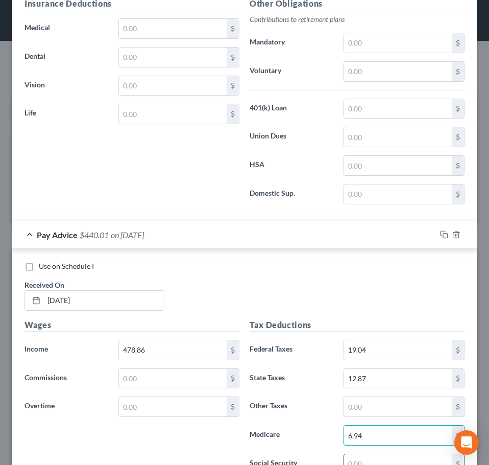
type input "6.94"
click at [349, 462] on input "text" at bounding box center [398, 463] width 108 height 19
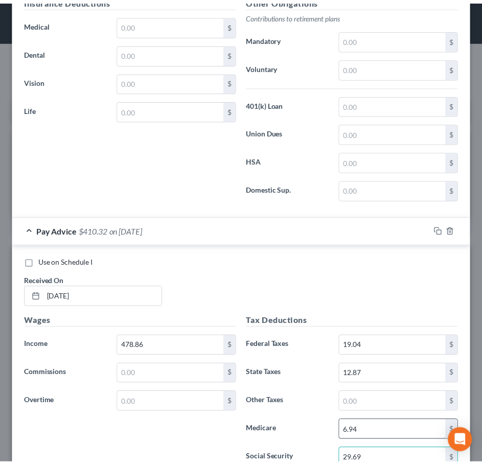
scroll to position [1025, 0]
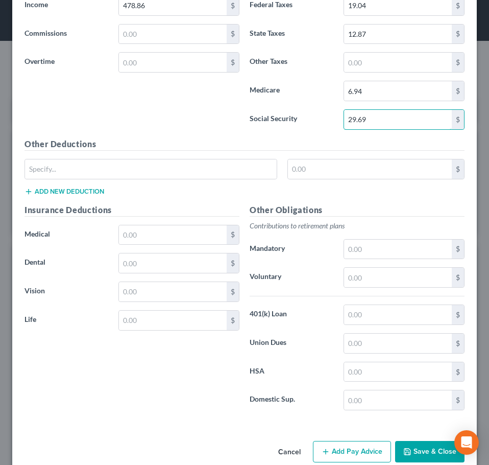
type input "29.69"
click at [402, 444] on button "Save & Close" at bounding box center [429, 451] width 69 height 21
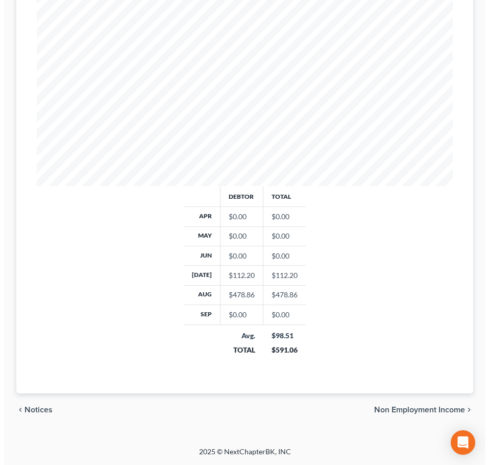
scroll to position [0, 0]
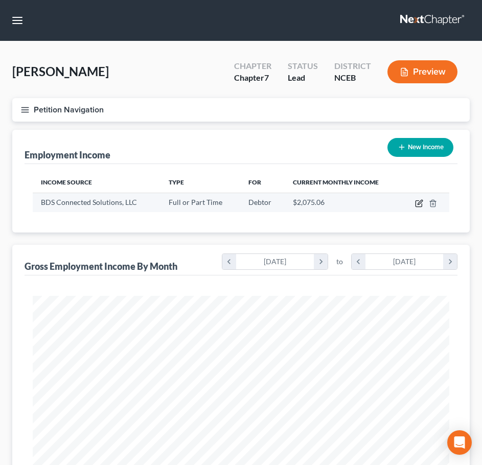
click at [415, 204] on icon "button" at bounding box center [419, 203] width 8 height 8
select select "0"
select select "9"
select select "3"
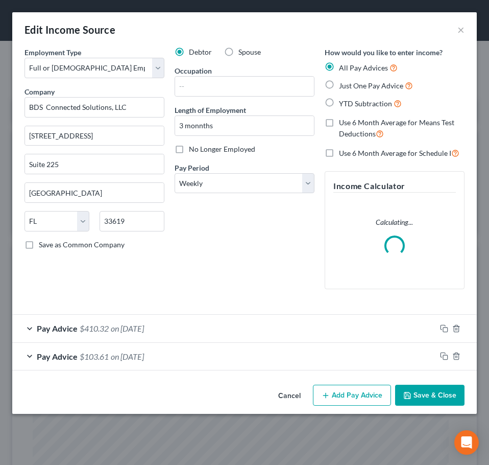
scroll to position [212, 444]
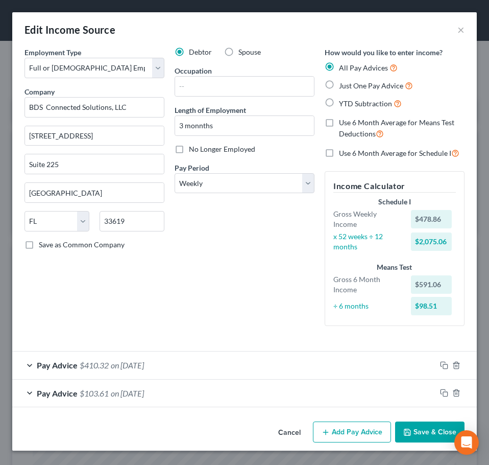
click at [350, 435] on button "Add Pay Advice" at bounding box center [352, 431] width 78 height 21
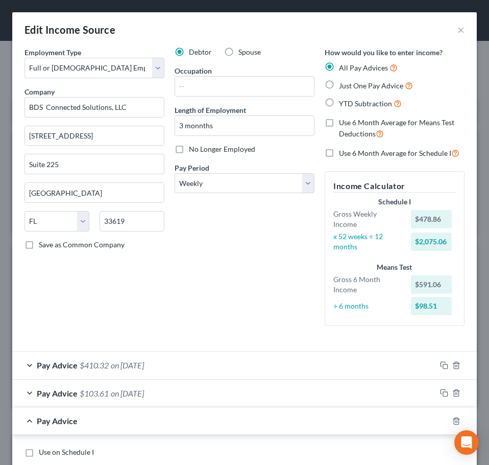
scroll to position [341, 0]
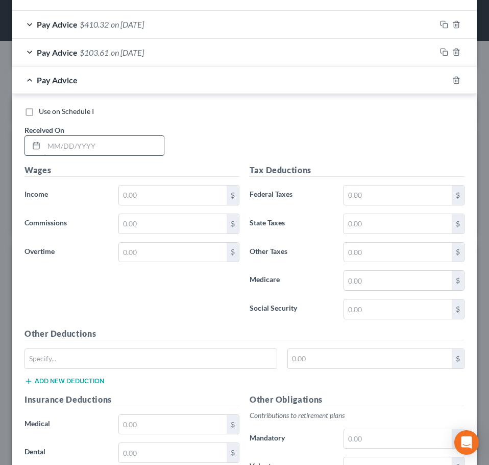
click at [77, 148] on input "text" at bounding box center [104, 145] width 120 height 19
type input "08/08/2025"
click at [148, 195] on input "text" at bounding box center [173, 194] width 108 height 19
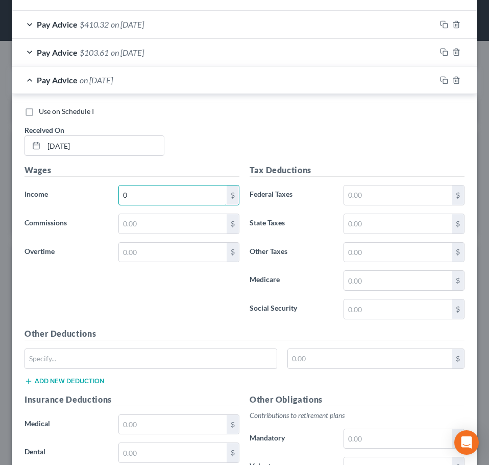
type input "0"
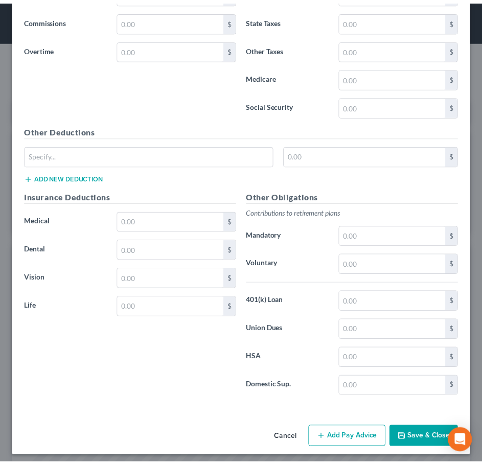
scroll to position [548, 0]
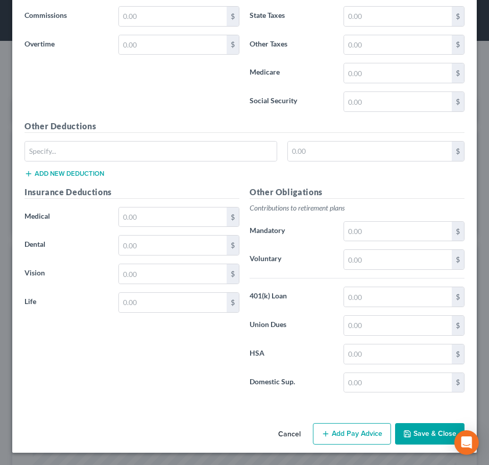
click at [438, 433] on button "Save & Close" at bounding box center [429, 433] width 69 height 21
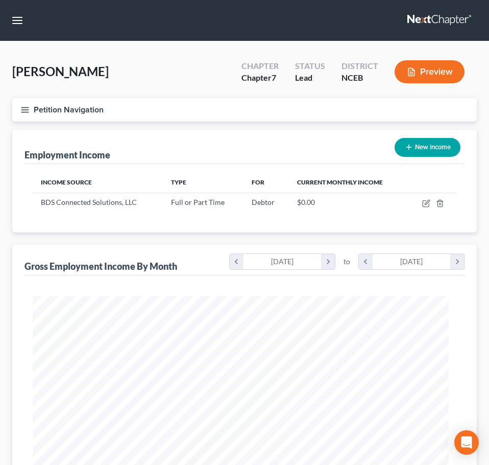
scroll to position [510568, 510340]
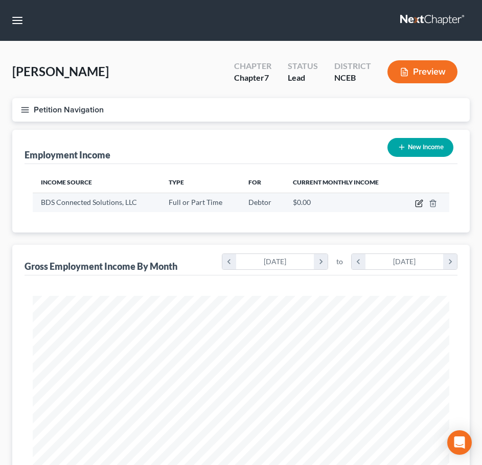
click at [421, 204] on icon "button" at bounding box center [418, 204] width 6 height 6
select select "0"
select select "9"
select select "3"
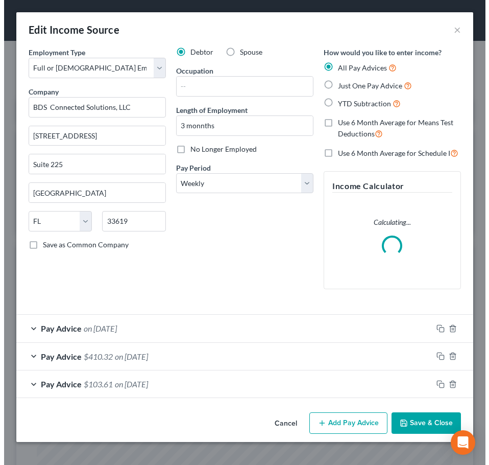
scroll to position [212, 444]
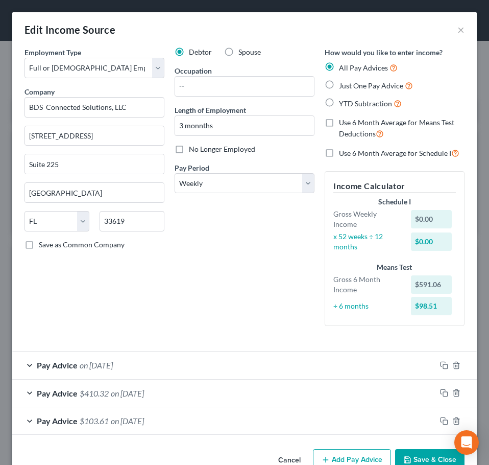
click at [372, 427] on div "Pay Advice $103.61 on 07/25/2025" at bounding box center [224, 420] width 424 height 27
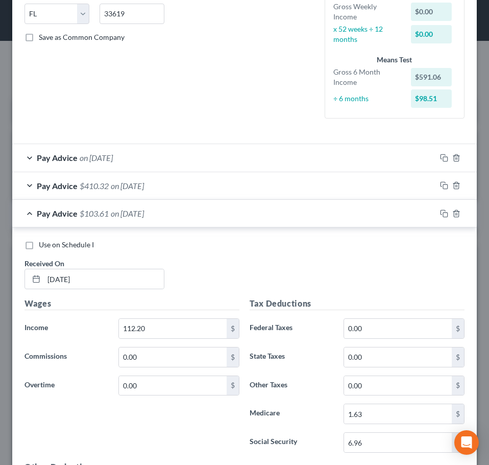
scroll to position [548, 0]
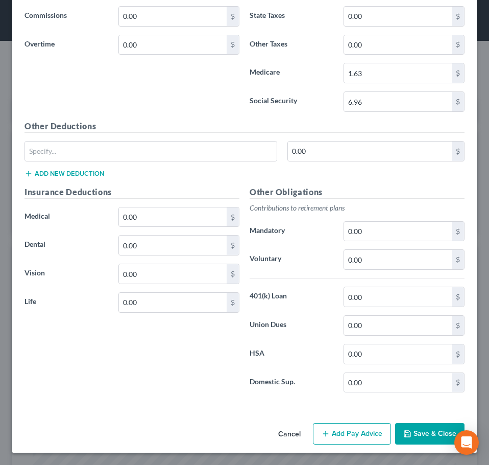
click at [314, 430] on button "Add Pay Advice" at bounding box center [352, 433] width 78 height 21
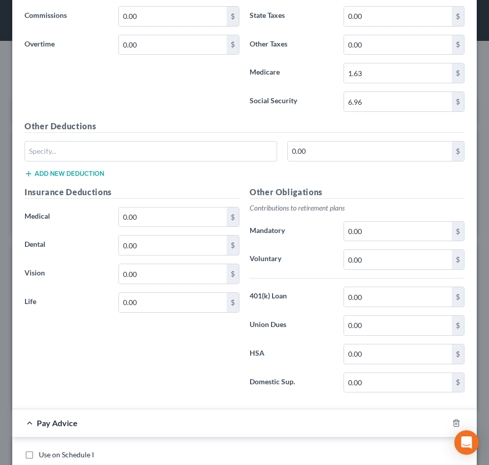
scroll to position [889, 0]
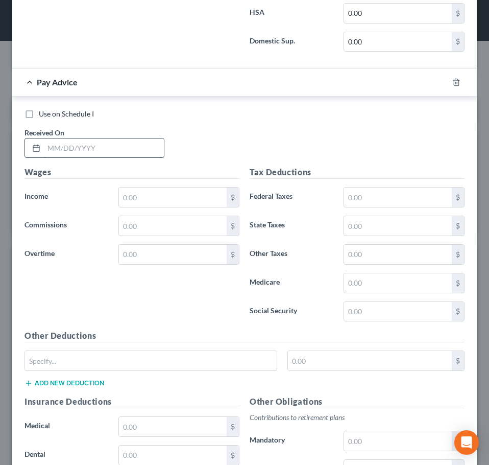
click at [80, 144] on input "text" at bounding box center [104, 147] width 120 height 19
click at [109, 152] on input "text" at bounding box center [104, 147] width 120 height 19
type input "08/15/2025"
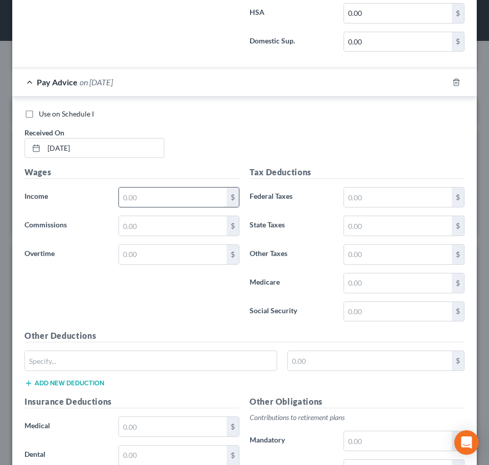
click at [176, 195] on input "text" at bounding box center [173, 196] width 108 height 19
type input "229.91"
click at [344, 208] on div "Tax Deductions Federal Taxes $ State Taxes $ Other Taxes $ Medicare $ Social Se…" at bounding box center [357, 247] width 225 height 163
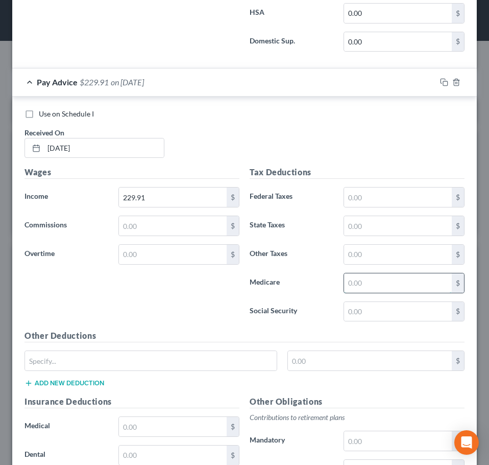
click at [356, 280] on input "text" at bounding box center [398, 282] width 108 height 19
type input "3.33"
click at [356, 311] on input "text" at bounding box center [398, 311] width 108 height 19
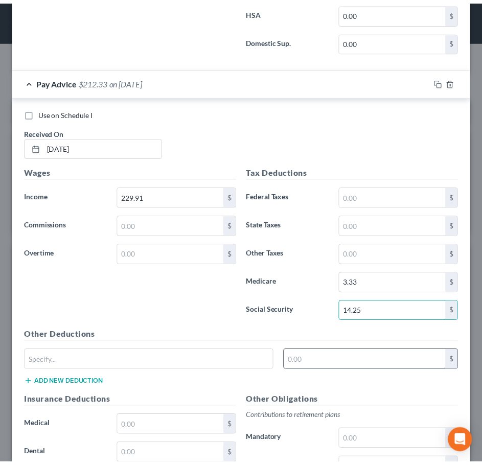
scroll to position [1098, 0]
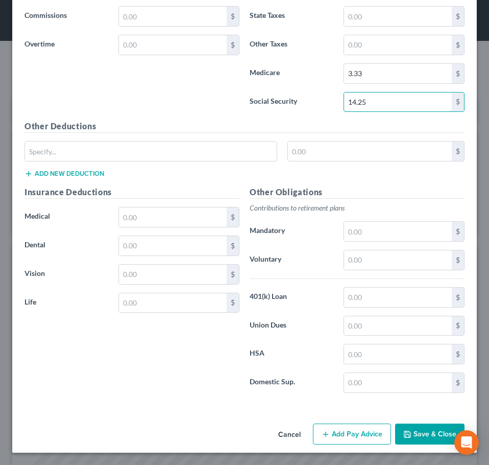
type input "14.25"
click at [426, 437] on button "Save & Close" at bounding box center [429, 433] width 69 height 21
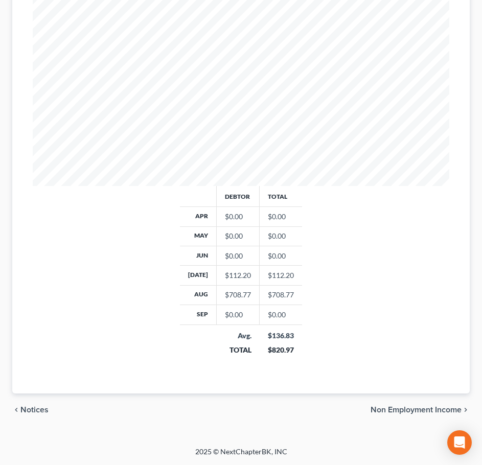
scroll to position [0, 0]
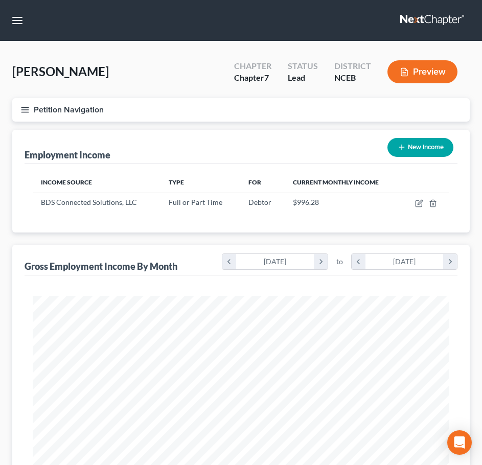
click at [422, 146] on button "New Income" at bounding box center [420, 147] width 66 height 19
select select "0"
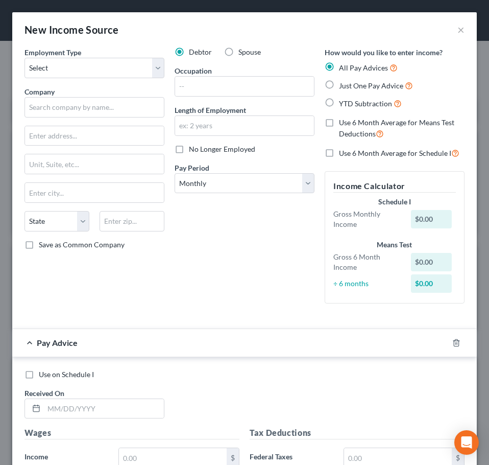
click at [457, 28] on div "New Income Source ×" at bounding box center [244, 29] width 465 height 35
click at [458, 29] on button "×" at bounding box center [461, 29] width 7 height 12
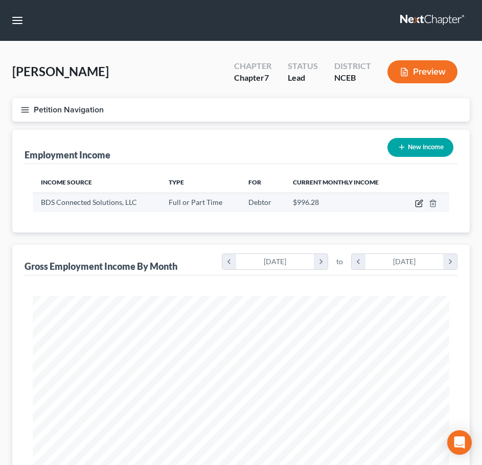
click at [421, 202] on icon "button" at bounding box center [419, 203] width 8 height 8
select select "0"
select select "9"
select select "3"
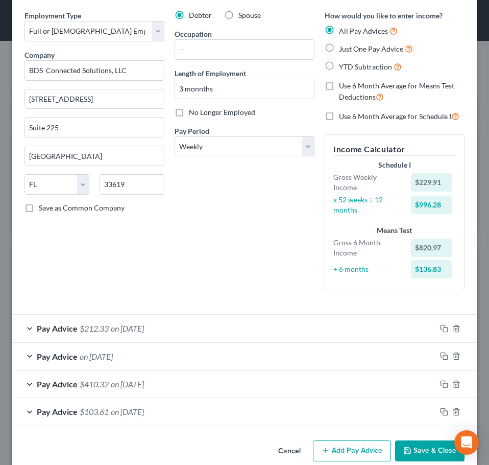
scroll to position [54, 0]
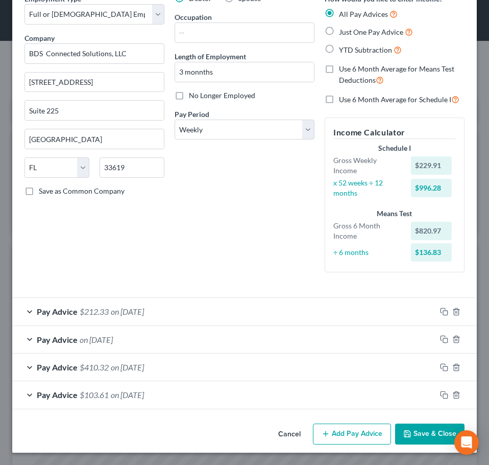
click at [331, 429] on button "Add Pay Advice" at bounding box center [352, 433] width 78 height 21
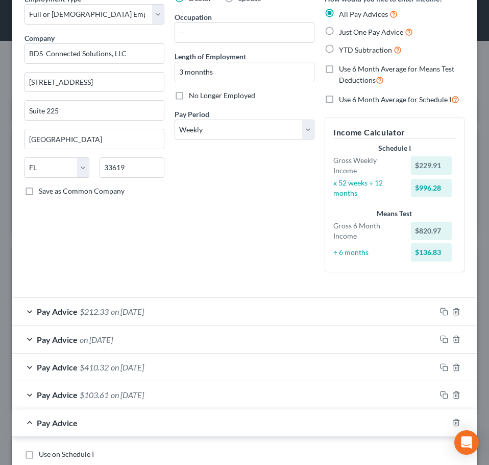
scroll to position [394, 0]
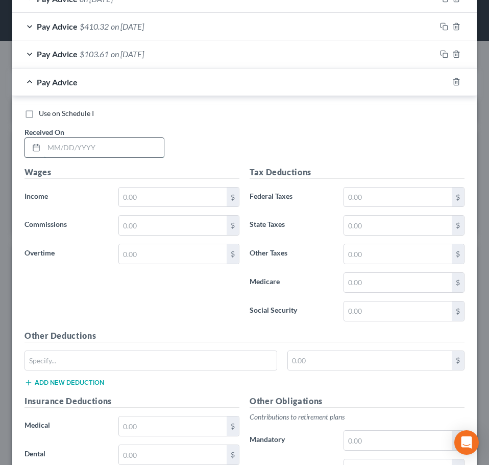
click at [116, 145] on input "text" at bounding box center [104, 147] width 120 height 19
type input "08/22/2025"
click at [140, 197] on input "text" at bounding box center [173, 196] width 108 height 19
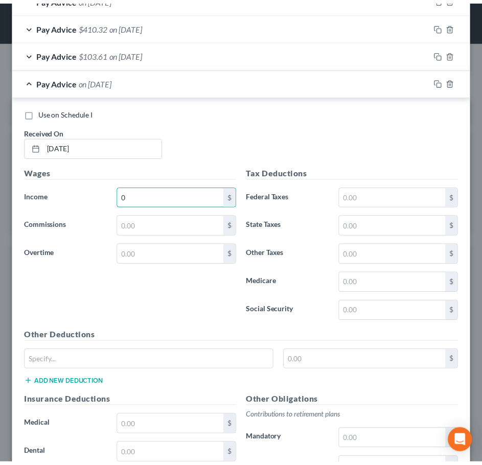
scroll to position [604, 0]
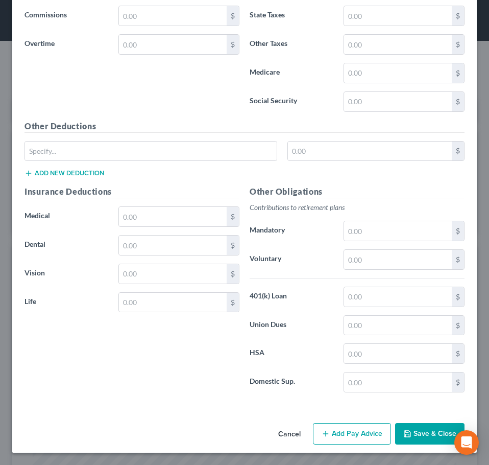
type input "0"
click at [415, 426] on button "Save & Close" at bounding box center [429, 433] width 69 height 21
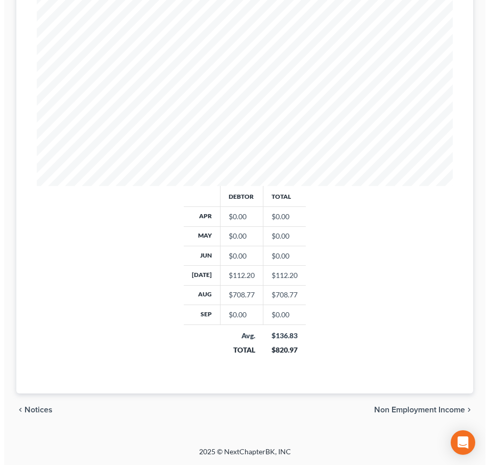
scroll to position [0, 0]
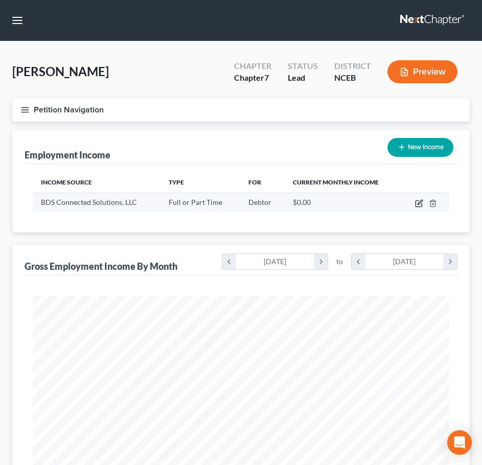
click at [417, 206] on icon "button" at bounding box center [419, 203] width 8 height 8
select select "0"
select select "9"
select select "3"
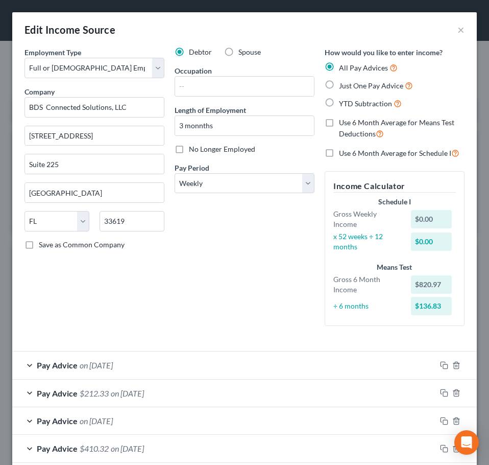
scroll to position [81, 0]
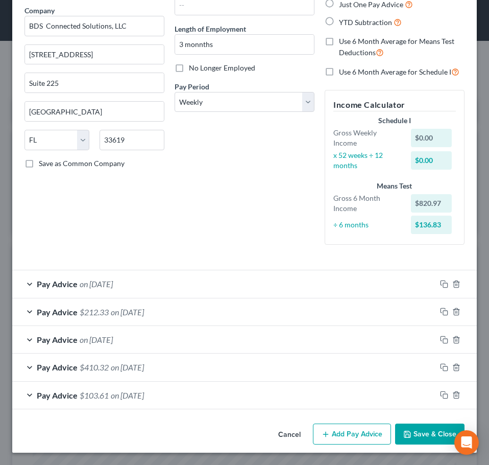
click at [349, 430] on button "Add Pay Advice" at bounding box center [352, 433] width 78 height 21
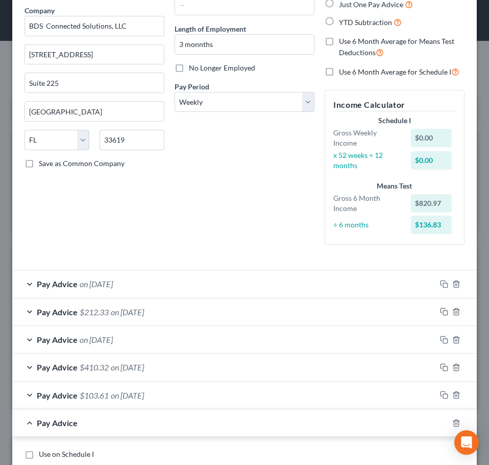
scroll to position [422, 0]
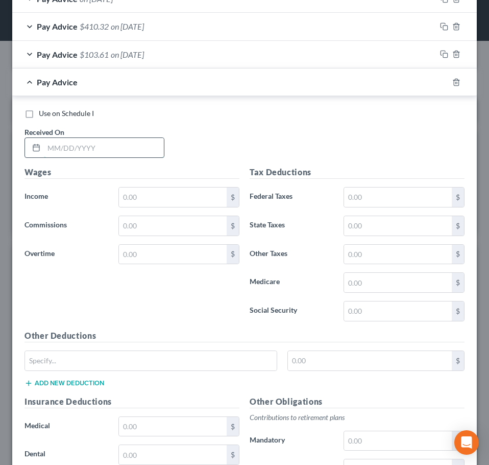
click at [100, 145] on input "text" at bounding box center [104, 147] width 120 height 19
type input "08/29/2025"
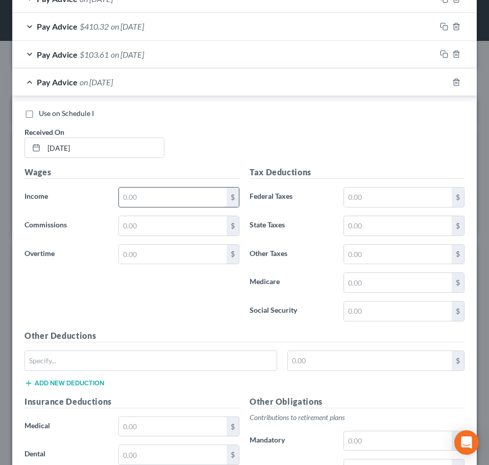
click at [169, 197] on input "text" at bounding box center [173, 196] width 108 height 19
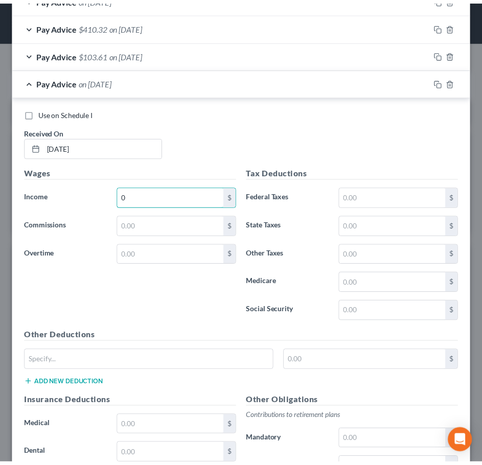
scroll to position [631, 0]
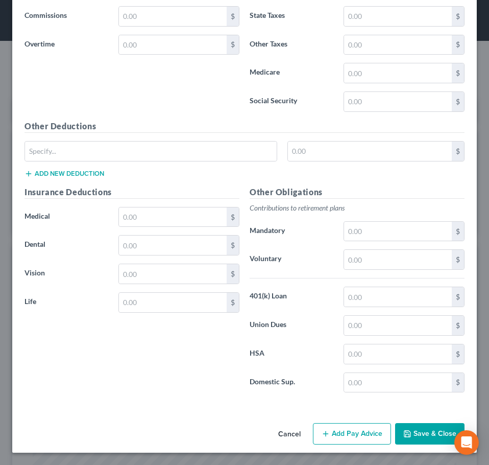
type input "0"
click at [438, 431] on button "Save & Close" at bounding box center [429, 433] width 69 height 21
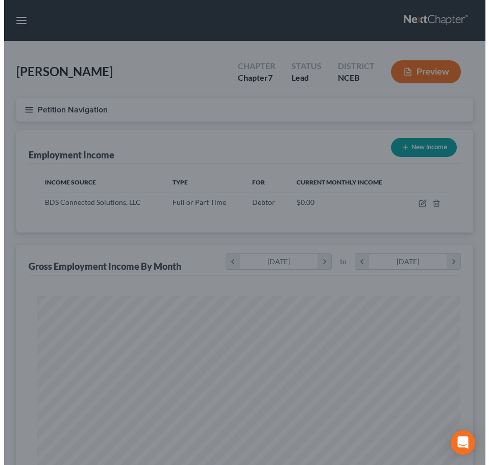
scroll to position [510568, 510340]
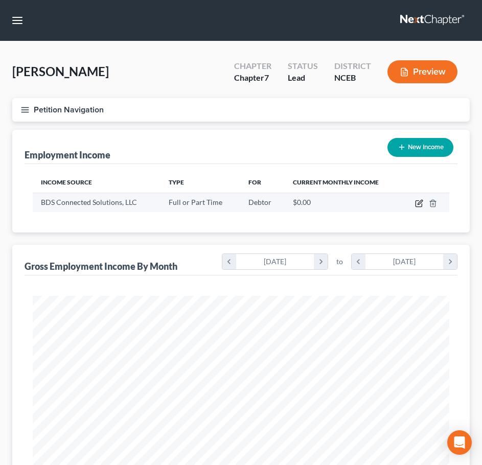
click at [417, 205] on icon "button" at bounding box center [419, 203] width 8 height 8
select select "0"
select select "9"
select select "3"
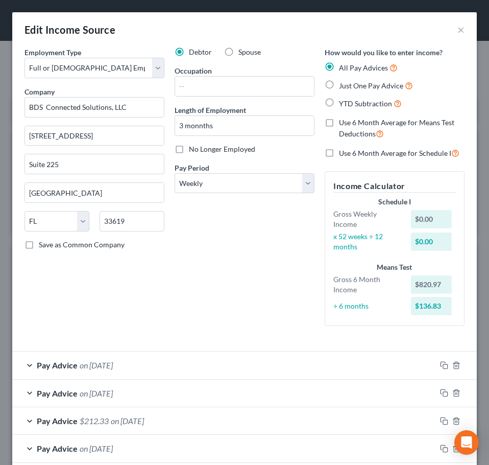
scroll to position [109, 0]
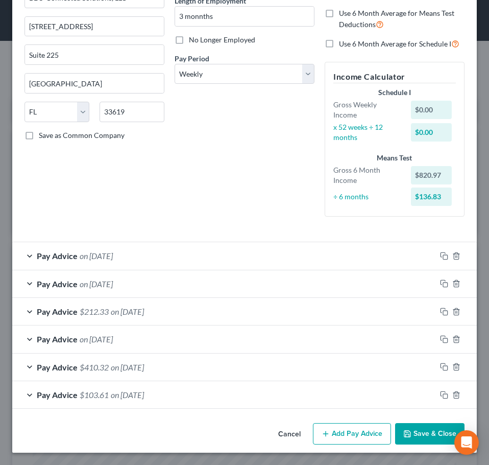
click at [360, 437] on button "Add Pay Advice" at bounding box center [352, 433] width 78 height 21
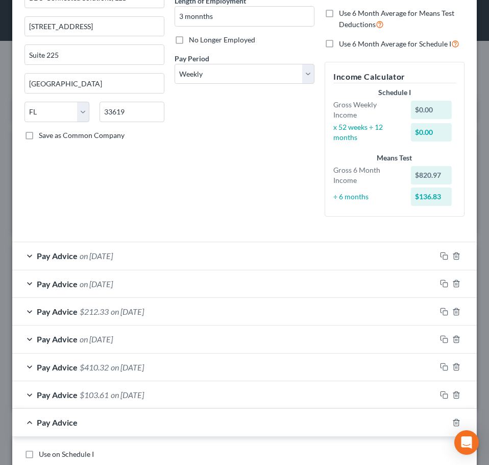
scroll to position [450, 0]
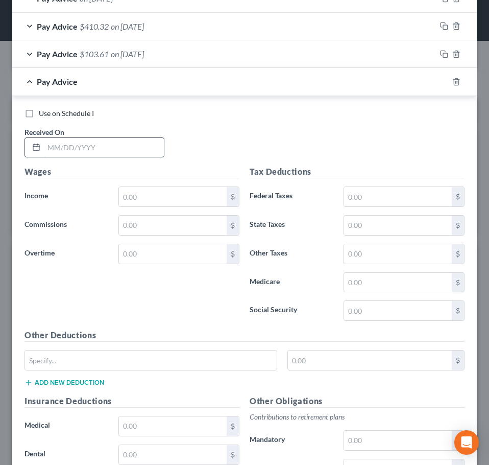
click at [113, 138] on input "text" at bounding box center [104, 147] width 120 height 19
type input "09/05/2025"
click at [150, 191] on input "text" at bounding box center [173, 196] width 108 height 19
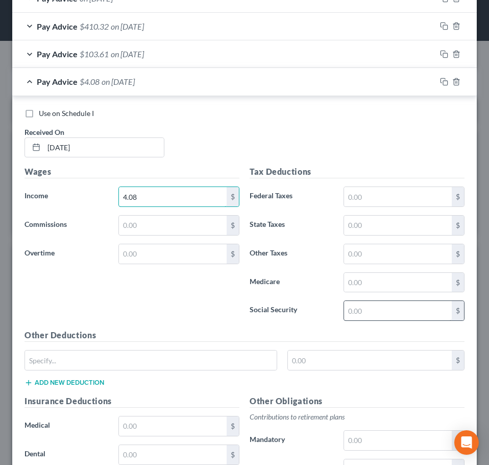
type input "4.08"
click at [362, 313] on input "text" at bounding box center [398, 310] width 108 height 19
type input "0.25"
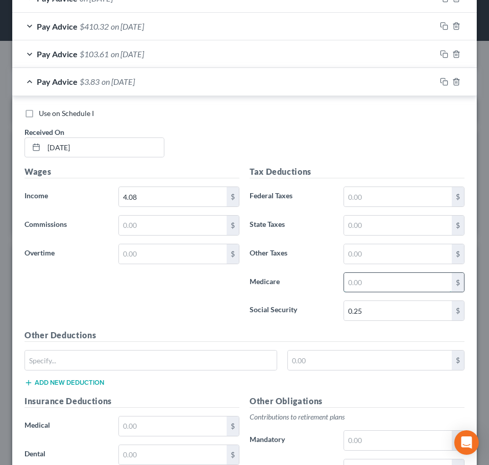
click at [363, 280] on input "text" at bounding box center [398, 282] width 108 height 19
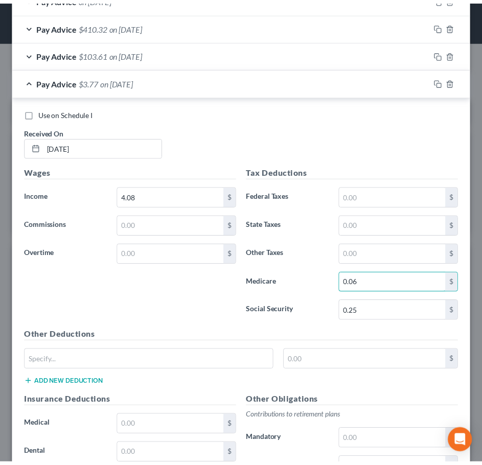
scroll to position [659, 0]
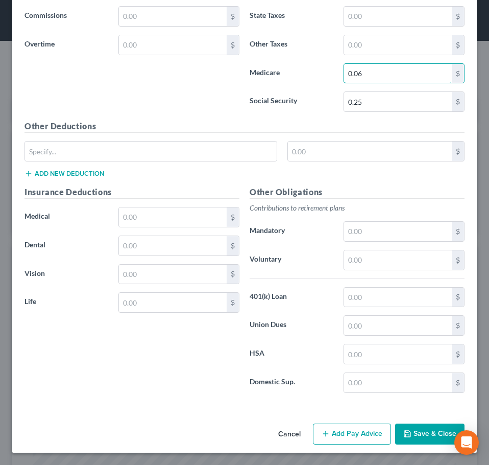
type input "0.06"
click at [408, 427] on button "Save & Close" at bounding box center [429, 433] width 69 height 21
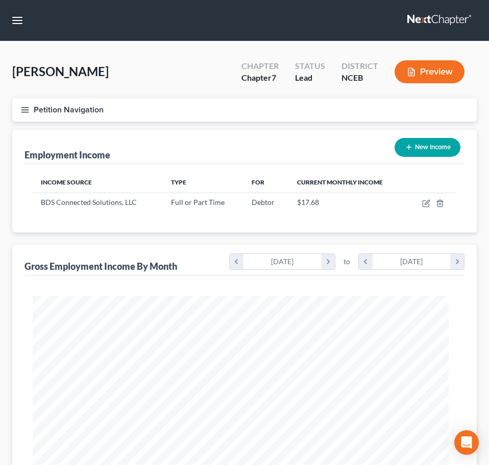
scroll to position [510568, 510340]
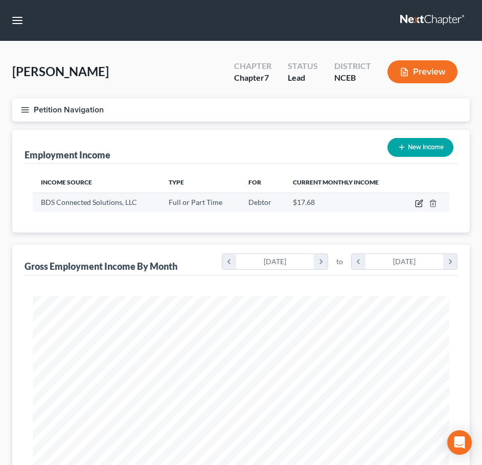
click at [421, 206] on icon "button" at bounding box center [418, 204] width 6 height 6
select select "0"
select select "9"
select select "3"
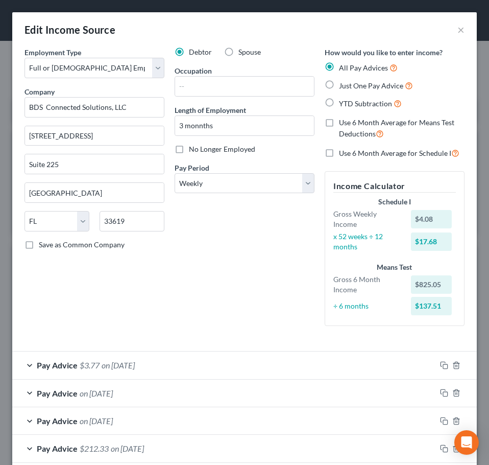
scroll to position [137, 0]
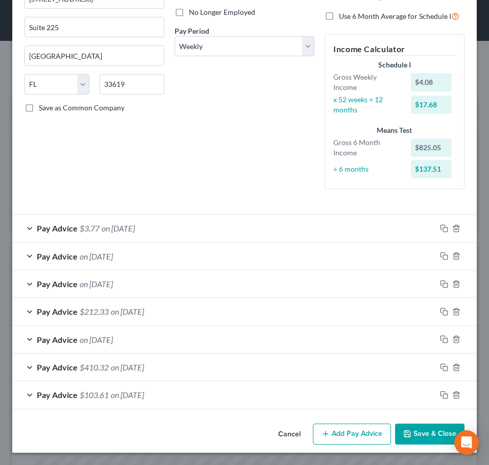
click at [354, 427] on button "Add Pay Advice" at bounding box center [352, 433] width 78 height 21
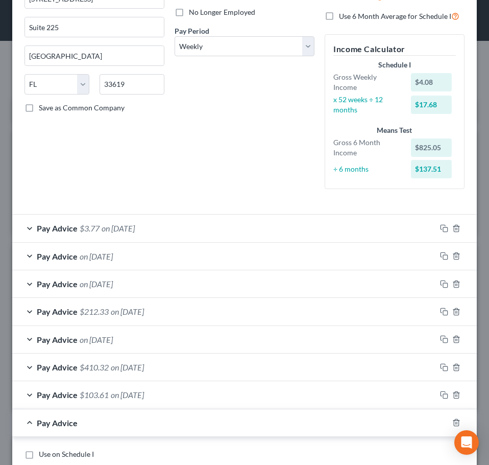
scroll to position [478, 0]
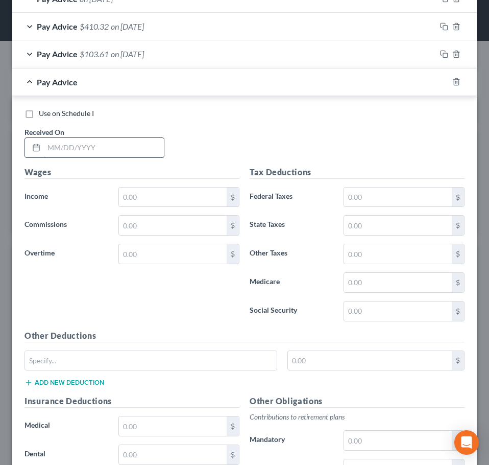
click at [97, 145] on input "text" at bounding box center [104, 147] width 120 height 19
type input "09/12/2025"
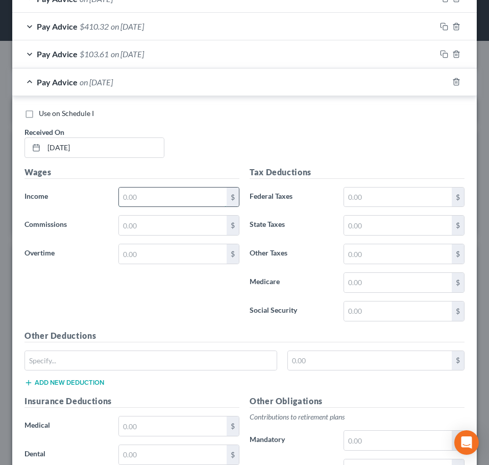
click at [144, 200] on input "text" at bounding box center [173, 196] width 108 height 19
type input "177.52"
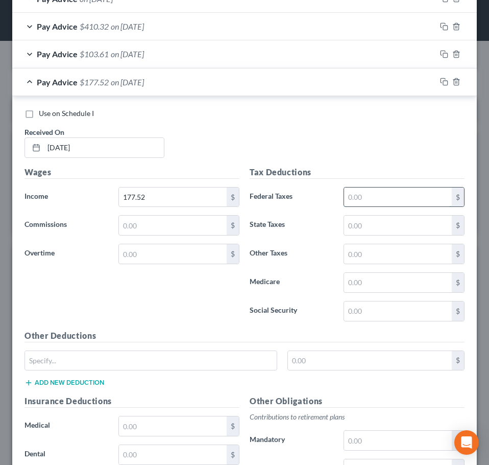
click at [352, 200] on input "text" at bounding box center [398, 196] width 108 height 19
click at [351, 315] on input "text" at bounding box center [398, 310] width 108 height 19
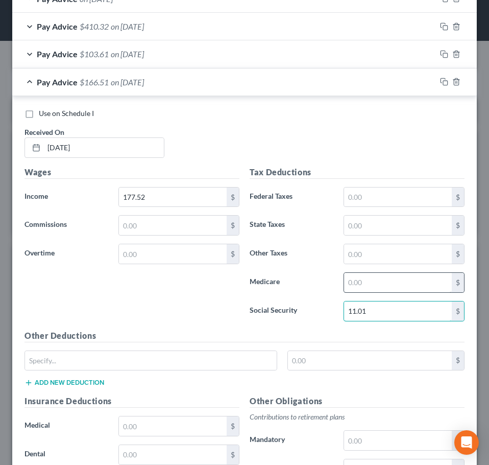
type input "11.01"
click at [346, 279] on input "text" at bounding box center [398, 282] width 108 height 19
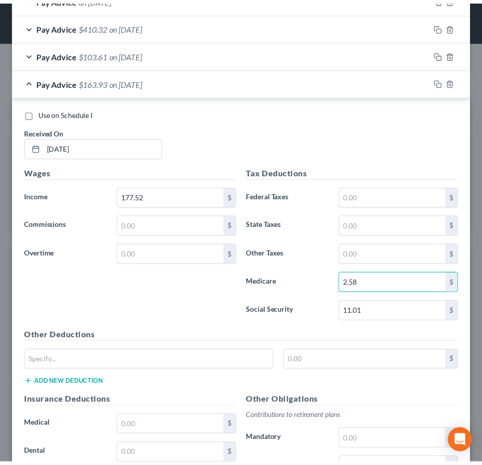
scroll to position [687, 0]
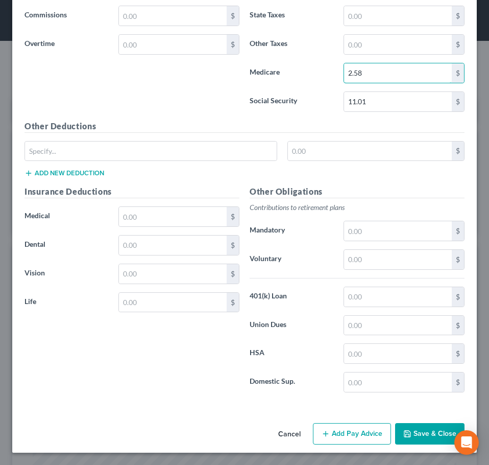
type input "2.58"
click at [434, 428] on button "Save & Close" at bounding box center [429, 433] width 69 height 21
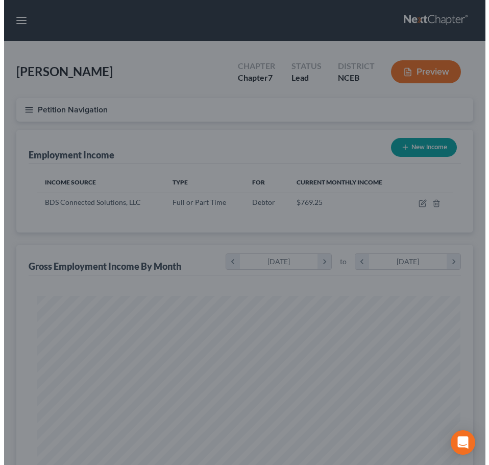
scroll to position [510568, 510340]
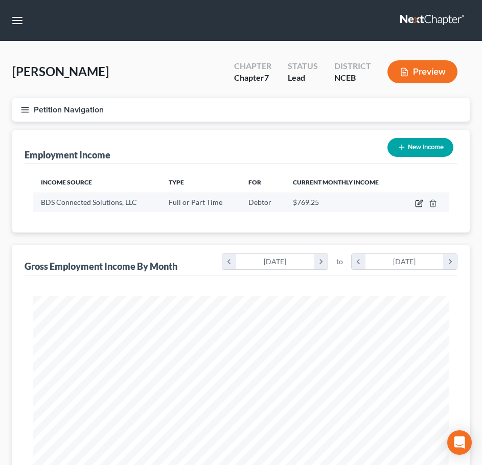
click at [418, 204] on icon "button" at bounding box center [419, 202] width 5 height 5
select select "0"
select select "9"
select select "3"
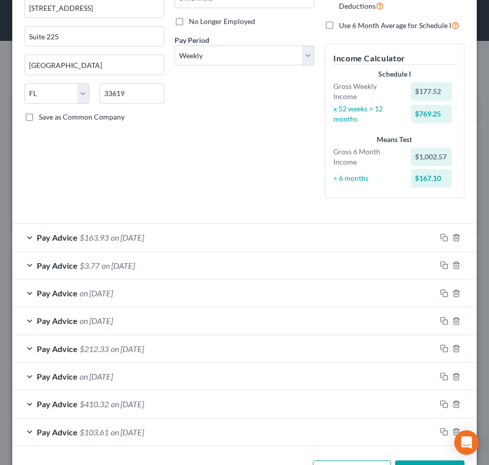
scroll to position [164, 0]
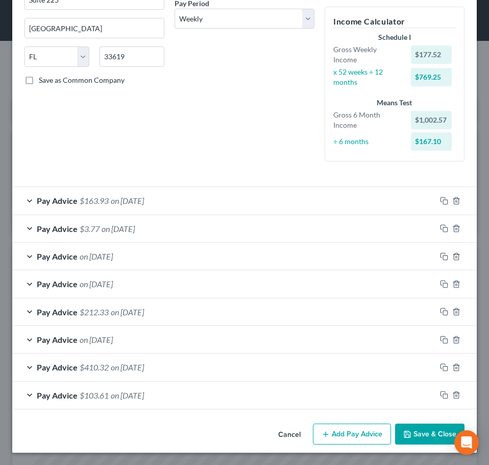
click at [336, 434] on button "Add Pay Advice" at bounding box center [352, 433] width 78 height 21
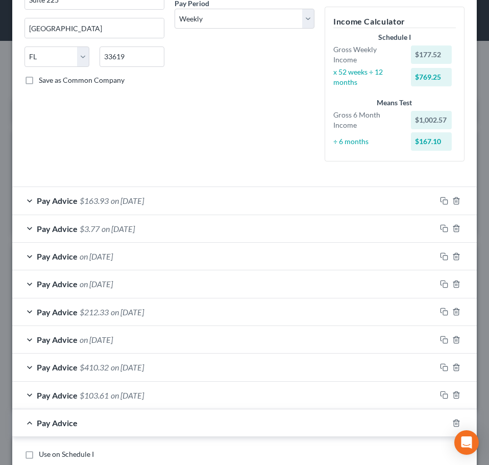
scroll to position [505, 0]
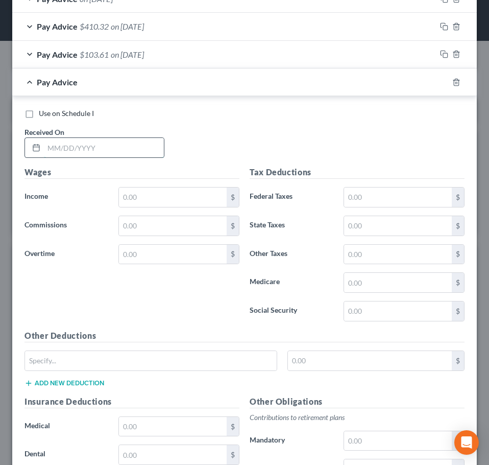
click at [111, 144] on input "text" at bounding box center [104, 147] width 120 height 19
type input "09/19/2025"
click at [184, 196] on input "text" at bounding box center [173, 196] width 108 height 19
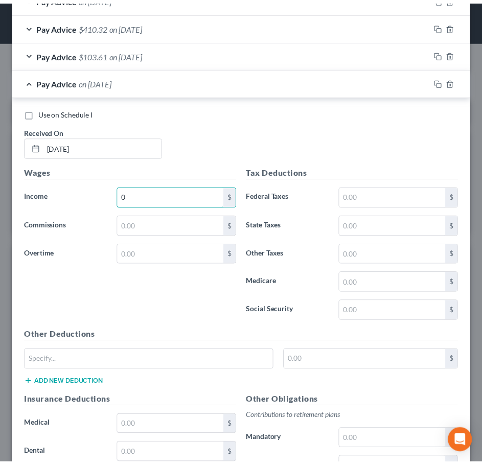
scroll to position [715, 0]
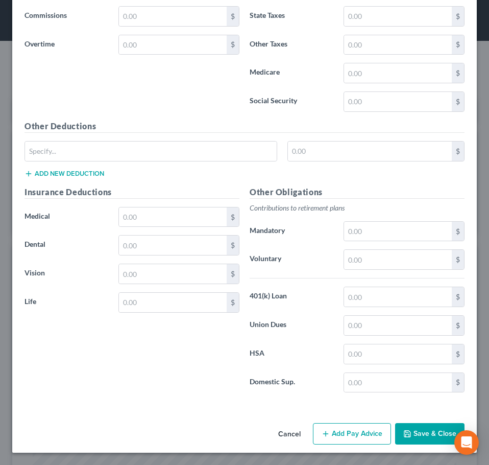
type input "0"
click at [400, 429] on button "Save & Close" at bounding box center [429, 433] width 69 height 21
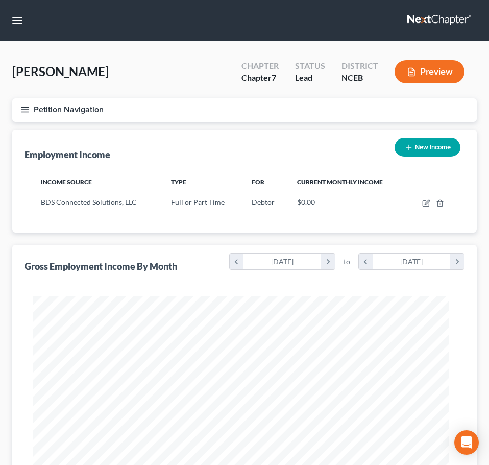
scroll to position [510568, 510340]
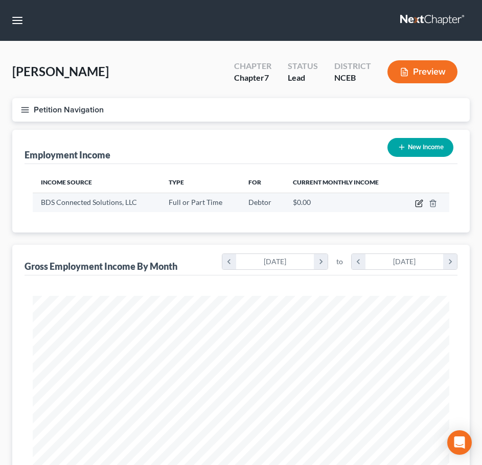
click at [418, 203] on icon "button" at bounding box center [419, 202] width 5 height 5
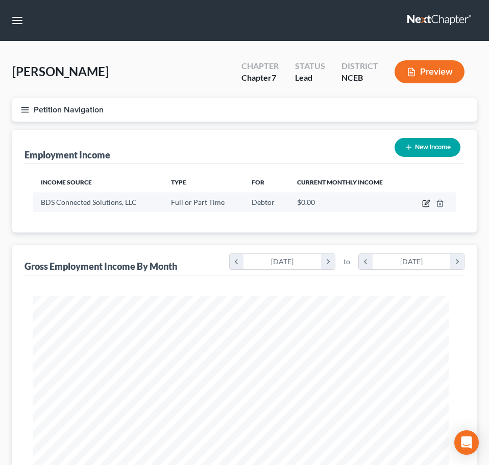
select select "0"
select select "9"
select select "3"
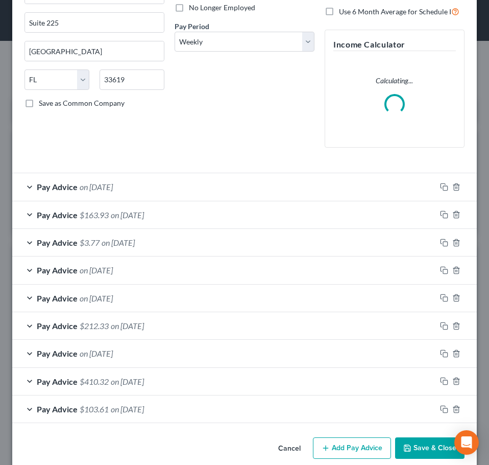
scroll to position [156, 0]
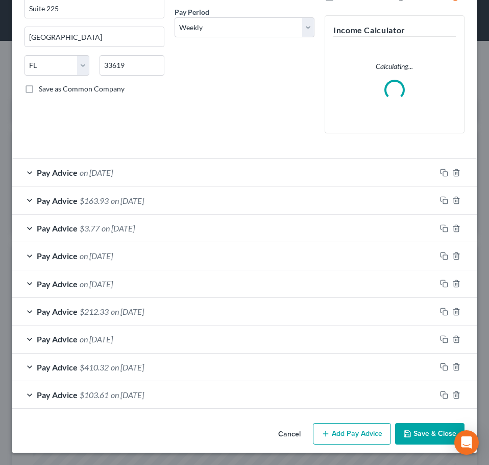
click at [327, 432] on button "Add Pay Advice" at bounding box center [352, 433] width 78 height 21
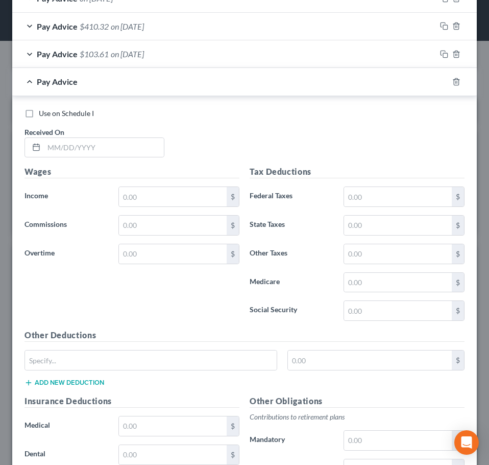
scroll to position [705, 0]
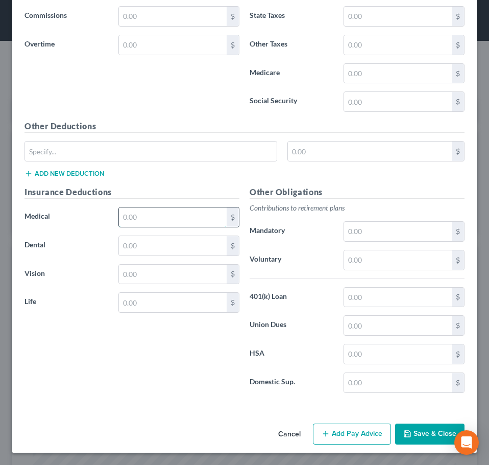
click at [172, 215] on input "text" at bounding box center [173, 216] width 108 height 19
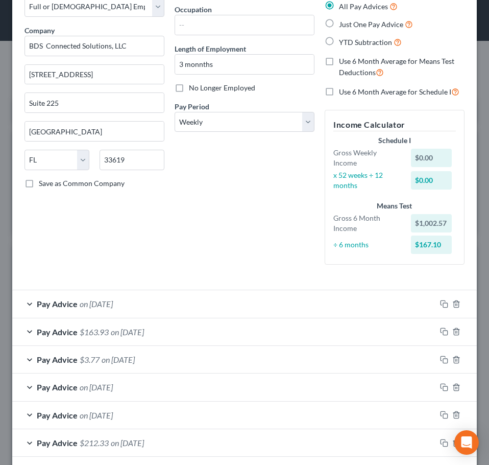
scroll to position [401, 0]
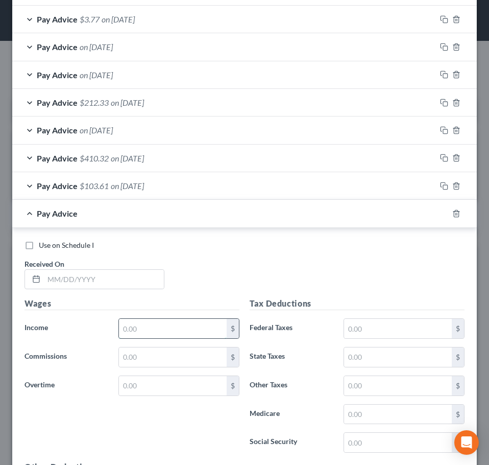
click at [194, 327] on input "text" at bounding box center [173, 328] width 108 height 19
click at [118, 278] on input "text" at bounding box center [104, 279] width 120 height 19
type input "09/26/2025"
click at [135, 329] on input "text" at bounding box center [173, 328] width 108 height 19
type input "97.32"
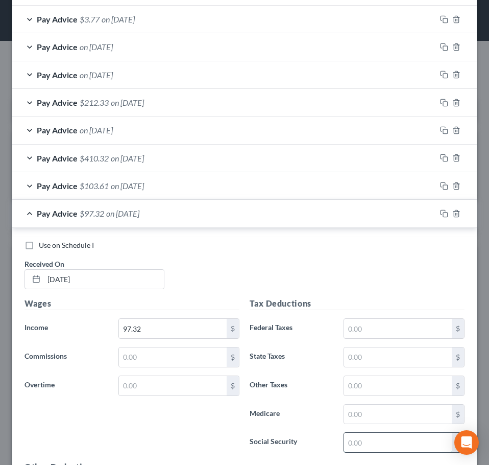
click at [360, 444] on input "text" at bounding box center [398, 442] width 108 height 19
type input "6.03"
click at [361, 413] on input "text" at bounding box center [398, 414] width 108 height 19
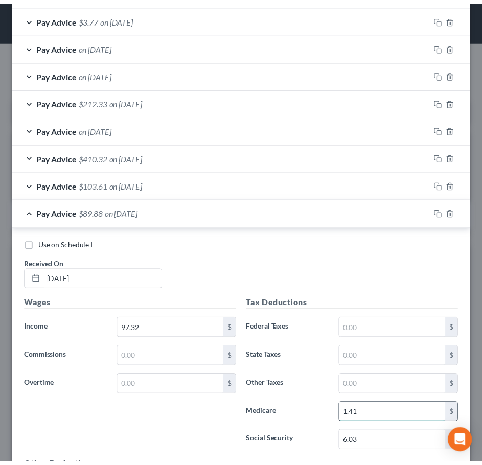
scroll to position [742, 0]
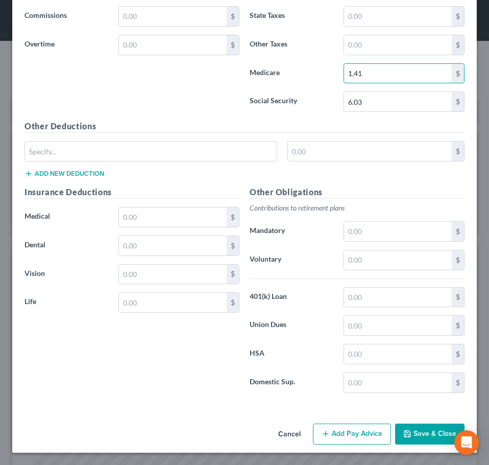
type input "1.41"
click at [404, 426] on button "Save & Close" at bounding box center [429, 433] width 69 height 21
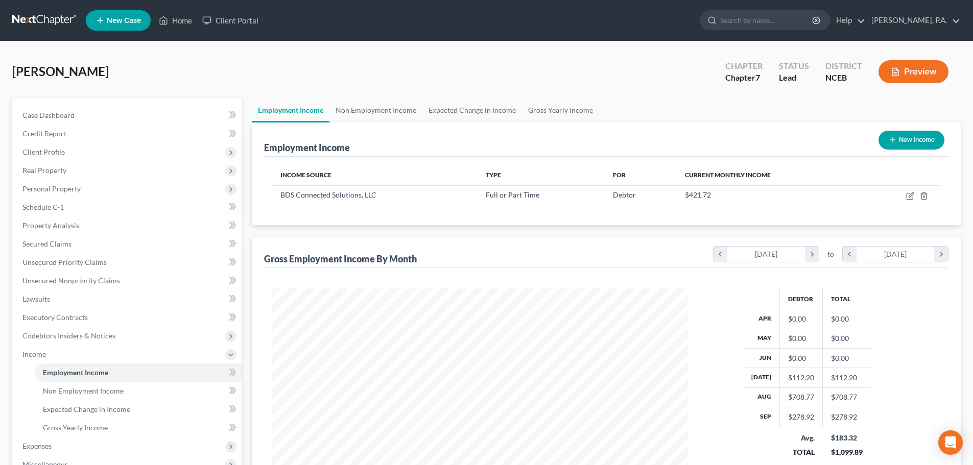
scroll to position [510586, 510375]
click at [29, 14] on link at bounding box center [44, 20] width 65 height 18
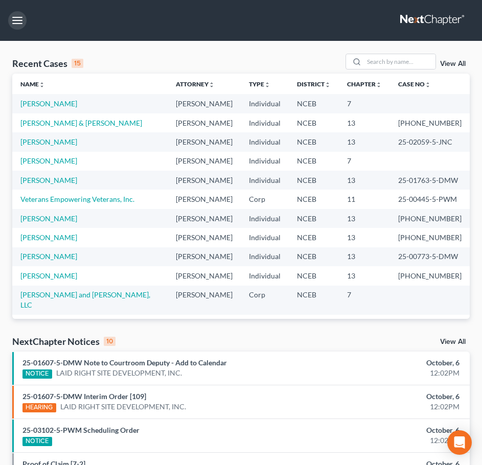
click at [15, 18] on button "button" at bounding box center [17, 20] width 18 height 18
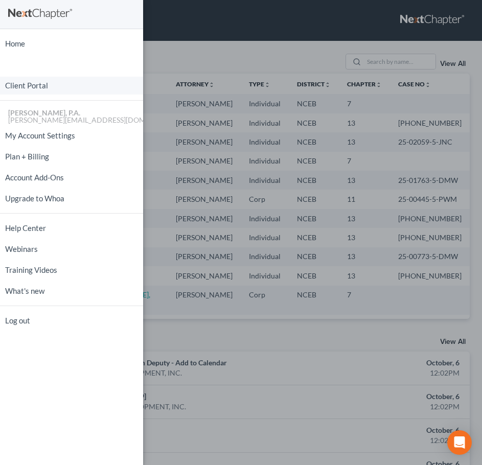
click at [48, 85] on link "Client Portal" at bounding box center [71, 86] width 143 height 18
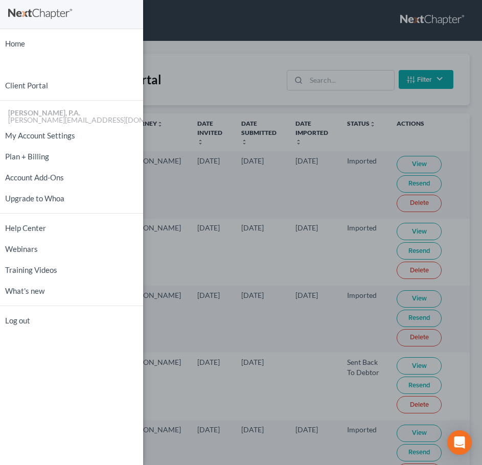
click at [244, 19] on div "Home New Case Client Portal J.M. Cook, P.A. j.m.cook@jmcookesq.com My Account S…" at bounding box center [241, 232] width 482 height 465
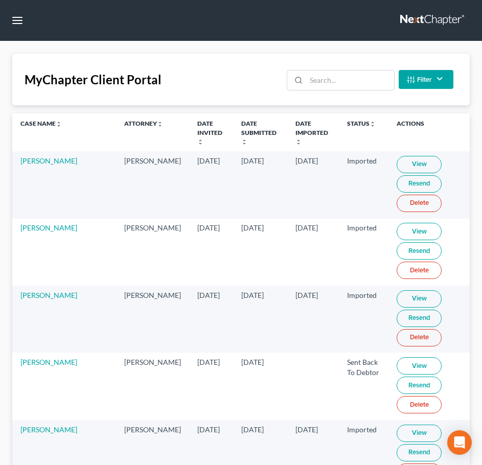
click at [70, 13] on nav "Home New Case Client Portal J.M. Cook, P.A. j.m.cook@jmcookesq.com My Account S…" at bounding box center [241, 20] width 482 height 41
click at [331, 80] on input "search" at bounding box center [349, 79] width 87 height 19
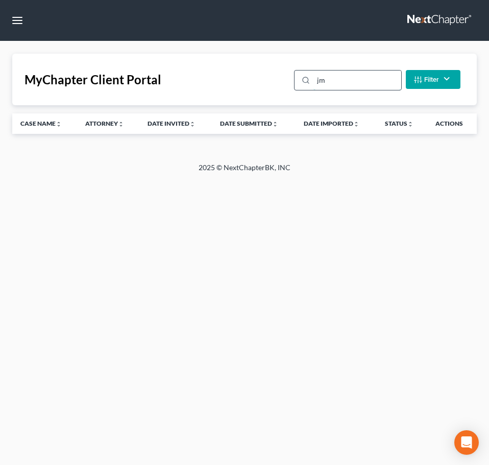
type input "j"
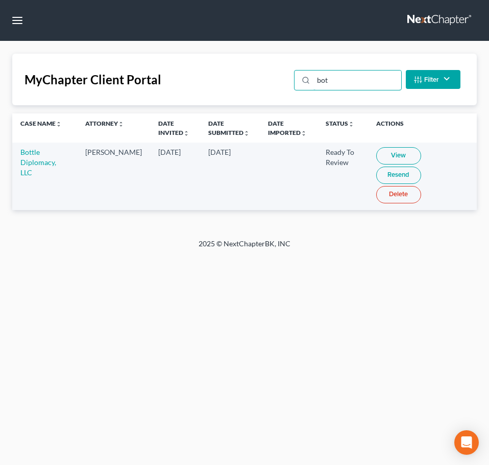
type input "bot"
click at [391, 157] on link "View" at bounding box center [398, 155] width 45 height 17
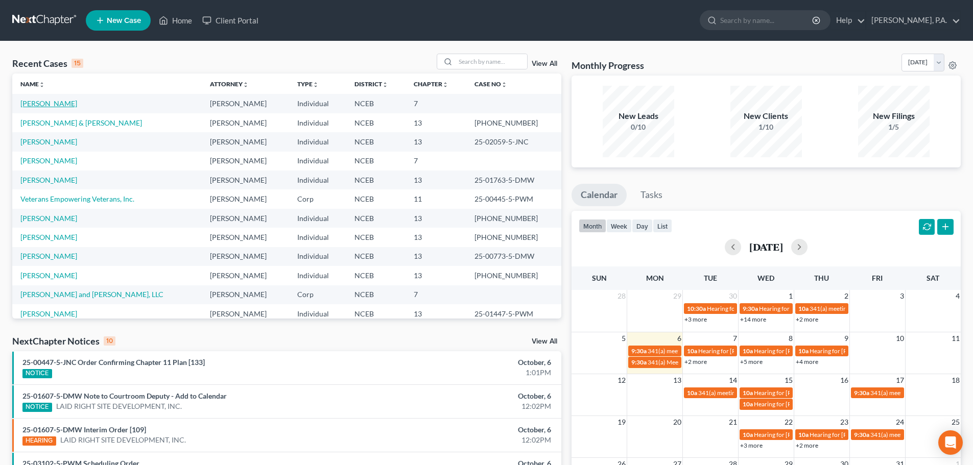
click at [70, 104] on link "[PERSON_NAME]" at bounding box center [48, 103] width 57 height 9
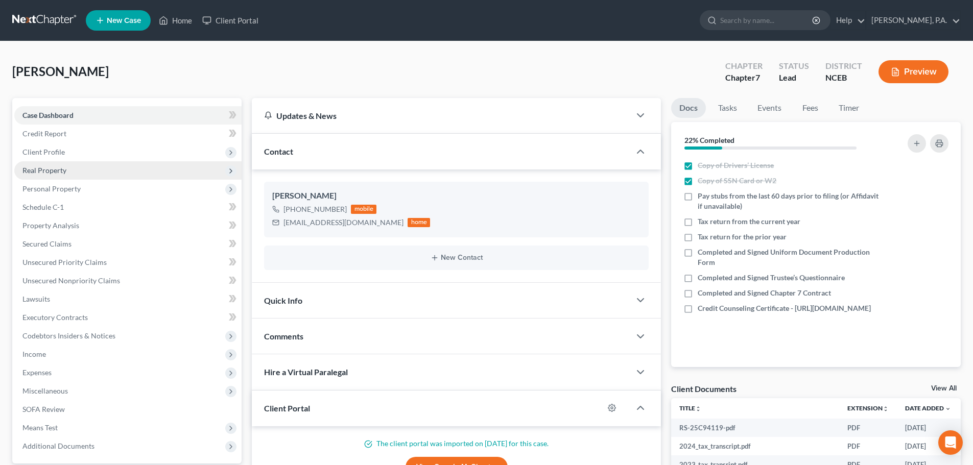
click at [73, 174] on span "Real Property" at bounding box center [127, 170] width 227 height 18
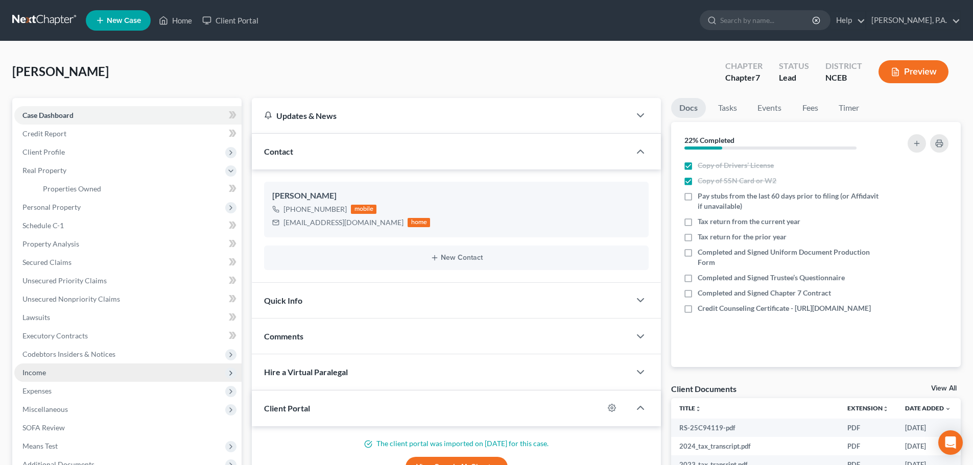
click at [61, 373] on span "Income" at bounding box center [127, 373] width 227 height 18
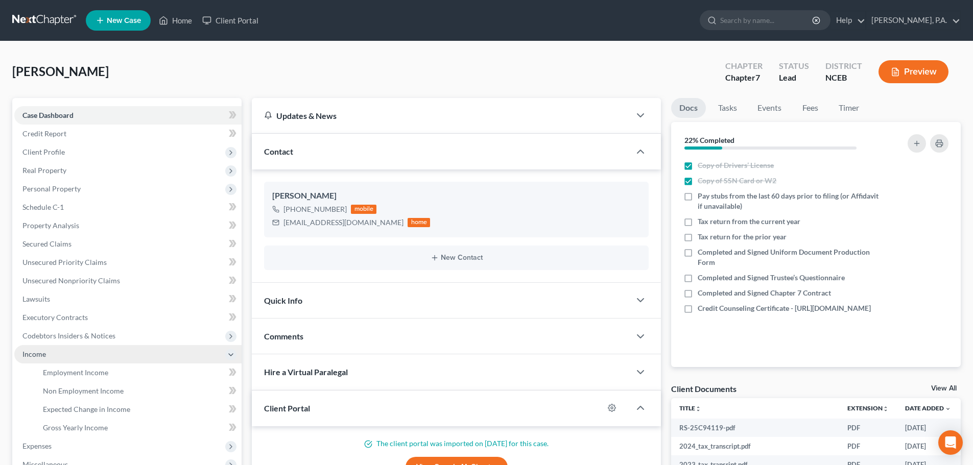
click at [156, 363] on span "Income" at bounding box center [127, 354] width 227 height 18
click at [148, 362] on span "Income" at bounding box center [127, 354] width 227 height 18
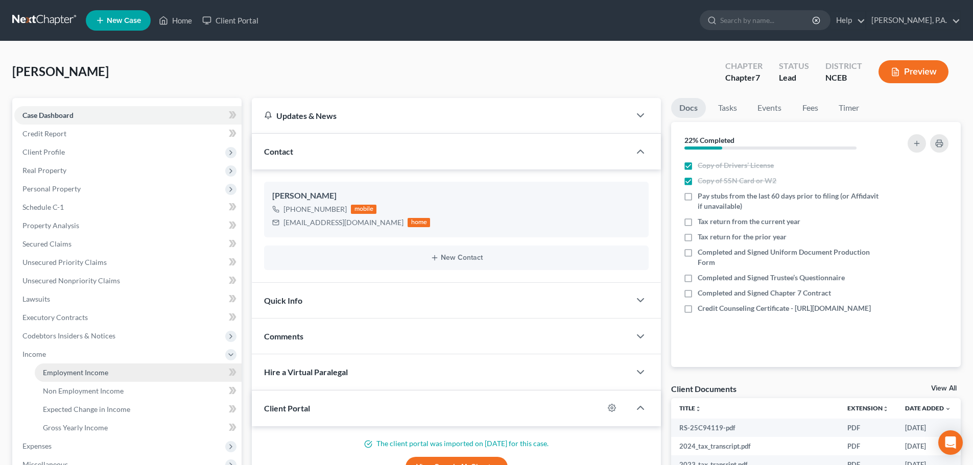
click at [151, 370] on link "Employment Income" at bounding box center [138, 373] width 207 height 18
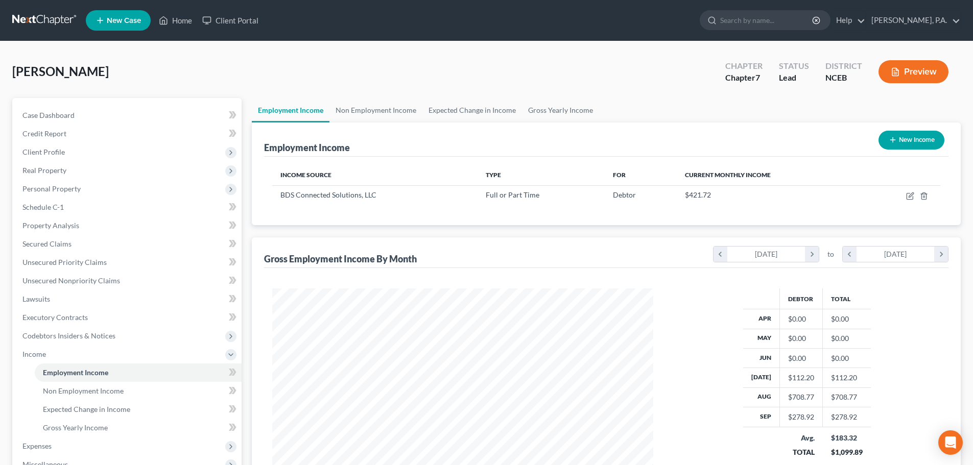
scroll to position [191, 401]
click at [387, 110] on link "Non Employment Income" at bounding box center [375, 110] width 93 height 25
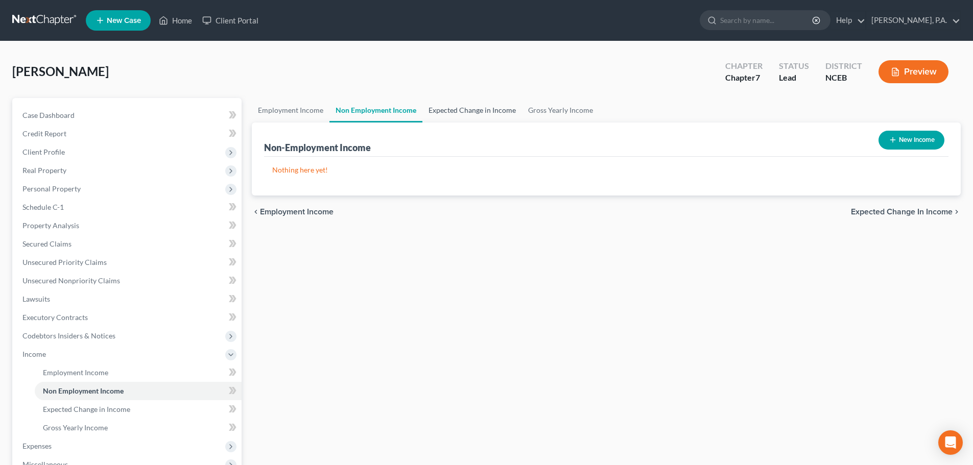
click at [480, 117] on link "Expected Change in Income" at bounding box center [472, 110] width 100 height 25
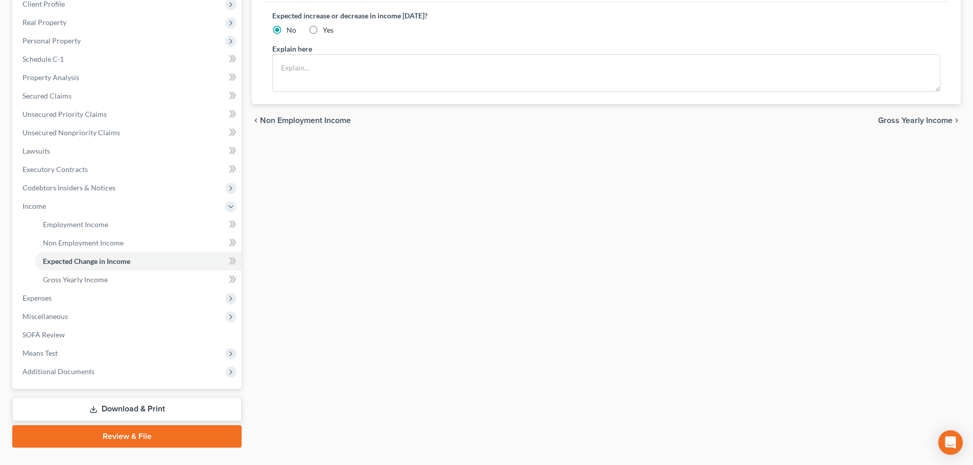
scroll to position [170, 0]
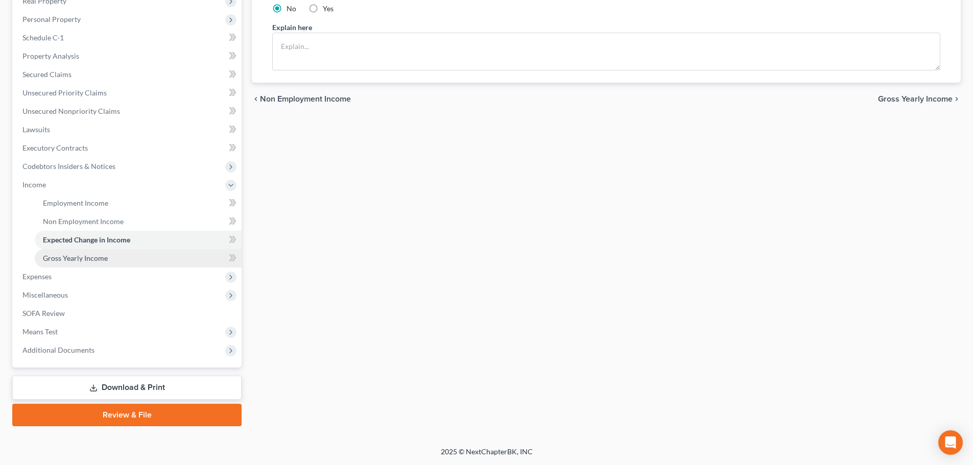
click at [127, 260] on link "Gross Yearly Income" at bounding box center [138, 258] width 207 height 18
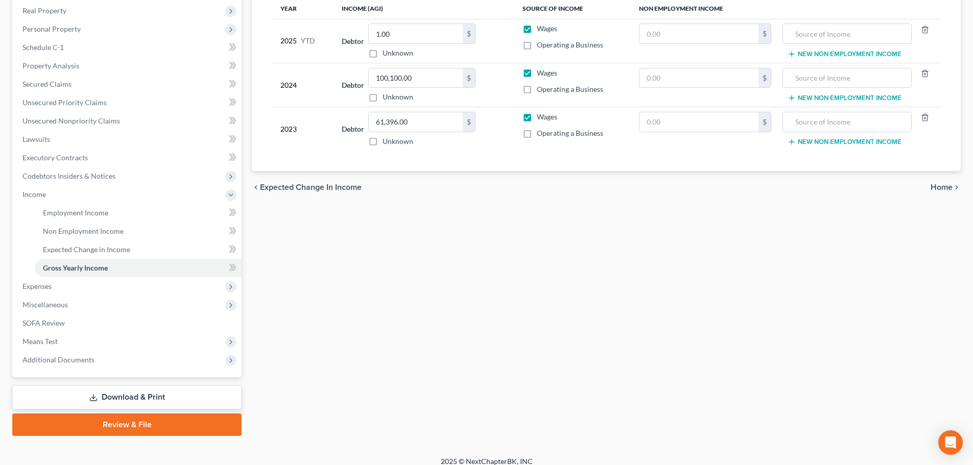
scroll to position [170, 0]
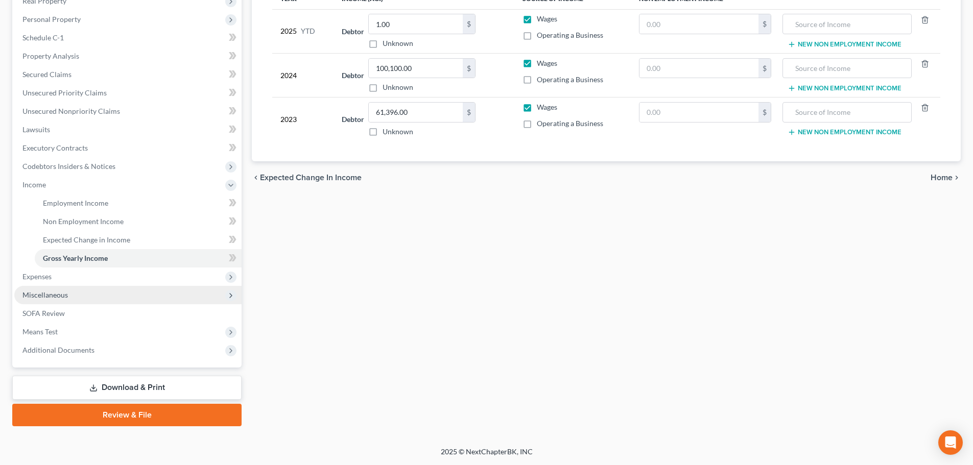
click at [127, 298] on span "Miscellaneous" at bounding box center [127, 295] width 227 height 18
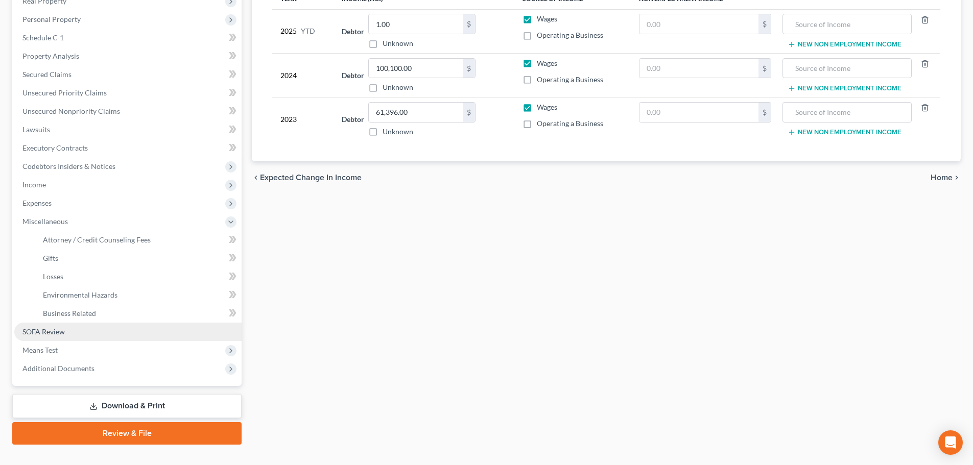
click at [140, 331] on link "SOFA Review" at bounding box center [127, 332] width 227 height 18
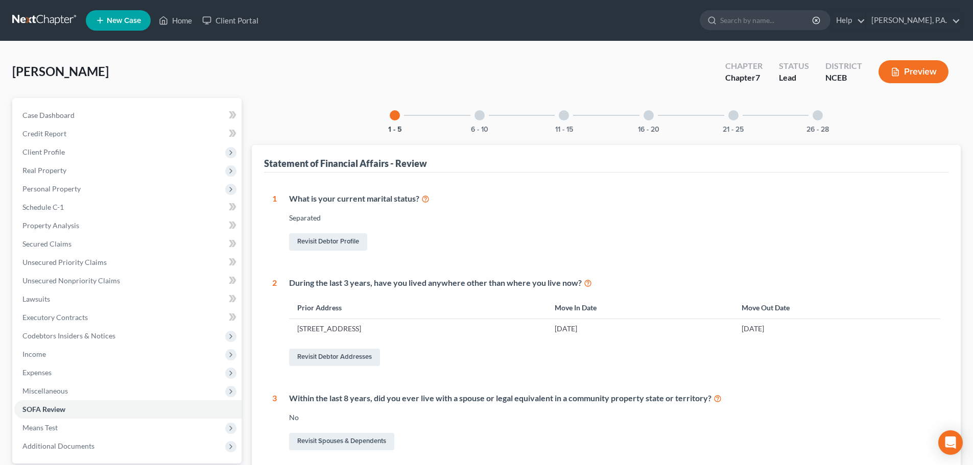
click at [480, 134] on div "1 - 5 6 - 10 11 - 15 16 - 20 21 - 25 26 - 28 Statement of Financial Affairs - R…" at bounding box center [606, 413] width 709 height 630
click at [480, 129] on button "6 - 10" at bounding box center [479, 129] width 17 height 7
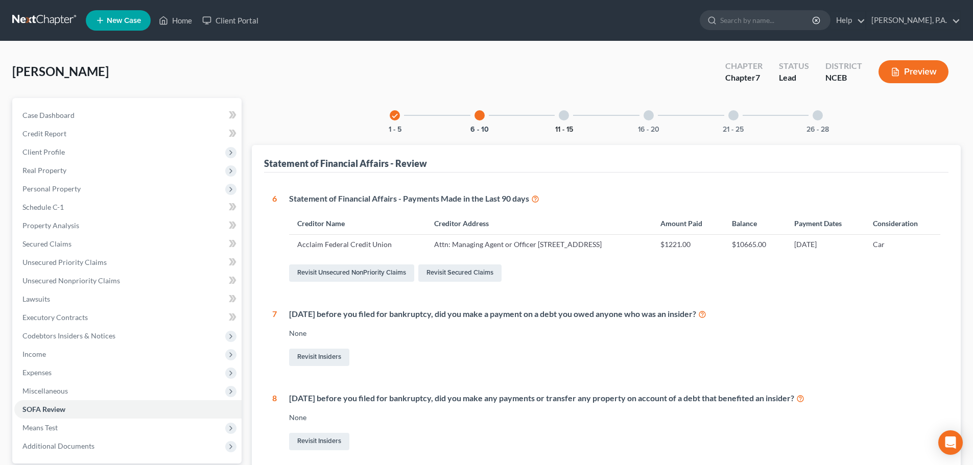
click at [481, 128] on button "11 - 15" at bounding box center [564, 129] width 18 height 7
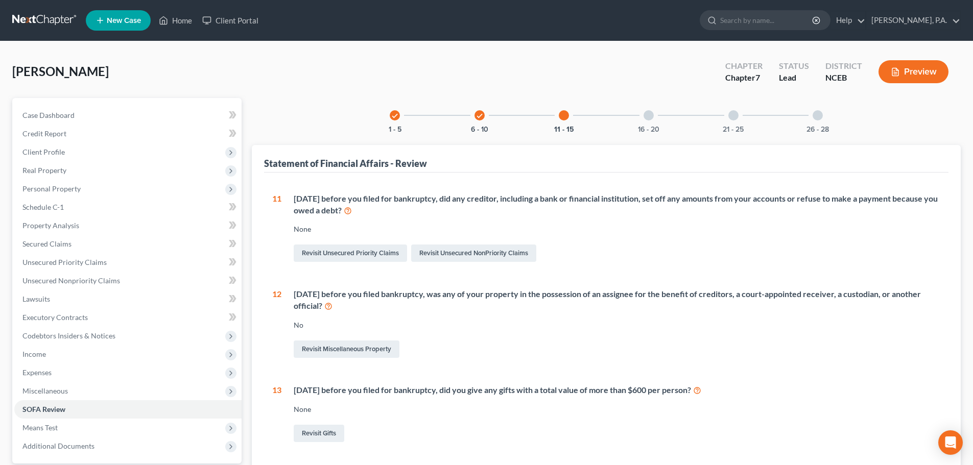
click at [481, 134] on div "check 1 - 5 check 6 - 10 11 - 15 16 - 20 21 - 25 26 - 28 Statement of Financial…" at bounding box center [606, 374] width 709 height 552
click at [481, 126] on button "16 - 20" at bounding box center [648, 129] width 21 height 7
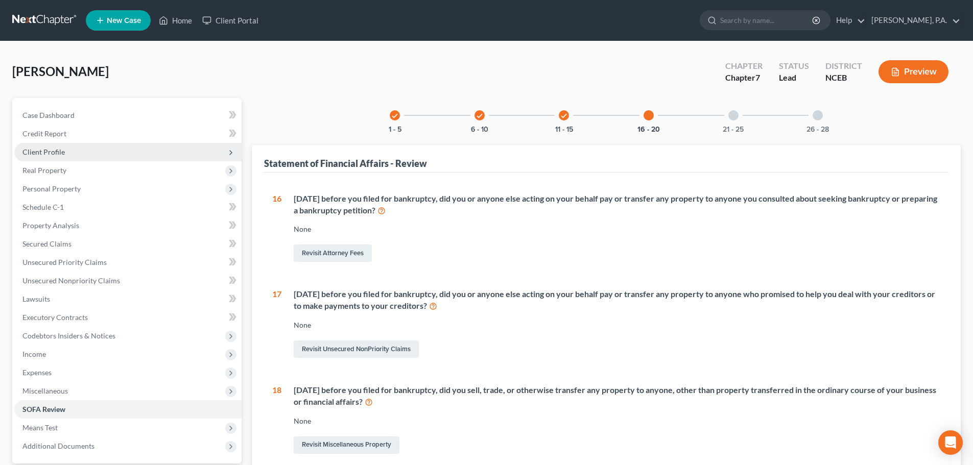
click at [148, 151] on span "Client Profile" at bounding box center [127, 152] width 227 height 18
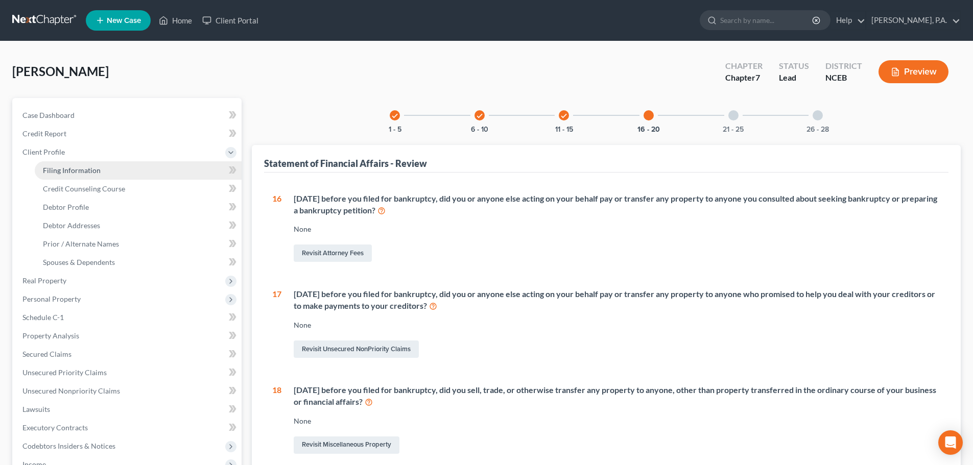
click at [151, 172] on link "Filing Information" at bounding box center [138, 170] width 207 height 18
select select "1"
select select "0"
select select "28"
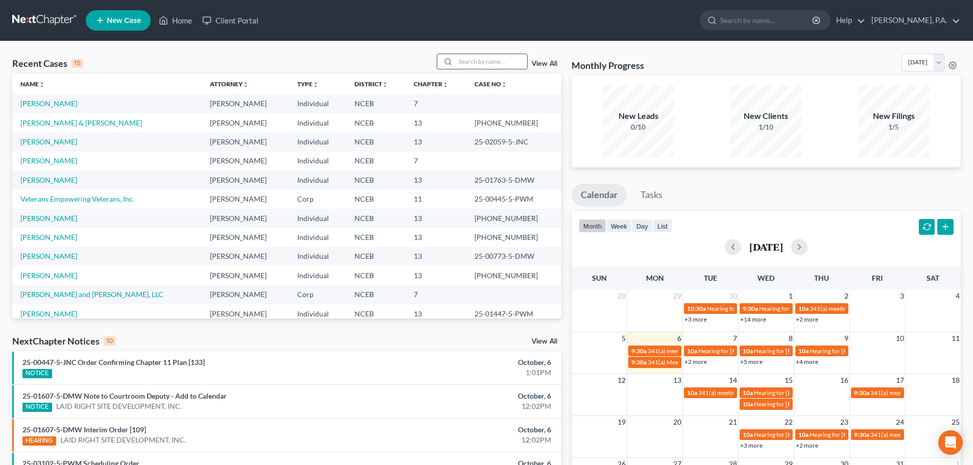
click at [480, 57] on input "search" at bounding box center [492, 61] width 72 height 15
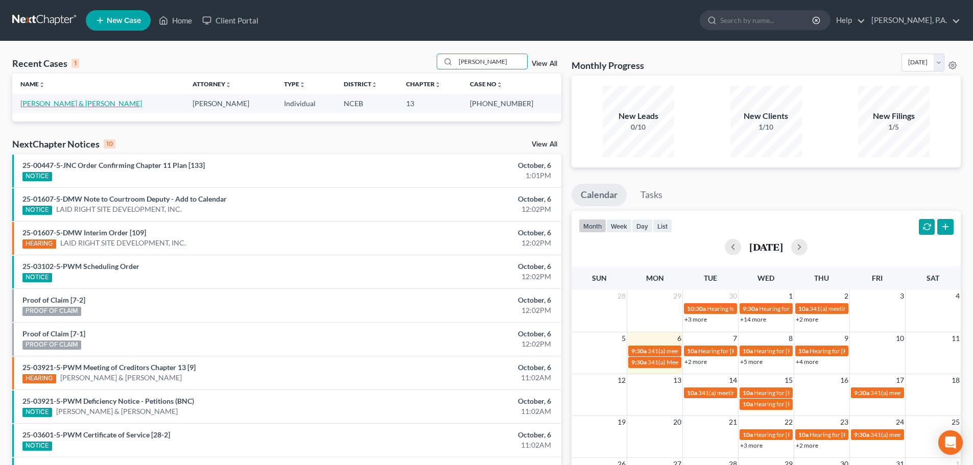
type input "[PERSON_NAME]"
click at [65, 101] on link "[PERSON_NAME] & [PERSON_NAME]" at bounding box center [81, 103] width 122 height 9
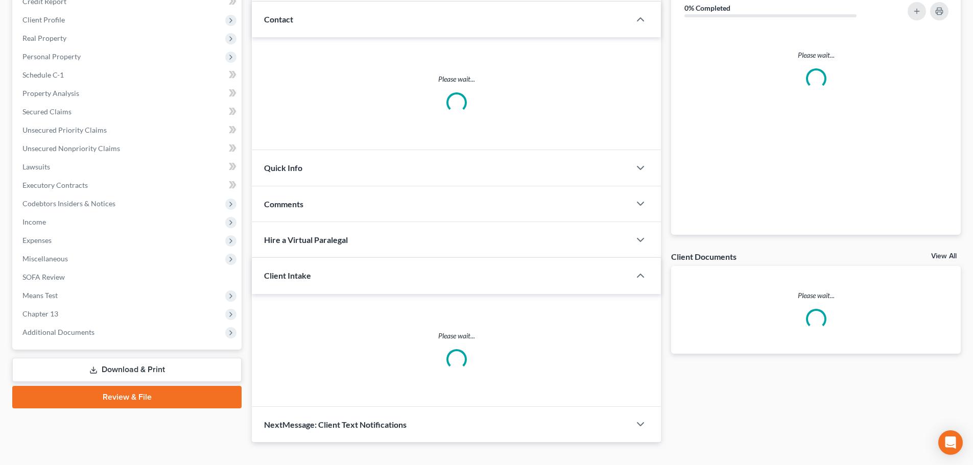
scroll to position [149, 0]
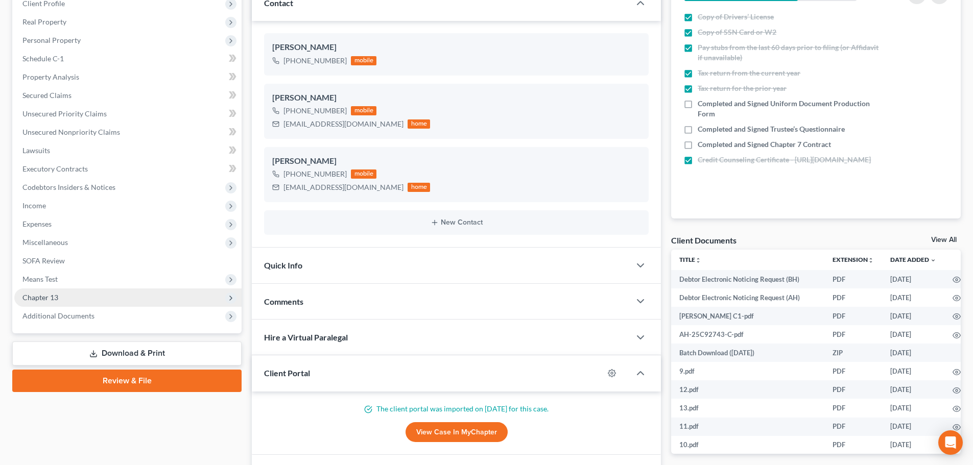
click at [168, 296] on span "Chapter 13" at bounding box center [127, 298] width 227 height 18
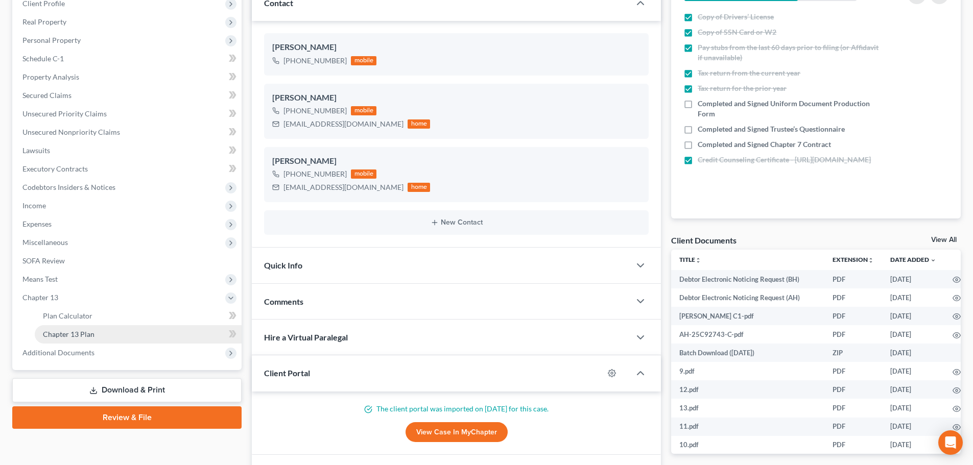
click at [177, 338] on link "Chapter 13 Plan" at bounding box center [138, 334] width 207 height 18
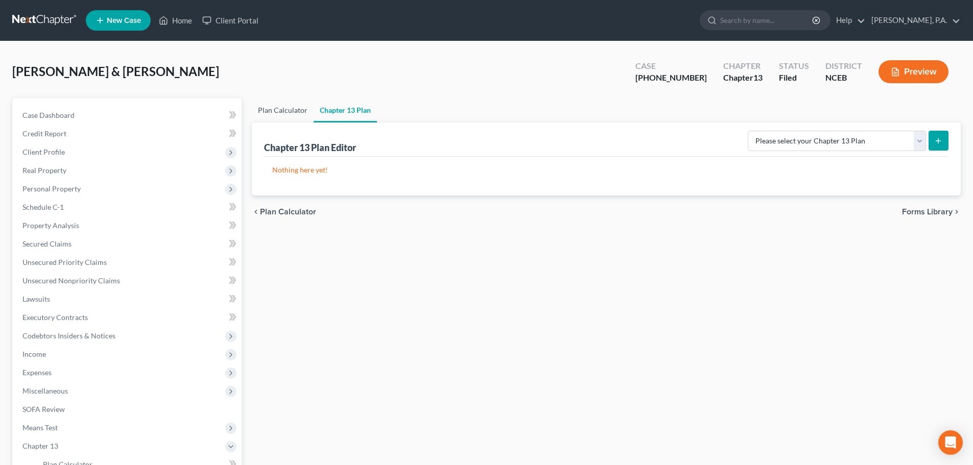
click at [272, 110] on link "Plan Calculator" at bounding box center [283, 110] width 62 height 25
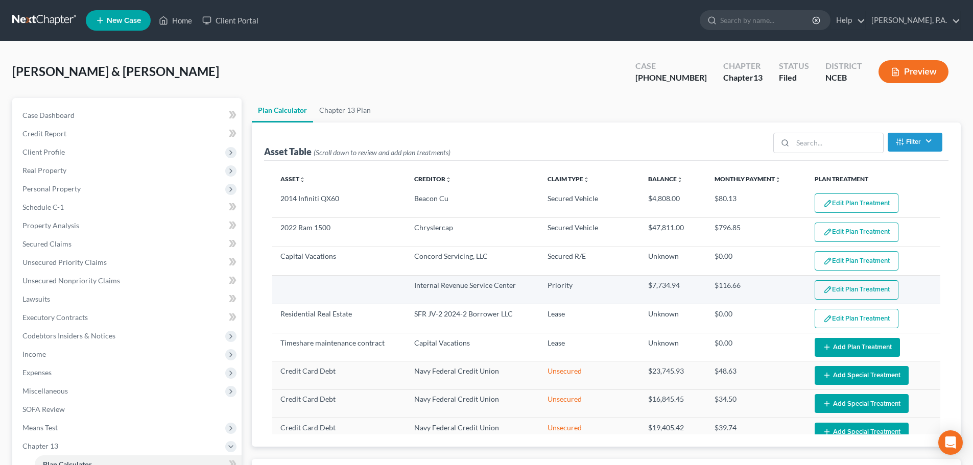
select select "59"
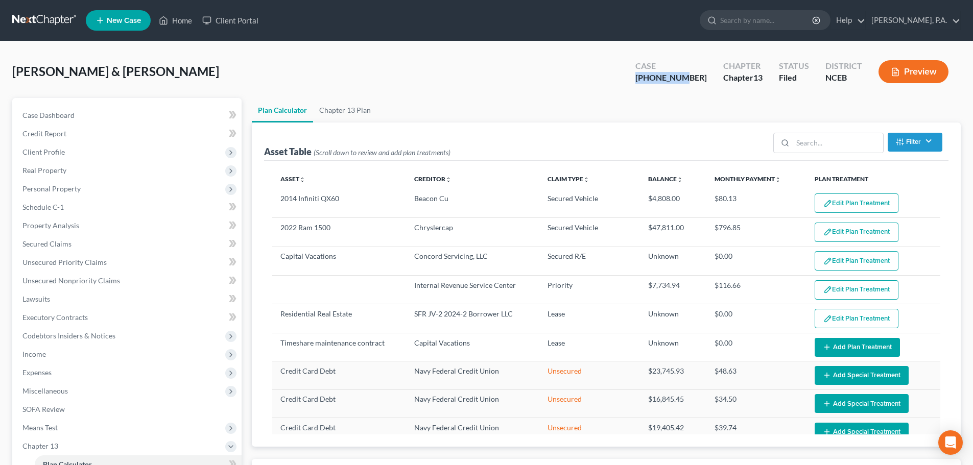
drag, startPoint x: 662, startPoint y: 78, endPoint x: 709, endPoint y: 81, distance: 47.6
click at [709, 81] on div "Case [PHONE_NUMBER]" at bounding box center [671, 73] width 88 height 30
copy div "[PHONE_NUMBER]"
click at [145, 161] on span "Real Property" at bounding box center [127, 170] width 227 height 18
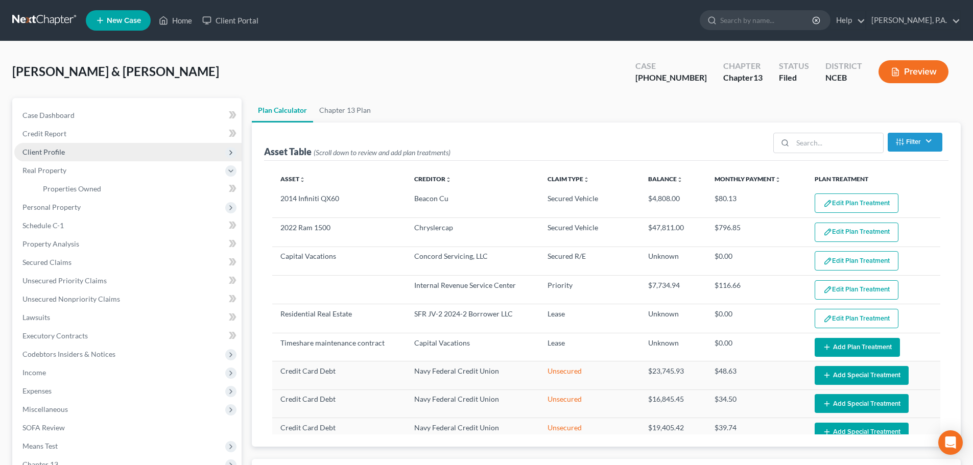
click at [142, 145] on span "Client Profile" at bounding box center [127, 152] width 227 height 18
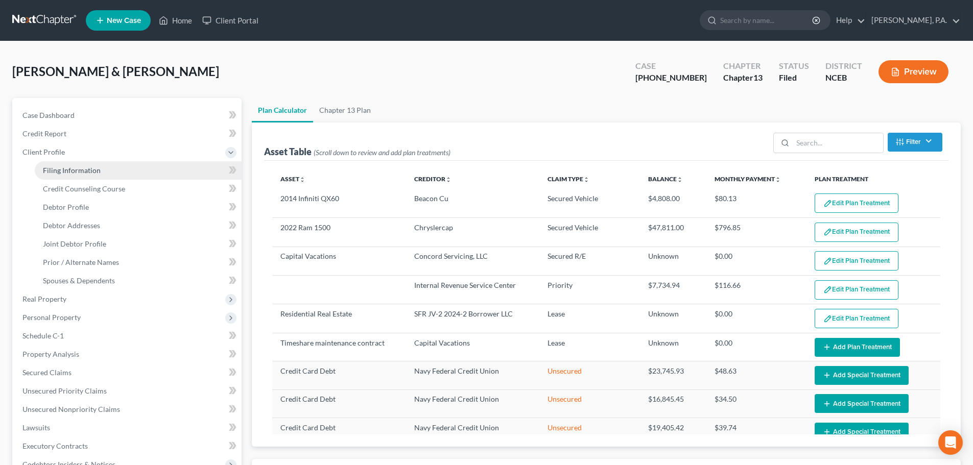
click at [196, 173] on link "Filing Information" at bounding box center [138, 170] width 207 height 18
select select "1"
select select "3"
select select "28"
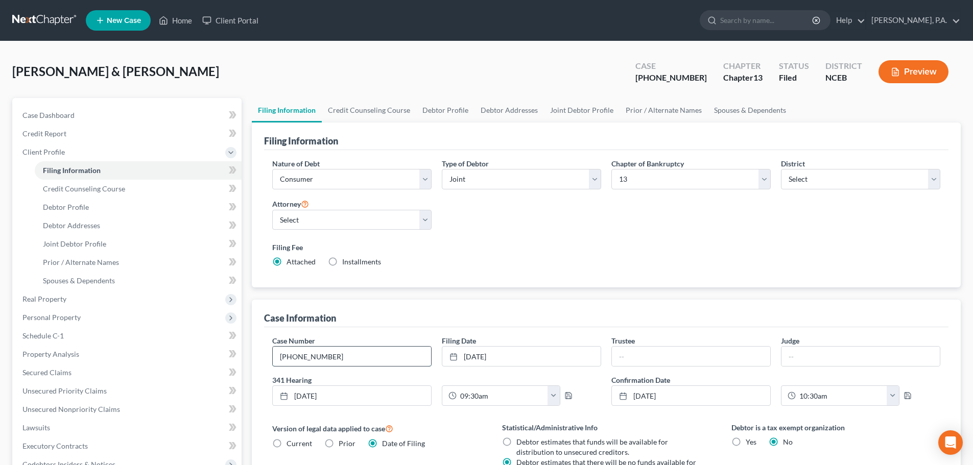
click at [361, 352] on input "[PHONE_NUMBER]" at bounding box center [352, 356] width 158 height 19
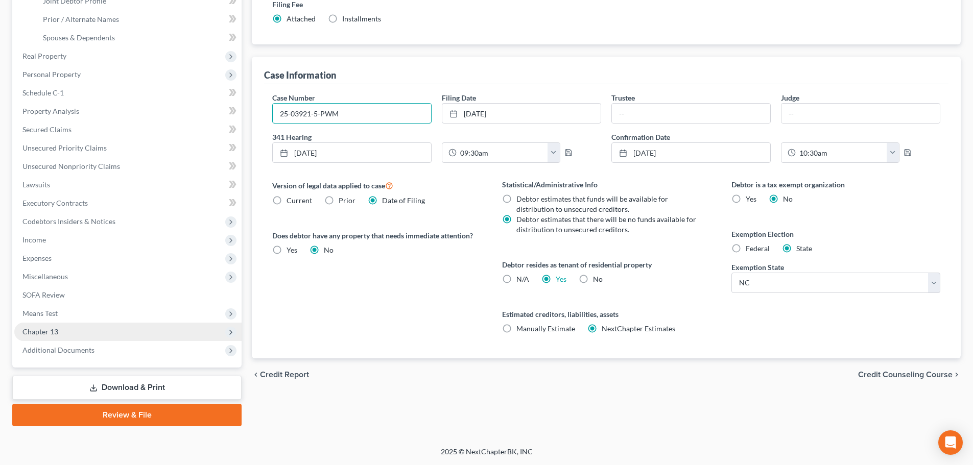
type input "25-03921-5-PWM"
click at [170, 338] on span "Chapter 13" at bounding box center [127, 332] width 227 height 18
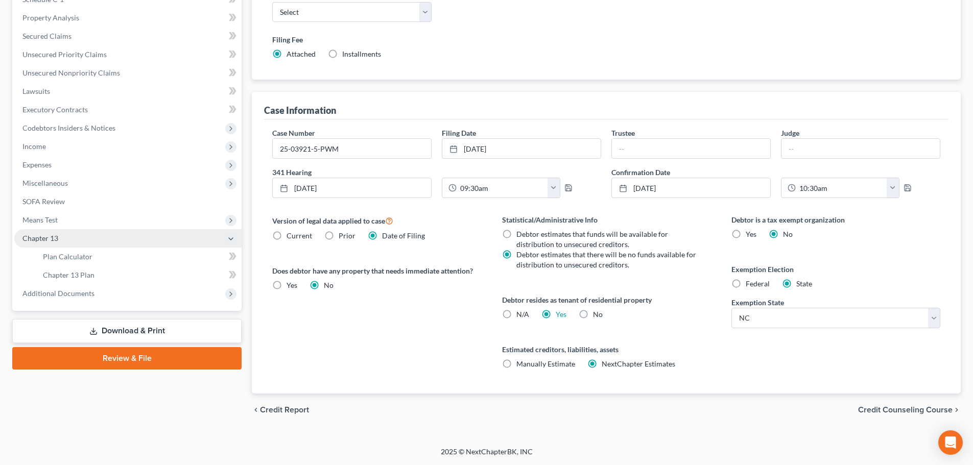
scroll to position [208, 0]
click at [183, 250] on link "Plan Calculator" at bounding box center [138, 257] width 207 height 18
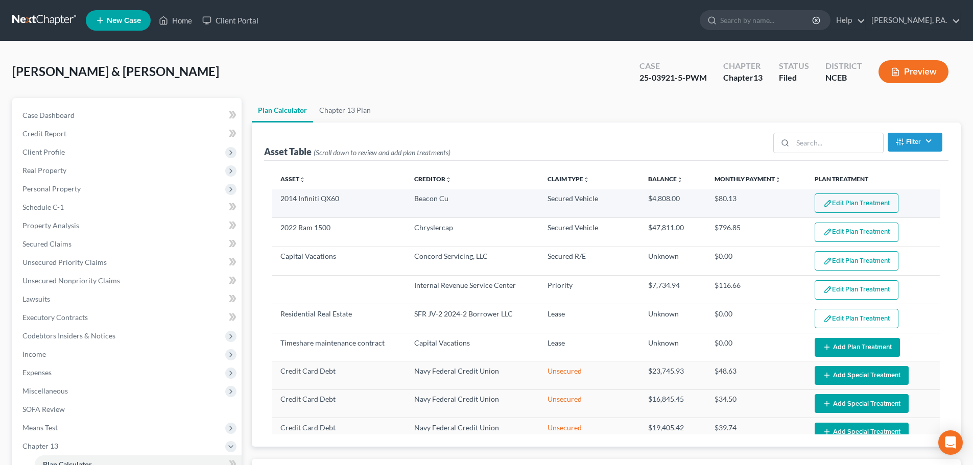
select select "59"
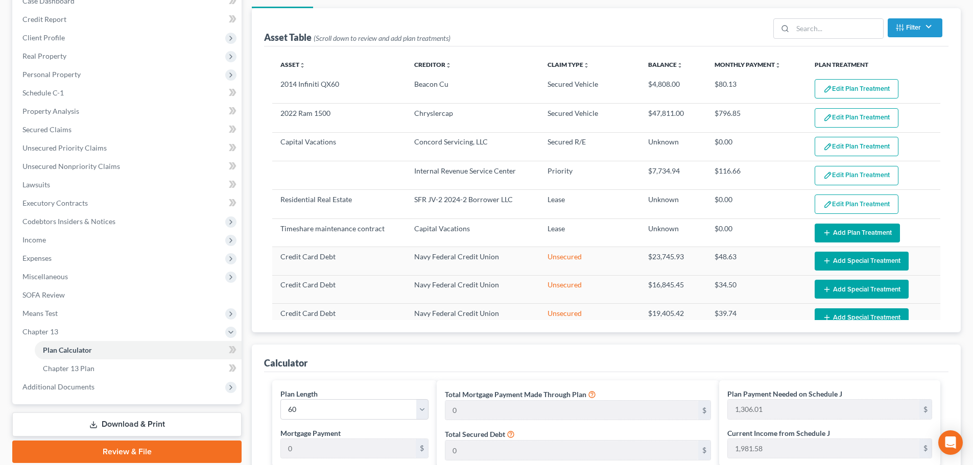
scroll to position [117, 0]
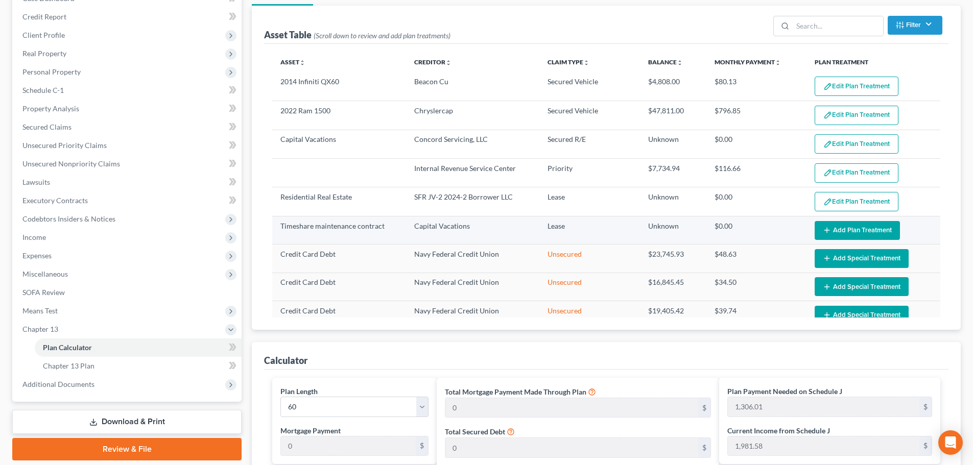
click at [840, 233] on button "Add Plan Treatment" at bounding box center [857, 230] width 85 height 19
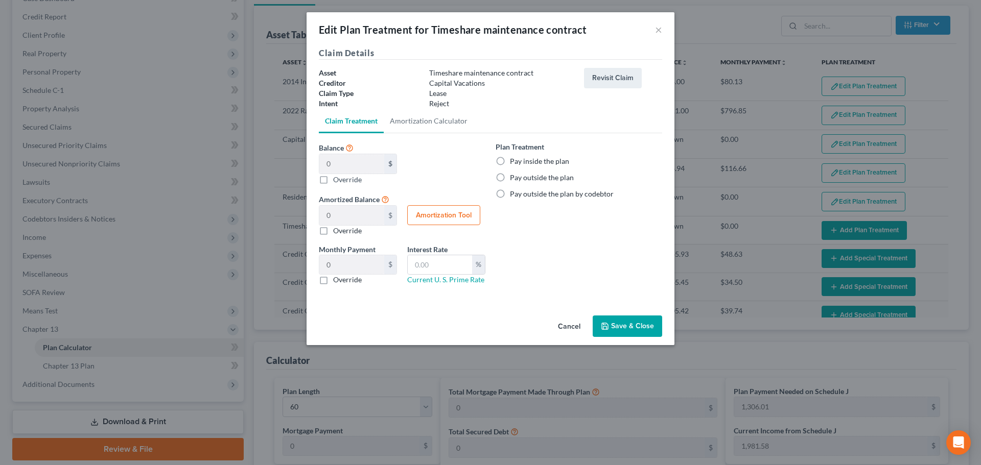
click at [510, 164] on label "Pay inside the plan" at bounding box center [539, 161] width 59 height 10
click at [514, 163] on input "Pay inside the plan" at bounding box center [517, 159] width 7 height 7
radio input "true"
click at [614, 323] on button "Save & Close" at bounding box center [627, 326] width 69 height 21
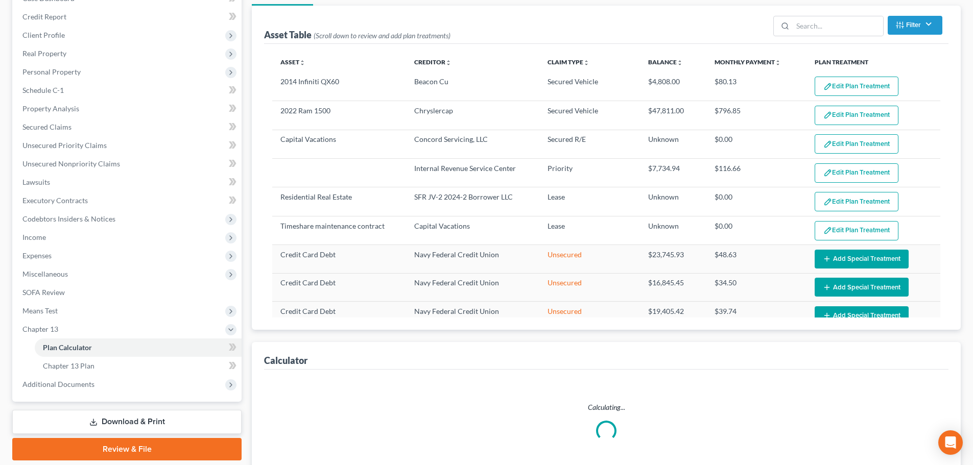
select select "59"
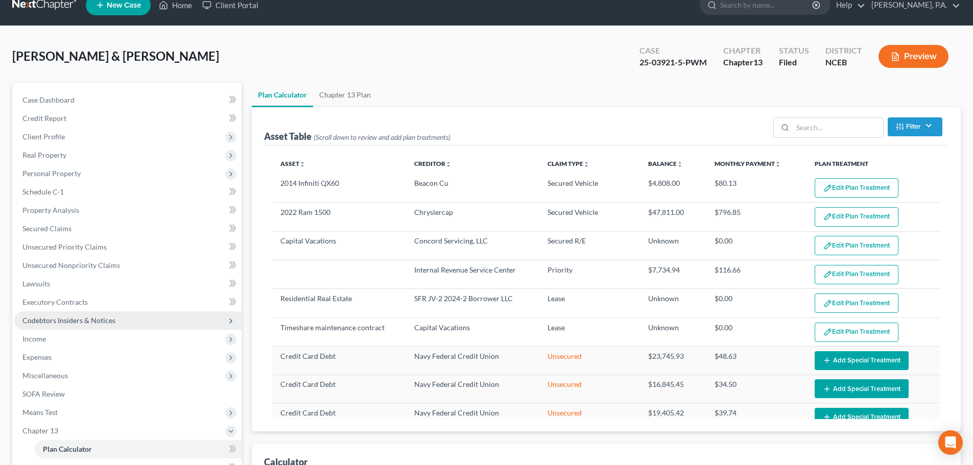
scroll to position [356, 0]
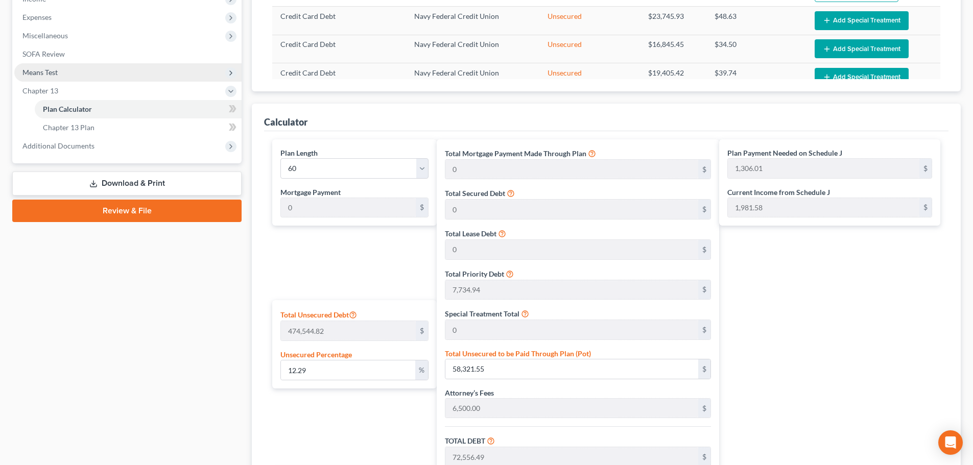
click at [101, 79] on span "Means Test" at bounding box center [127, 72] width 227 height 18
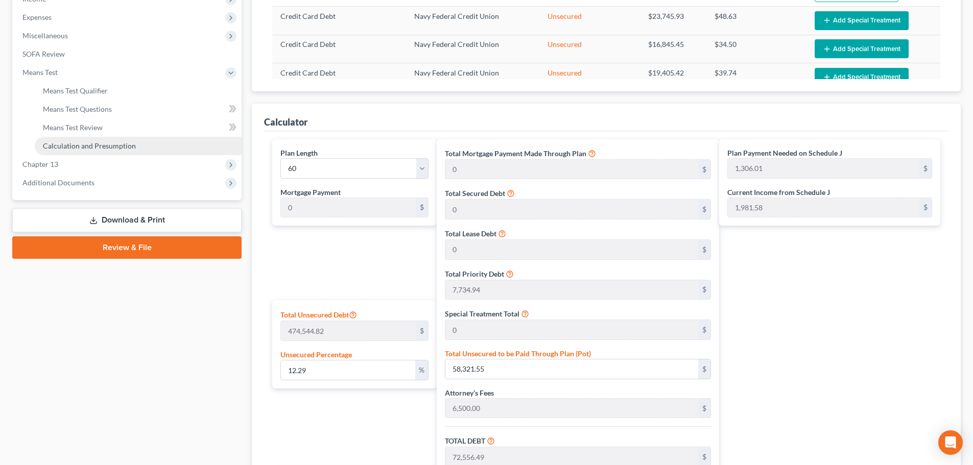
click at [123, 141] on span "Calculation and Presumption" at bounding box center [89, 145] width 93 height 9
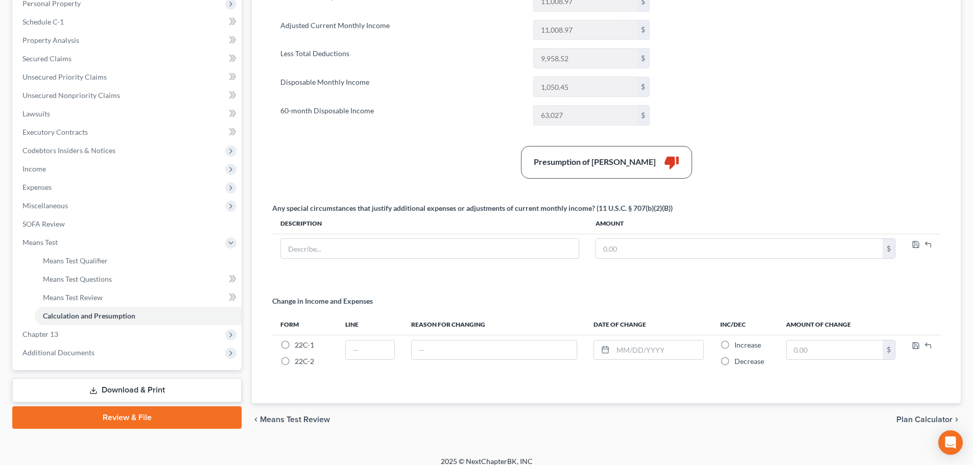
scroll to position [195, 0]
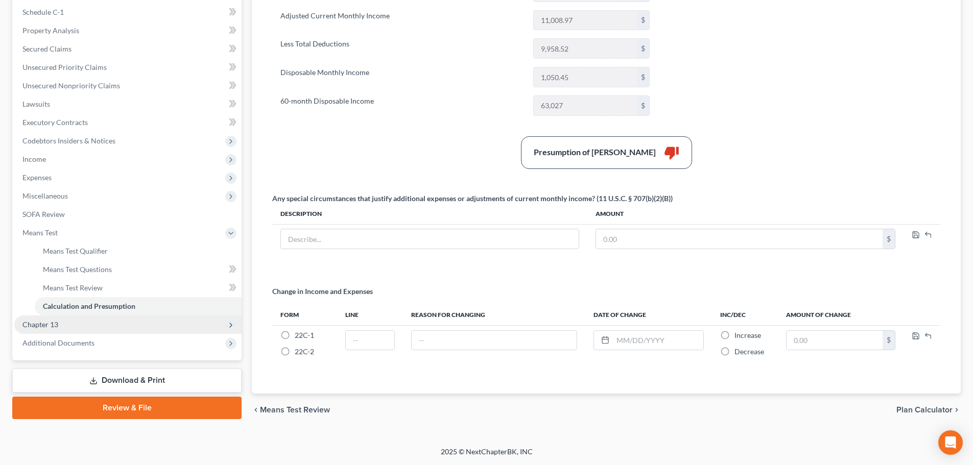
click at [200, 330] on span "Chapter 13" at bounding box center [127, 325] width 227 height 18
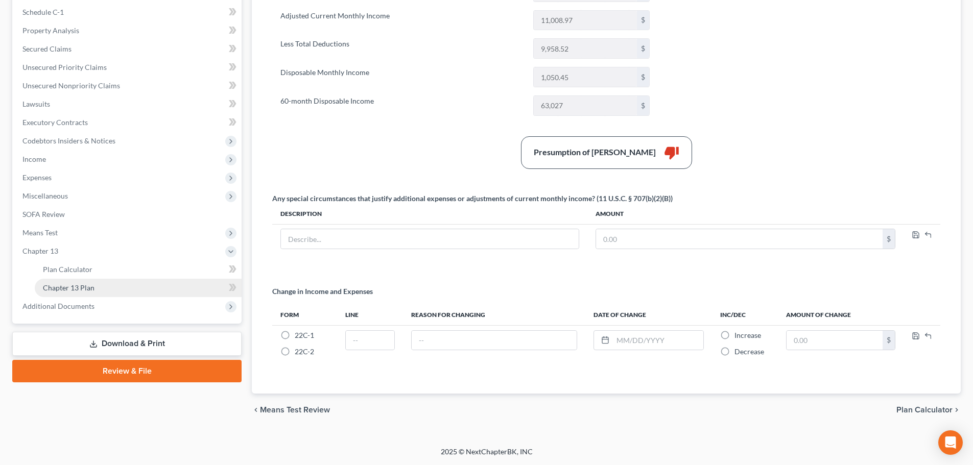
click at [202, 293] on link "Chapter 13 Plan" at bounding box center [138, 288] width 207 height 18
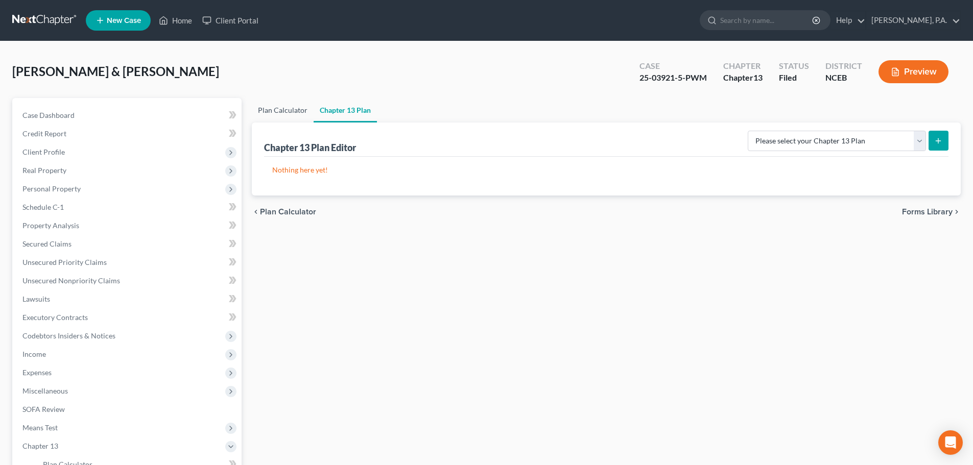
click at [303, 111] on link "Plan Calculator" at bounding box center [283, 110] width 62 height 25
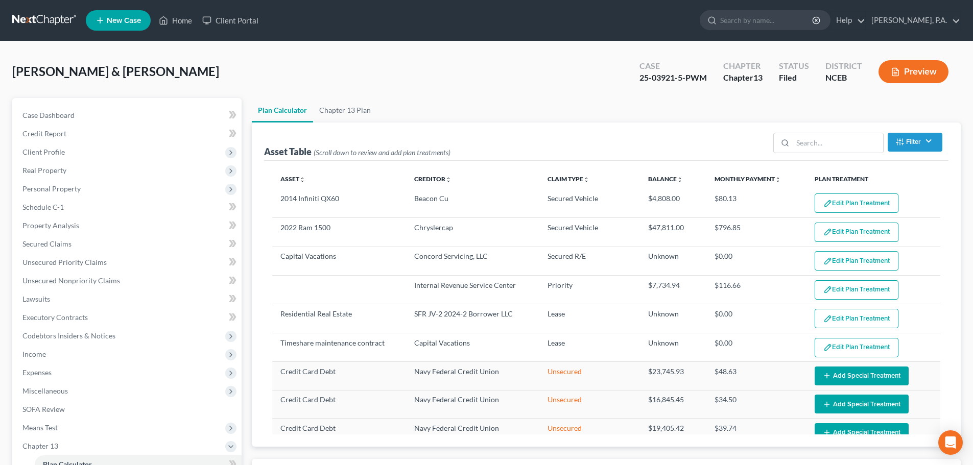
select select "59"
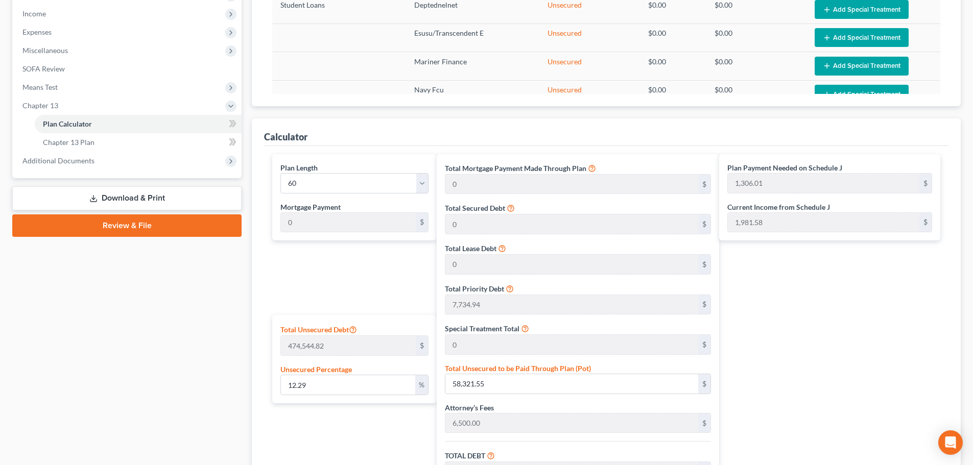
scroll to position [568, 0]
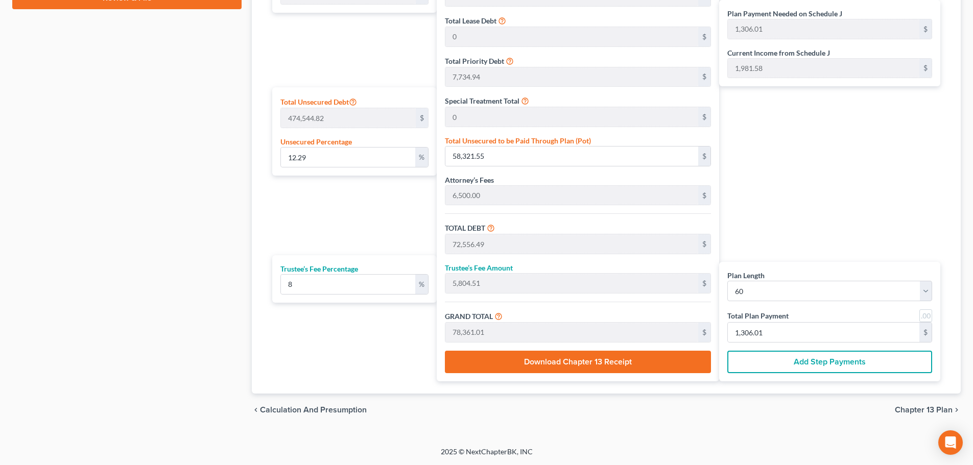
click at [950, 409] on span "Chapter 13 Plan" at bounding box center [924, 410] width 58 height 8
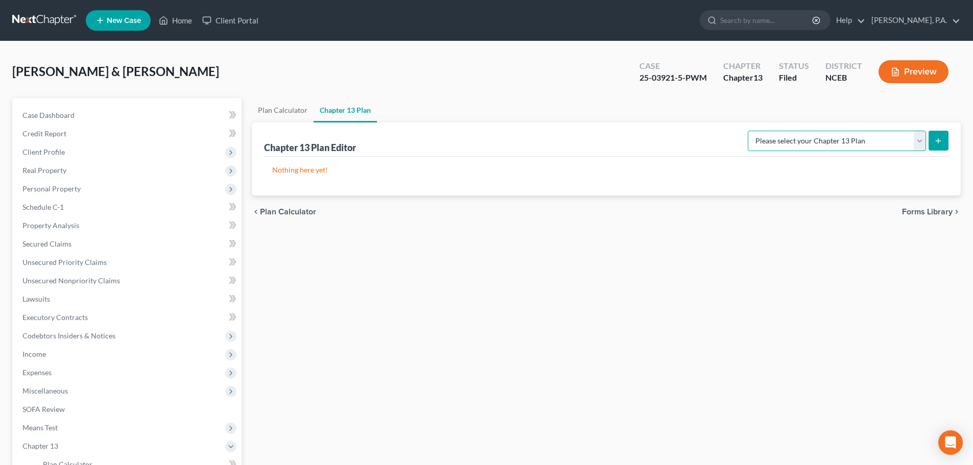
click at [848, 147] on select "Please select your Chapter 13 Plan Eastern District of [US_STATE]: Effective [D…" at bounding box center [837, 141] width 178 height 20
select select "2"
click at [748, 131] on select "Please select your Chapter 13 Plan Eastern District of [US_STATE]: Effective [D…" at bounding box center [837, 141] width 178 height 20
click at [931, 143] on button "submit" at bounding box center [939, 141] width 20 height 20
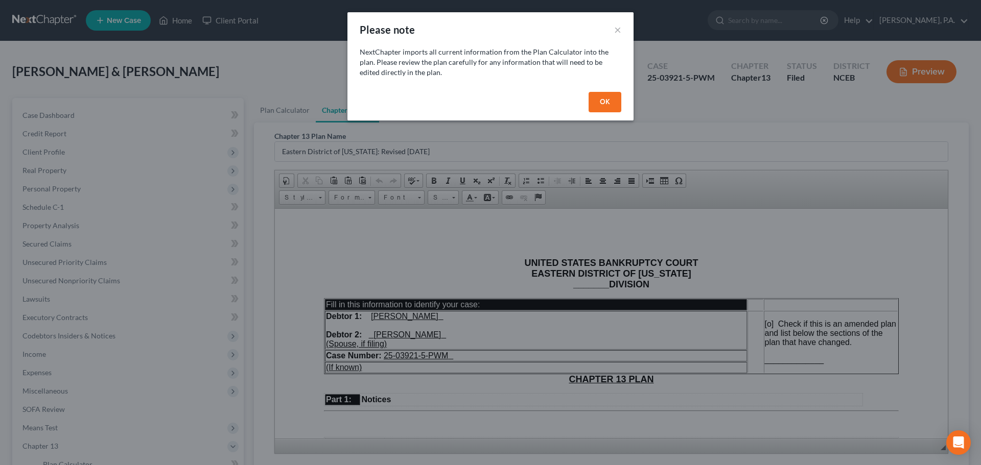
click at [588, 110] on div "OK" at bounding box center [490, 104] width 286 height 33
click at [597, 105] on button "OK" at bounding box center [604, 102] width 33 height 20
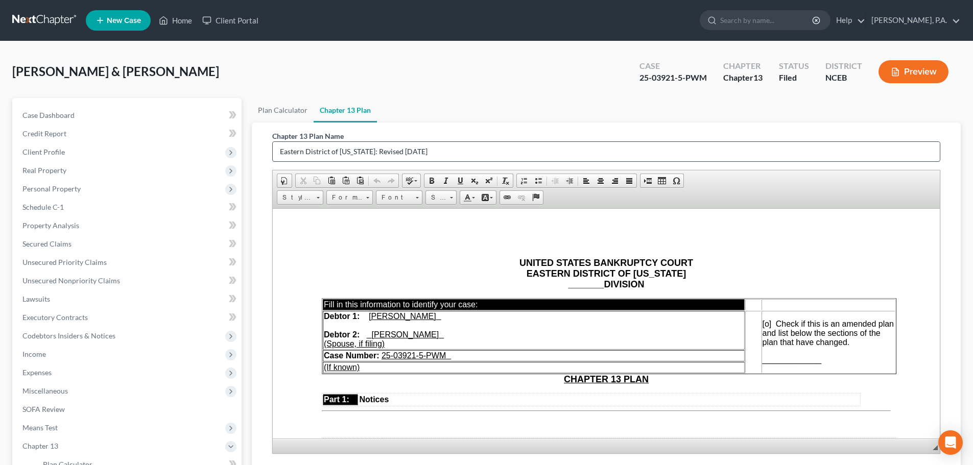
click at [518, 150] on input "Eastern District of [US_STATE]: Revised [DATE]" at bounding box center [606, 151] width 667 height 19
type input "E"
type input "First Plan"
drag, startPoint x: 596, startPoint y: 285, endPoint x: 561, endPoint y: 288, distance: 34.9
click at [561, 288] on p "UNITED STATES BANKRUPTCY COURT EASTERN DISTRICT OF [US_STATE] _______ DIVISION" at bounding box center [606, 273] width 569 height 32
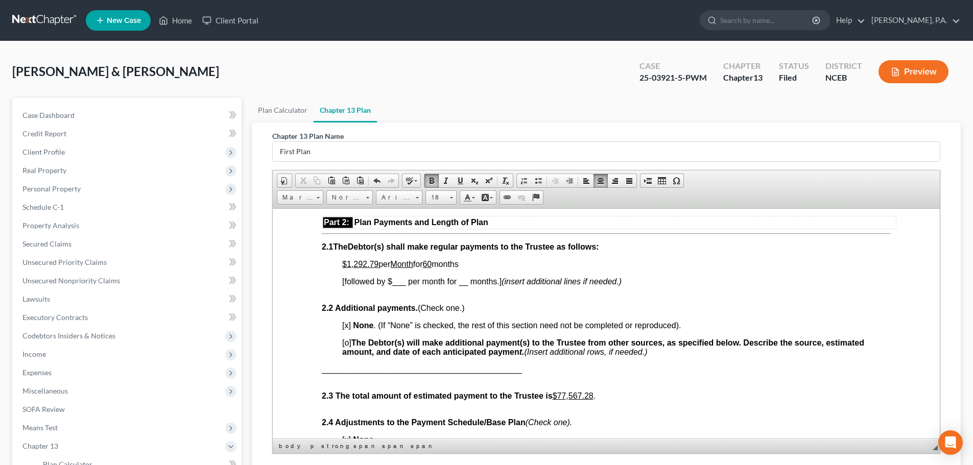
scroll to position [579, 0]
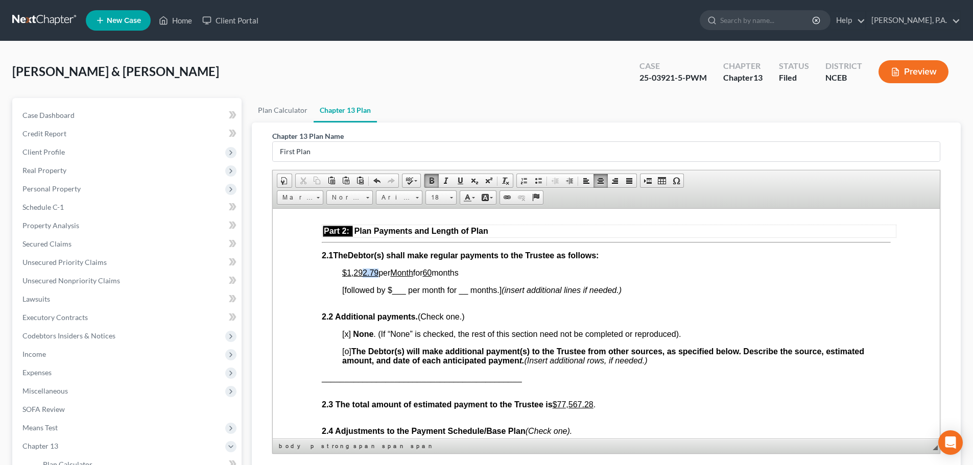
drag, startPoint x: 362, startPoint y: 275, endPoint x: 377, endPoint y: 273, distance: 15.9
click at [377, 273] on u "$1,292.79" at bounding box center [360, 272] width 36 height 9
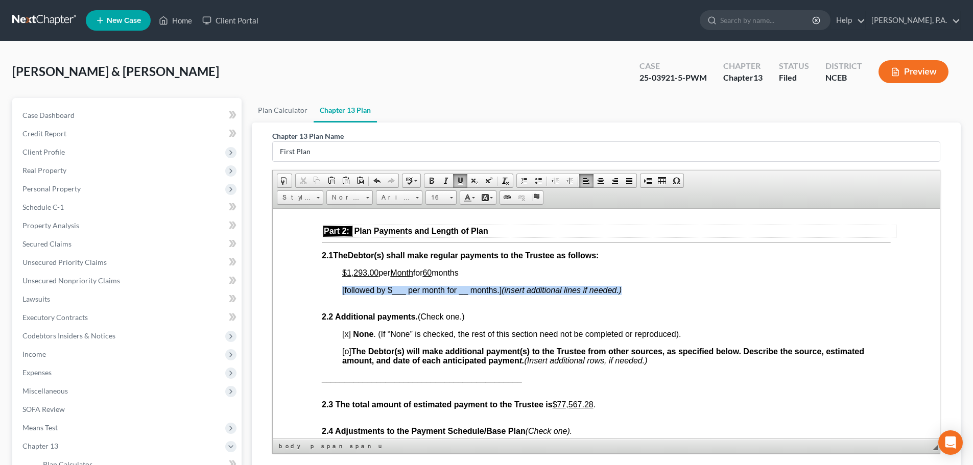
drag, startPoint x: 337, startPoint y: 288, endPoint x: 625, endPoint y: 286, distance: 288.1
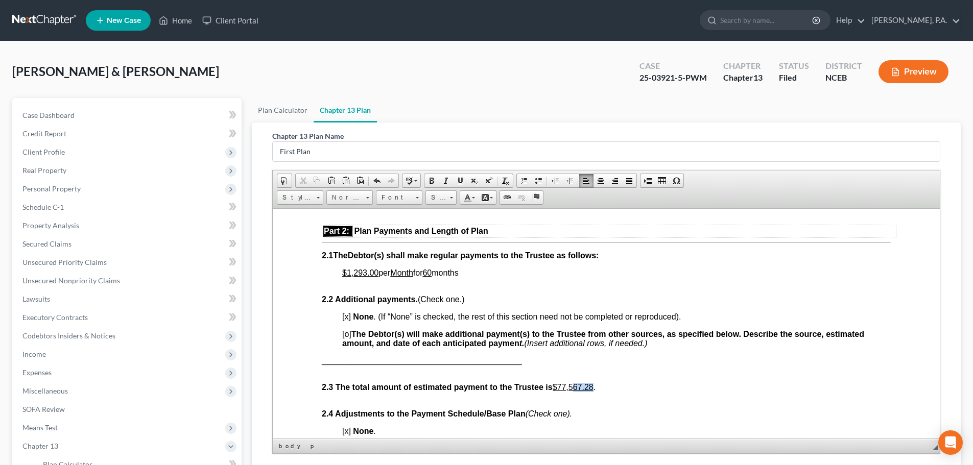
drag, startPoint x: 574, startPoint y: 386, endPoint x: 594, endPoint y: 386, distance: 19.4
click at [594, 386] on u "$77,567.28" at bounding box center [573, 387] width 41 height 9
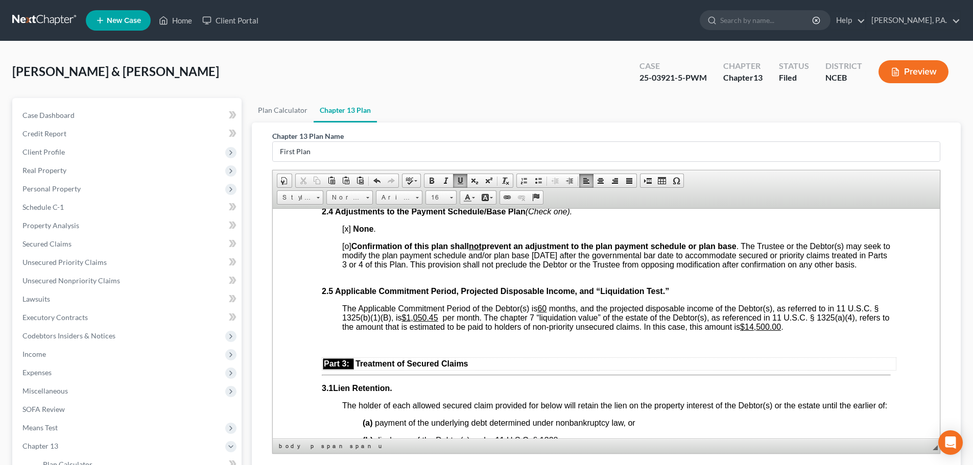
scroll to position [798, 0]
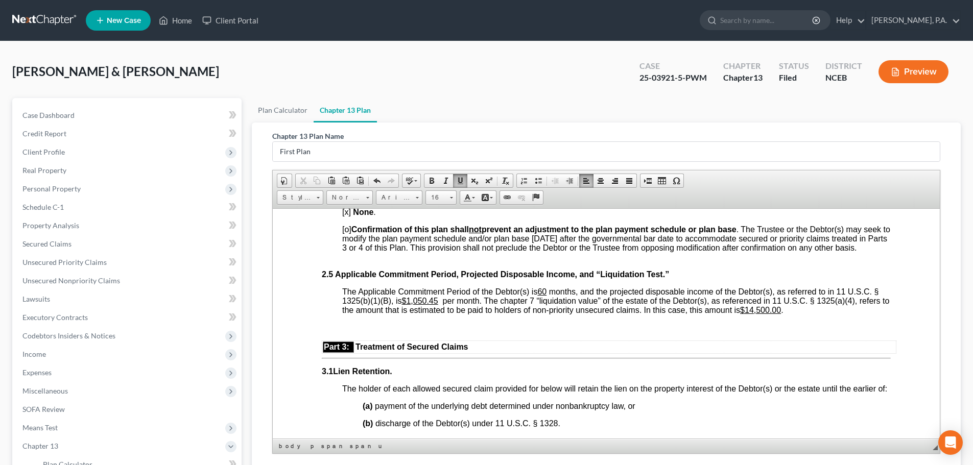
drag, startPoint x: 936, startPoint y: 259, endPoint x: 1214, endPoint y: 481, distance: 355.8
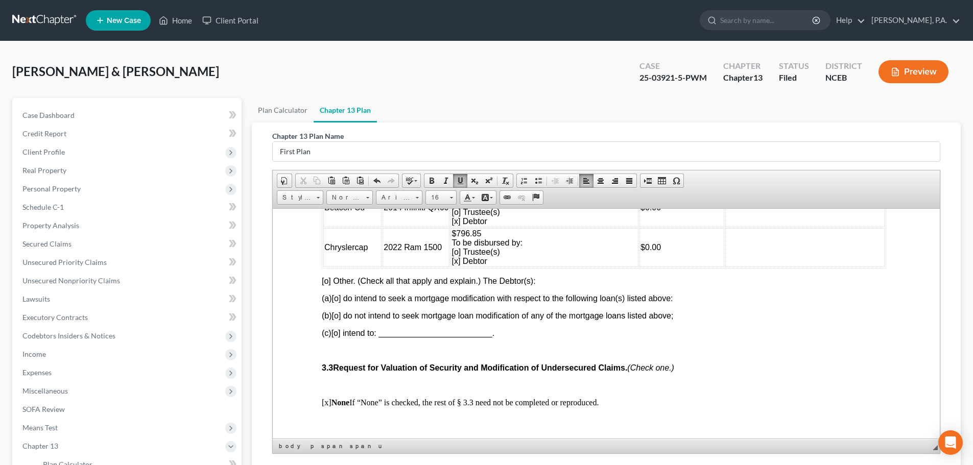
scroll to position [1194, 0]
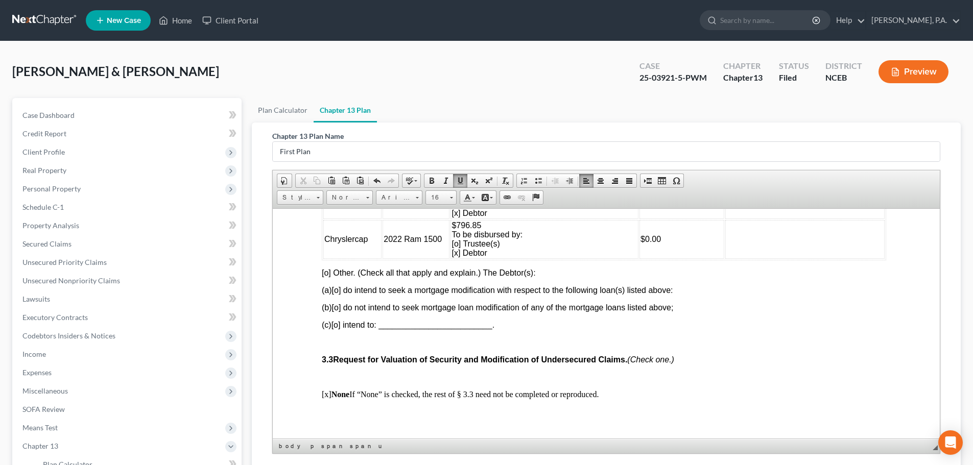
drag, startPoint x: 936, startPoint y: 276, endPoint x: 1215, endPoint y: 511, distance: 365.4
click at [343, 312] on span "(b)[o] do not intend to seek mortgage loan modification of any of the mortgage …" at bounding box center [497, 307] width 351 height 9
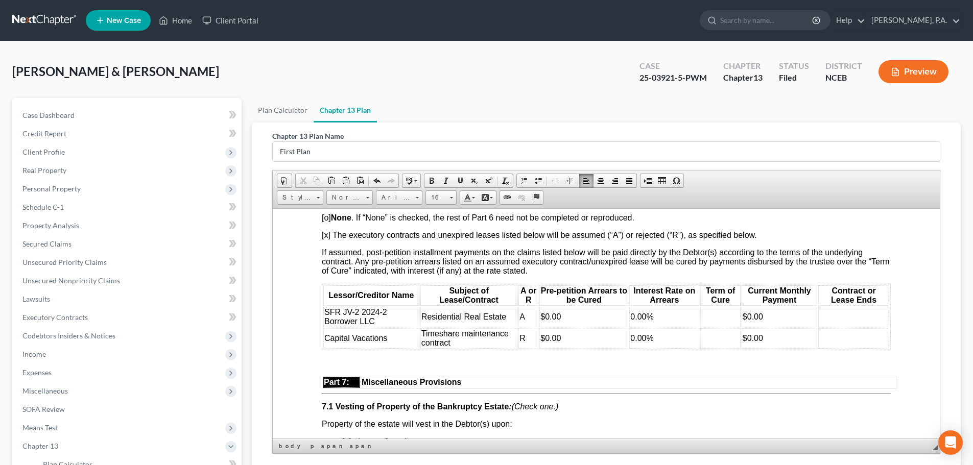
scroll to position [2567, 0]
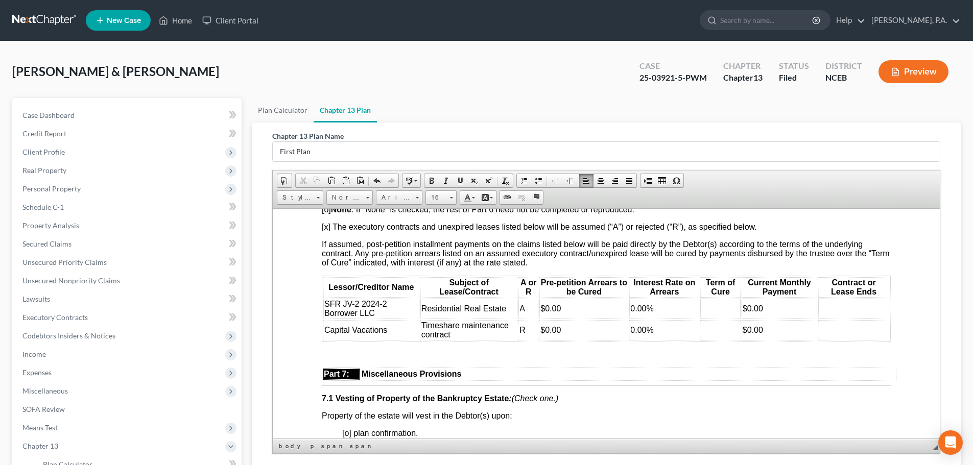
drag, startPoint x: 935, startPoint y: 352, endPoint x: 1220, endPoint y: 587, distance: 369.0
click at [707, 319] on td at bounding box center [720, 308] width 40 height 20
click at [700, 340] on td at bounding box center [720, 330] width 40 height 20
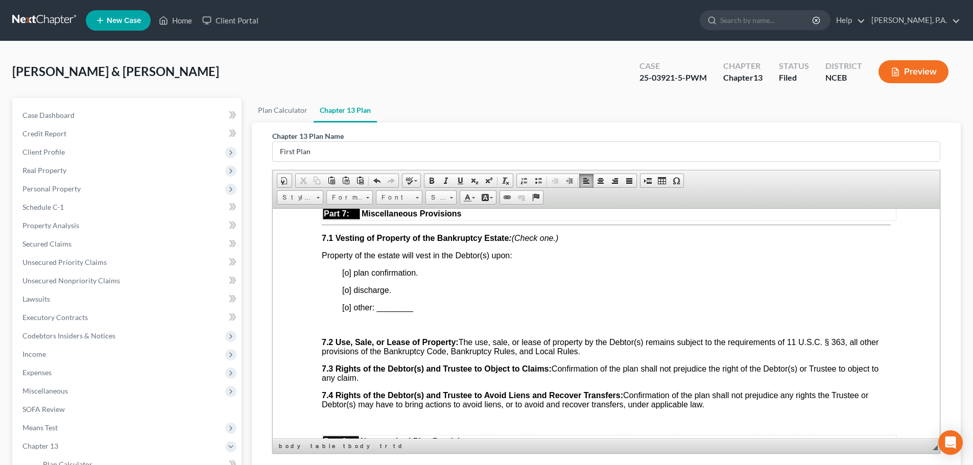
scroll to position [2736, 0]
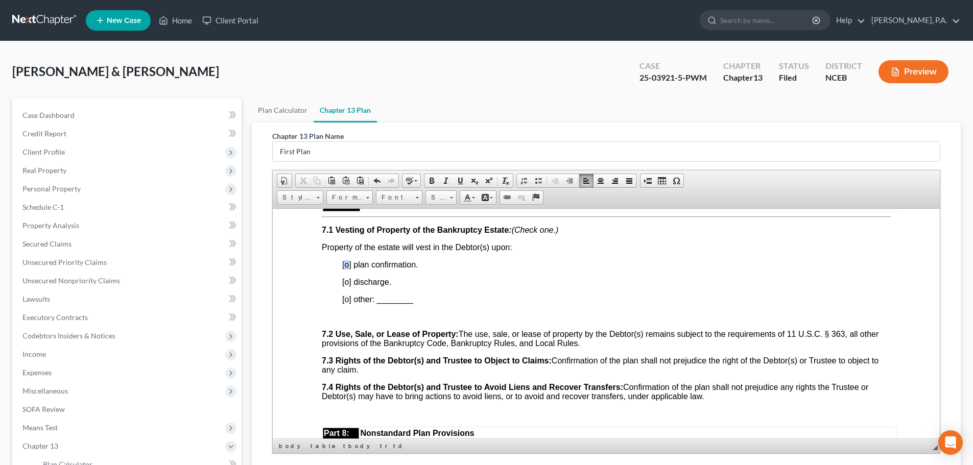
drag, startPoint x: 344, startPoint y: 294, endPoint x: 349, endPoint y: 295, distance: 5.2
click at [349, 269] on span "[o] plan confirmation." at bounding box center [380, 264] width 76 height 9
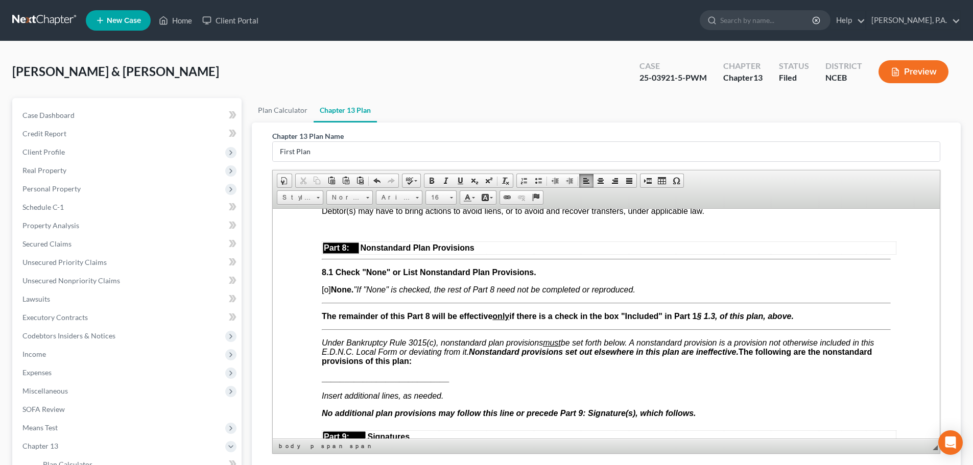
scroll to position [2929, 0]
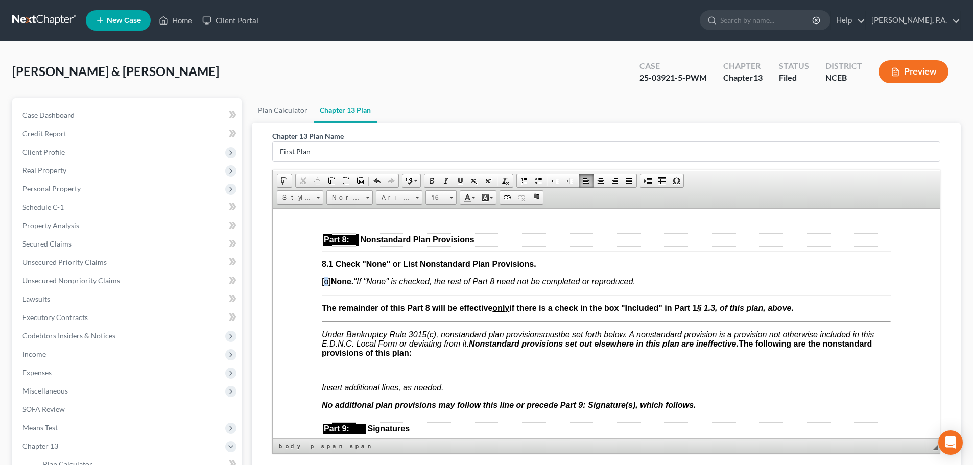
click at [328, 286] on span "[o] None. "If "None" is checked, the rest of Part 8 need not be completed or re…" at bounding box center [479, 281] width 314 height 9
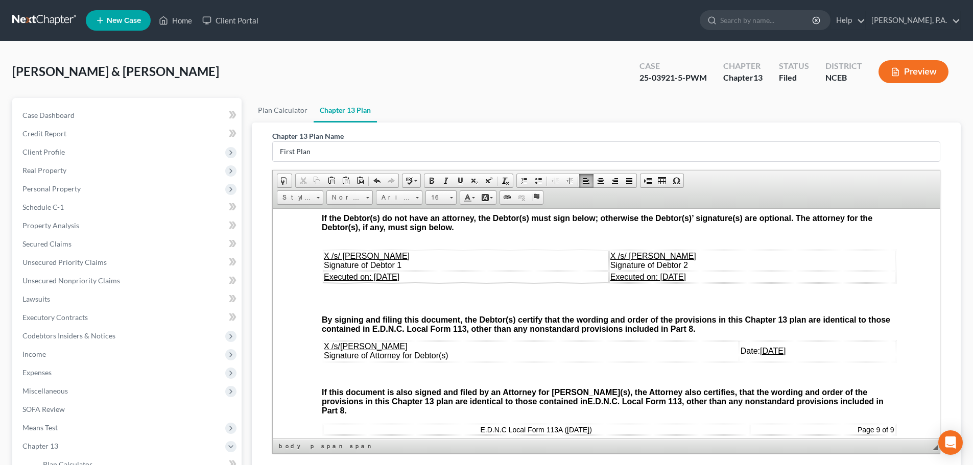
scroll to position [3199, 0]
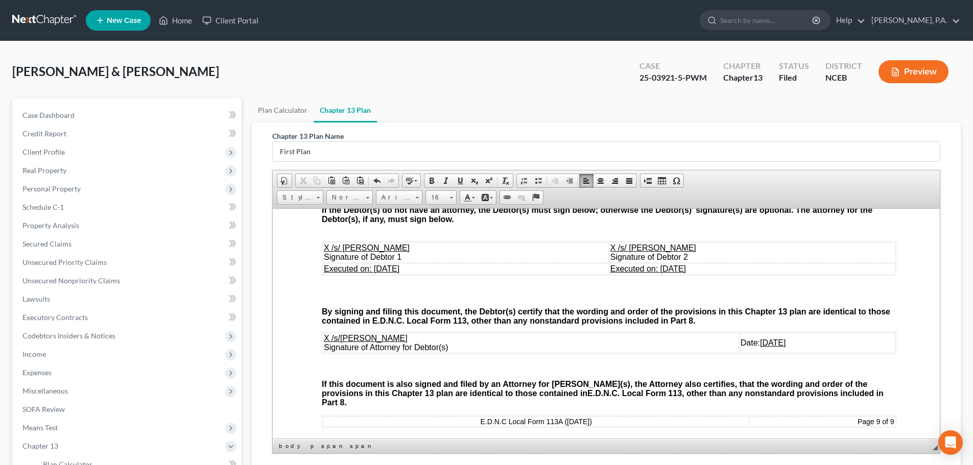
drag, startPoint x: 342, startPoint y: 275, endPoint x: 405, endPoint y: 276, distance: 62.8
click at [405, 263] on td "X /s/ [PERSON_NAME] Signature of Debtor 1" at bounding box center [466, 252] width 286 height 20
drag, startPoint x: 630, startPoint y: 274, endPoint x: 693, endPoint y: 273, distance: 62.8
click at [693, 263] on td "X /s/ [PERSON_NAME] Signature of Debtor 2" at bounding box center [746, 252] width 300 height 20
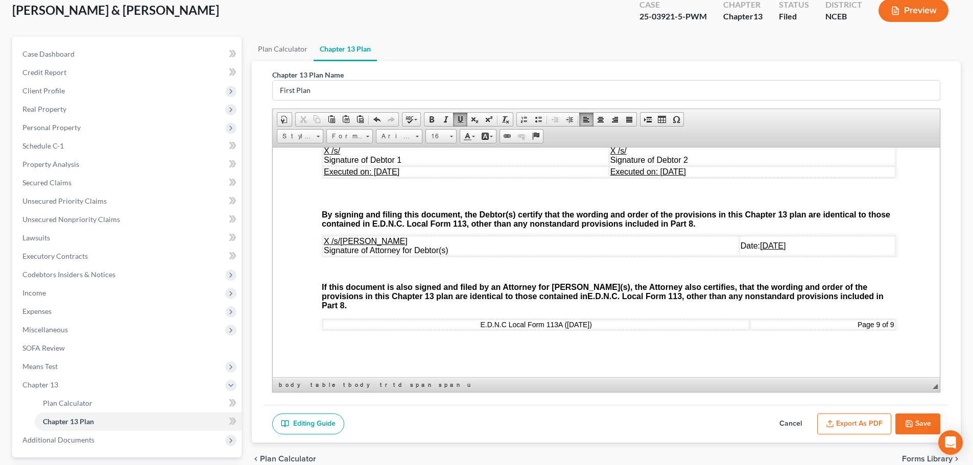
scroll to position [151, 0]
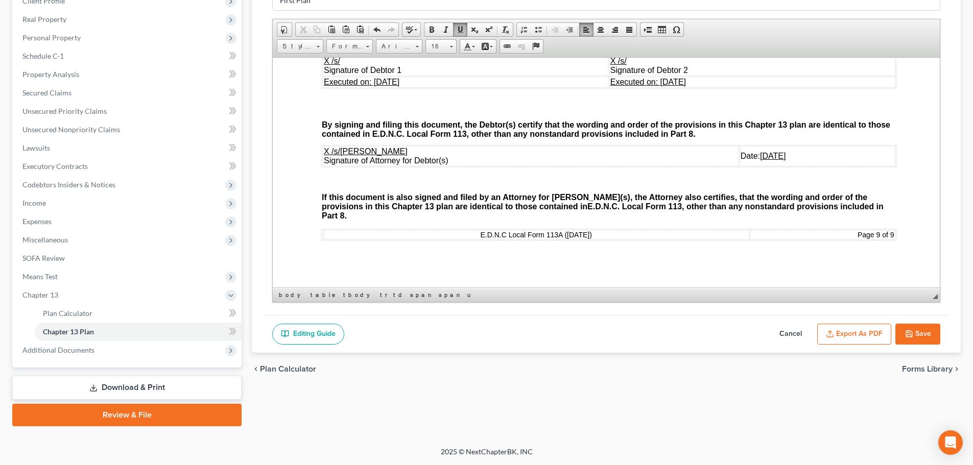
click at [930, 336] on button "Save" at bounding box center [917, 334] width 45 height 21
select select "2"
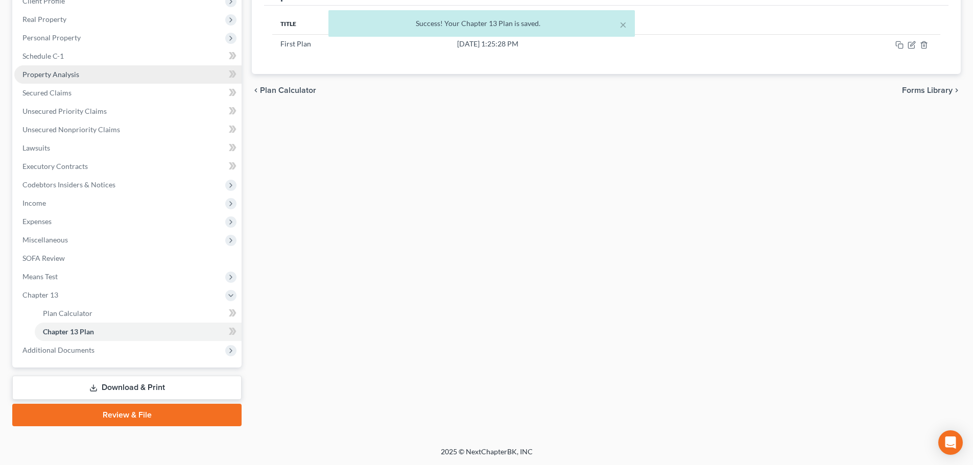
click at [82, 79] on link "Property Analysis" at bounding box center [127, 74] width 227 height 18
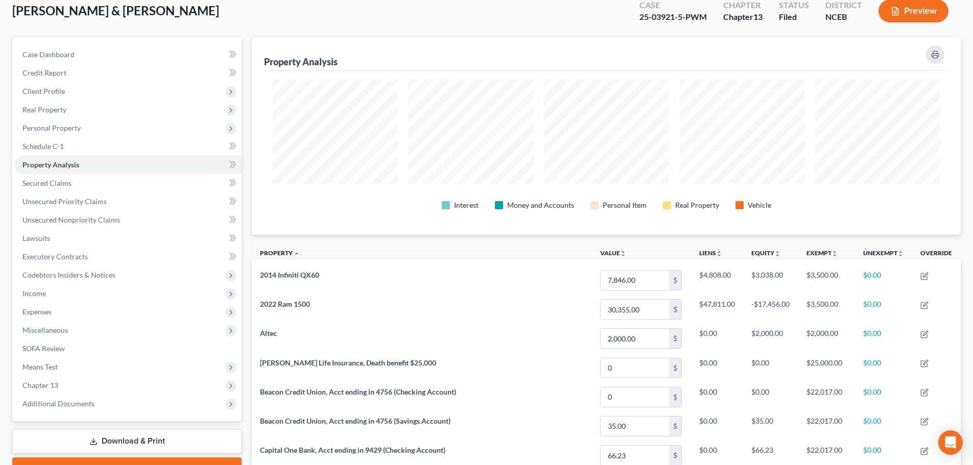
scroll to position [51, 0]
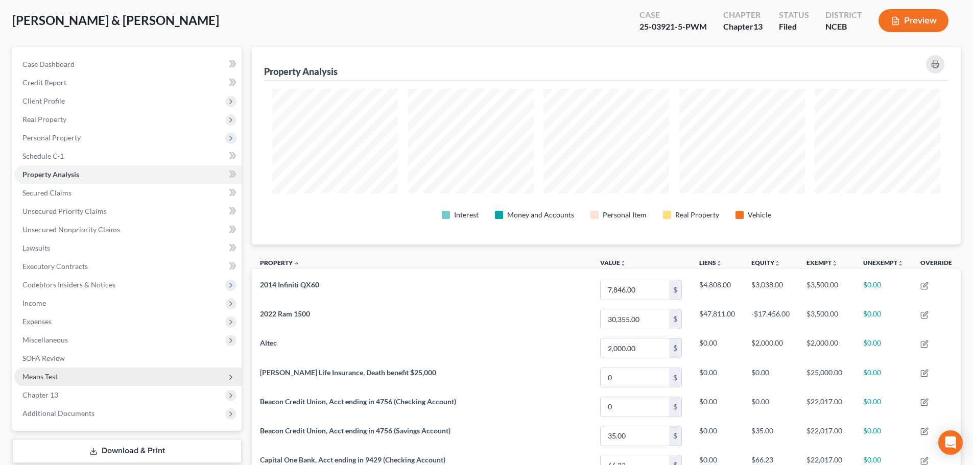
click at [151, 380] on span "Means Test" at bounding box center [127, 377] width 227 height 18
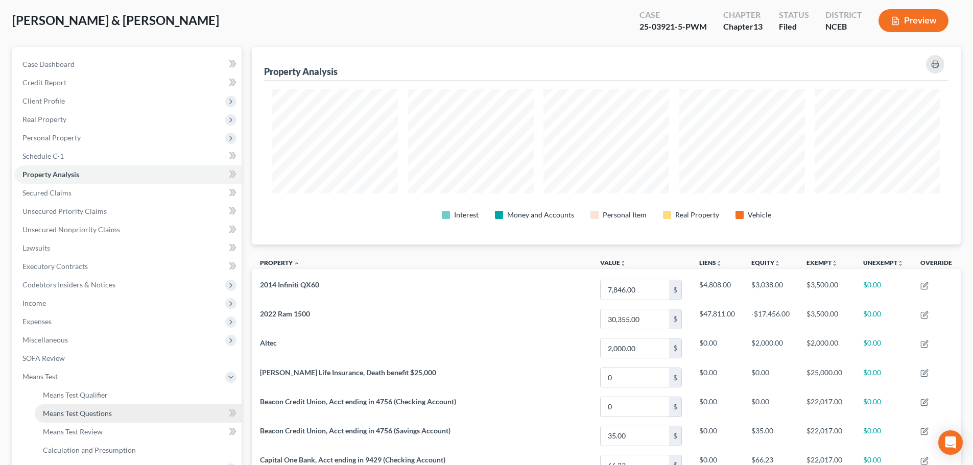
click at [162, 416] on link "Means Test Questions" at bounding box center [138, 414] width 207 height 18
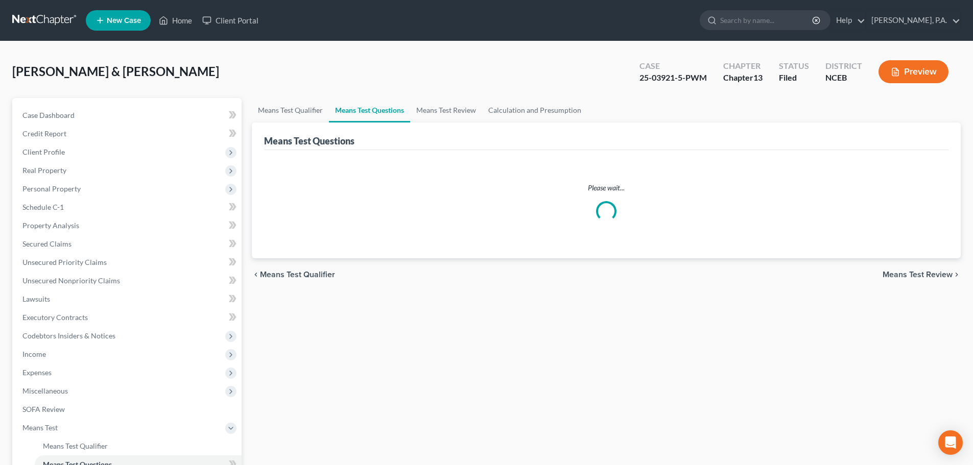
select select "2"
select select "1"
select select "60"
select select "1"
select select "60"
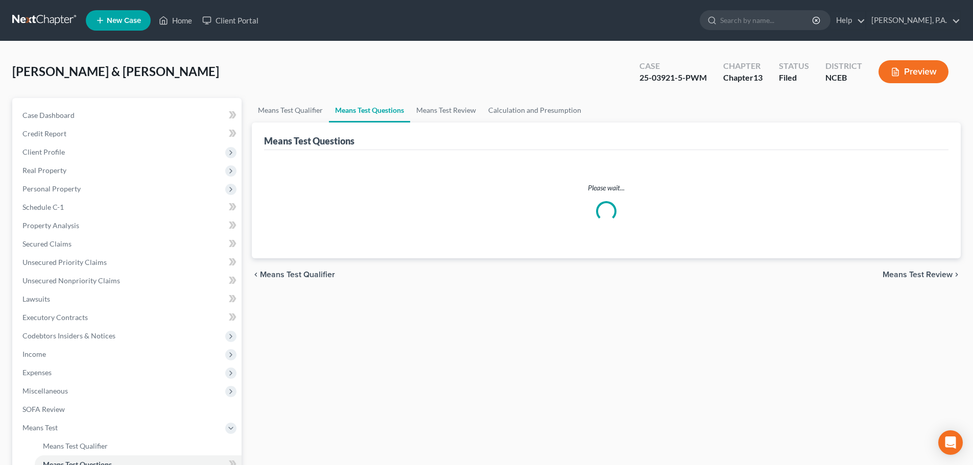
select select "0"
select select "60"
select select "2"
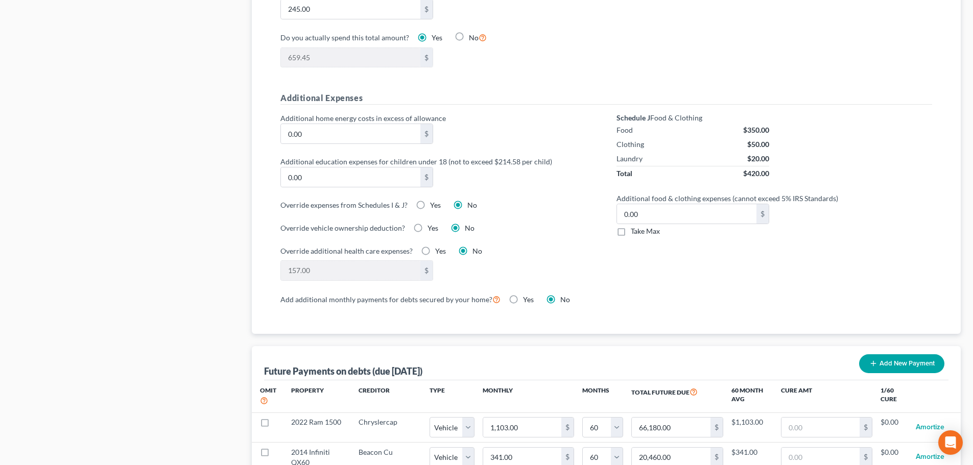
scroll to position [1014, 0]
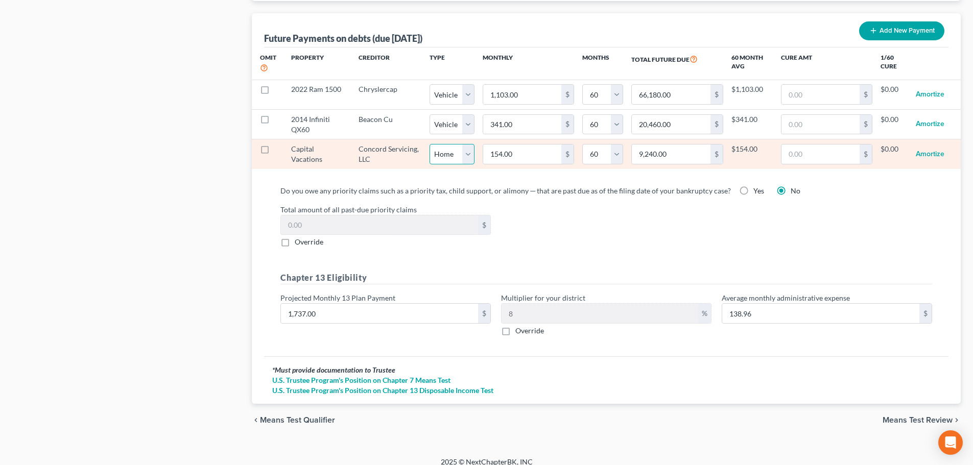
click at [462, 144] on select "Select Home Vehicle Other" at bounding box center [452, 154] width 45 height 20
select select "2"
click at [430, 144] on select "Select Home Vehicle Other" at bounding box center [452, 154] width 45 height 20
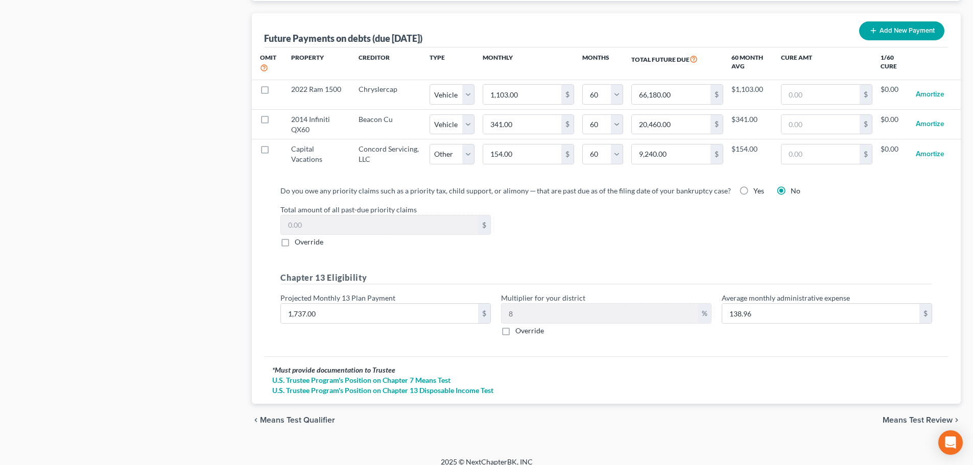
select select "2"
select select "60"
click at [511, 177] on div "Do you owe any priority claims such as a priority tax, child support, or alimon…" at bounding box center [606, 267] width 684 height 180
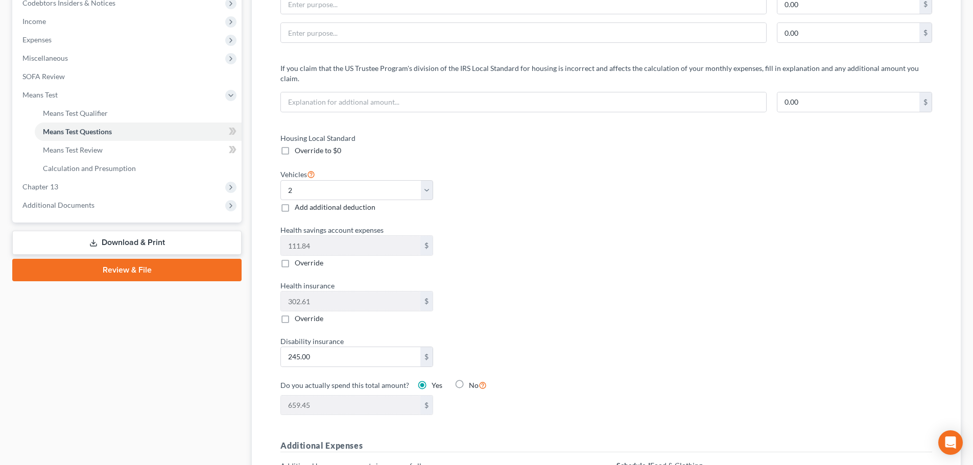
scroll to position [0, 0]
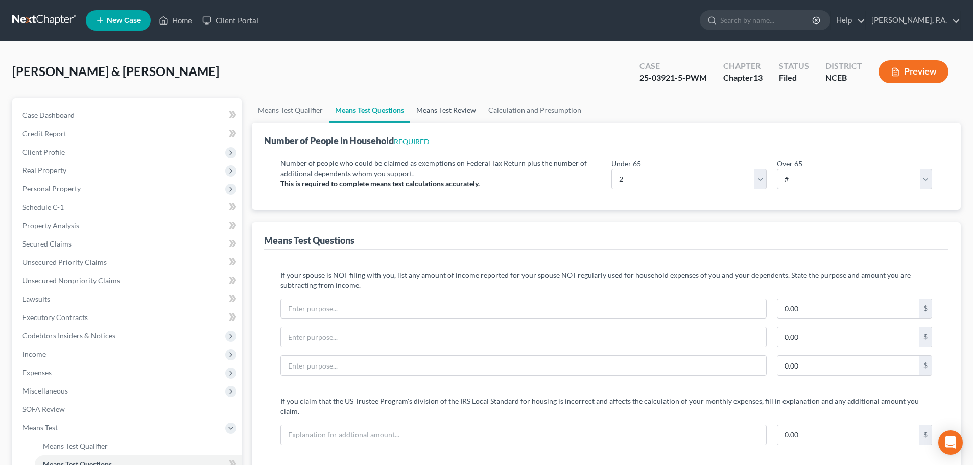
click at [437, 113] on link "Means Test Review" at bounding box center [446, 110] width 72 height 25
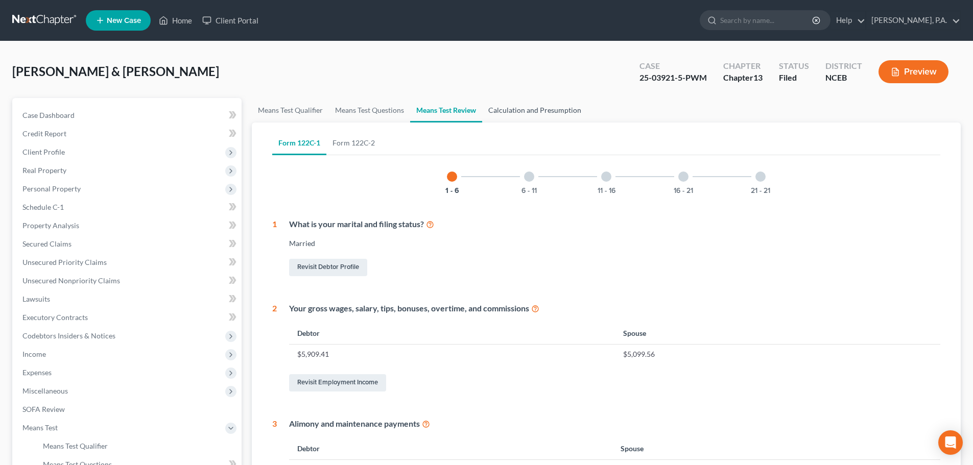
click at [531, 102] on link "Calculation and Presumption" at bounding box center [534, 110] width 105 height 25
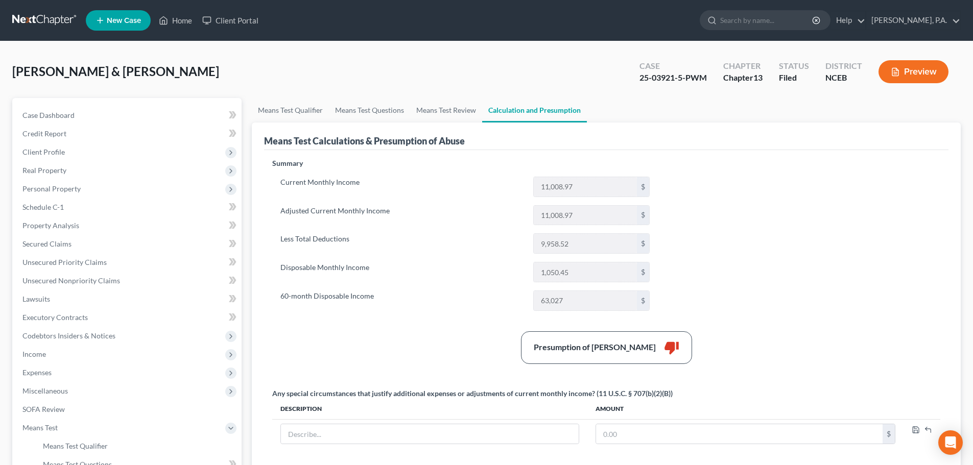
scroll to position [195, 0]
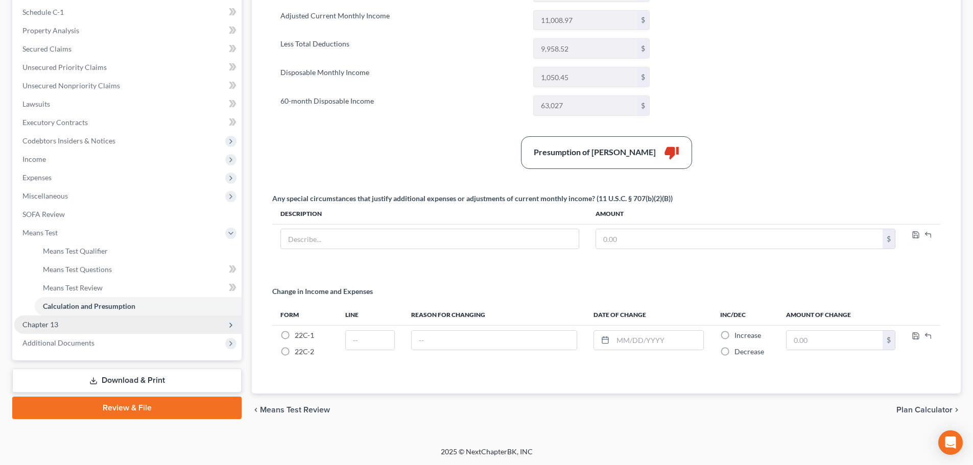
click at [185, 317] on span "Chapter 13" at bounding box center [127, 325] width 227 height 18
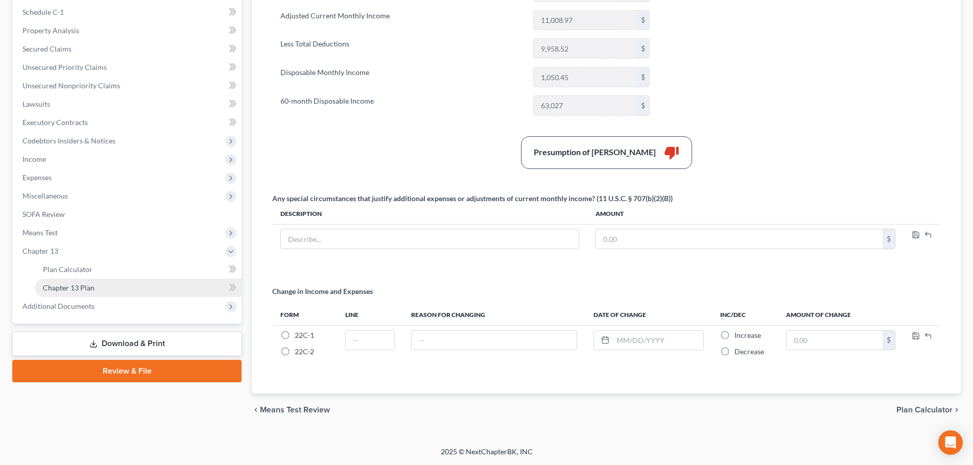
click at [198, 286] on link "Chapter 13 Plan" at bounding box center [138, 288] width 207 height 18
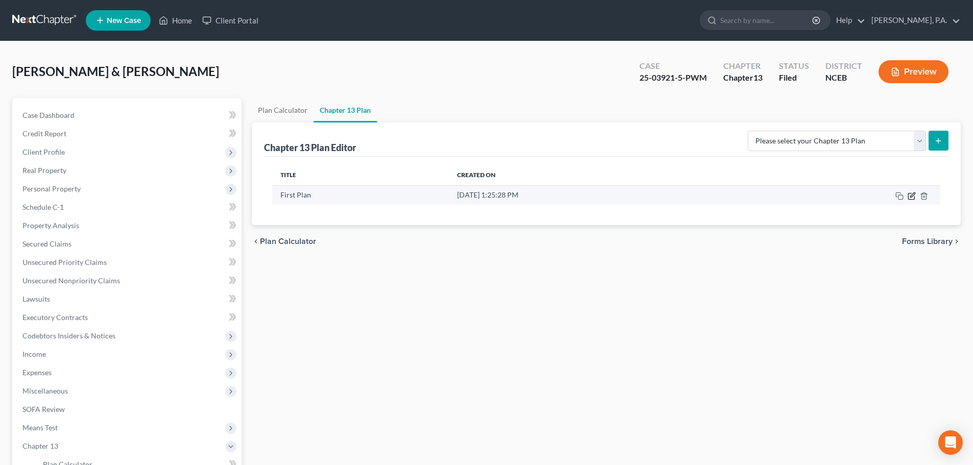
click at [914, 199] on icon "button" at bounding box center [911, 196] width 6 height 6
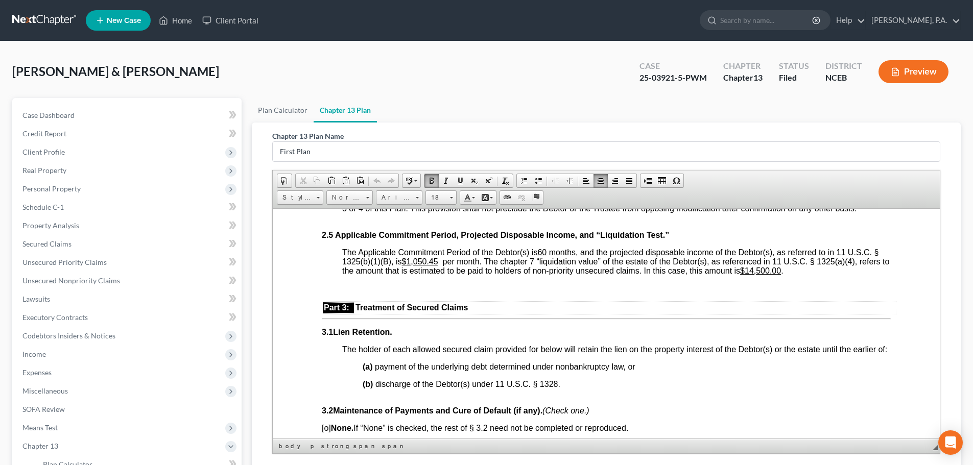
scroll to position [846, 0]
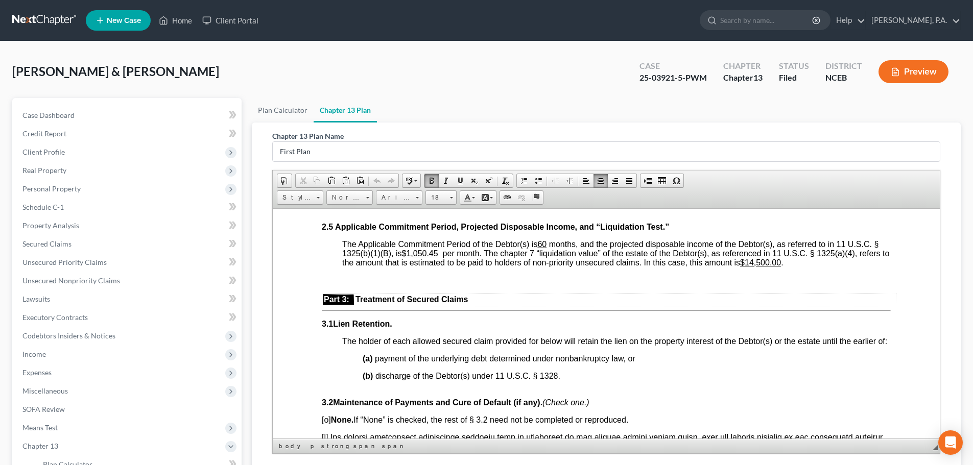
drag, startPoint x: 935, startPoint y: 246, endPoint x: 1214, endPoint y: 482, distance: 364.6
drag, startPoint x: 432, startPoint y: 265, endPoint x: 438, endPoint y: 265, distance: 6.6
click at [438, 257] on u "$1,050.45​" at bounding box center [419, 253] width 36 height 9
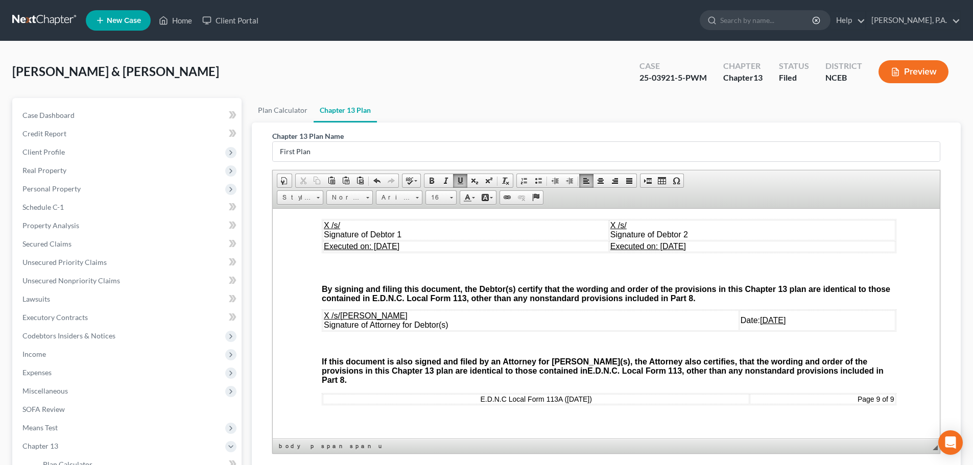
scroll to position [3260, 0]
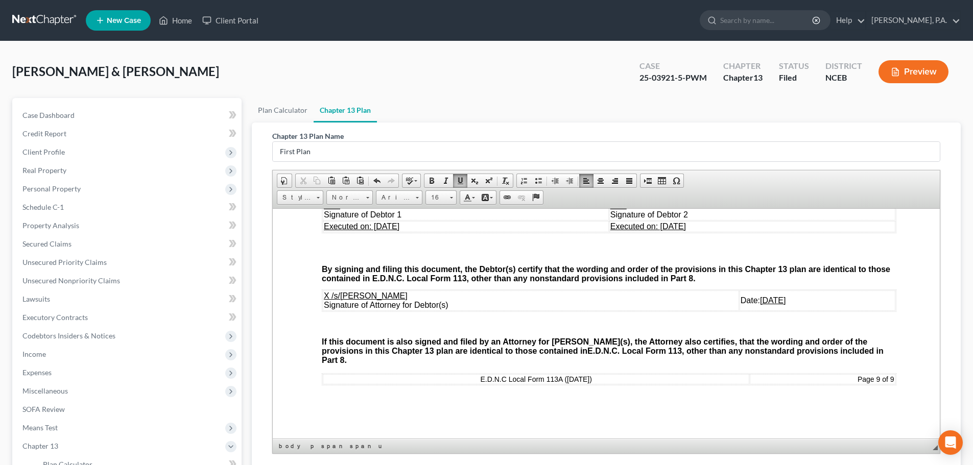
drag, startPoint x: 936, startPoint y: 274, endPoint x: 1253, endPoint y: 633, distance: 478.8
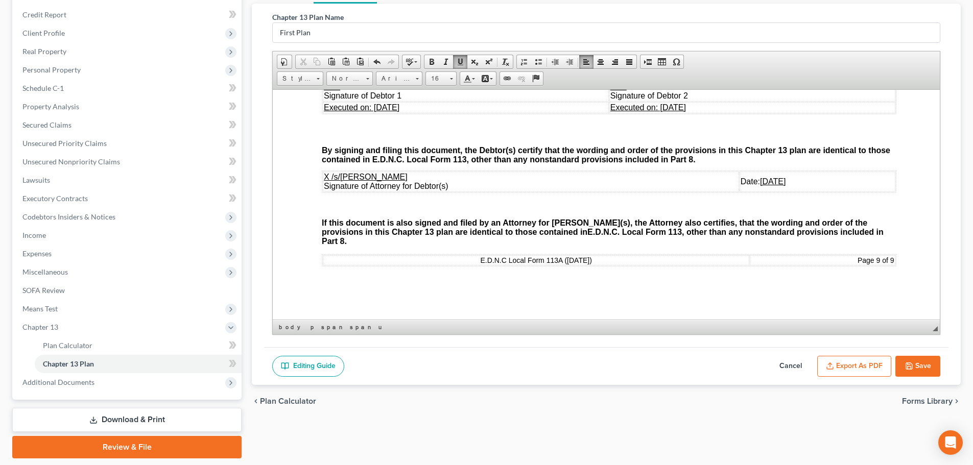
scroll to position [151, 0]
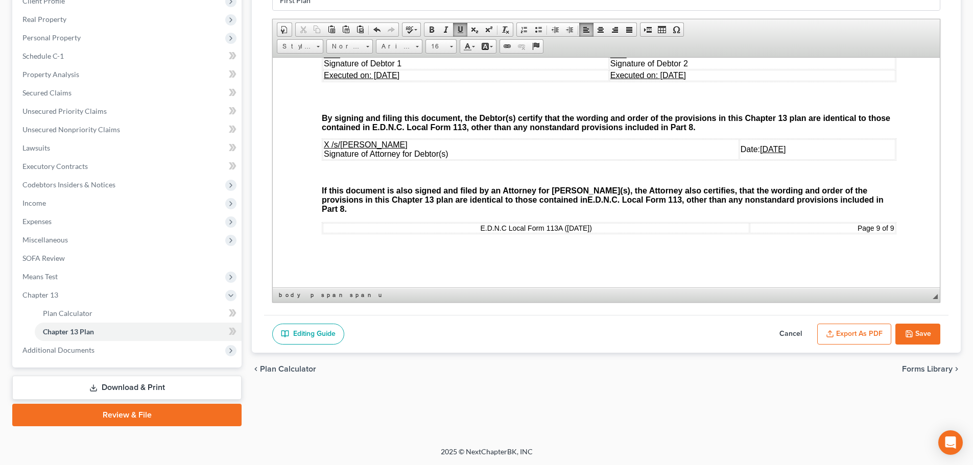
click at [919, 333] on button "Save" at bounding box center [917, 334] width 45 height 21
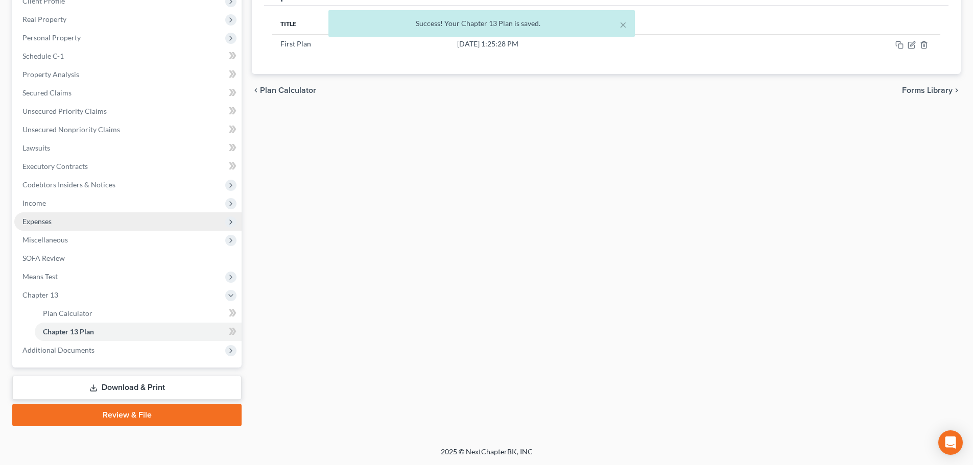
click at [138, 214] on span "Expenses" at bounding box center [127, 221] width 227 height 18
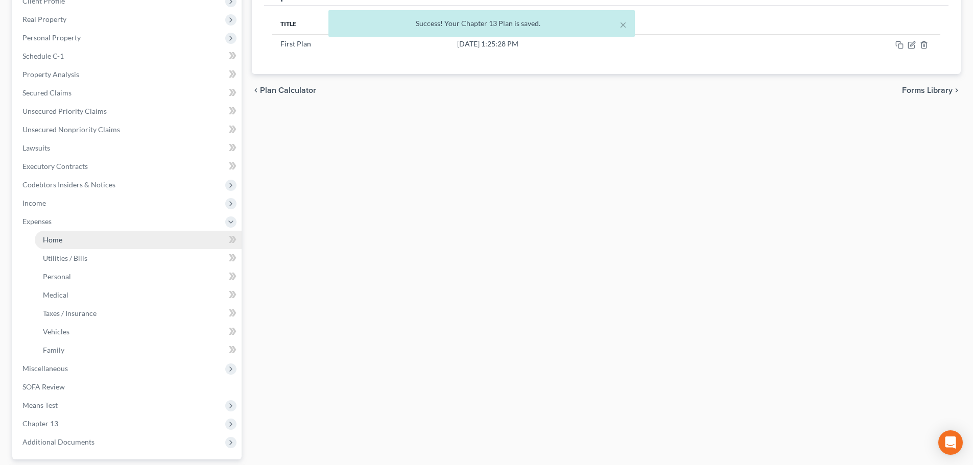
click at [182, 238] on link "Home" at bounding box center [138, 240] width 207 height 18
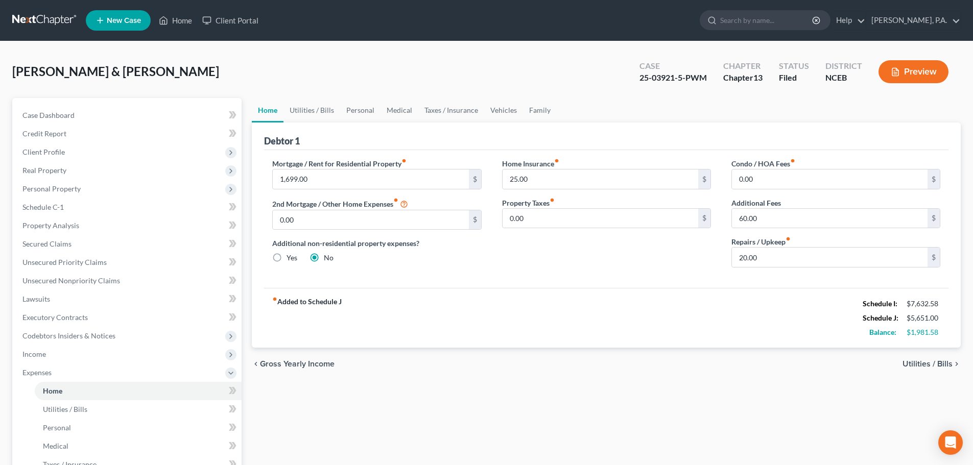
scroll to position [243, 0]
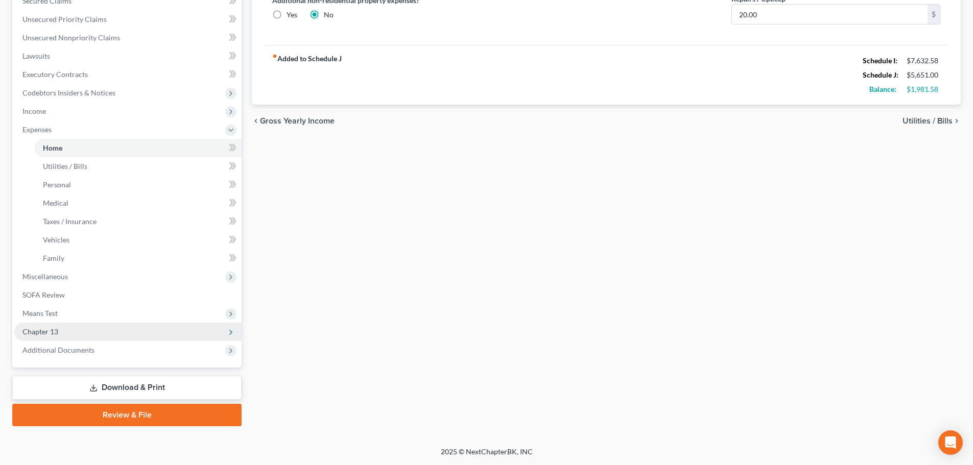
click at [207, 329] on span "Chapter 13" at bounding box center [127, 332] width 227 height 18
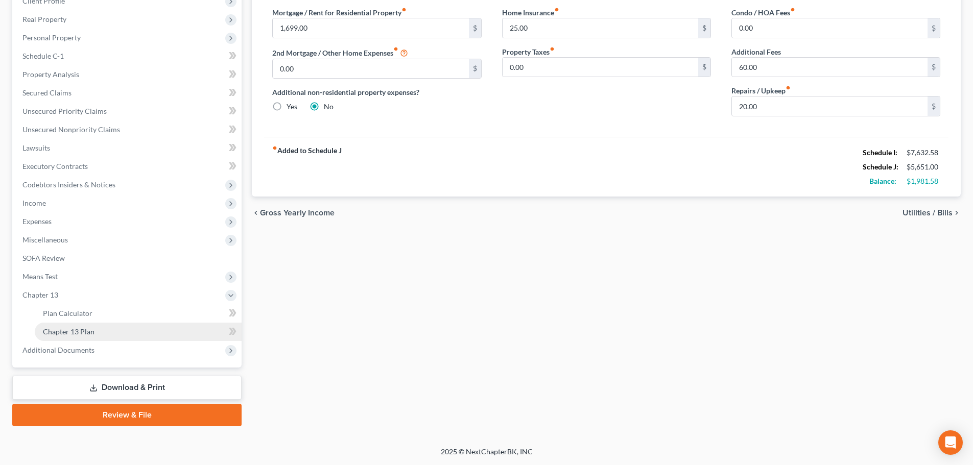
click at [207, 326] on link "Chapter 13 Plan" at bounding box center [138, 332] width 207 height 18
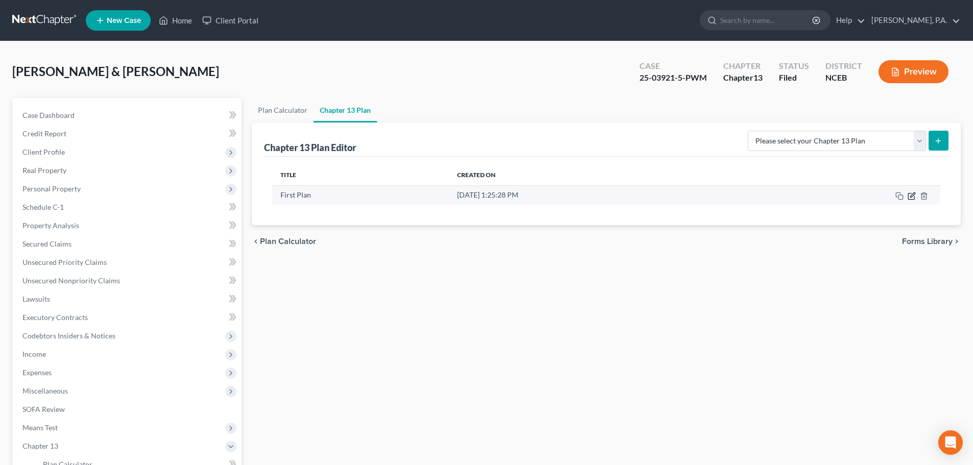
click at [912, 199] on icon "button" at bounding box center [911, 196] width 6 height 6
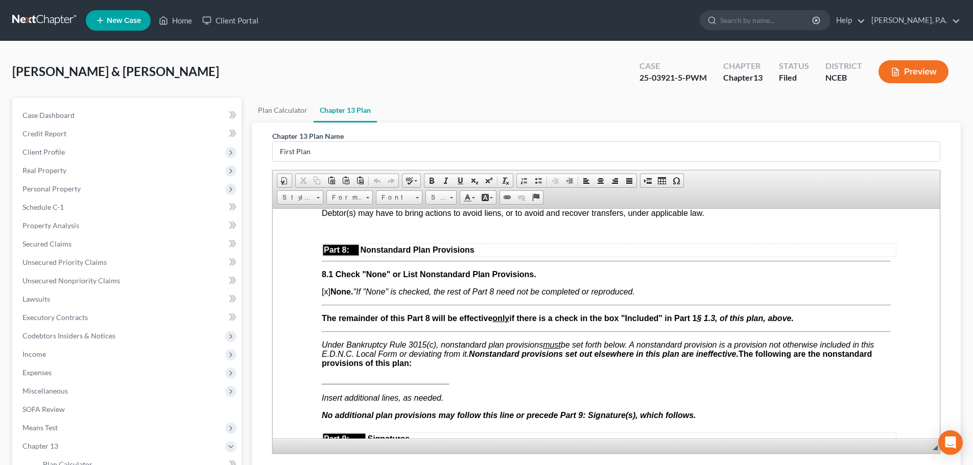
scroll to position [2579, 0]
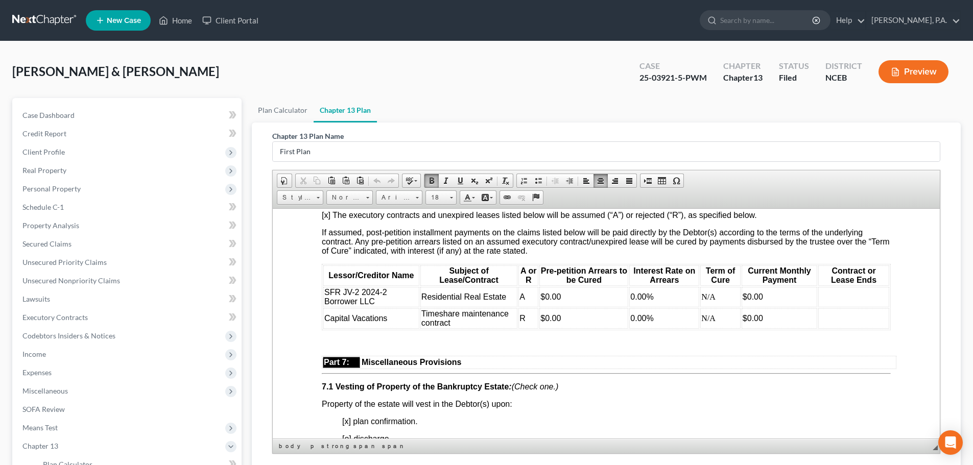
click at [743, 301] on span "$0.00" at bounding box center [753, 296] width 20 height 9
click at [768, 328] on td "$0.00" at bounding box center [779, 318] width 77 height 20
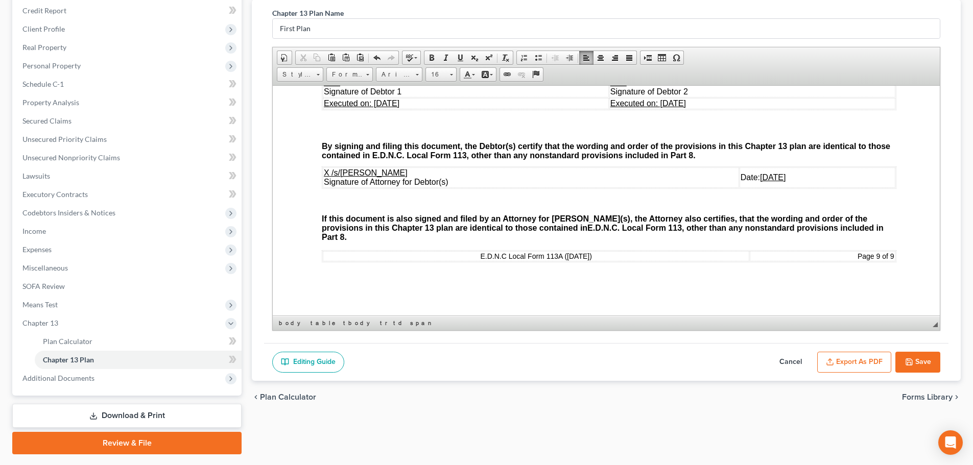
scroll to position [151, 0]
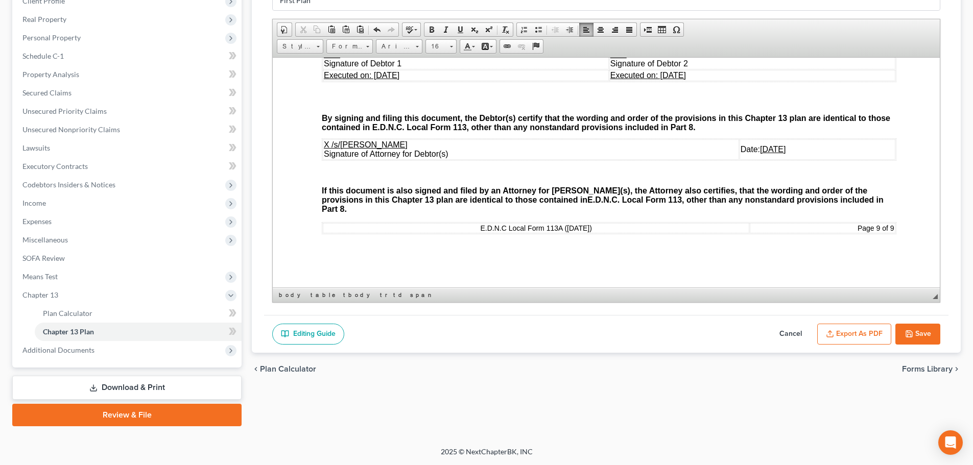
click at [913, 333] on icon "button" at bounding box center [909, 334] width 8 height 8
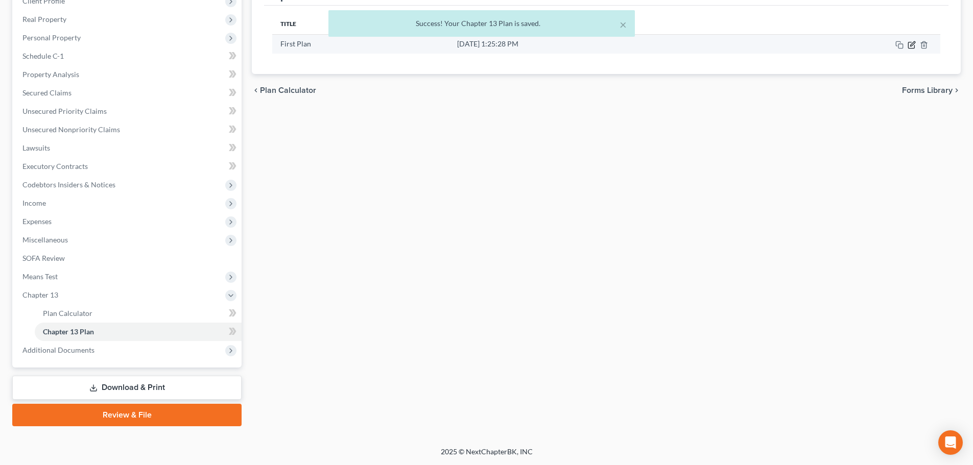
click at [911, 45] on icon "button" at bounding box center [912, 45] width 8 height 8
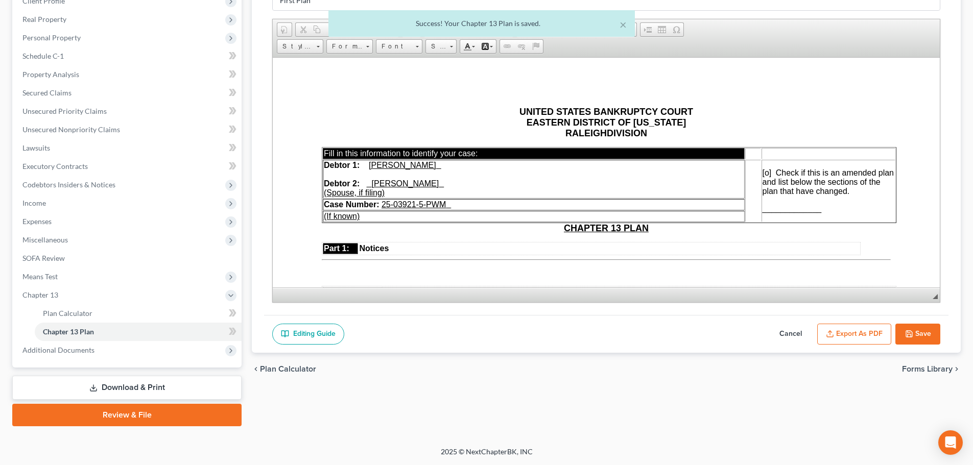
scroll to position [0, 0]
click at [847, 330] on button "Export as PDF" at bounding box center [854, 334] width 74 height 21
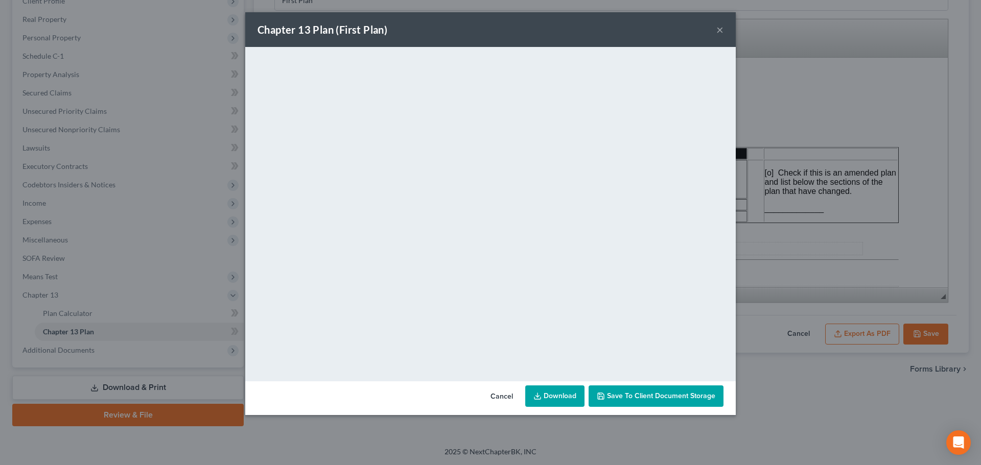
click at [557, 394] on link "Download" at bounding box center [554, 396] width 59 height 21
click at [404, 32] on div "Chapter 13 Plan (First Plan) ×" at bounding box center [490, 29] width 490 height 35
click at [720, 28] on button "×" at bounding box center [719, 29] width 7 height 12
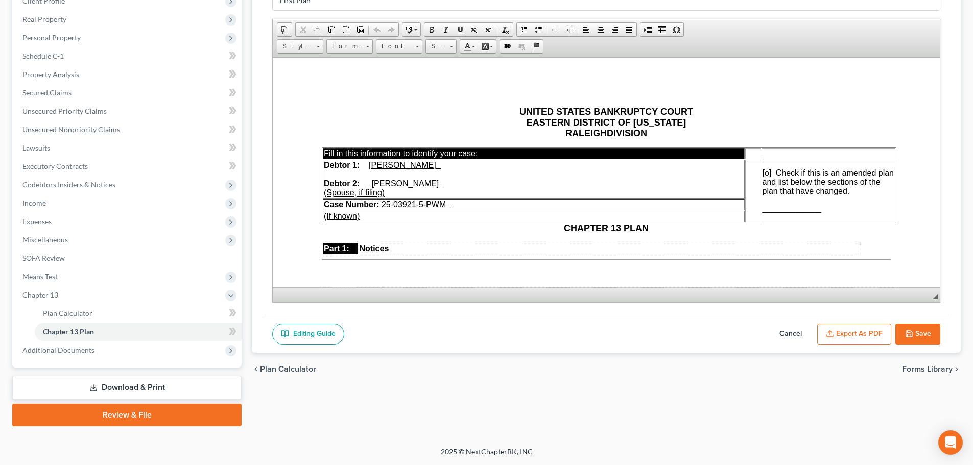
click at [410, 353] on div "chevron_left Plan Calculator Forms Library chevron_right" at bounding box center [606, 369] width 709 height 33
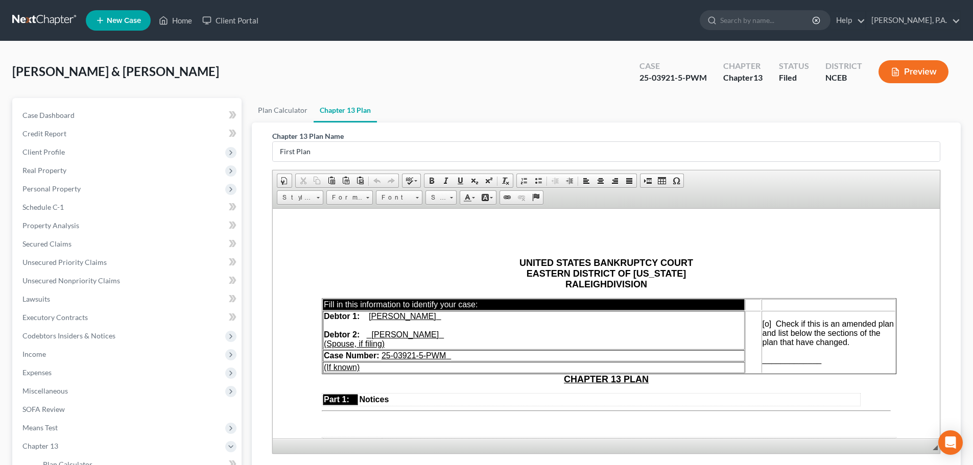
click at [35, 20] on link at bounding box center [44, 20] width 65 height 18
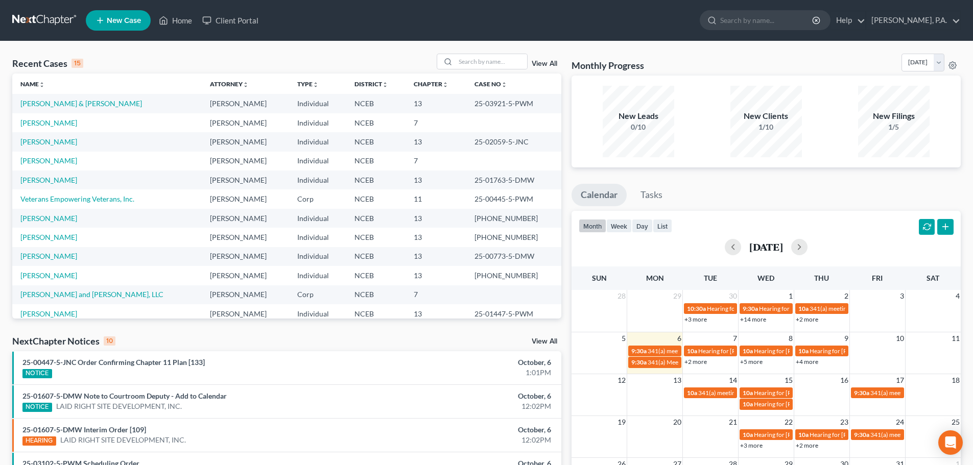
click at [40, 245] on td "[PERSON_NAME]" at bounding box center [106, 237] width 189 height 19
click at [38, 241] on link "[PERSON_NAME]" at bounding box center [48, 237] width 57 height 9
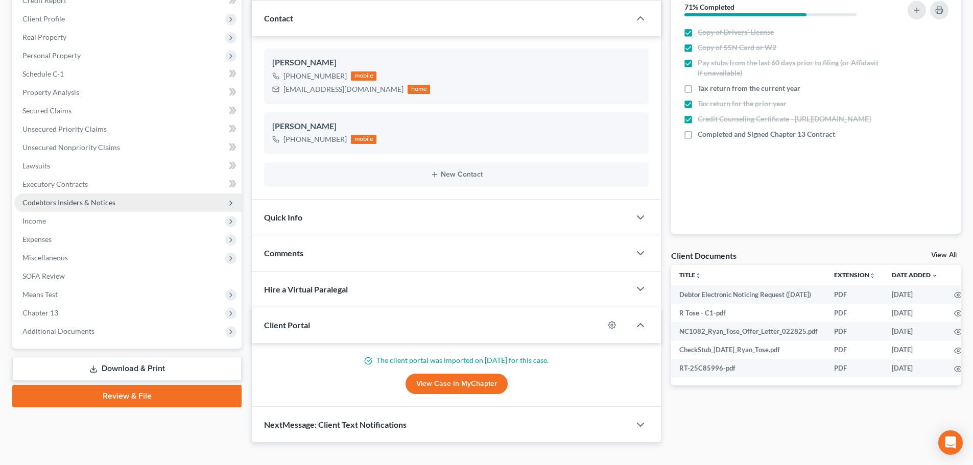
scroll to position [150, 0]
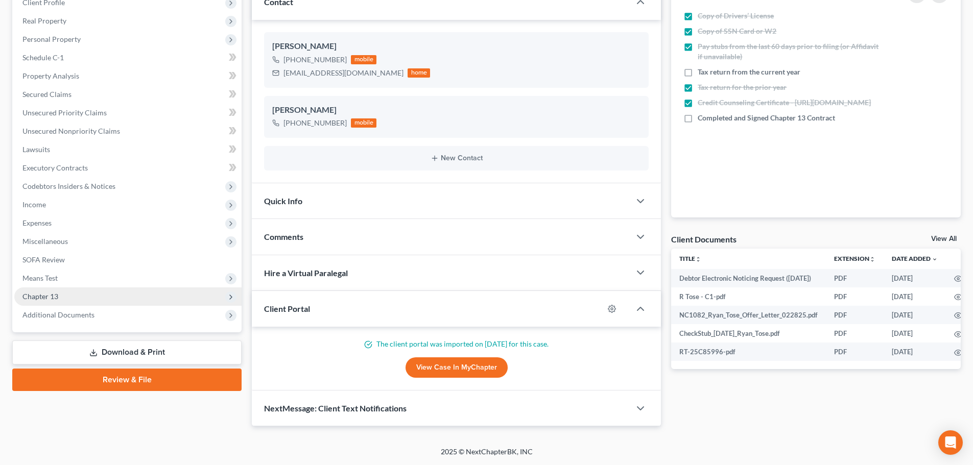
click at [120, 293] on span "Chapter 13" at bounding box center [127, 297] width 227 height 18
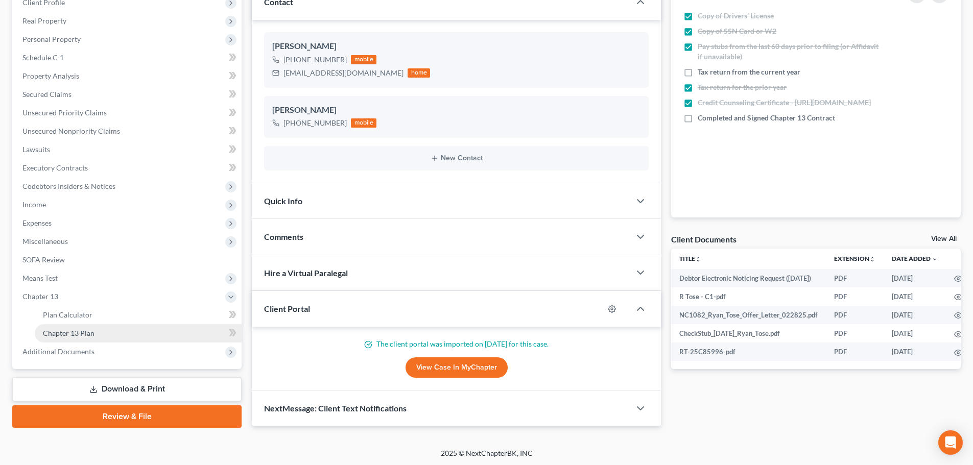
click at [132, 327] on link "Chapter 13 Plan" at bounding box center [138, 333] width 207 height 18
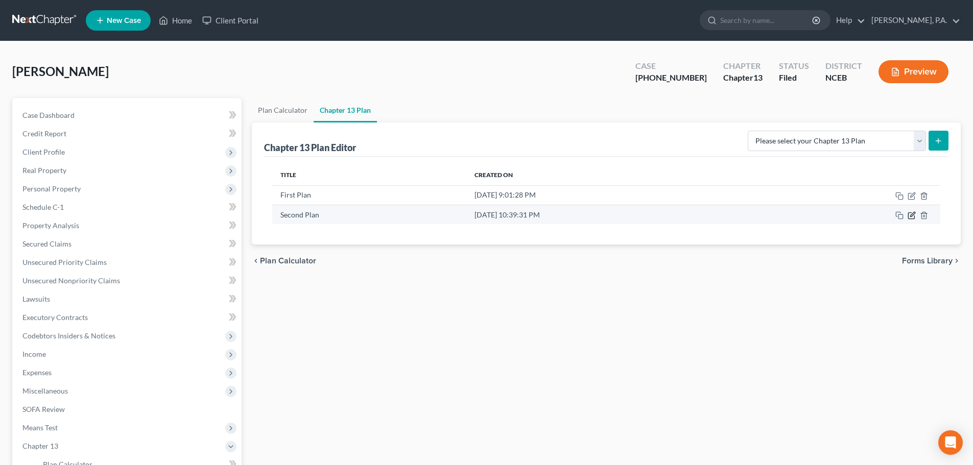
click at [913, 216] on icon "button" at bounding box center [912, 215] width 8 height 8
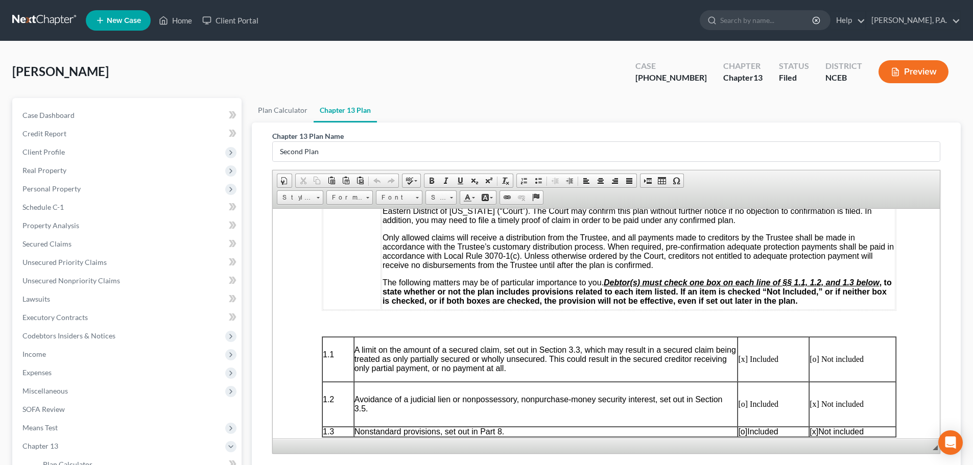
scroll to position [681, 0]
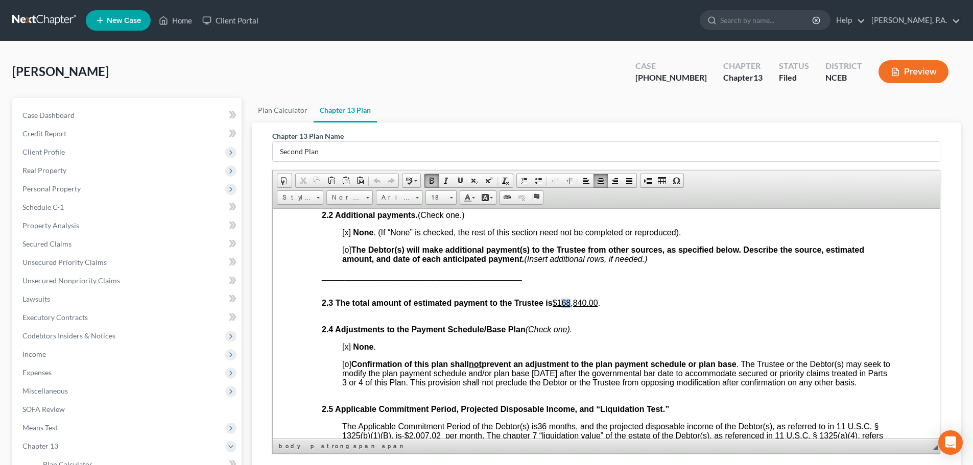
drag, startPoint x: 563, startPoint y: 304, endPoint x: 573, endPoint y: 303, distance: 9.7
click at [573, 303] on u "$168,840.00" at bounding box center [575, 302] width 45 height 9
drag, startPoint x: 577, startPoint y: 301, endPoint x: 583, endPoint y: 301, distance: 6.1
click at [583, 301] on u "$170,840.00" at bounding box center [575, 302] width 45 height 9
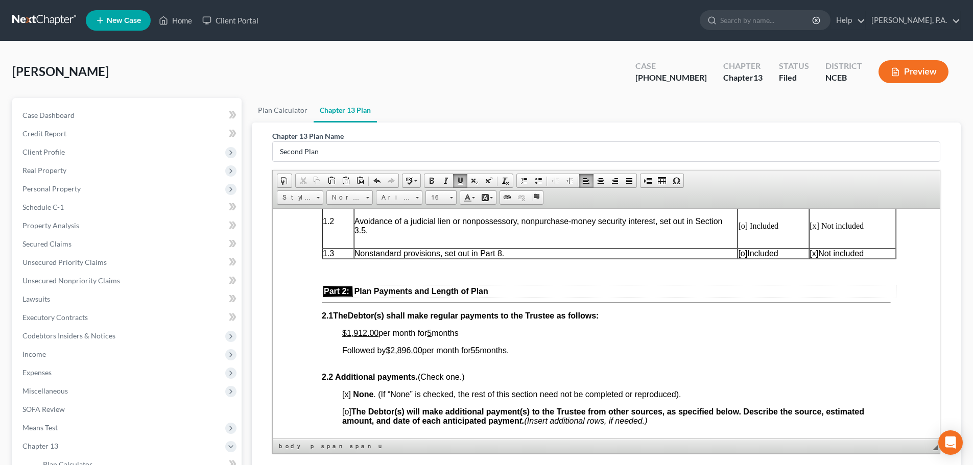
scroll to position [528, 0]
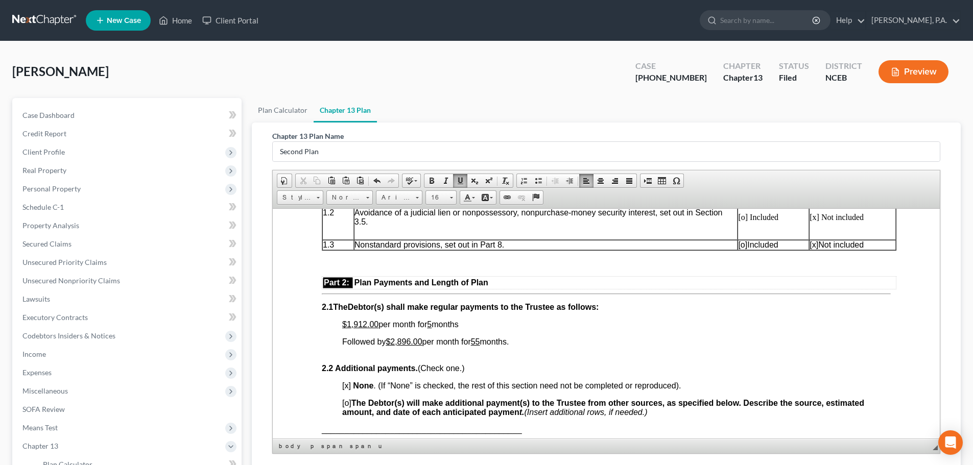
drag, startPoint x: 935, startPoint y: 226, endPoint x: 1222, endPoint y: 466, distance: 374.5
drag, startPoint x: 347, startPoint y: 325, endPoint x: 366, endPoint y: 322, distance: 19.1
click at [366, 322] on u "$1,912.00" at bounding box center [360, 324] width 36 height 9
drag, startPoint x: 401, startPoint y: 339, endPoint x: 411, endPoint y: 340, distance: 9.8
click at [411, 340] on u "$2,896.00" at bounding box center [404, 341] width 36 height 9
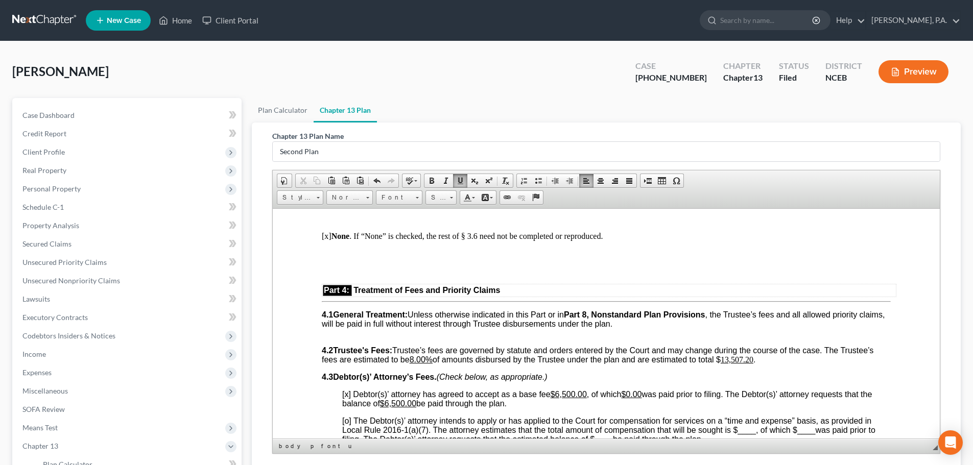
scroll to position [1829, 0]
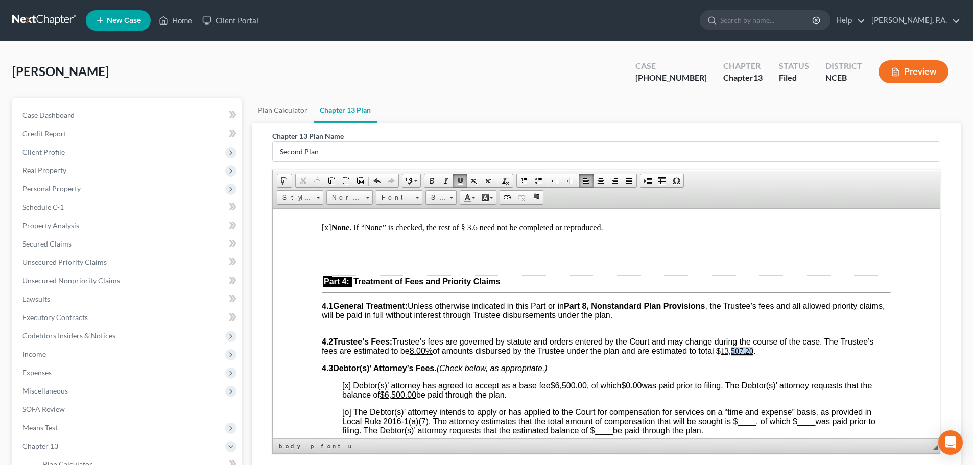
drag, startPoint x: 736, startPoint y: 370, endPoint x: 756, endPoint y: 371, distance: 19.9
click at [753, 355] on u "13,507.20" at bounding box center [737, 350] width 33 height 9
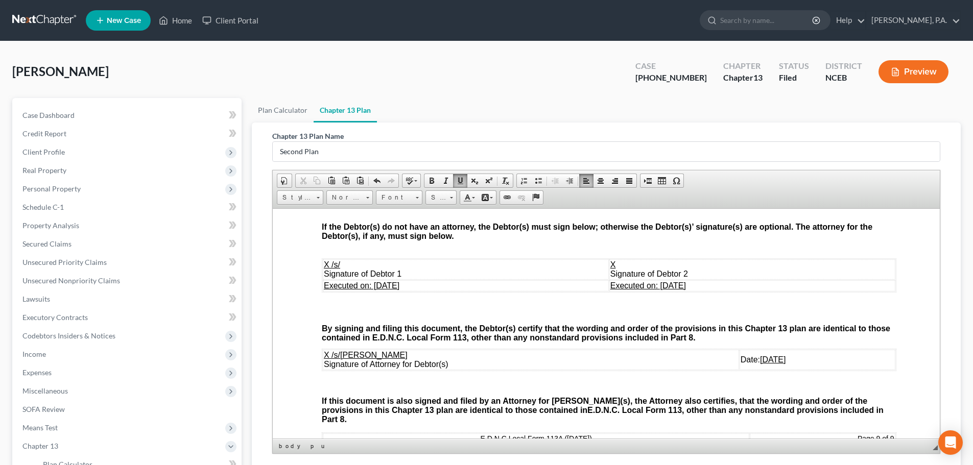
scroll to position [3241, 0]
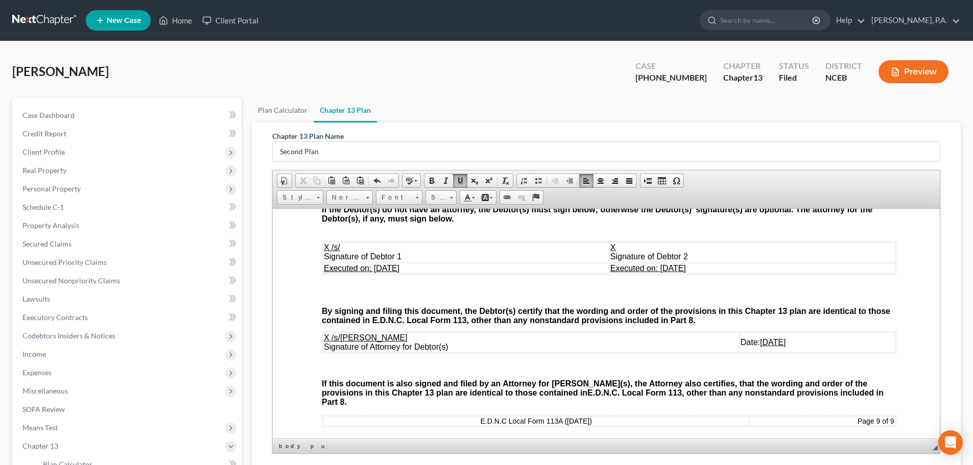
click at [380, 272] on span "Executed on: 09/30/2025" at bounding box center [362, 268] width 76 height 9
drag, startPoint x: 374, startPoint y: 286, endPoint x: 383, endPoint y: 287, distance: 8.2
click at [383, 272] on span "Executed on: 09/30/2025" at bounding box center [362, 268] width 76 height 9
drag, startPoint x: 386, startPoint y: 286, endPoint x: 394, endPoint y: 289, distance: 8.1
click at [394, 272] on span "Executed on: 10/30/2025" at bounding box center [362, 268] width 76 height 9
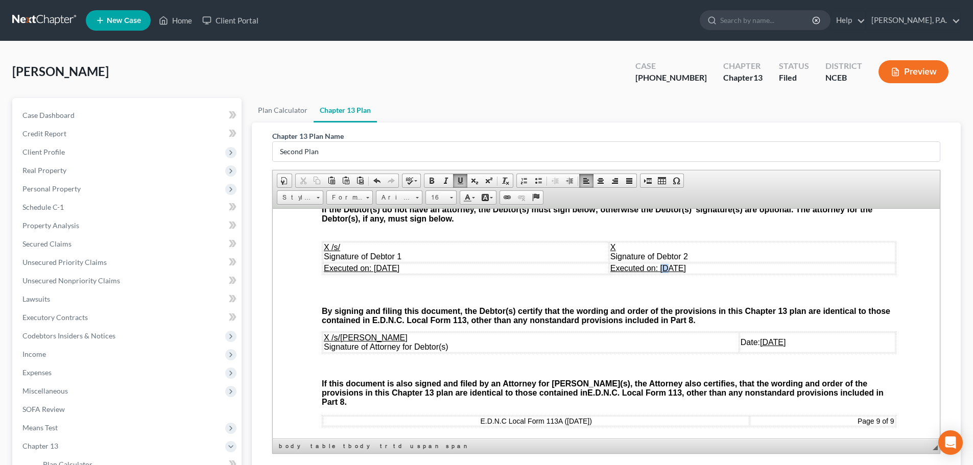
drag, startPoint x: 660, startPoint y: 286, endPoint x: 669, endPoint y: 288, distance: 8.4
click at [669, 272] on span "Executed on: 09/30/2025" at bounding box center [648, 268] width 76 height 9
click at [678, 272] on span "Executed on: 10/30/2025" at bounding box center [648, 268] width 76 height 9
drag, startPoint x: 725, startPoint y: 361, endPoint x: 731, endPoint y: 361, distance: 6.6
click at [760, 346] on u "09/30/2025" at bounding box center [773, 342] width 26 height 9
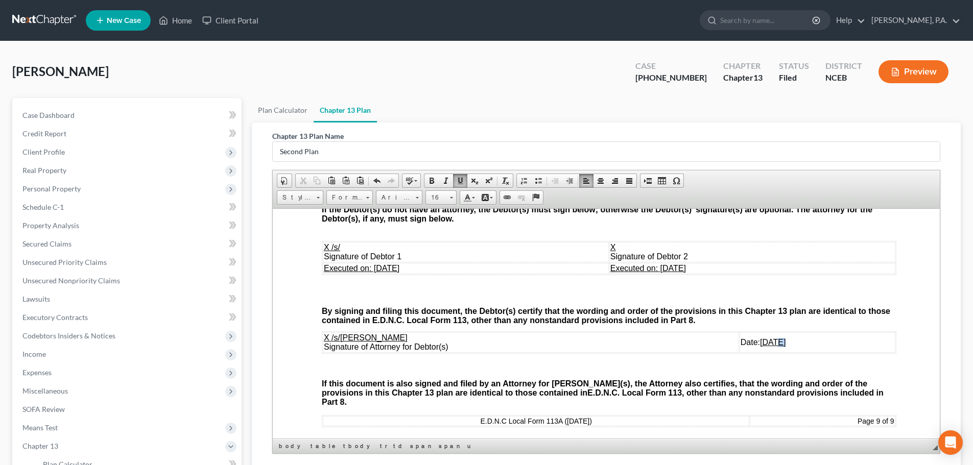
drag, startPoint x: 737, startPoint y: 361, endPoint x: 742, endPoint y: 361, distance: 5.6
click at [760, 346] on u "10/30/2025" at bounding box center [773, 342] width 26 height 9
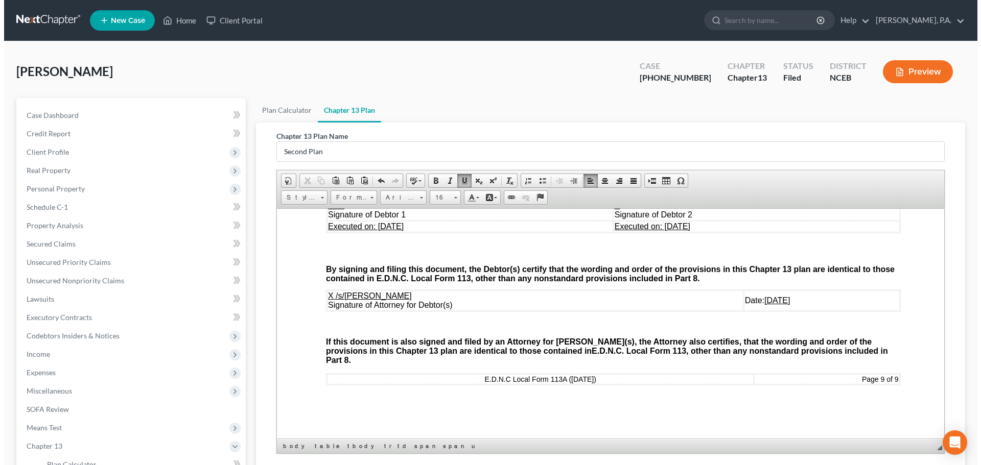
scroll to position [151, 0]
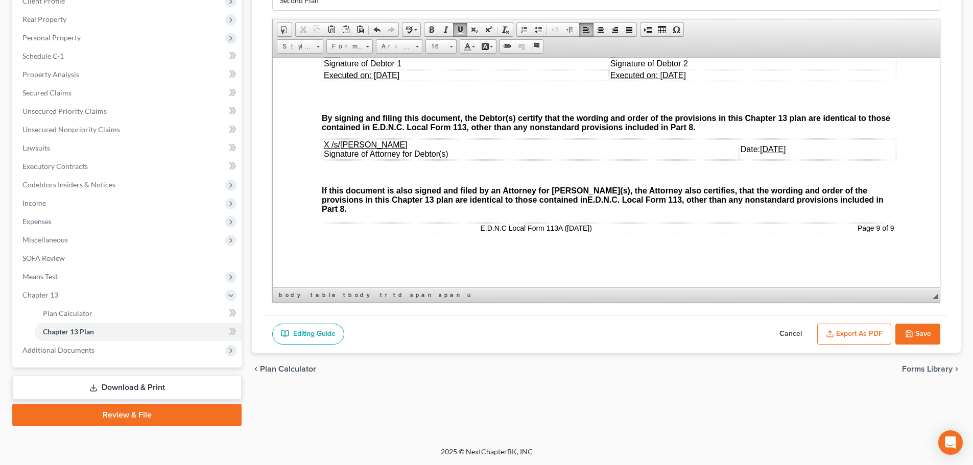
click at [865, 333] on button "Export as PDF" at bounding box center [854, 334] width 74 height 21
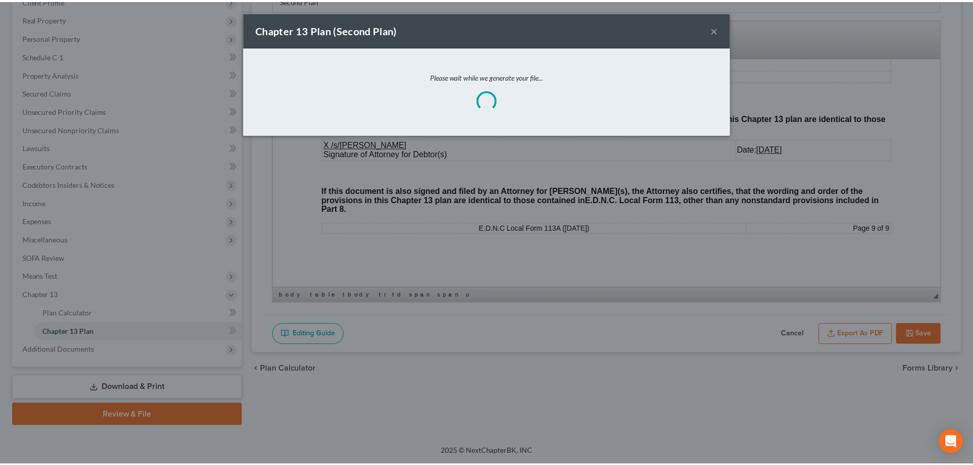
scroll to position [3274, 0]
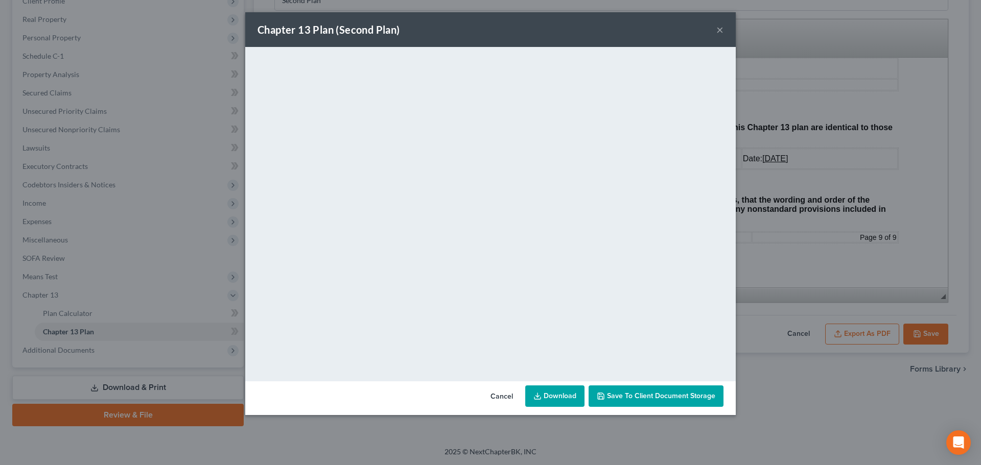
click at [549, 402] on link "Download" at bounding box center [554, 396] width 59 height 21
click at [722, 29] on button "×" at bounding box center [719, 29] width 7 height 12
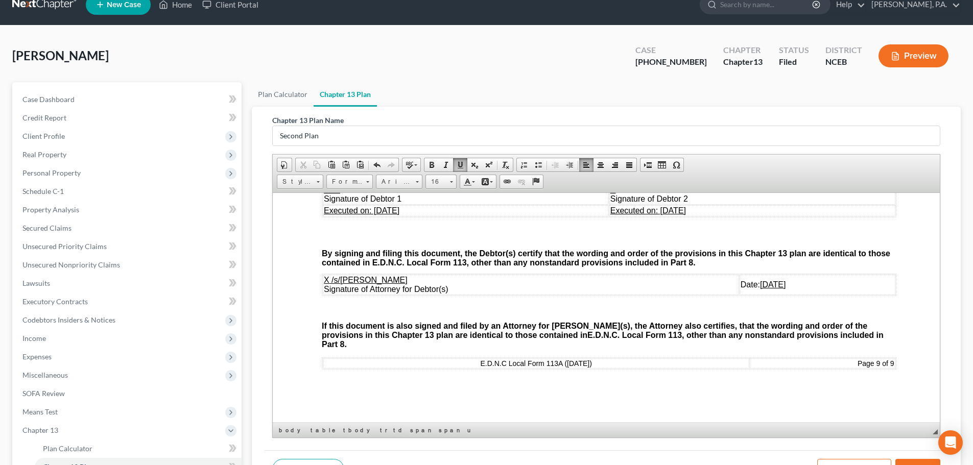
scroll to position [0, 0]
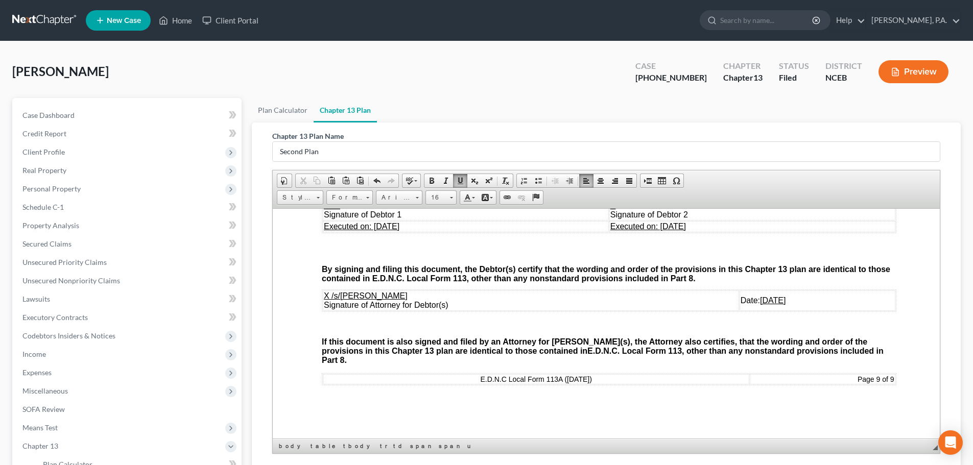
click at [46, 19] on link at bounding box center [44, 20] width 65 height 18
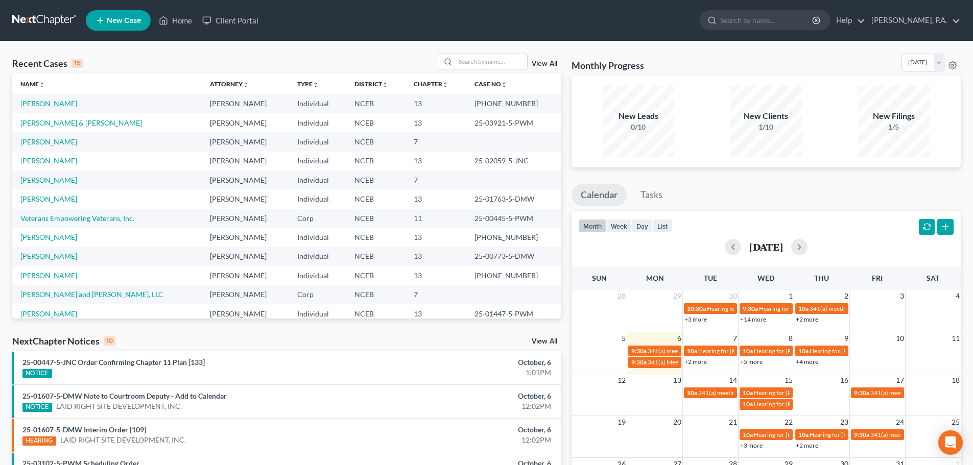
click at [287, 54] on div "Recent Cases 15 View All" at bounding box center [286, 64] width 549 height 20
click at [55, 18] on link at bounding box center [44, 20] width 65 height 18
